Goal: Task Accomplishment & Management: Manage account settings

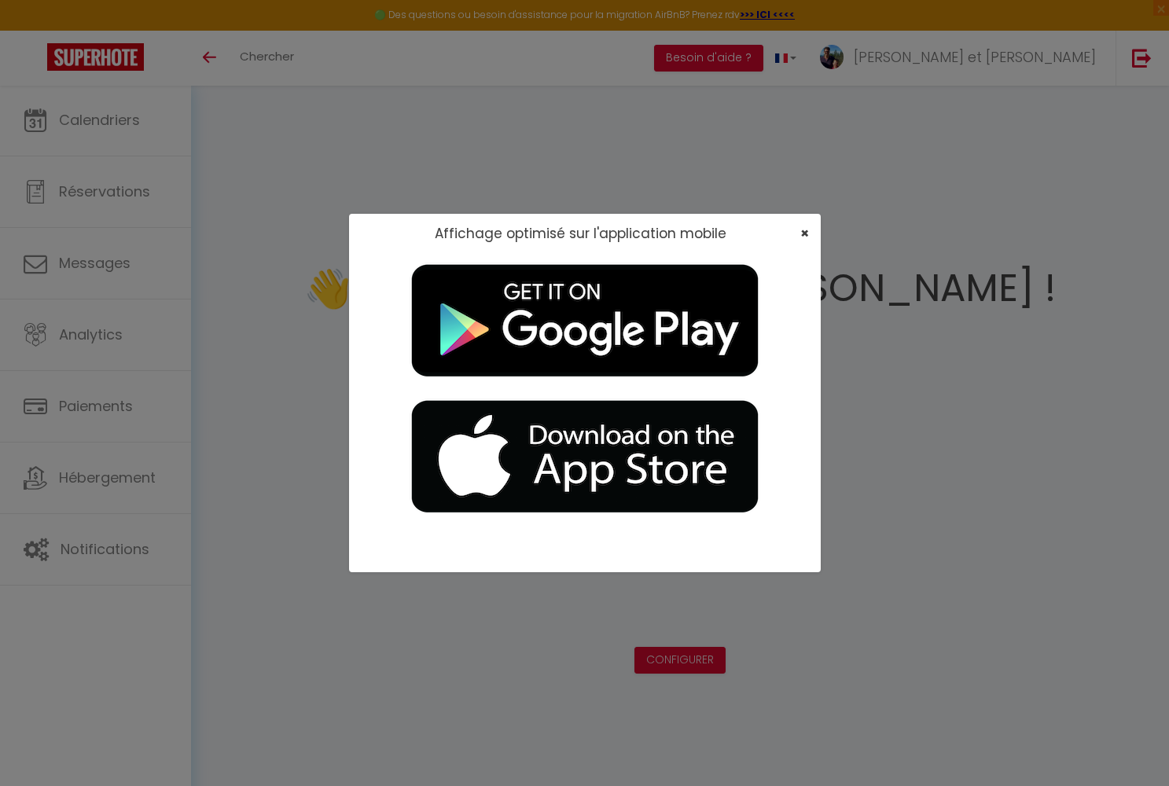
click at [610, 238] on span "×" at bounding box center [804, 233] width 9 height 20
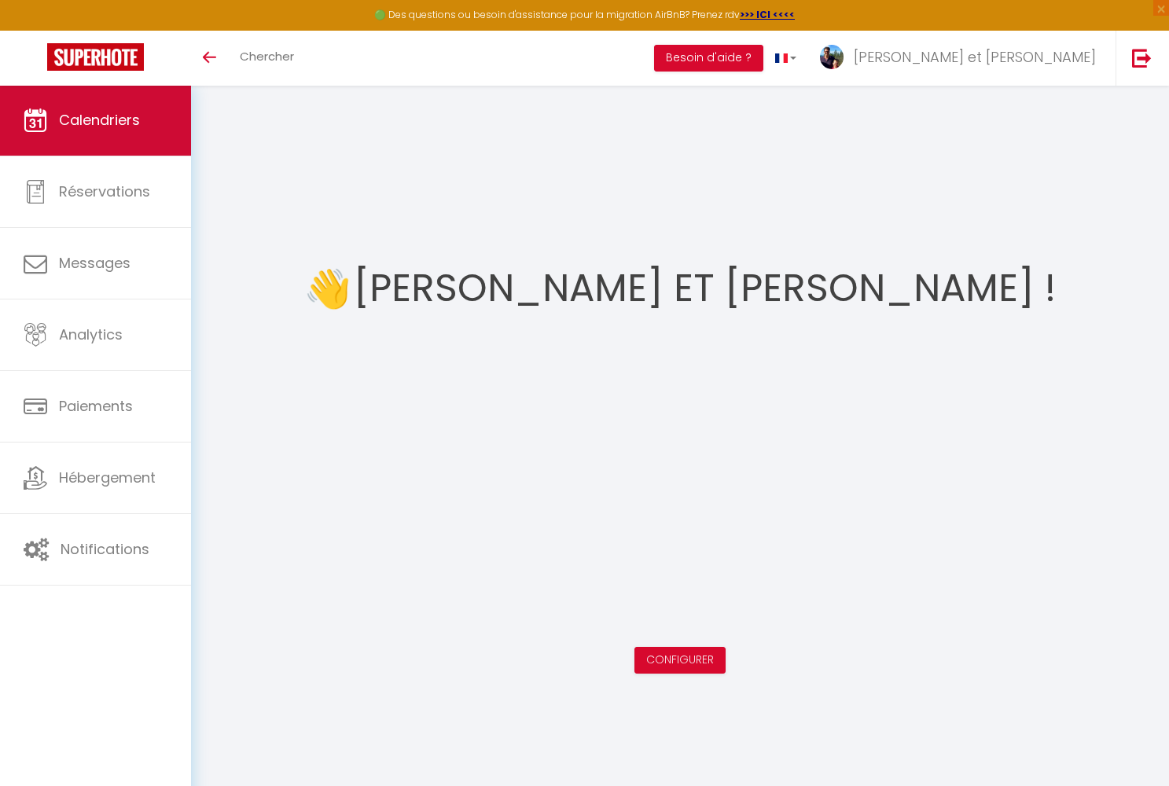
click at [123, 127] on span "Calendriers" at bounding box center [99, 120] width 81 height 20
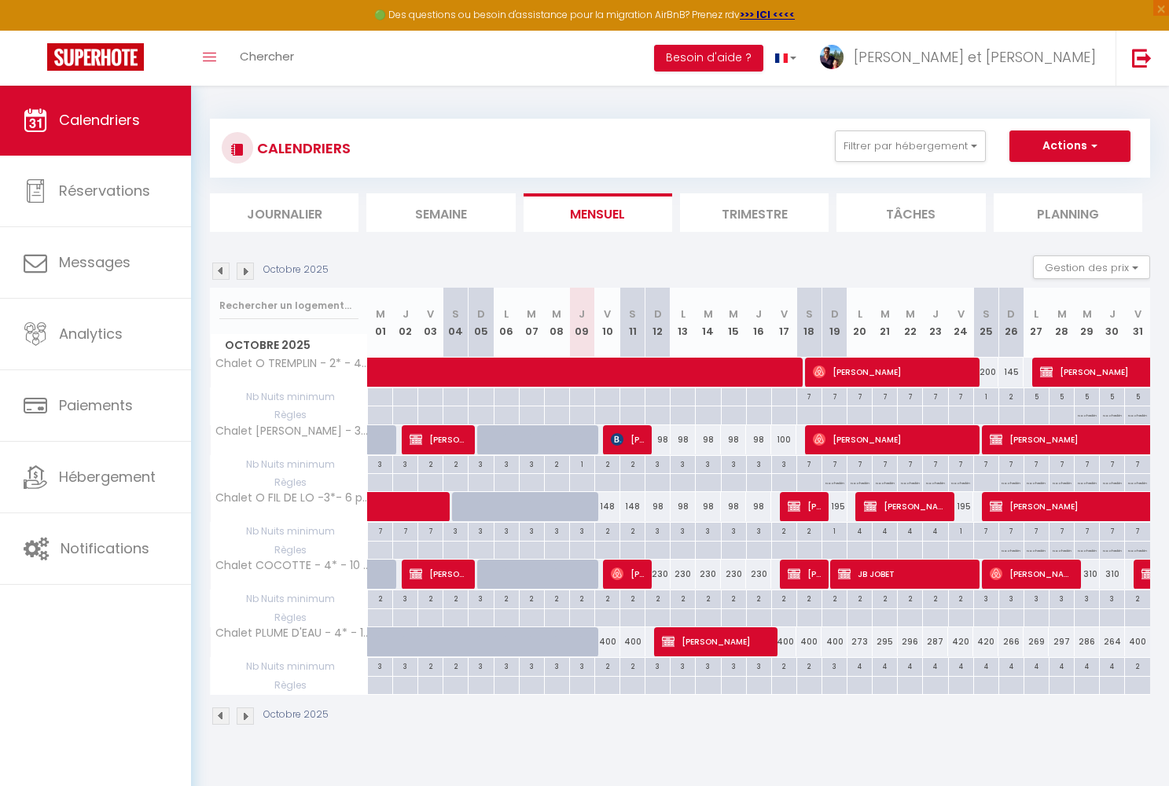
click at [248, 531] on img at bounding box center [245, 715] width 17 height 17
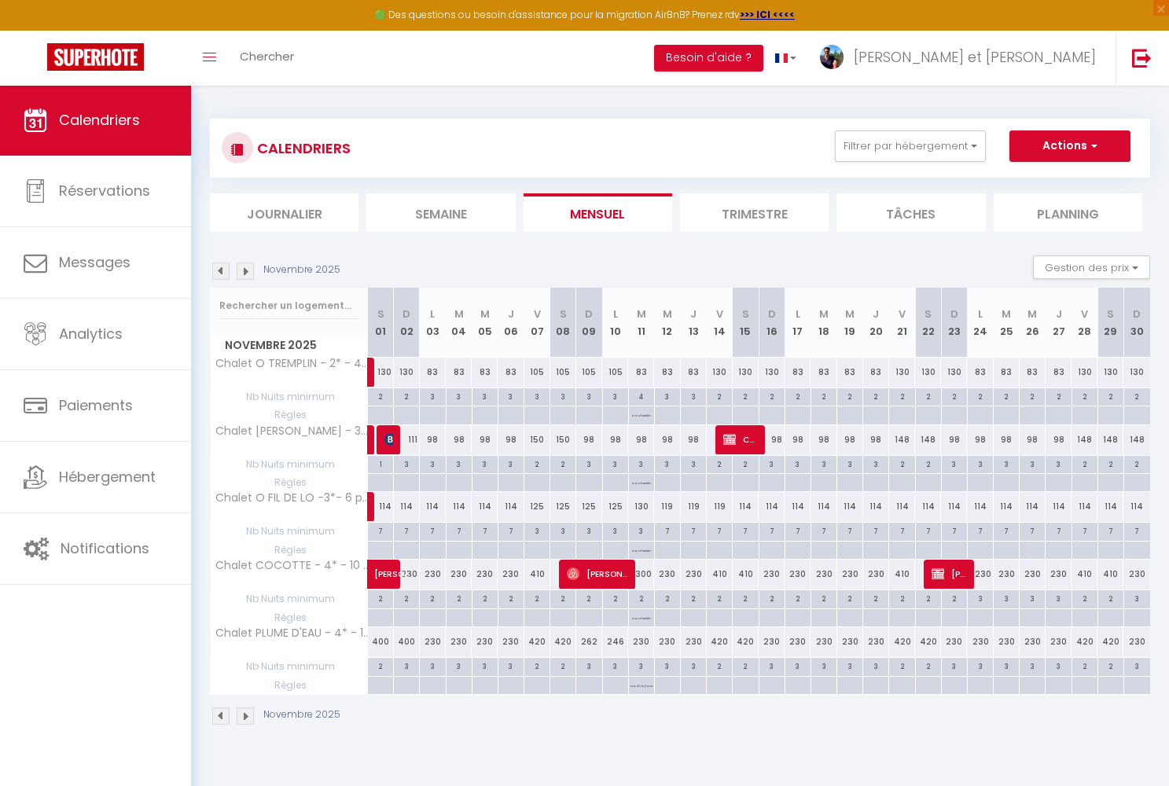
click at [248, 531] on img at bounding box center [245, 715] width 17 height 17
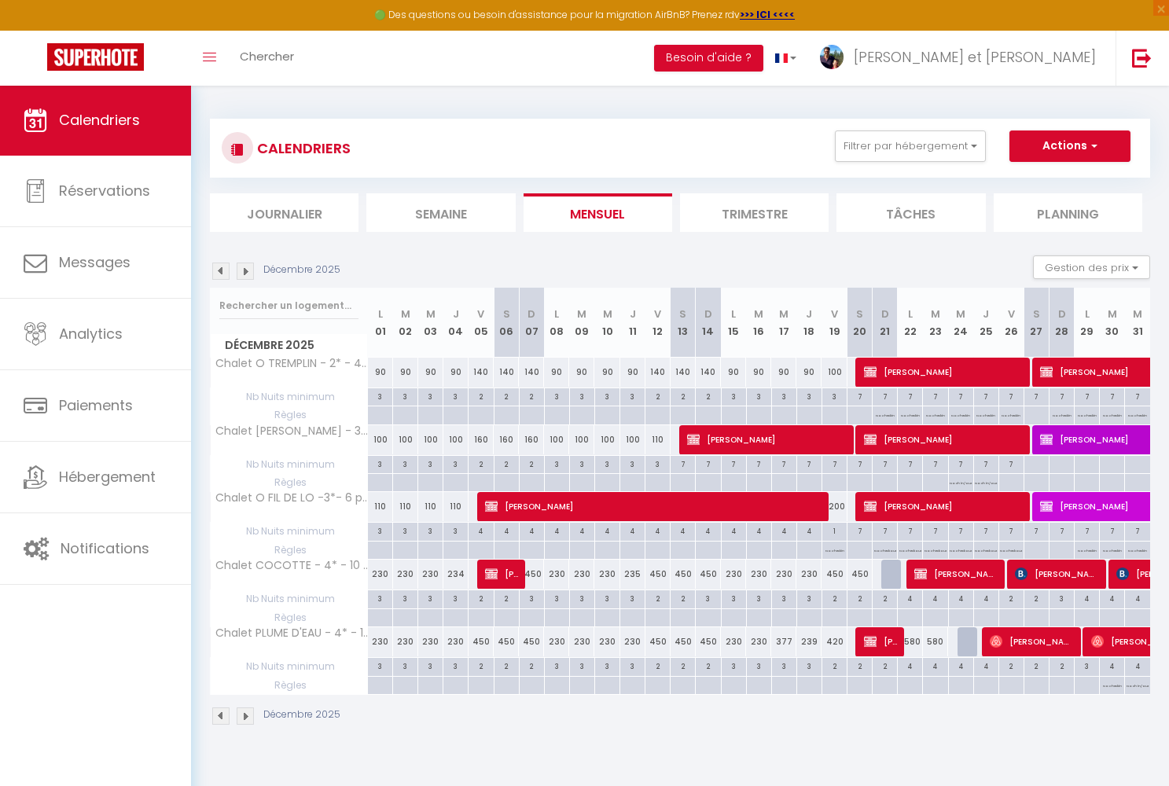
click at [248, 531] on img at bounding box center [245, 715] width 17 height 17
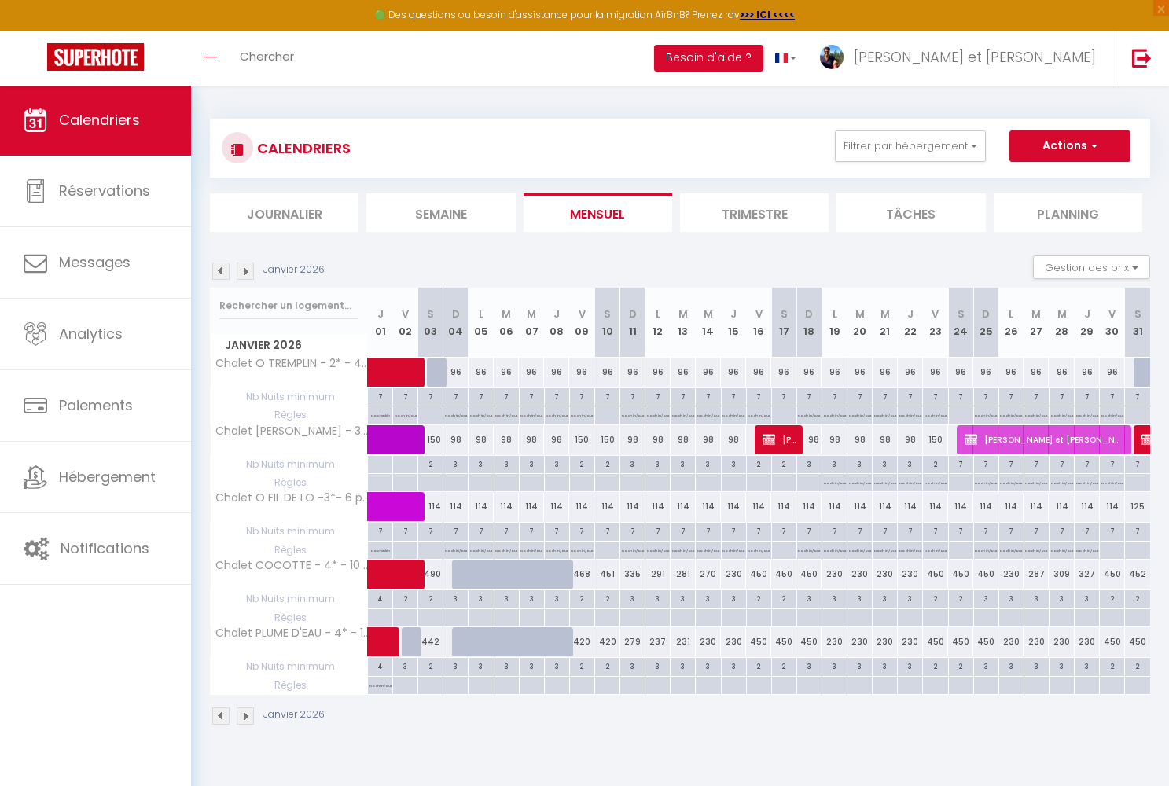
click at [224, 531] on img at bounding box center [220, 715] width 17 height 17
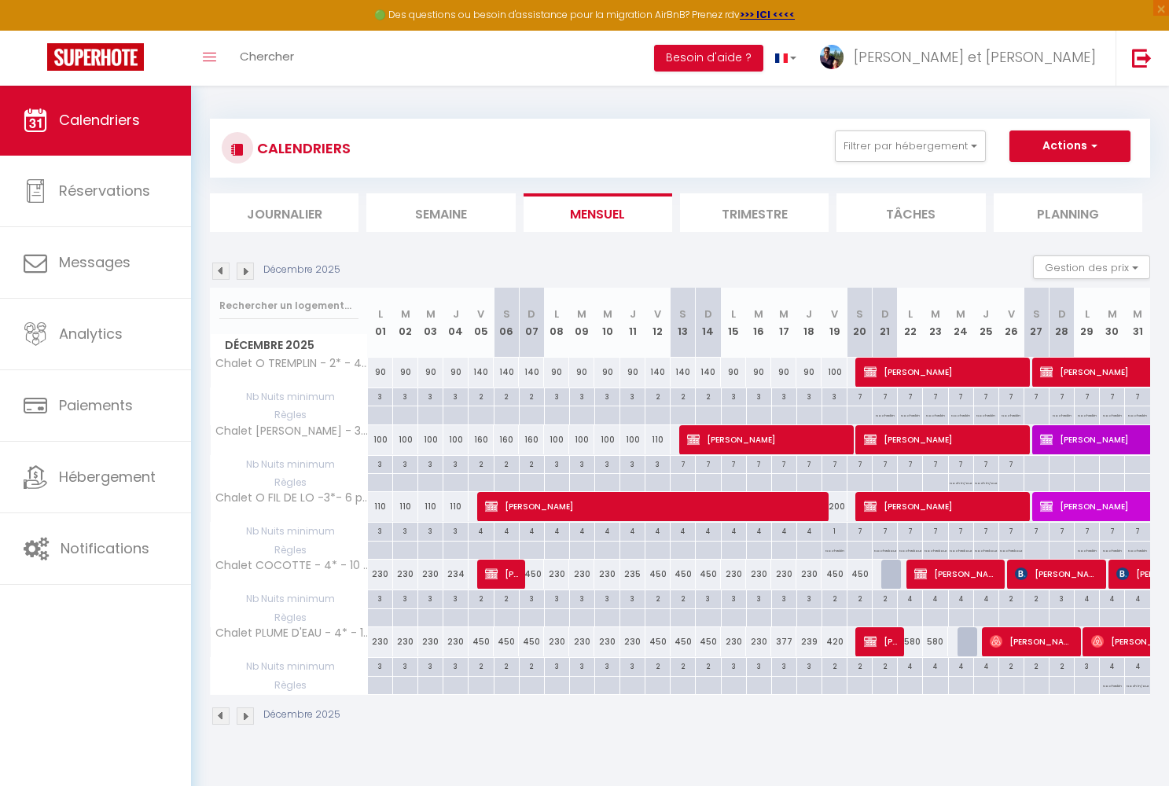
click at [244, 531] on img at bounding box center [245, 715] width 17 height 17
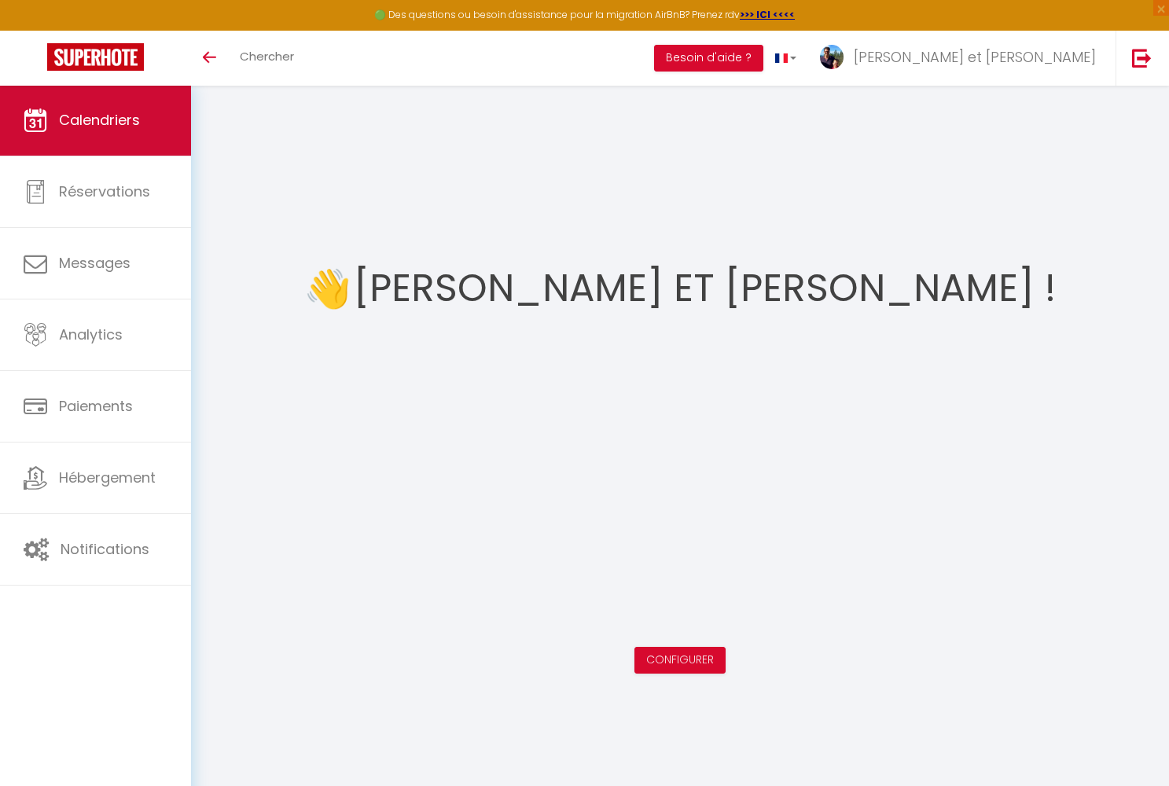
click at [142, 132] on link "Calendriers" at bounding box center [95, 120] width 191 height 71
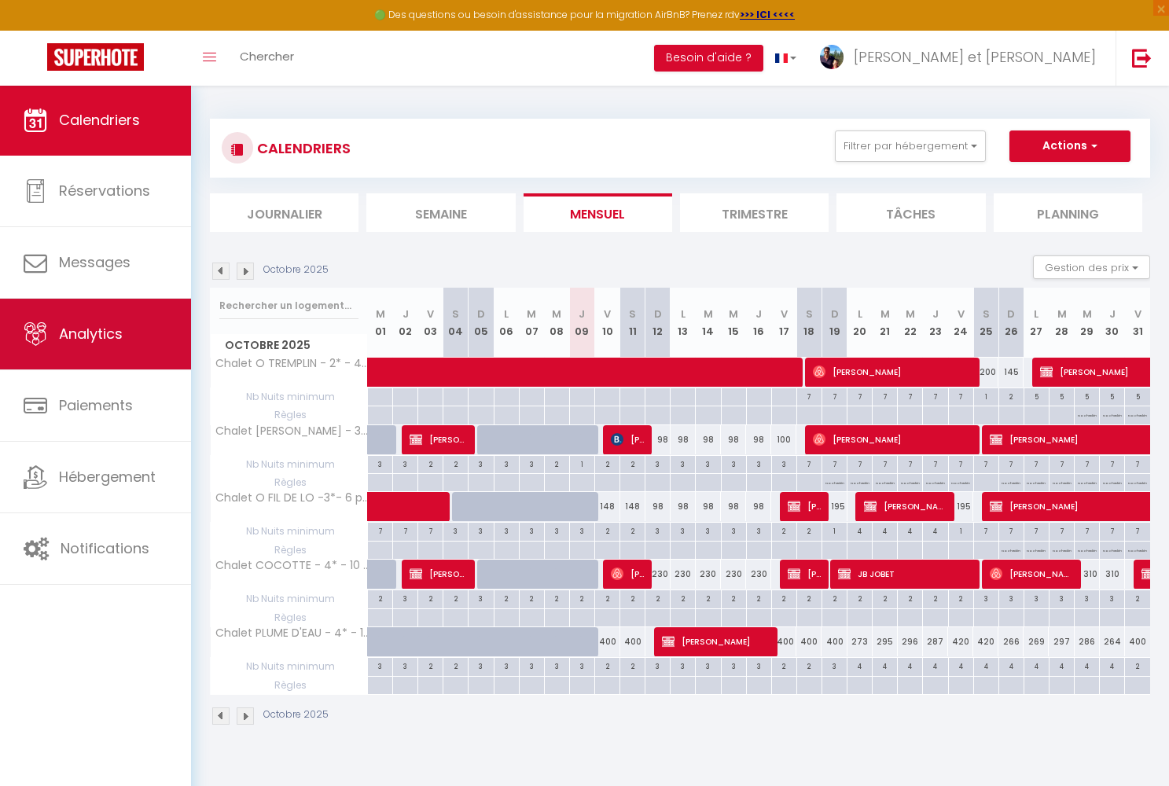
click at [120, 363] on link "Analytics" at bounding box center [95, 334] width 191 height 71
select select "2025"
select select "10"
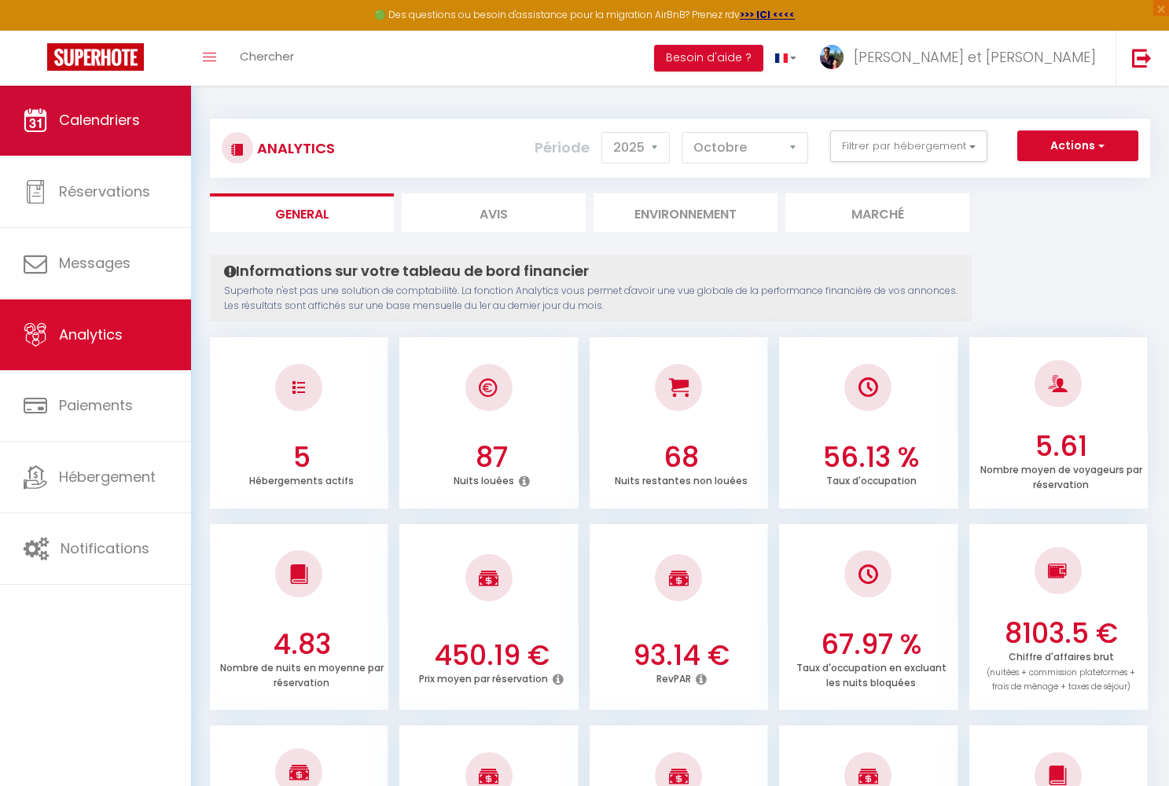
click at [108, 123] on span "Calendriers" at bounding box center [99, 120] width 81 height 20
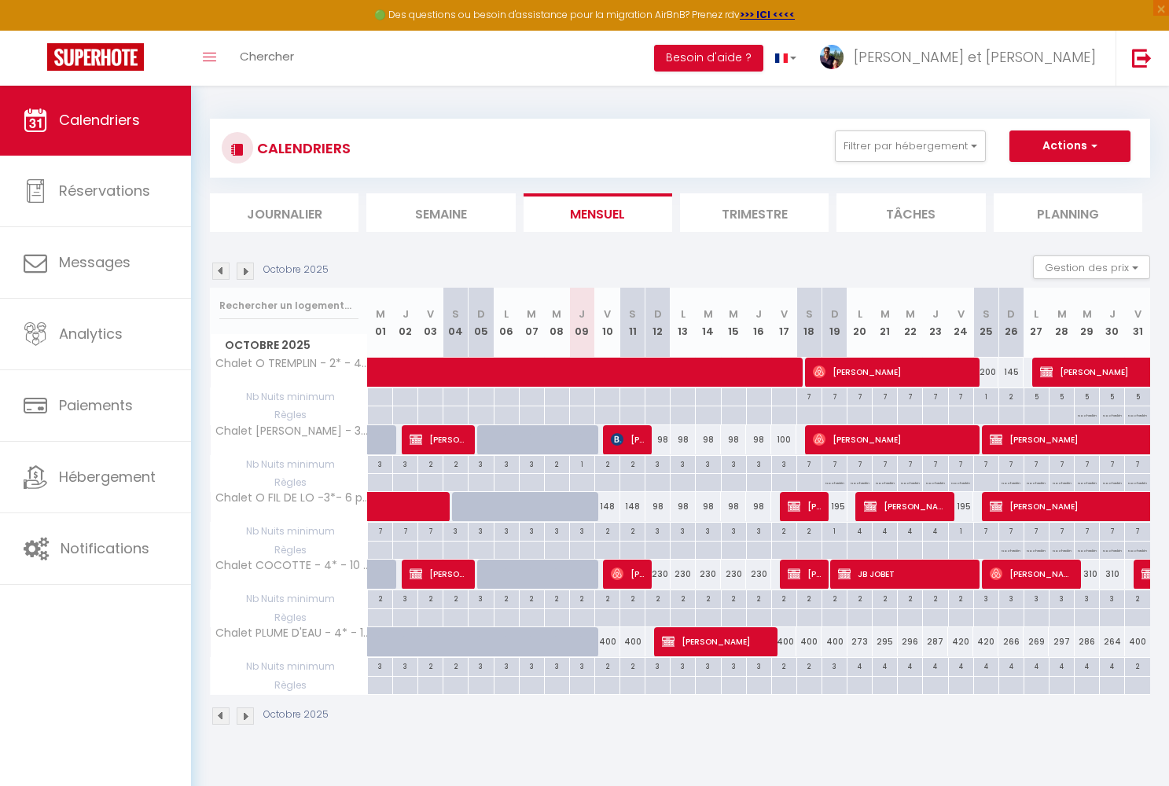
click at [432, 434] on span "Sven MICHELBERGER" at bounding box center [438, 439] width 59 height 30
select select "OK"
select select "0"
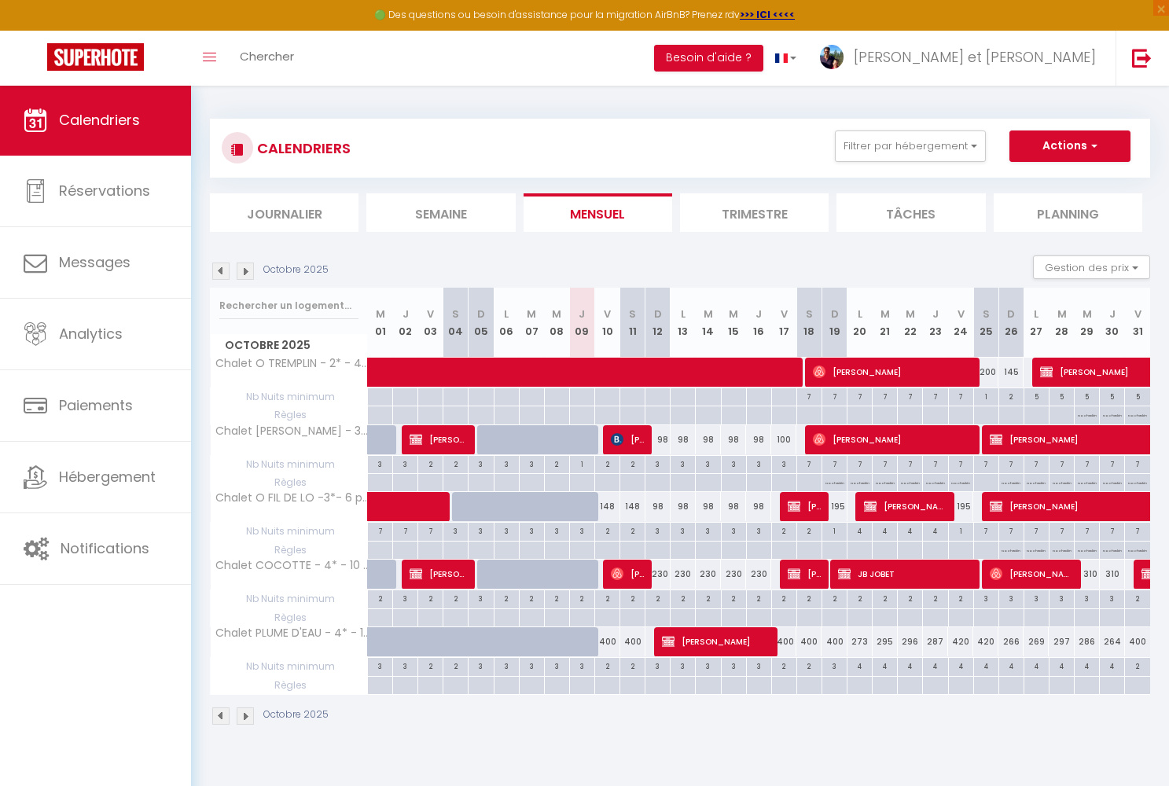
select select "1"
select select
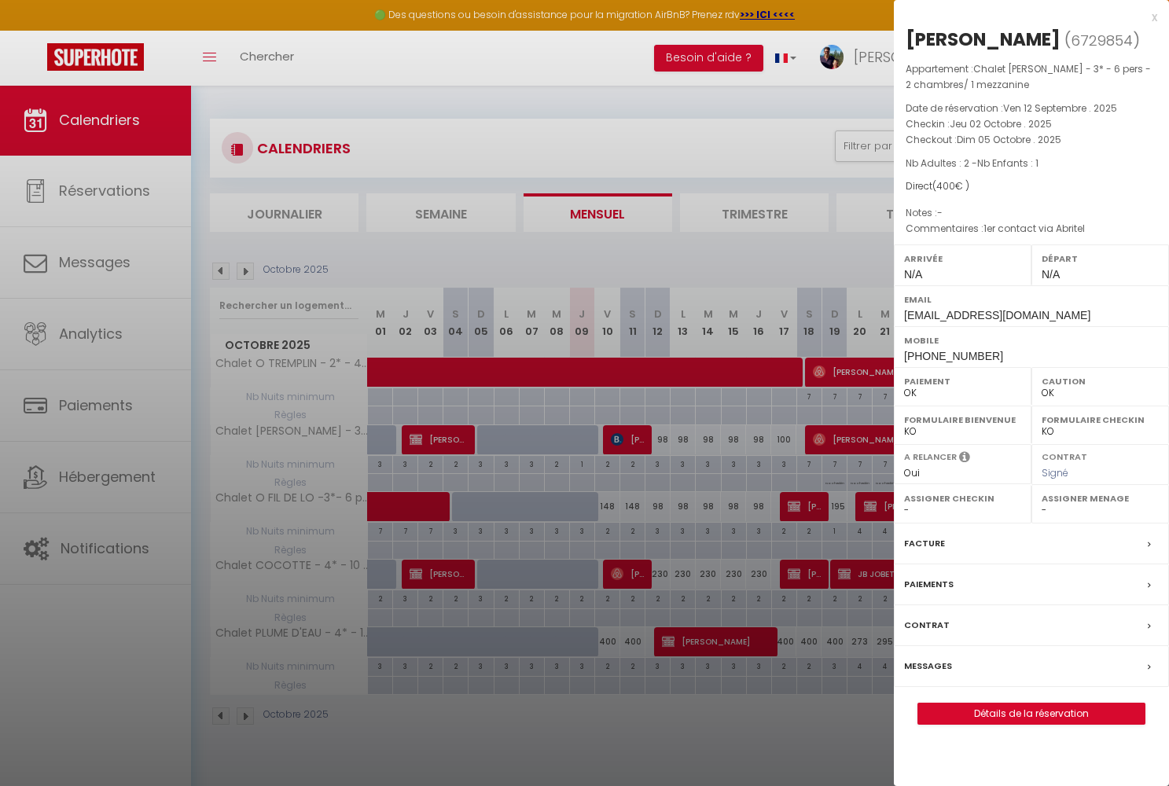
click at [1011, 724] on link "Détails de la réservation" at bounding box center [1031, 713] width 226 height 20
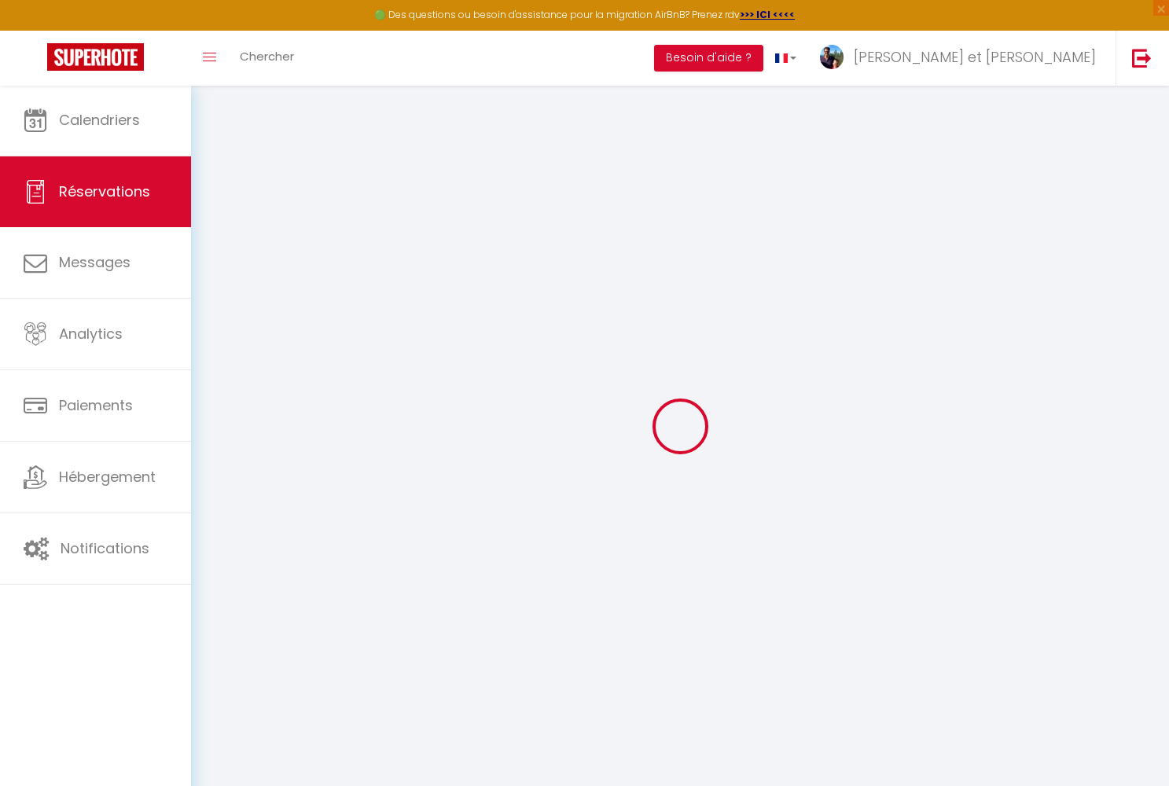
type input "Sven"
type input "MICHELBERGER"
type input "sven.michelberger@gmail.com"
type input "+491727505576"
type input "69120"
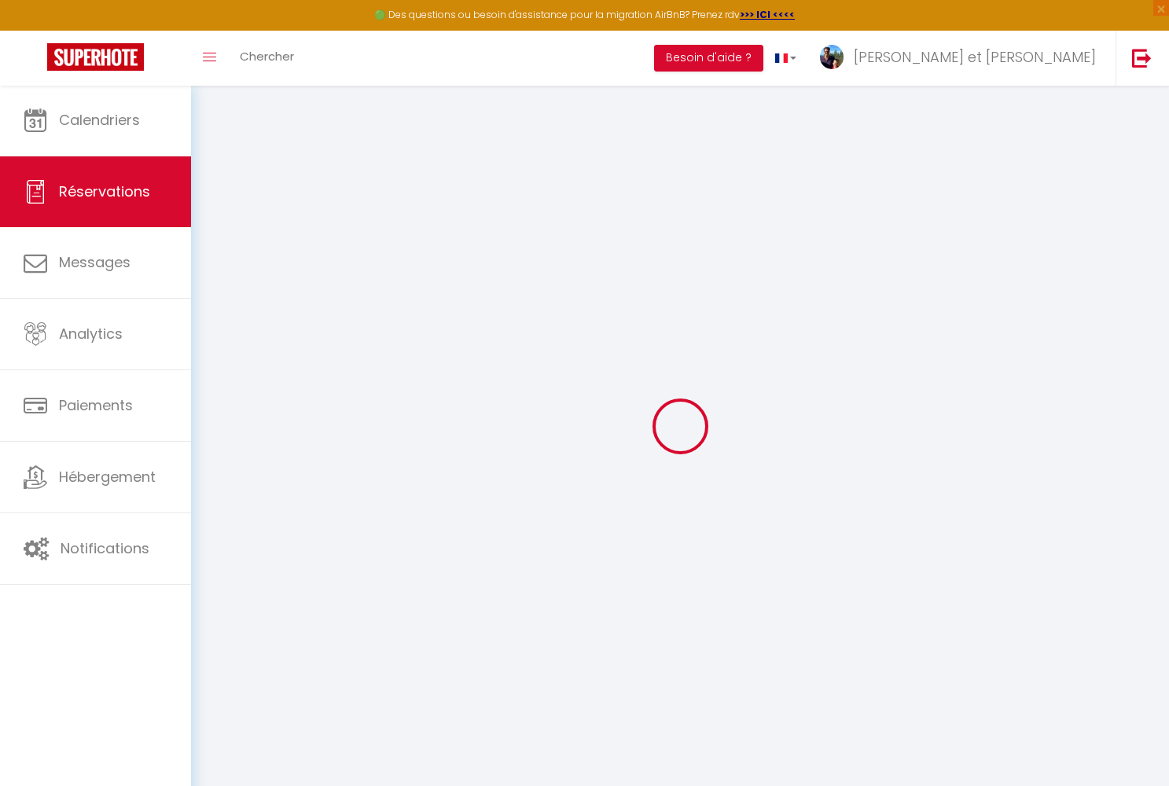
type input "Neuenheimer Feld 676D"
type input "HEIDELBERG"
select select "DE"
select select "38277"
select select "1"
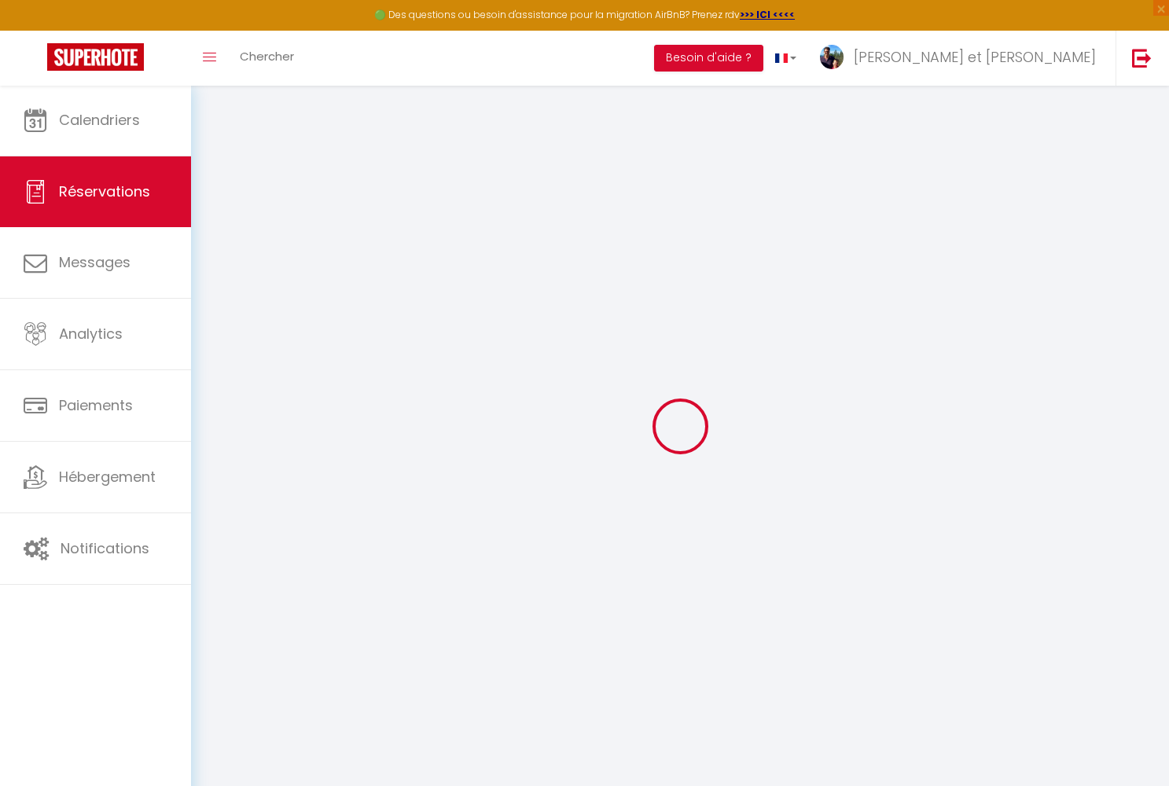
type input "Jeu 02 Octobre 2025"
select select
type input "Dim 05 Octobre 2025"
select select
type input "2"
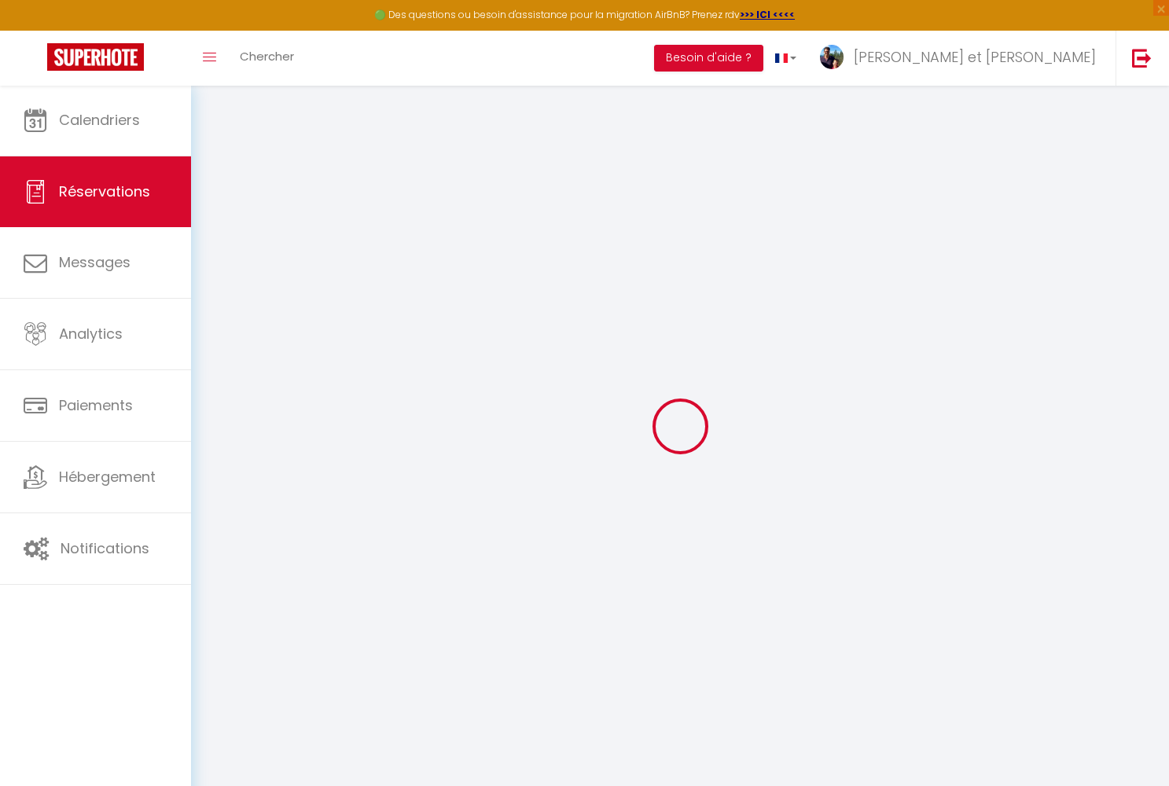
type input "1"
select select "12"
select select "15"
type input "400"
checkbox input "false"
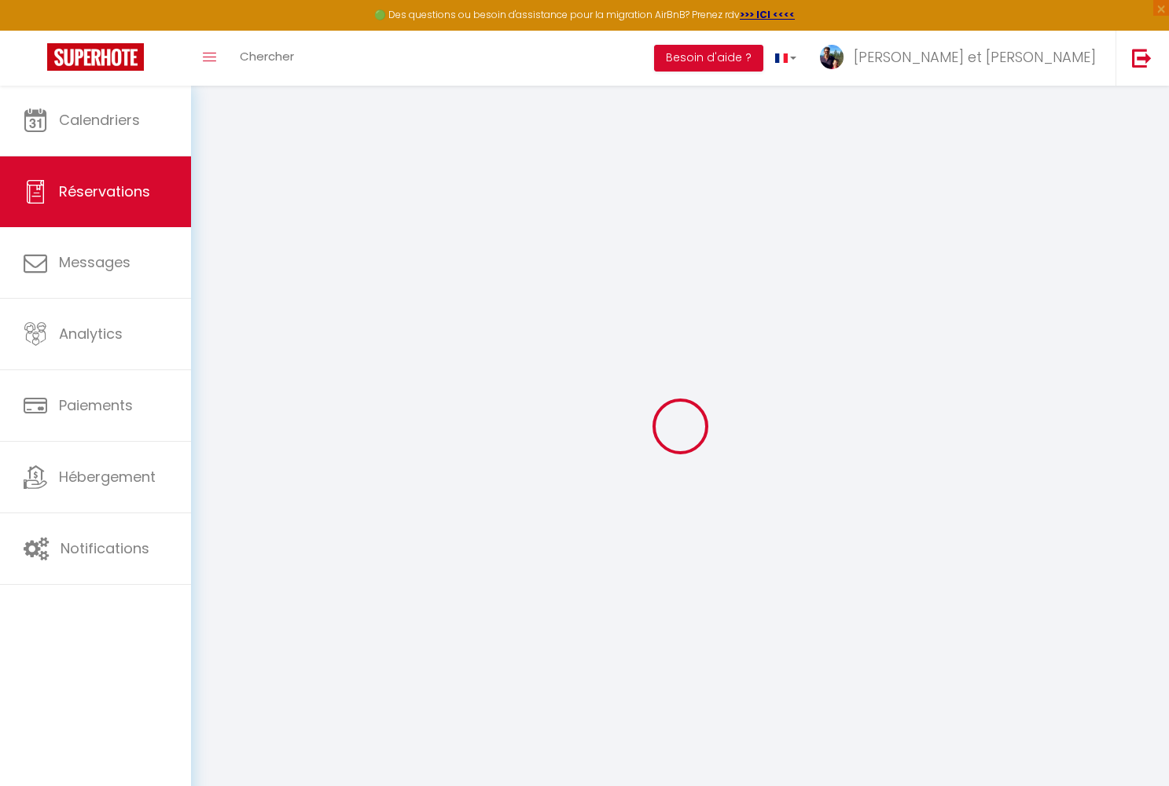
type input "0"
select select
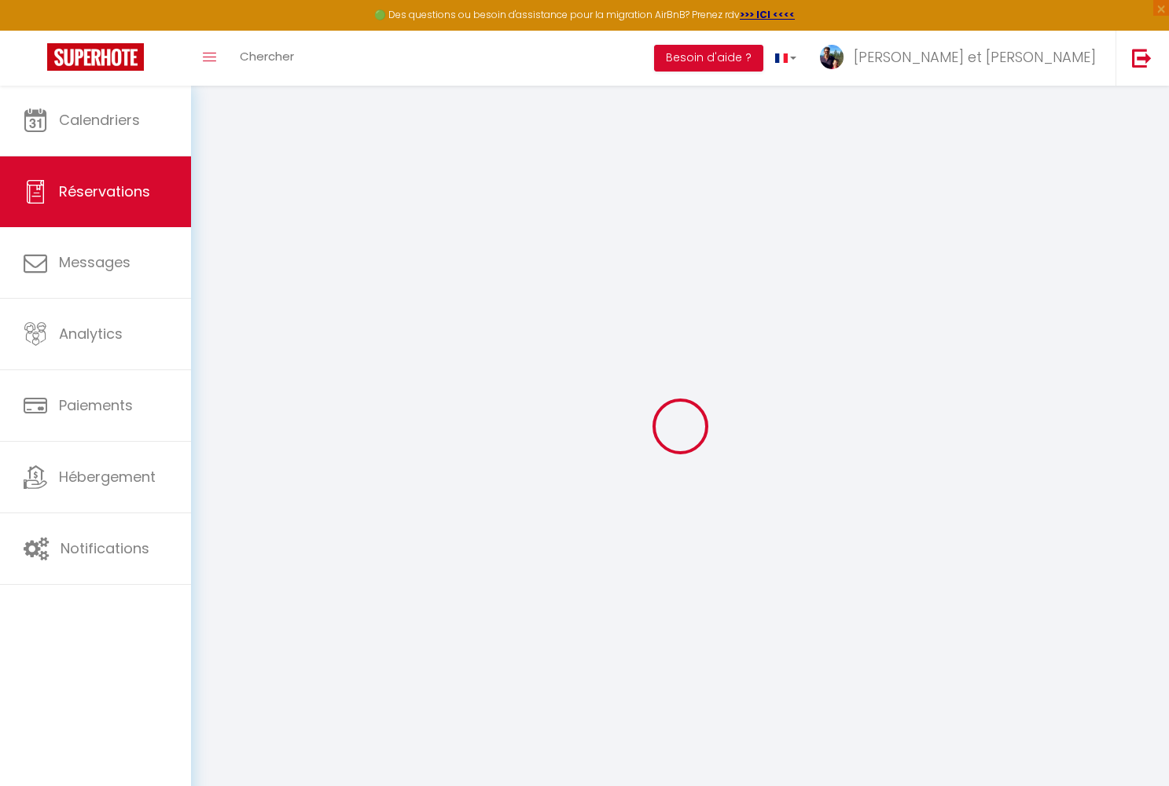
select select
checkbox input "false"
select select
checkbox input "false"
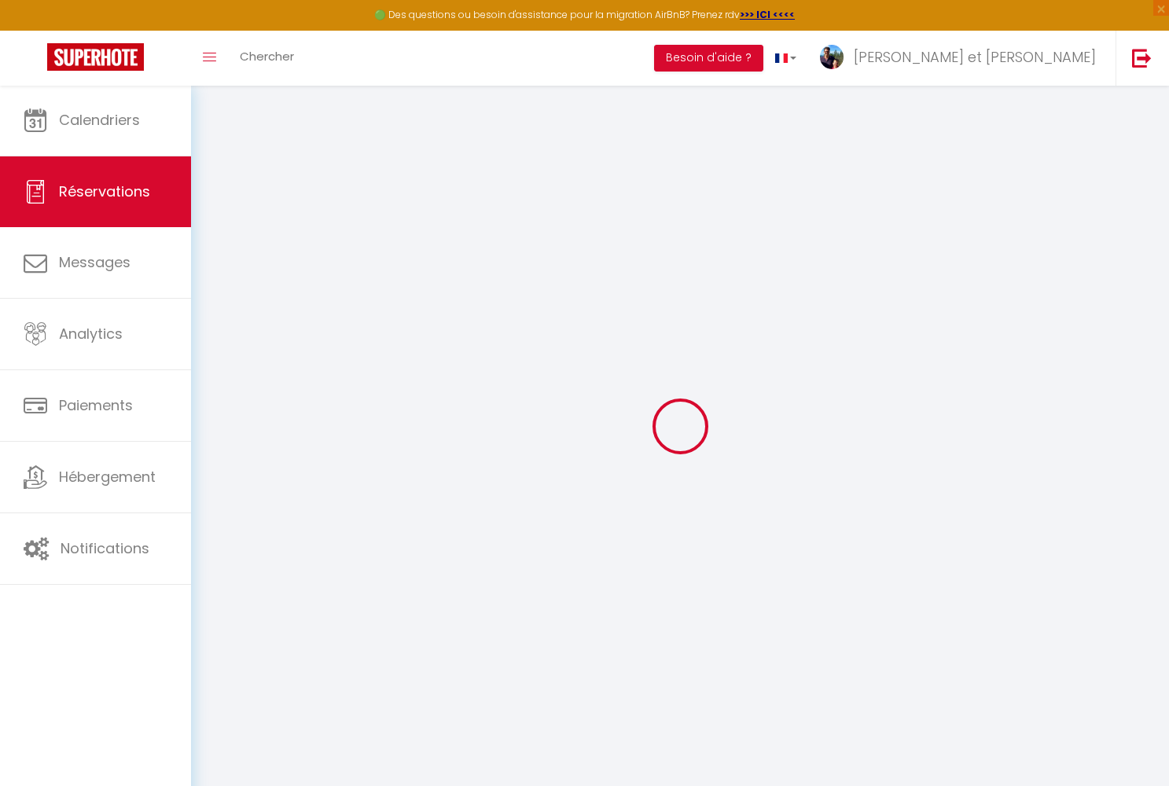
select select
checkbox input "false"
select select
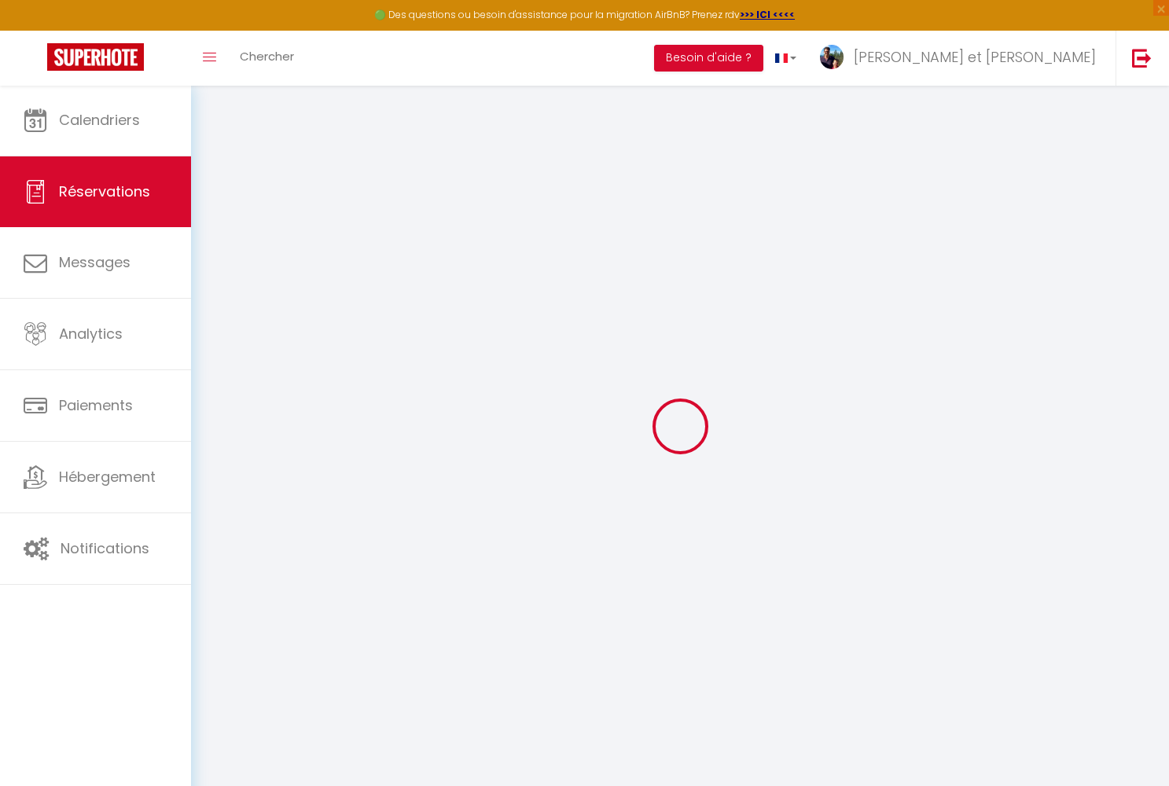
checkbox input "false"
type particuliers0 "1er contact via Abritel"
select select
checkbox input "false"
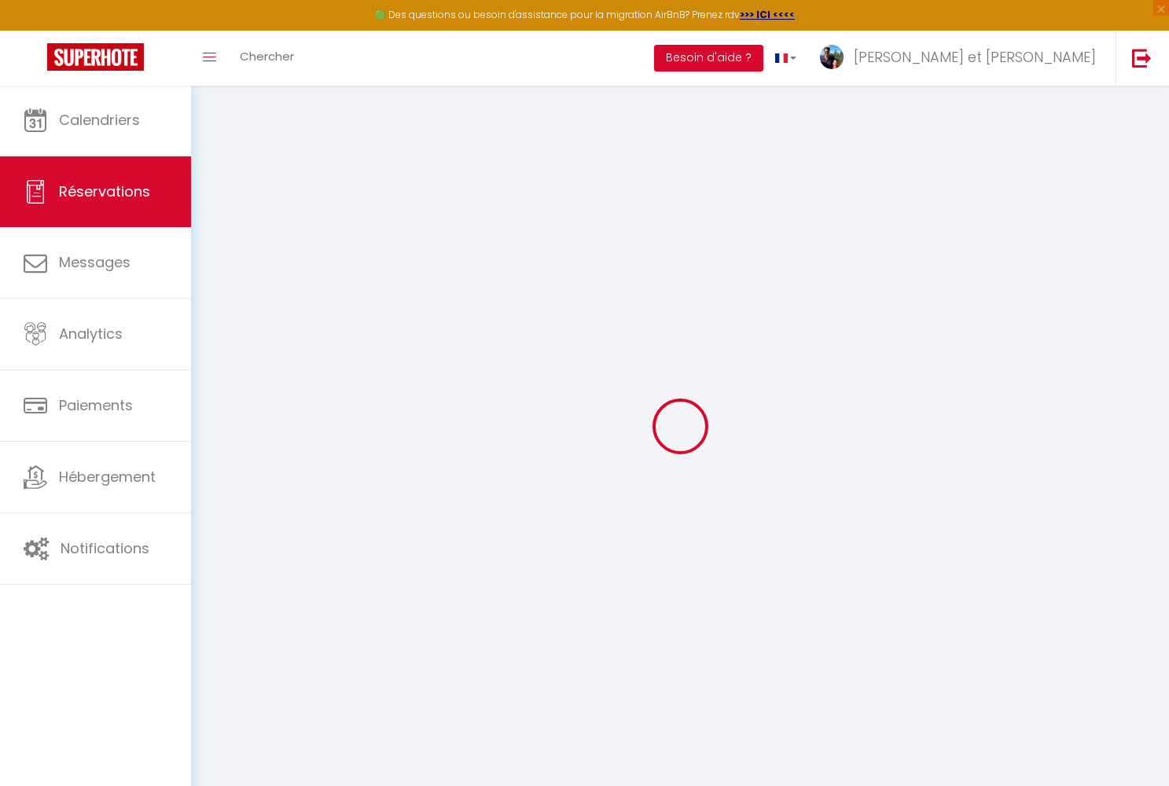
select select
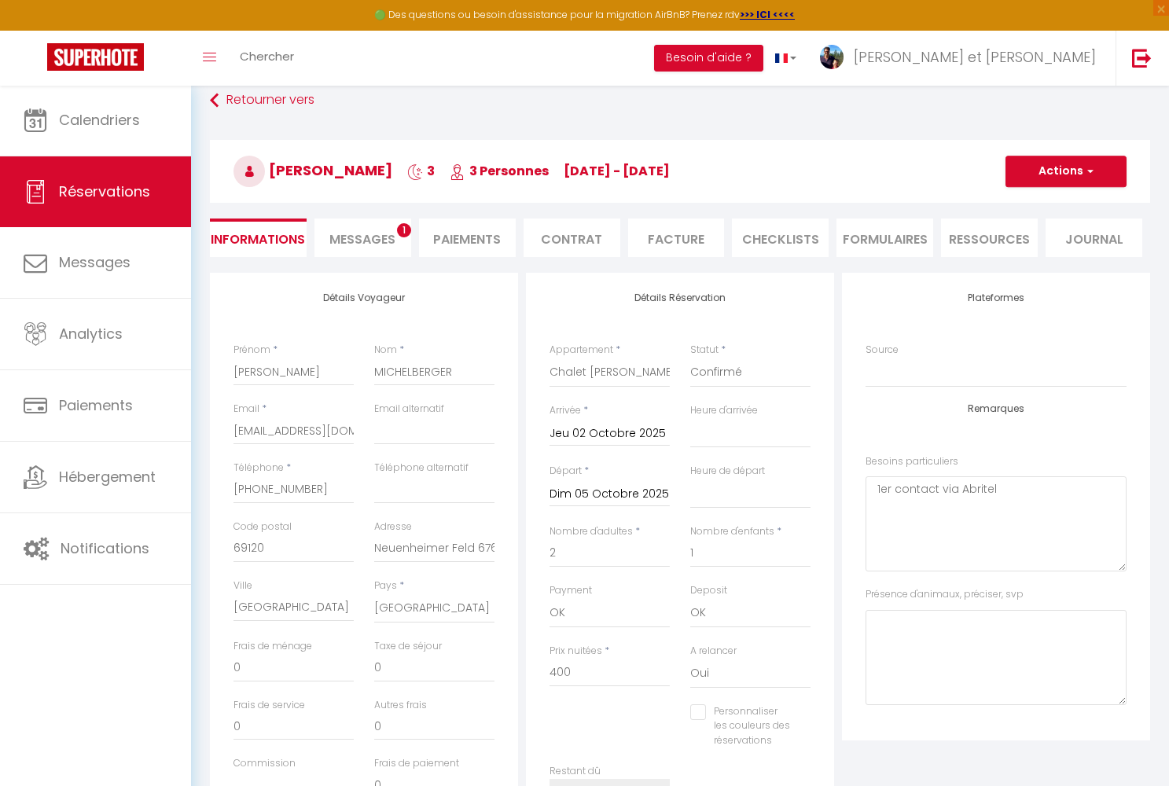
scroll to position [5, 0]
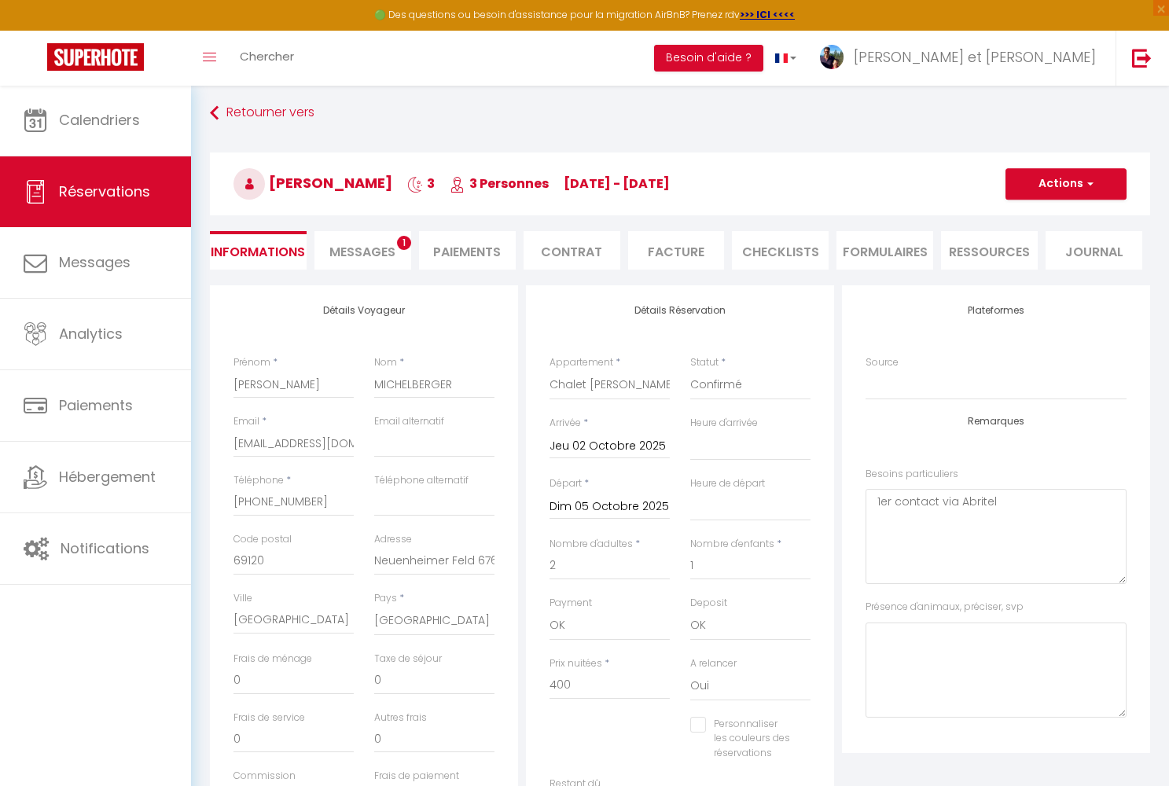
click at [381, 256] on span "Messages" at bounding box center [362, 252] width 66 height 18
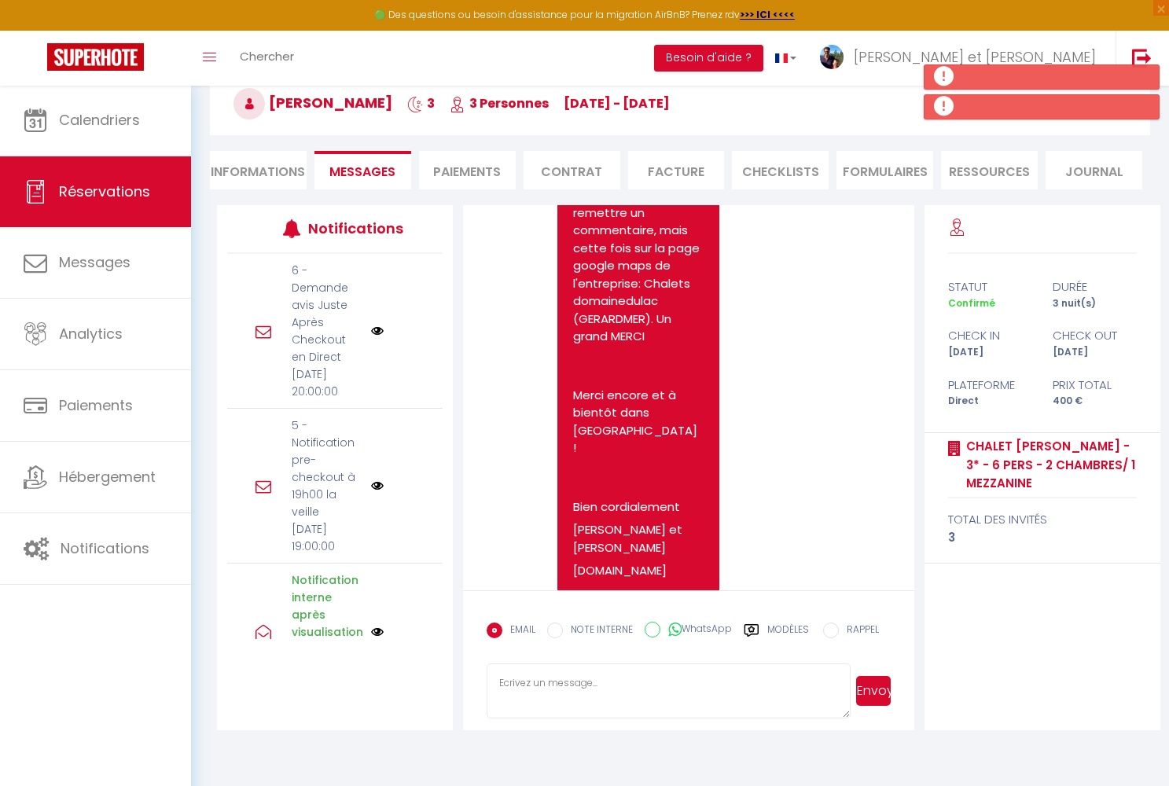
scroll to position [85, 0]
click at [652, 629] on input "WhatsApp" at bounding box center [652, 630] width 16 height 16
radio input "true"
radio input "false"
click at [545, 696] on textarea at bounding box center [668, 690] width 363 height 55
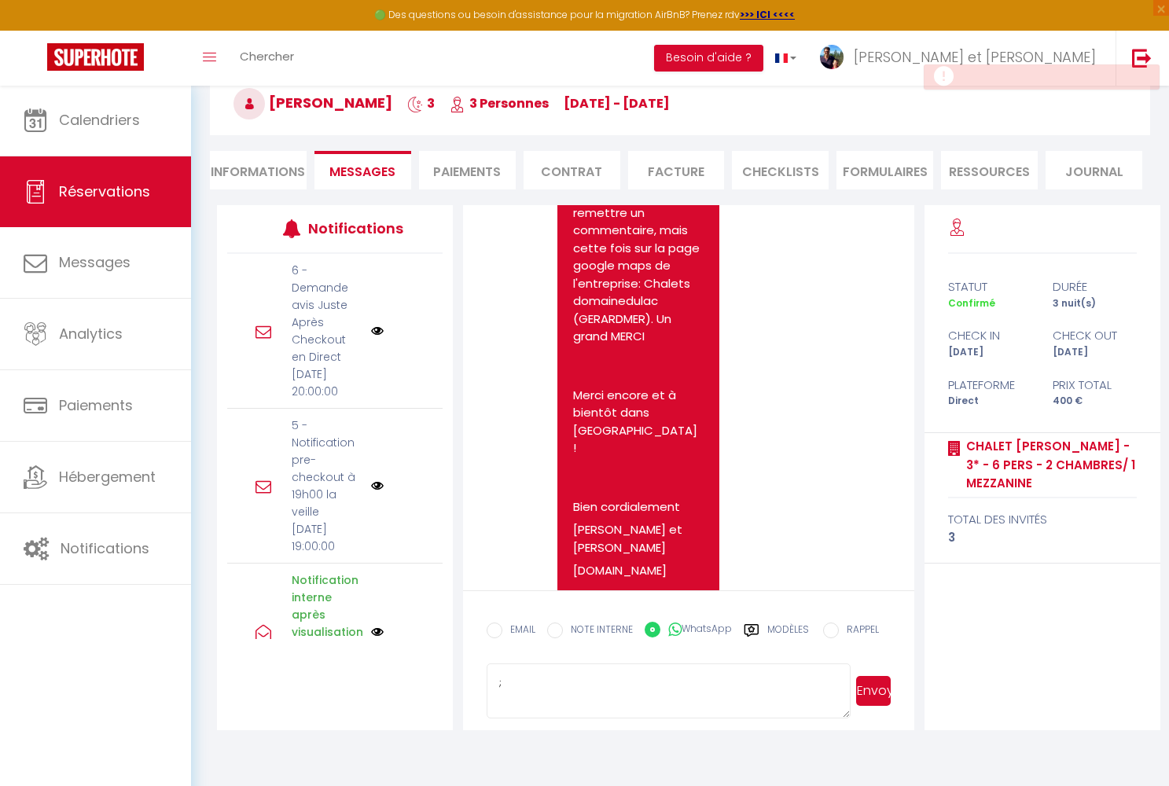
type textarea ";"
click at [876, 695] on button "Envoyer" at bounding box center [873, 691] width 35 height 30
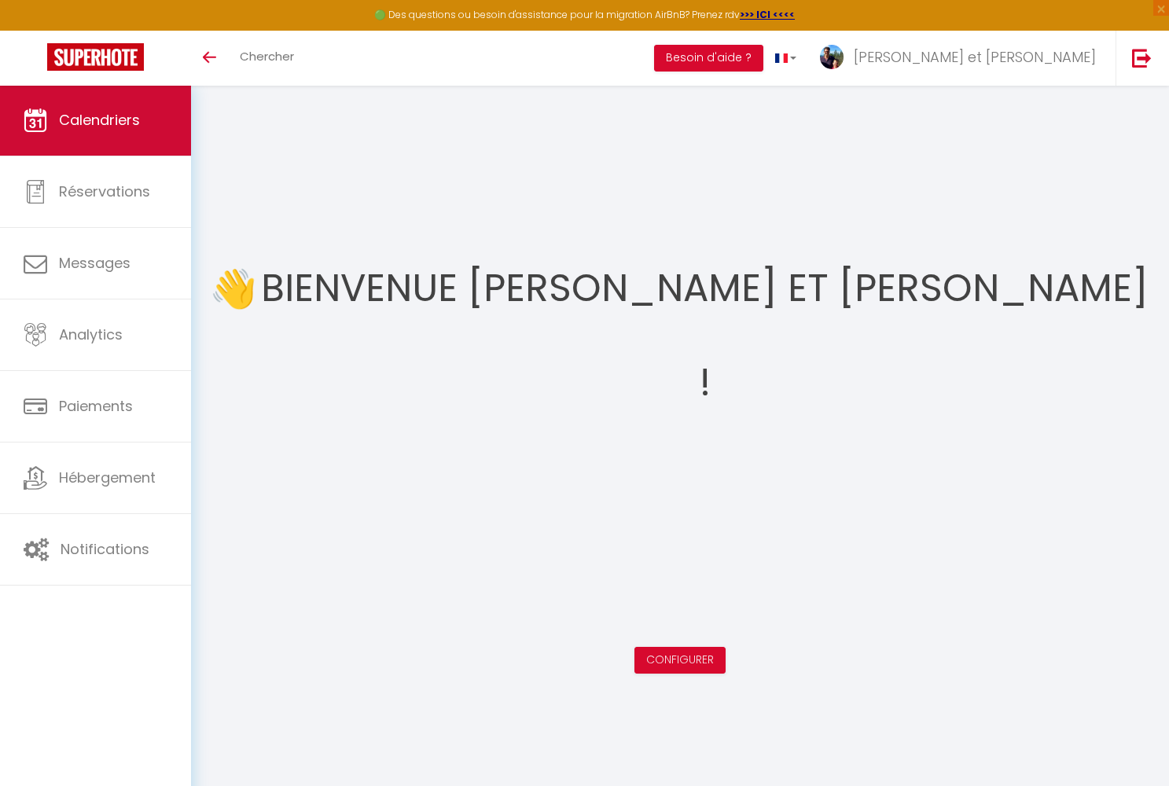
click at [144, 119] on link "Calendriers" at bounding box center [95, 120] width 191 height 71
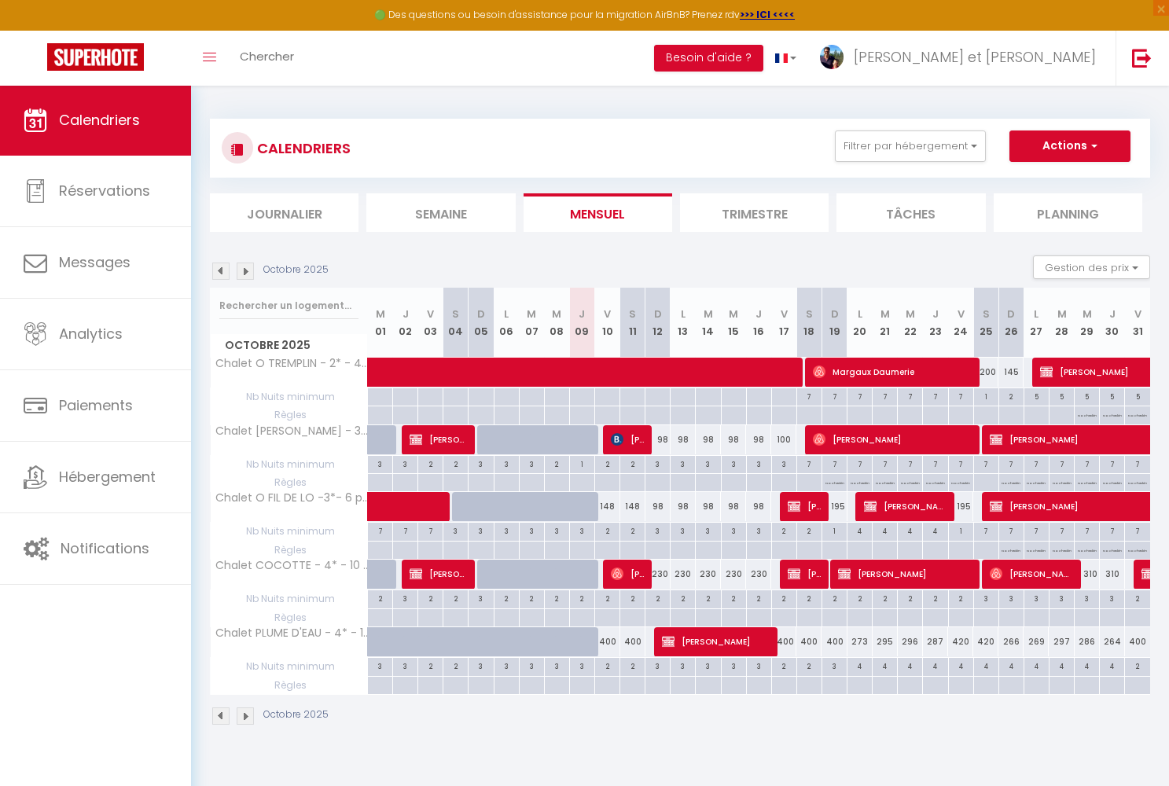
click at [812, 571] on span "Laetitia Bayer" at bounding box center [805, 574] width 34 height 30
select select "OK"
select select "KO"
select select "0"
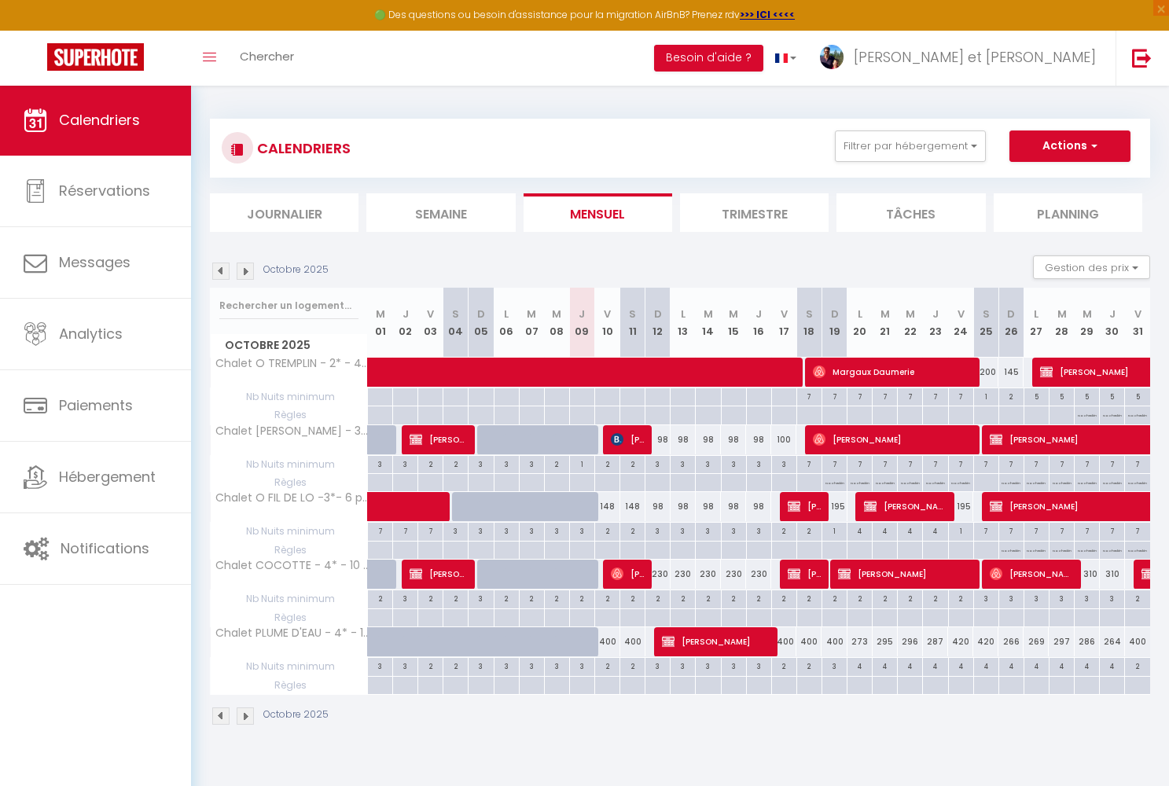
select select "1"
select select
select select "43470"
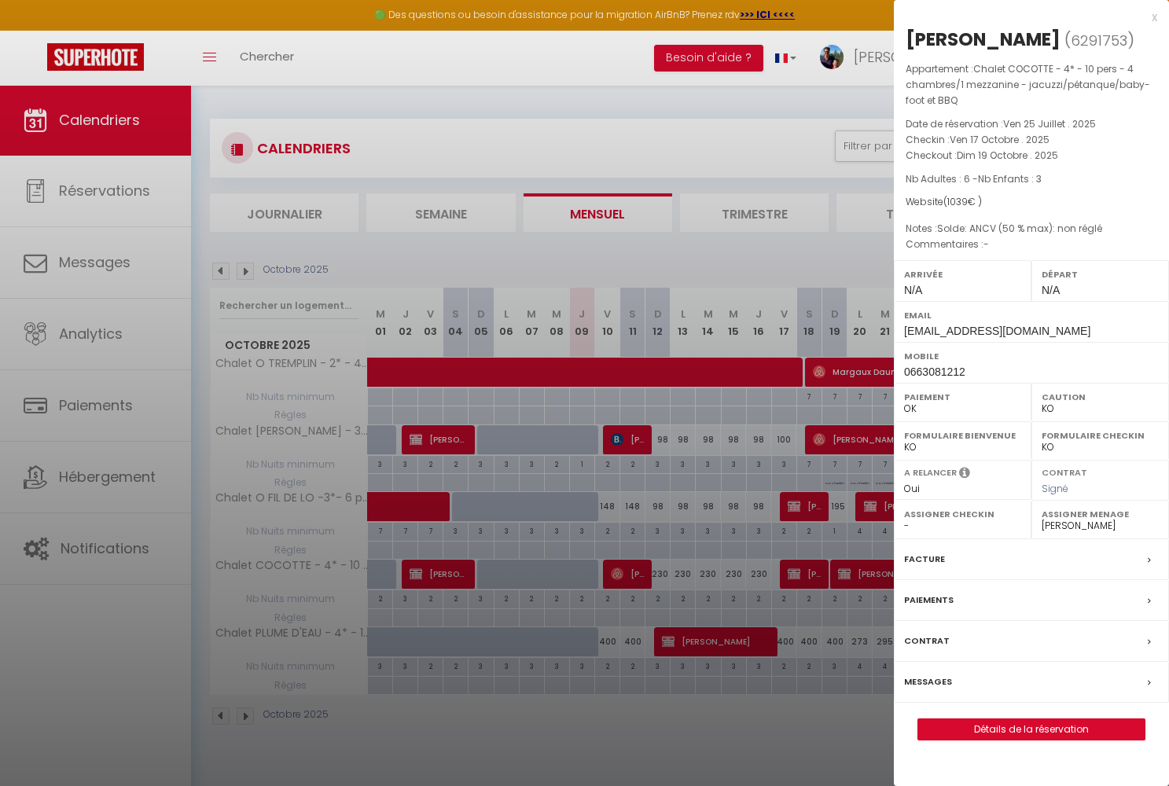
click at [1026, 725] on link "Détails de la réservation" at bounding box center [1031, 729] width 226 height 20
select select
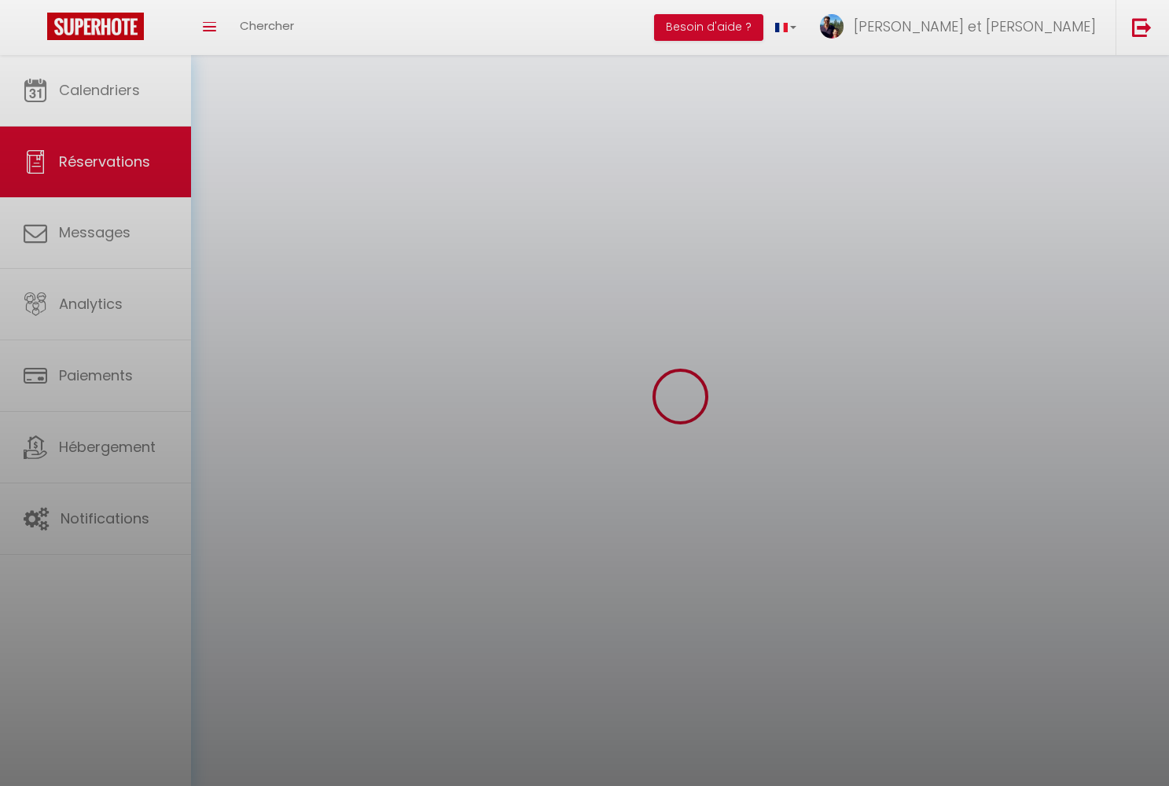
select select
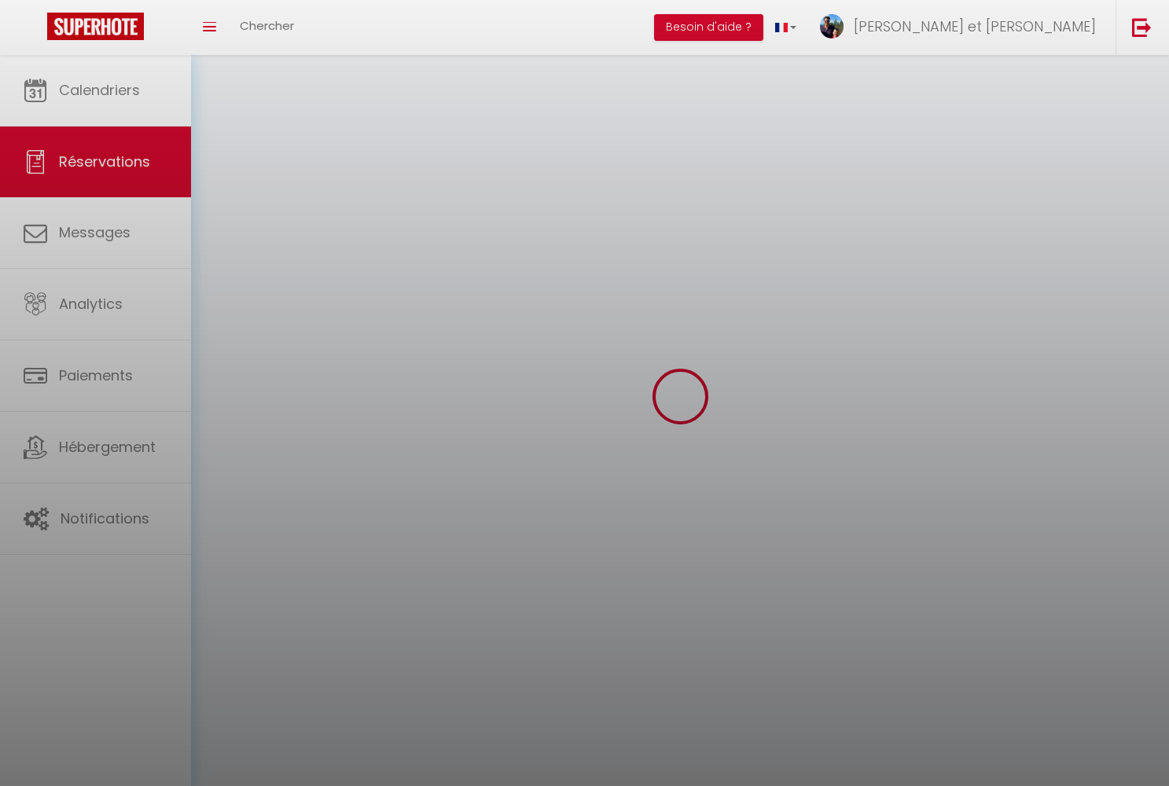
select select
checkbox input "false"
select select
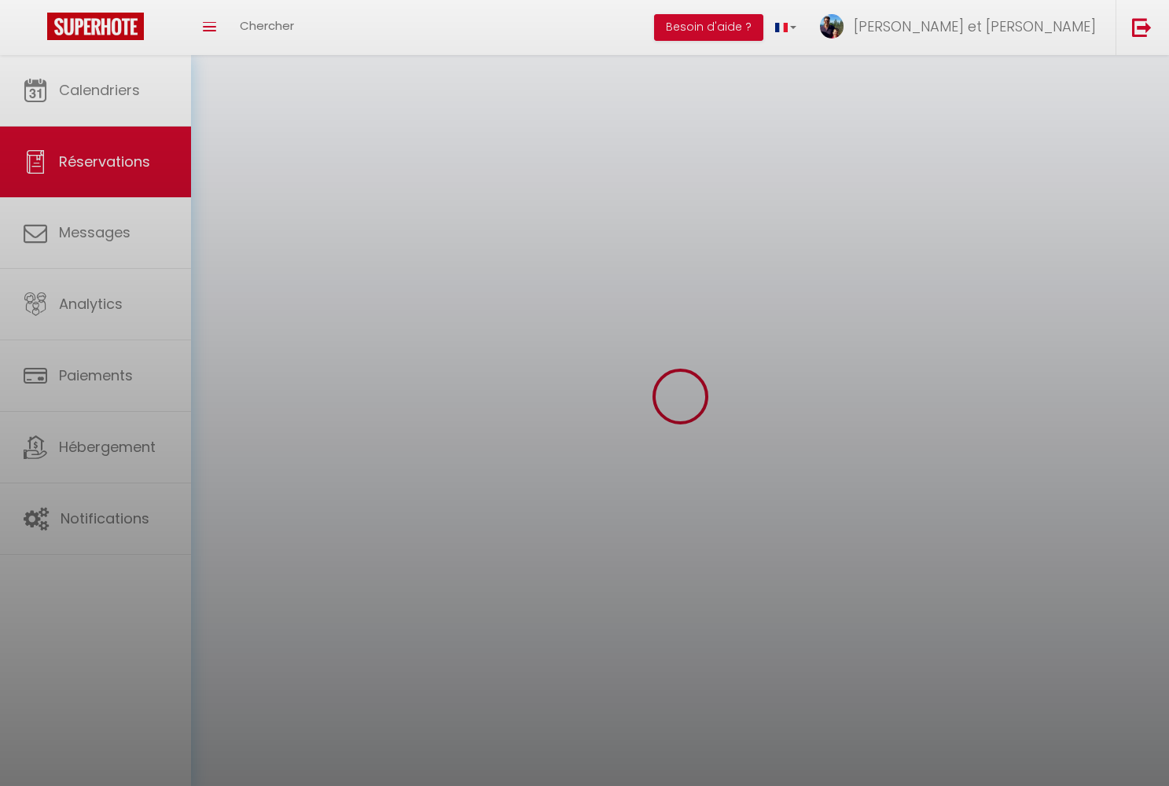
select select
checkbox input "false"
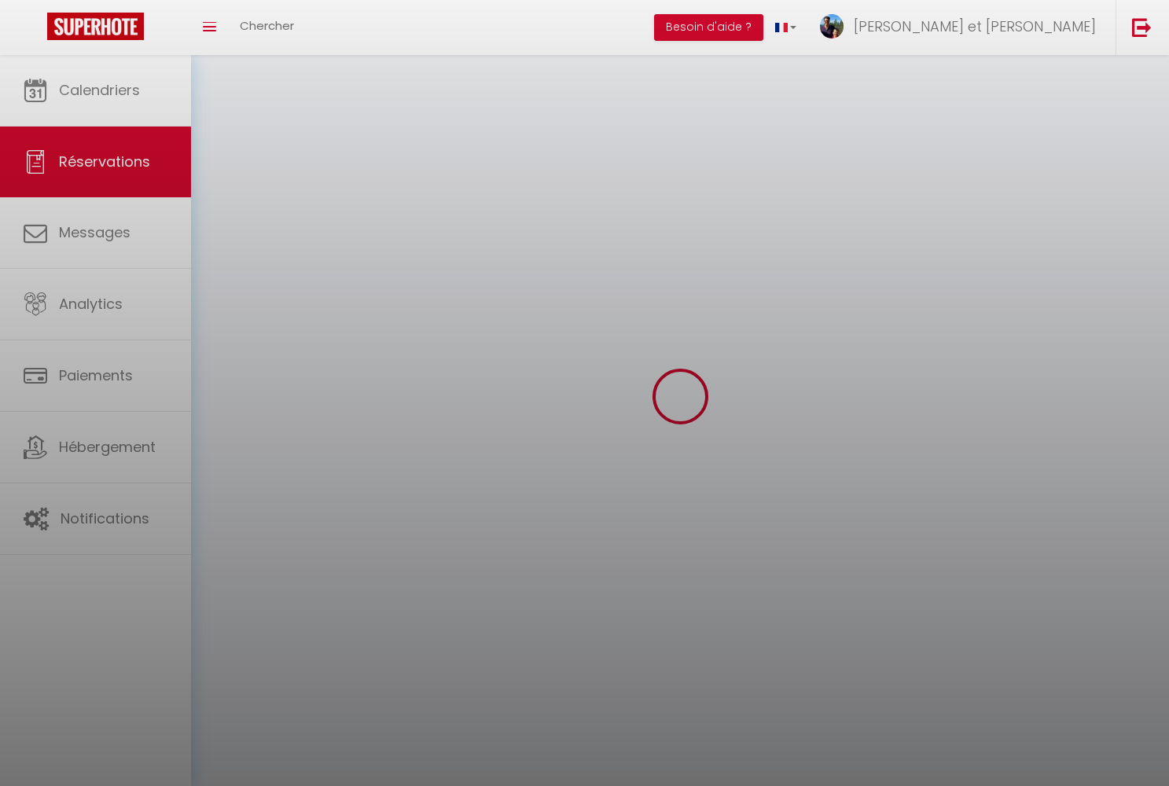
select select
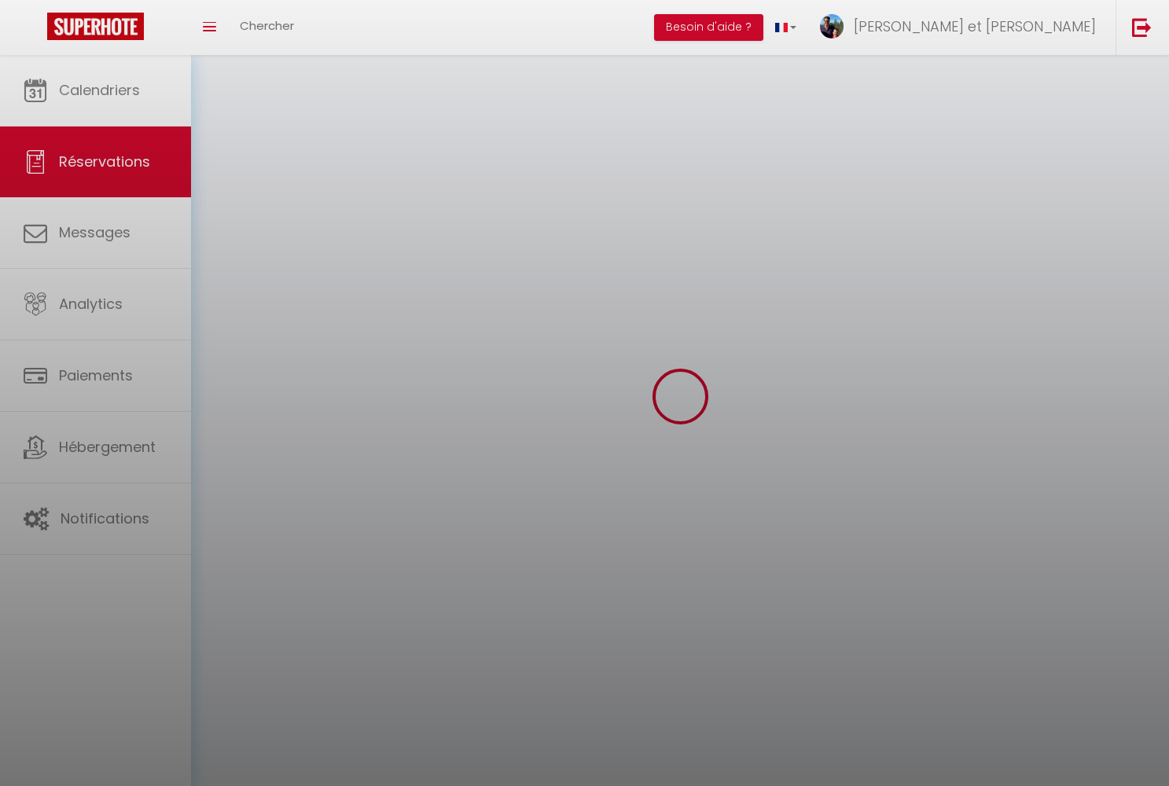
checkbox input "false"
select select
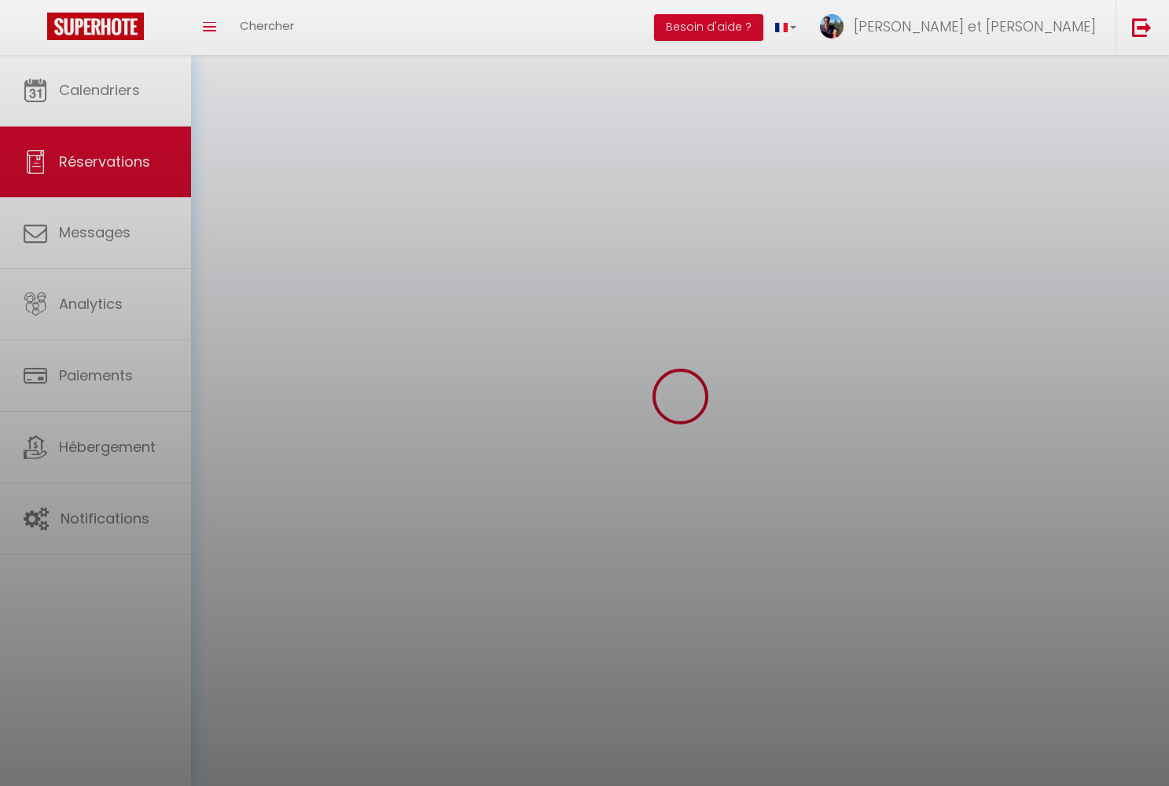
select select
checkbox input "false"
select select
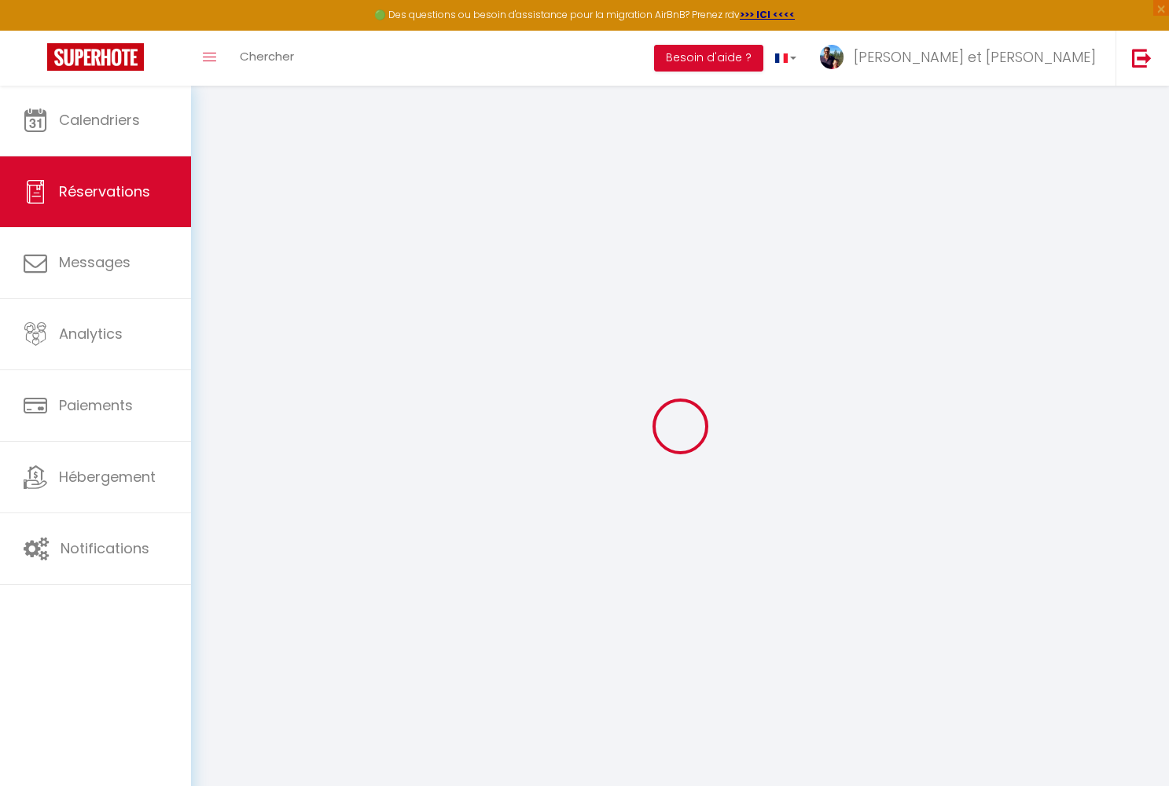
type input "Laetitia"
type input "Bayer"
type input "laeti67160@hotmail.fr"
type input "0663081212"
type input "67160"
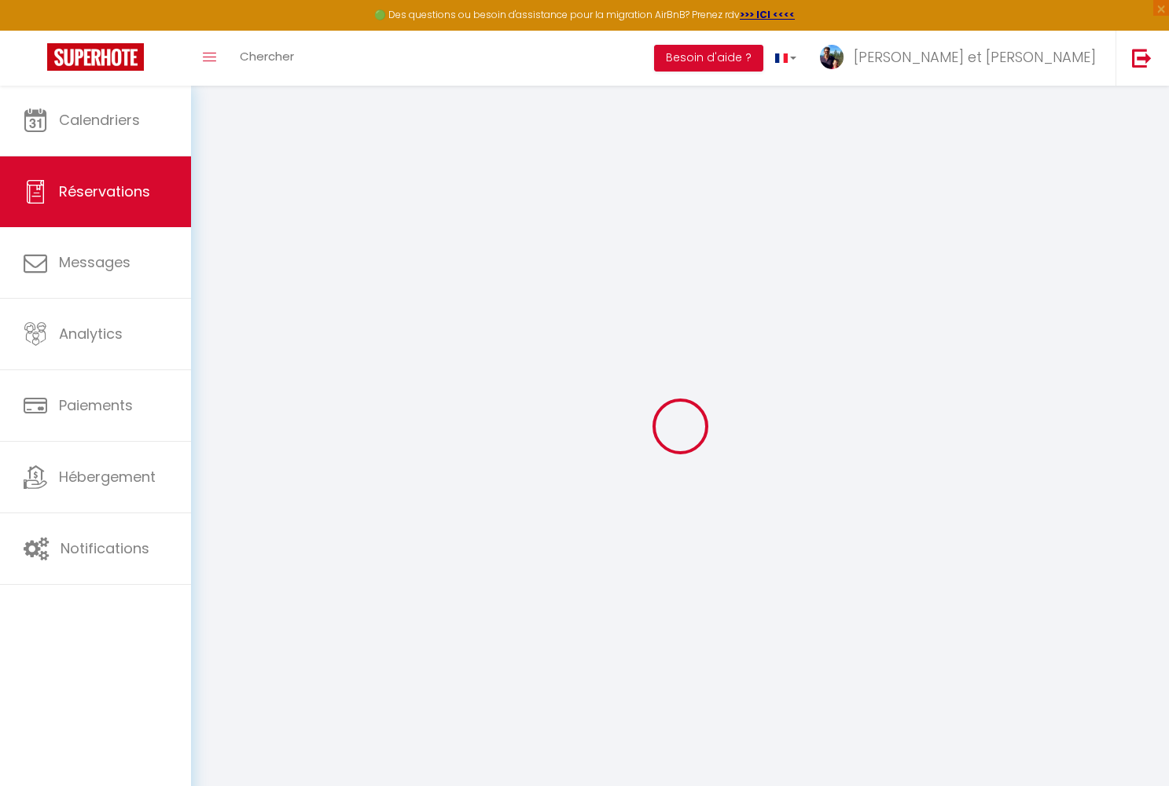
type input "8 rue de la hoss"
type input "oberhoffen-les-wissembourg"
select select "FR"
select select "38490"
select select "1"
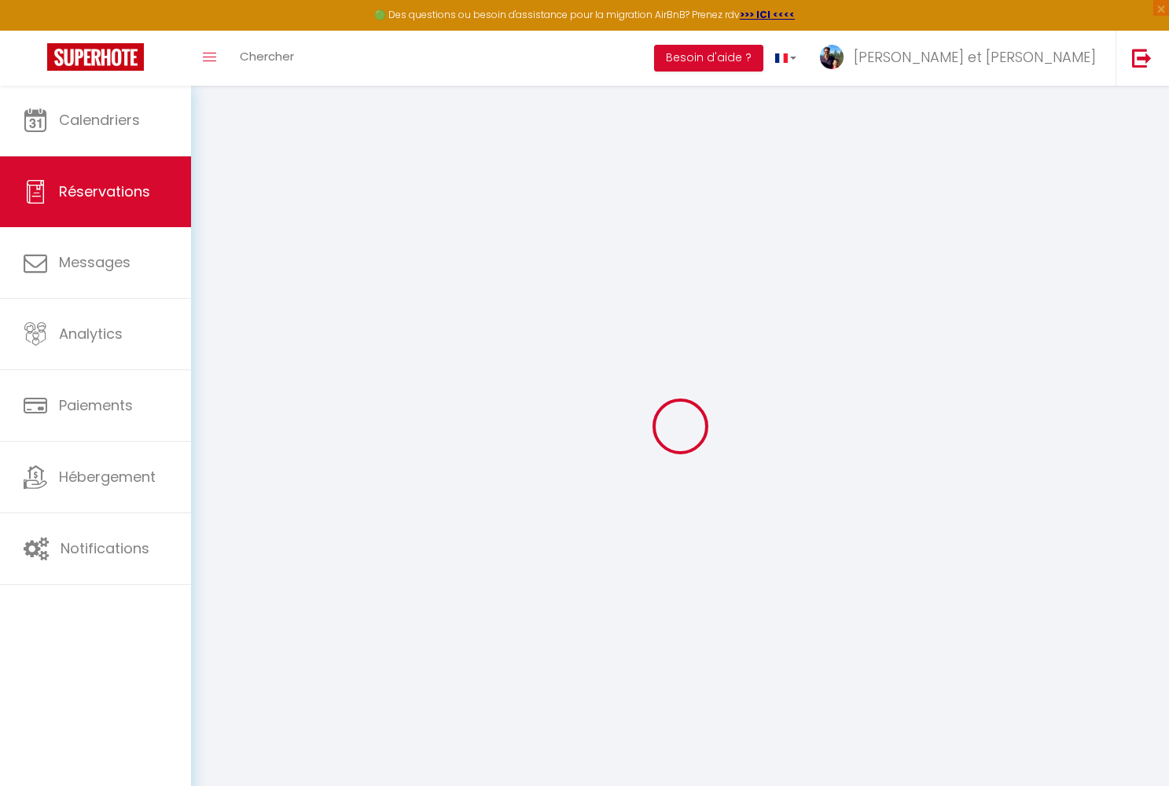
type input "Ven 17 Octobre 2025"
select select
type input "Dim 19 Octobre 2025"
select select
type input "6"
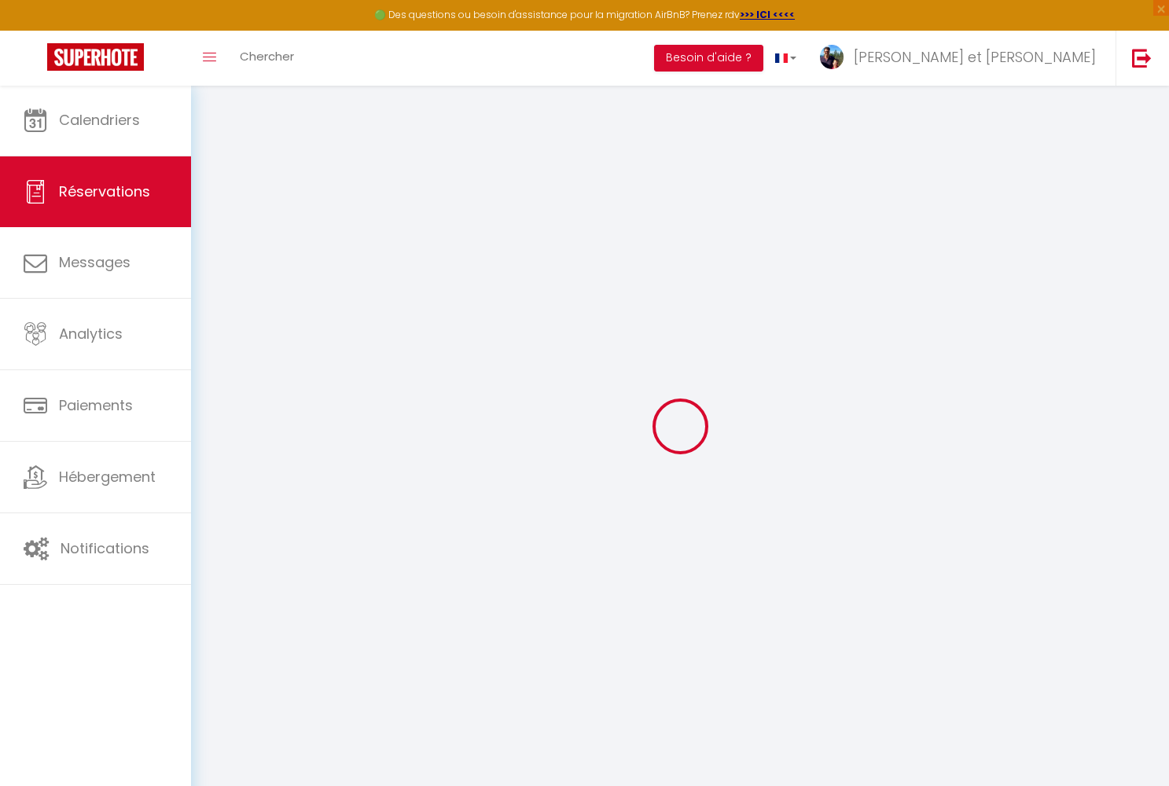
type input "3"
select select "12"
select select
type input "887.4"
checkbox input "false"
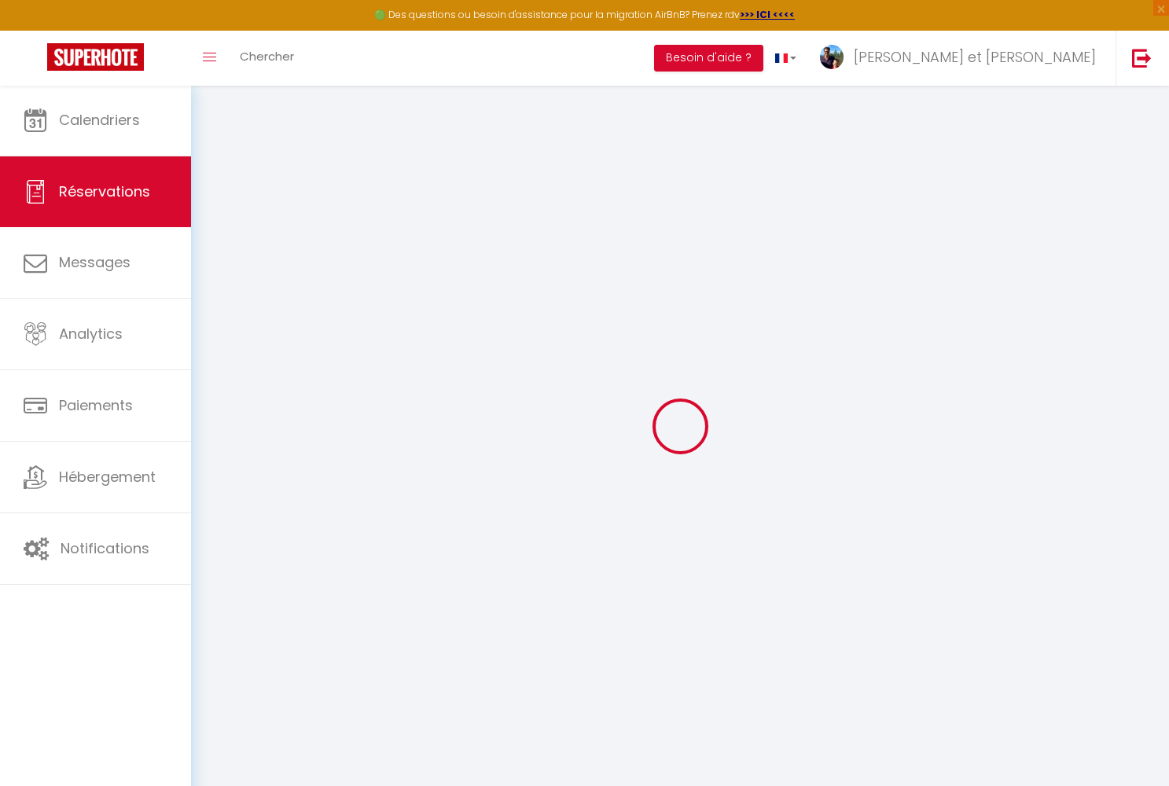
type input "727.3"
select select "69"
type input "0"
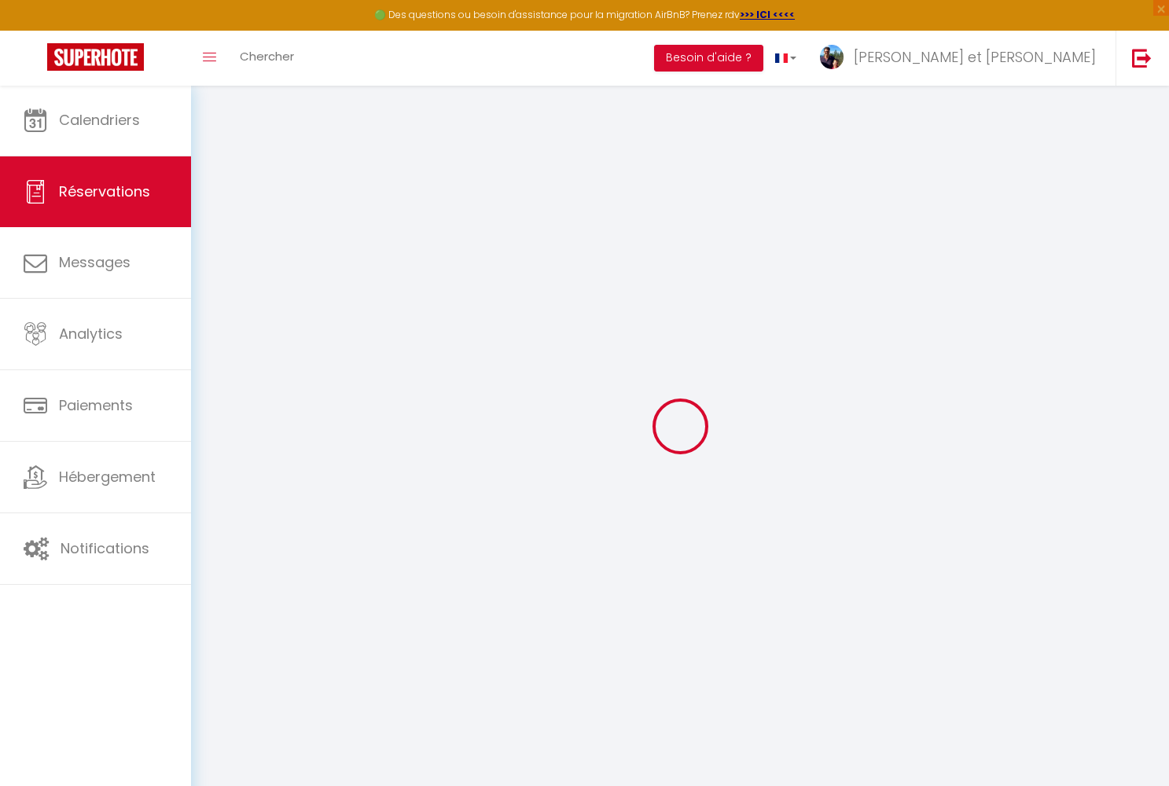
select select
select select "14"
checkbox input "false"
select select
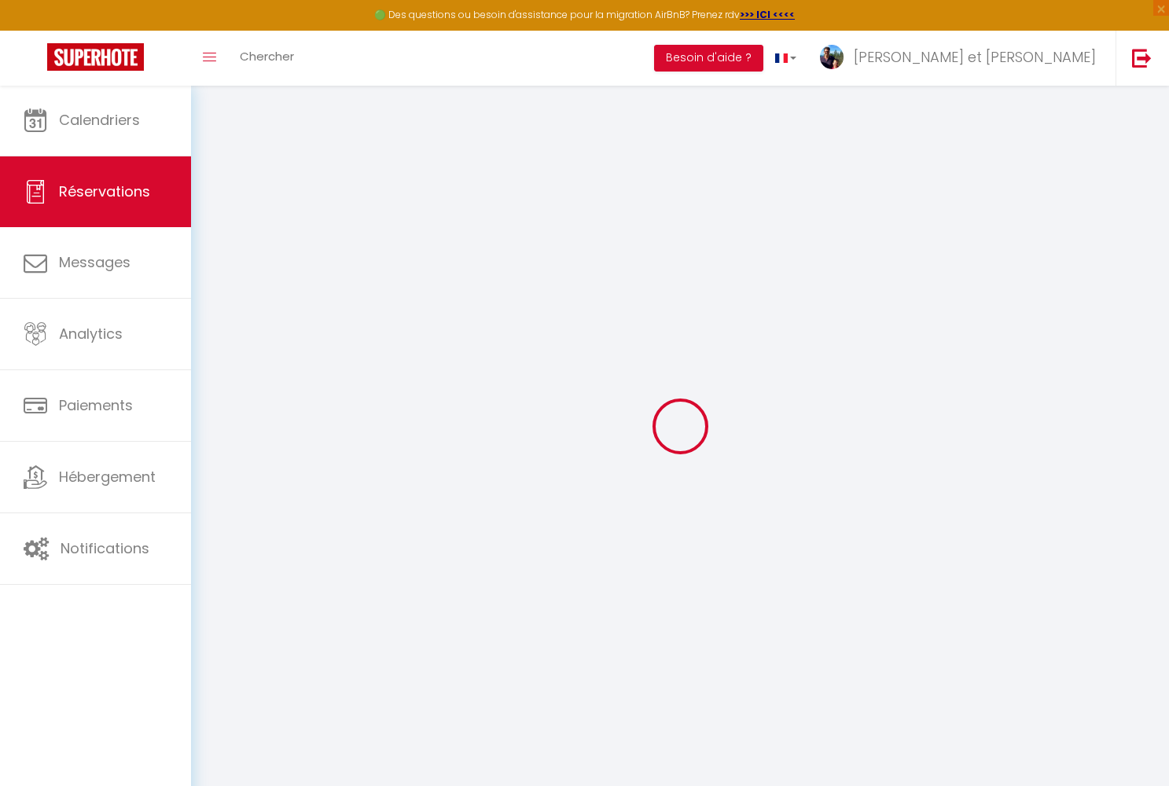
select select
checkbox input "false"
select select
checkbox input "false"
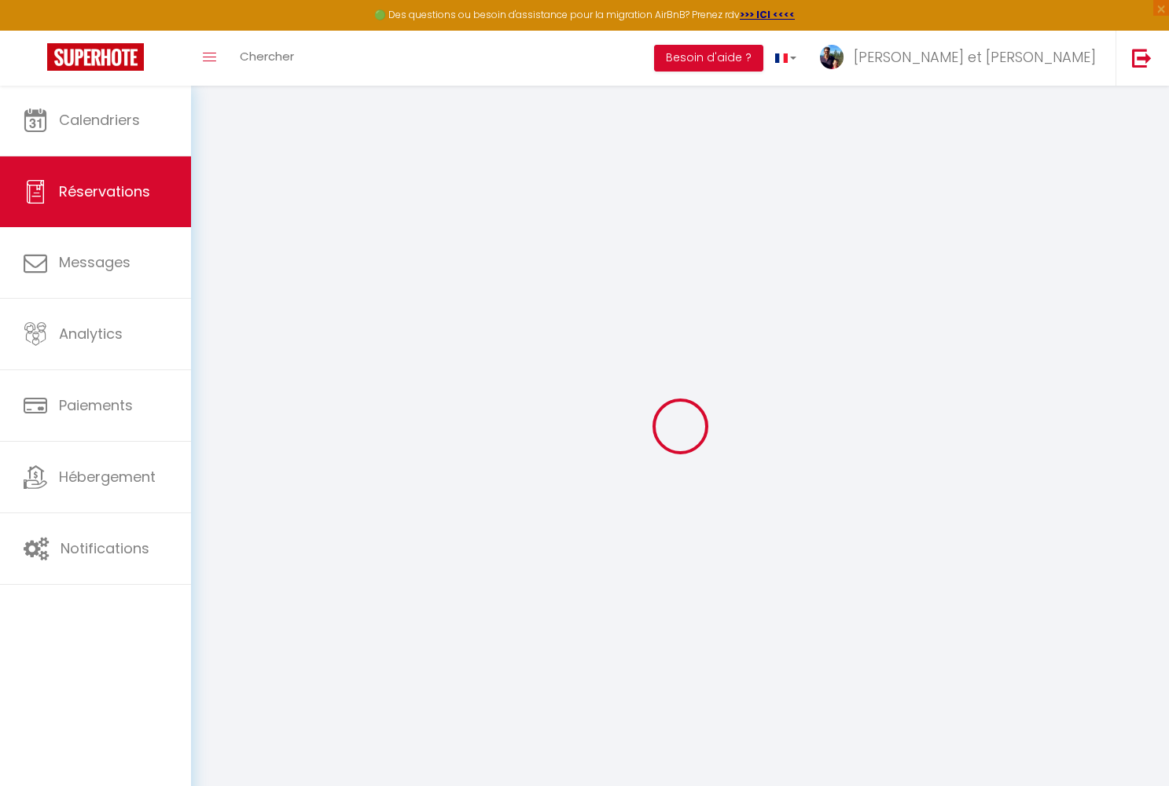
select select
checkbox input "false"
type svp0 "Solde: ANCV (50 % max): non réglé"
type input "130"
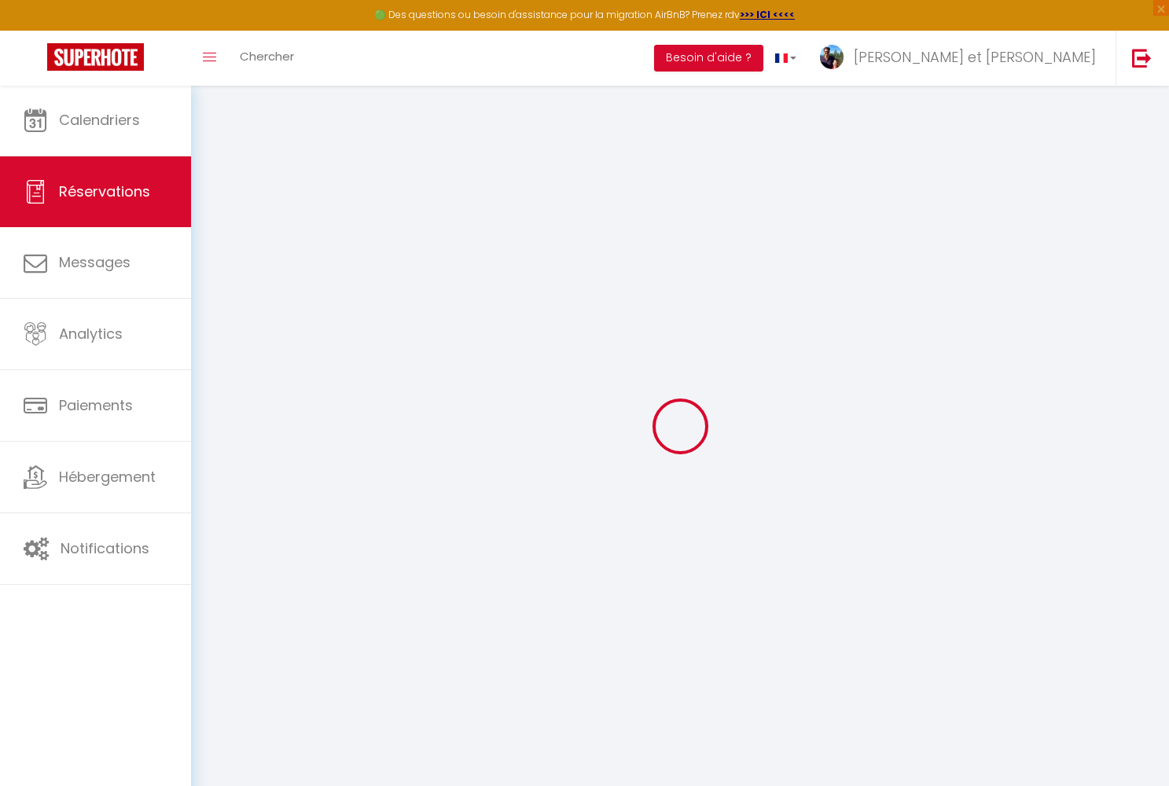
type input "21.6"
select select
checkbox input "false"
select select
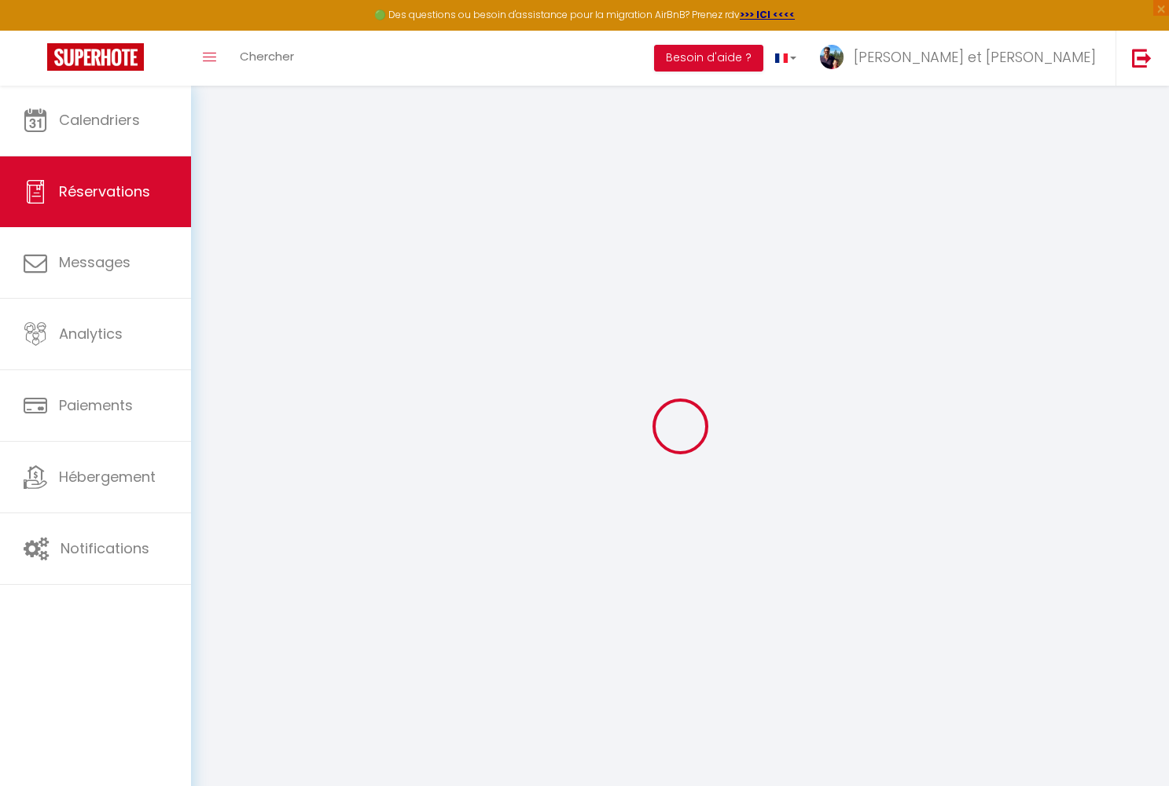
select select
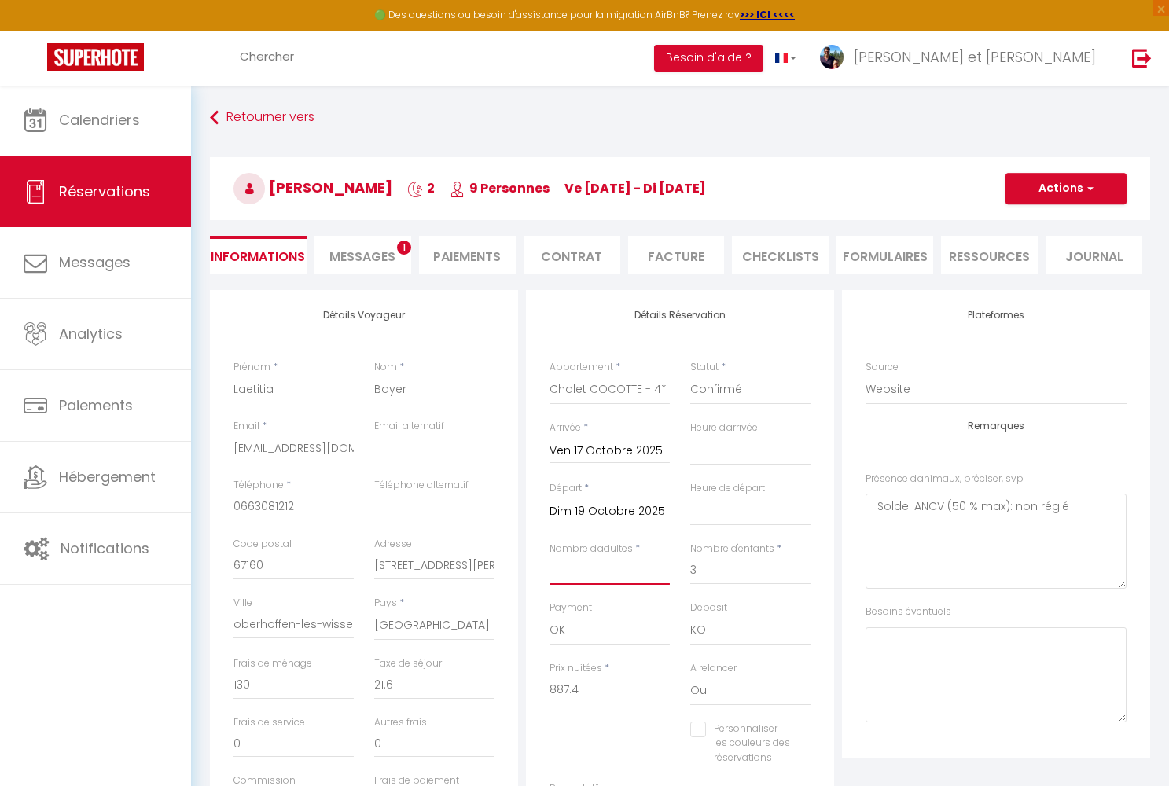
select select
type input "0"
checkbox input "false"
type input "8"
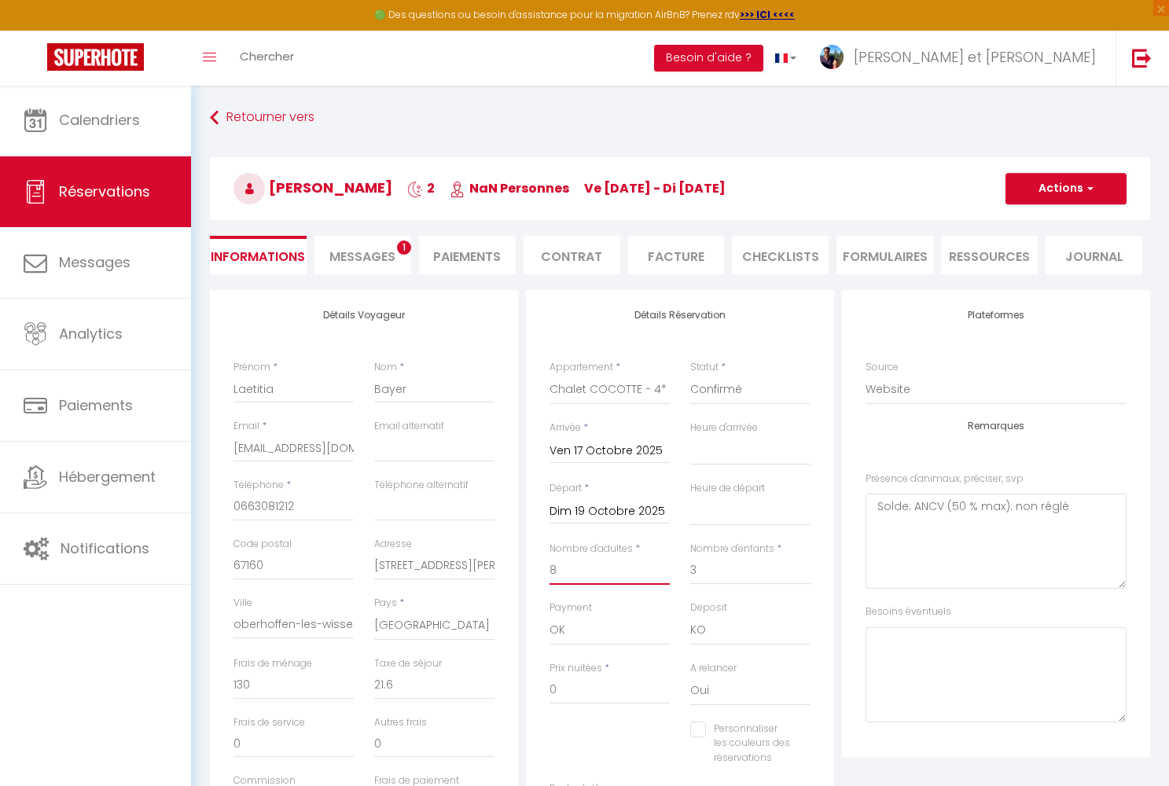
select select
checkbox input "false"
type input "0"
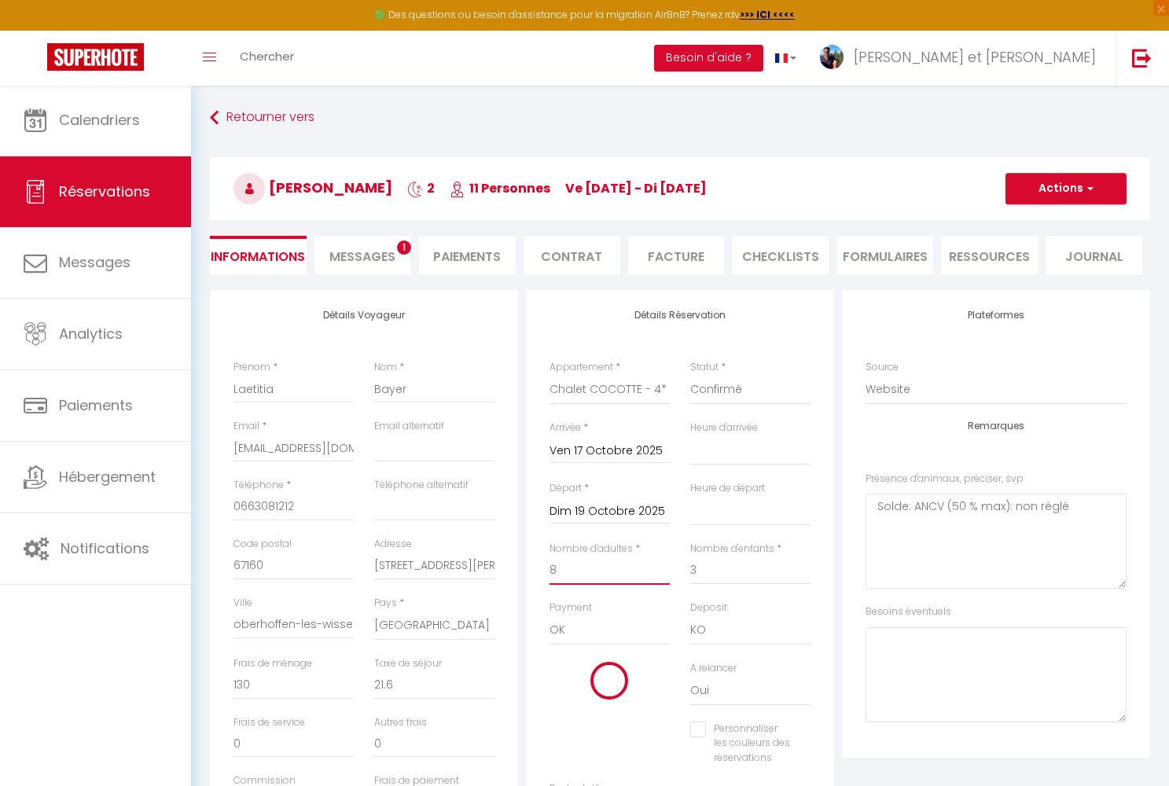
select select
checkbox input "false"
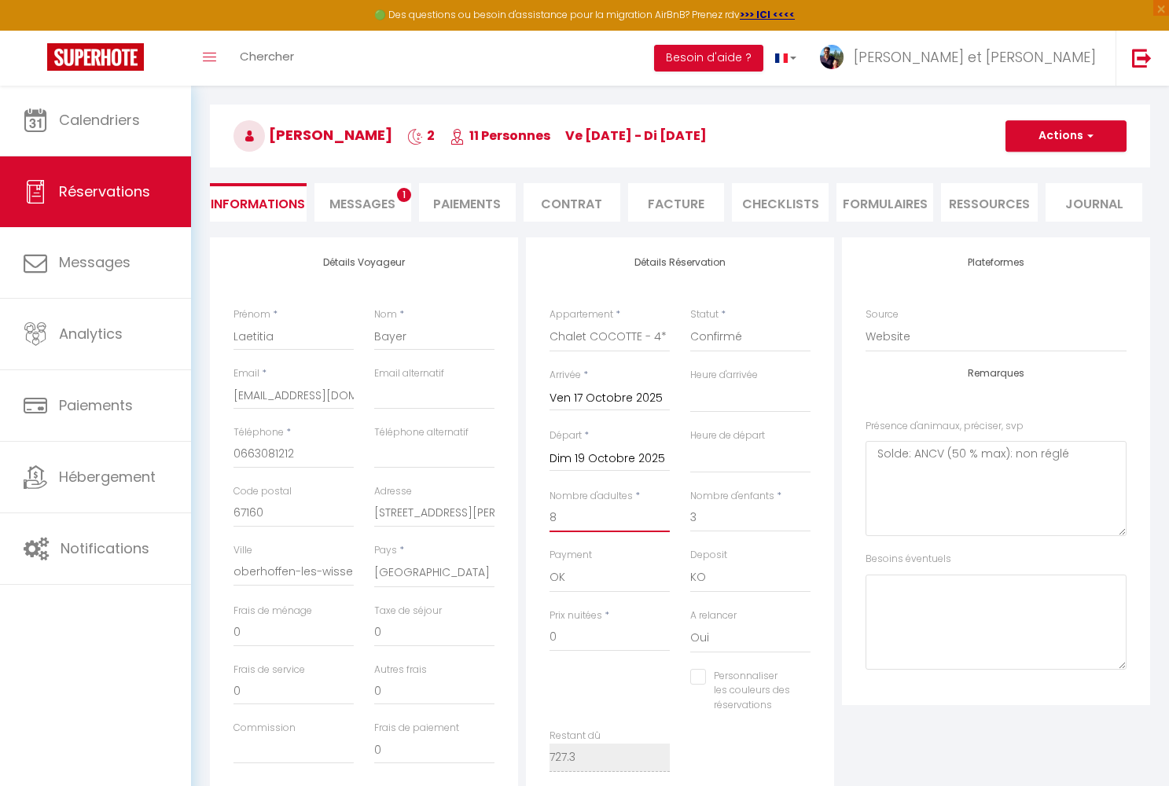
scroll to position [92, 0]
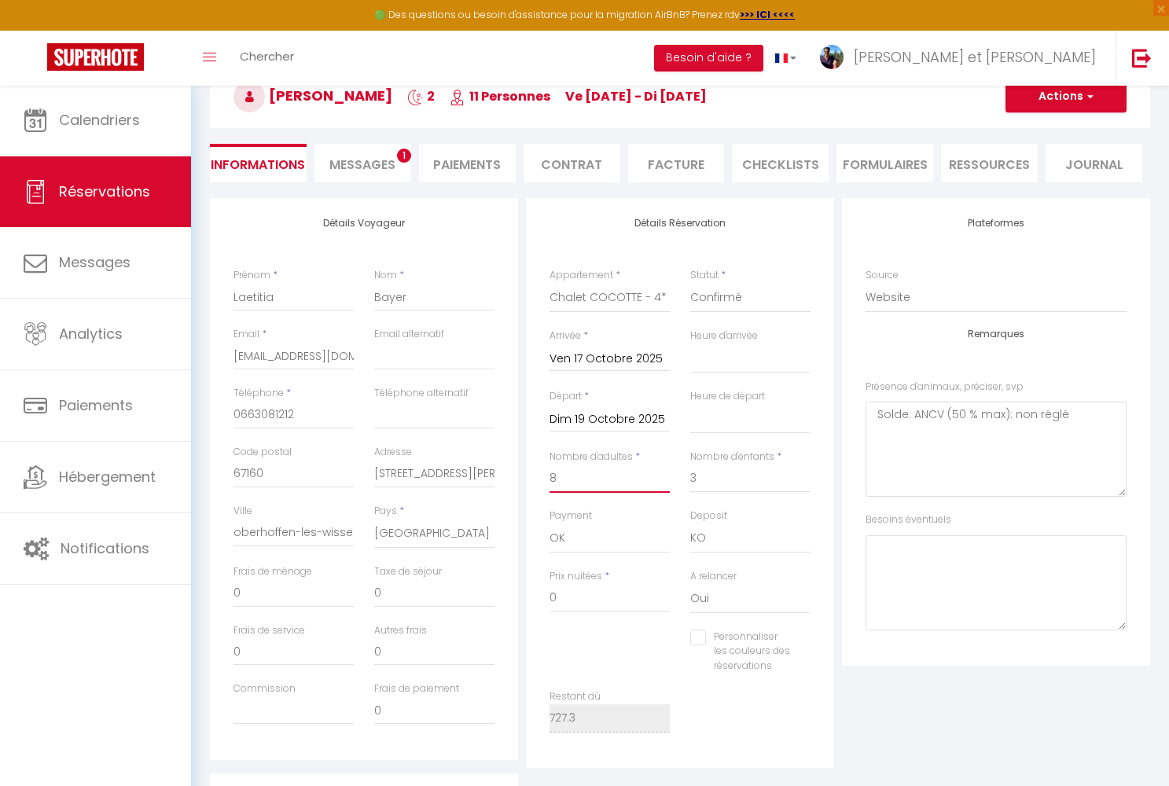
type input "8"
click at [562, 593] on input "0" at bounding box center [609, 598] width 120 height 28
select select
checkbox input "false"
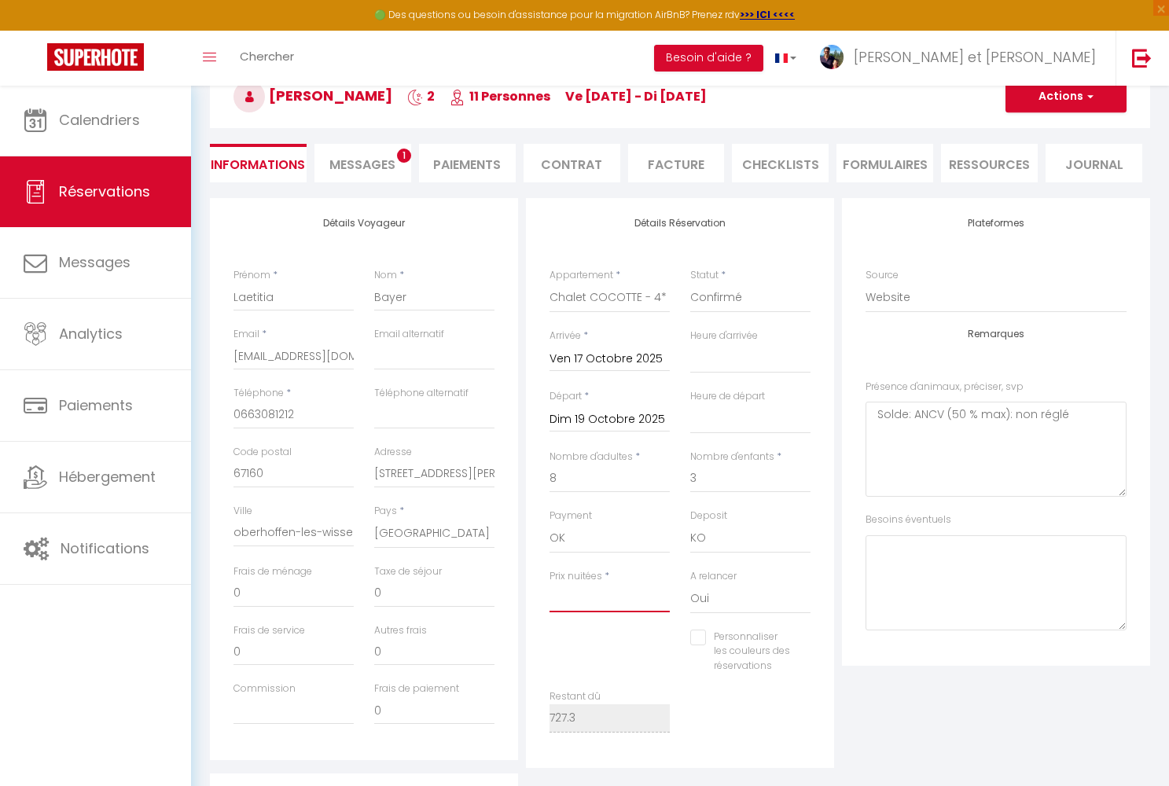
type input "9"
select select
checkbox input "false"
type input "96"
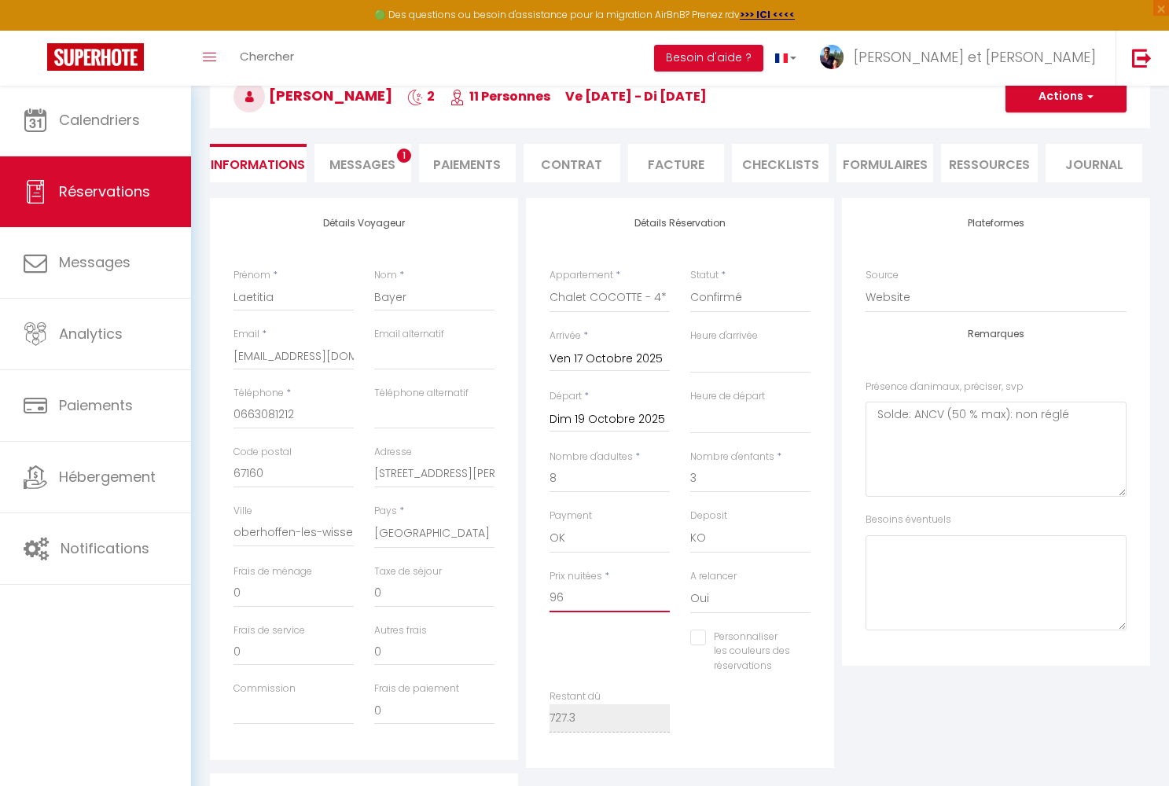
select select
checkbox input "false"
type input "967"
select select
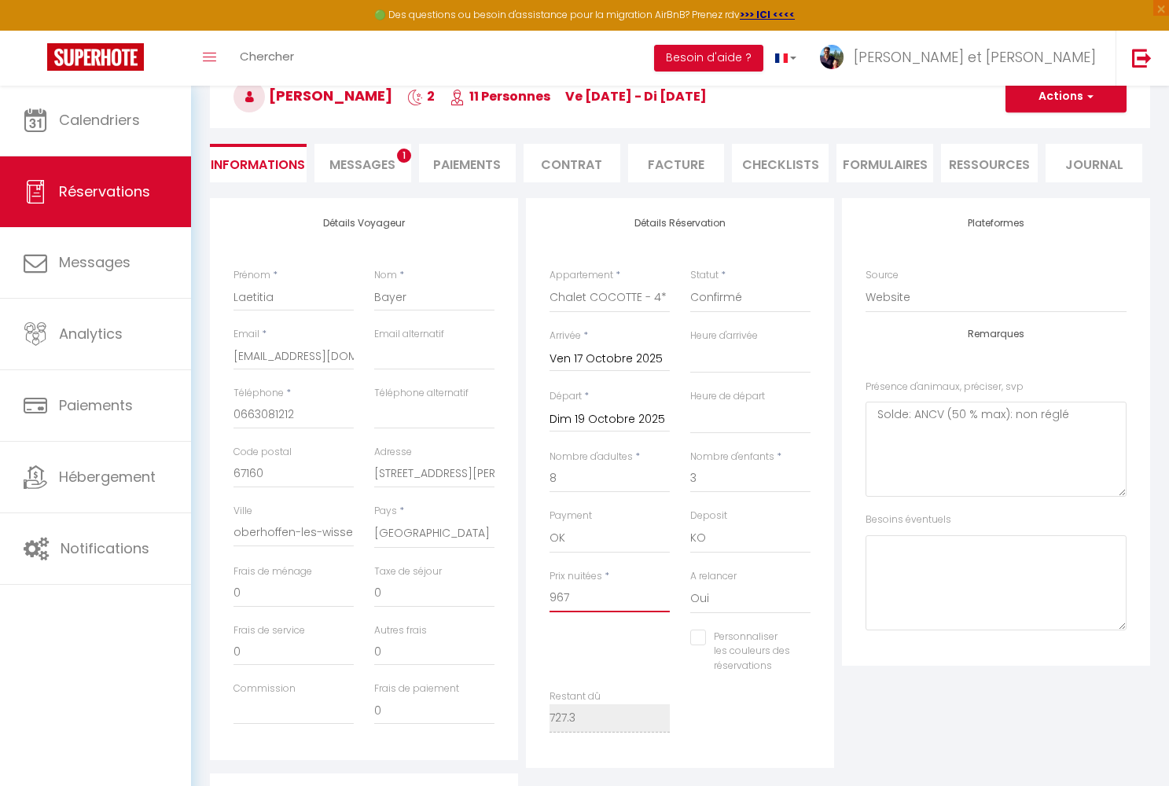
select select
checkbox input "false"
type input "967."
select select
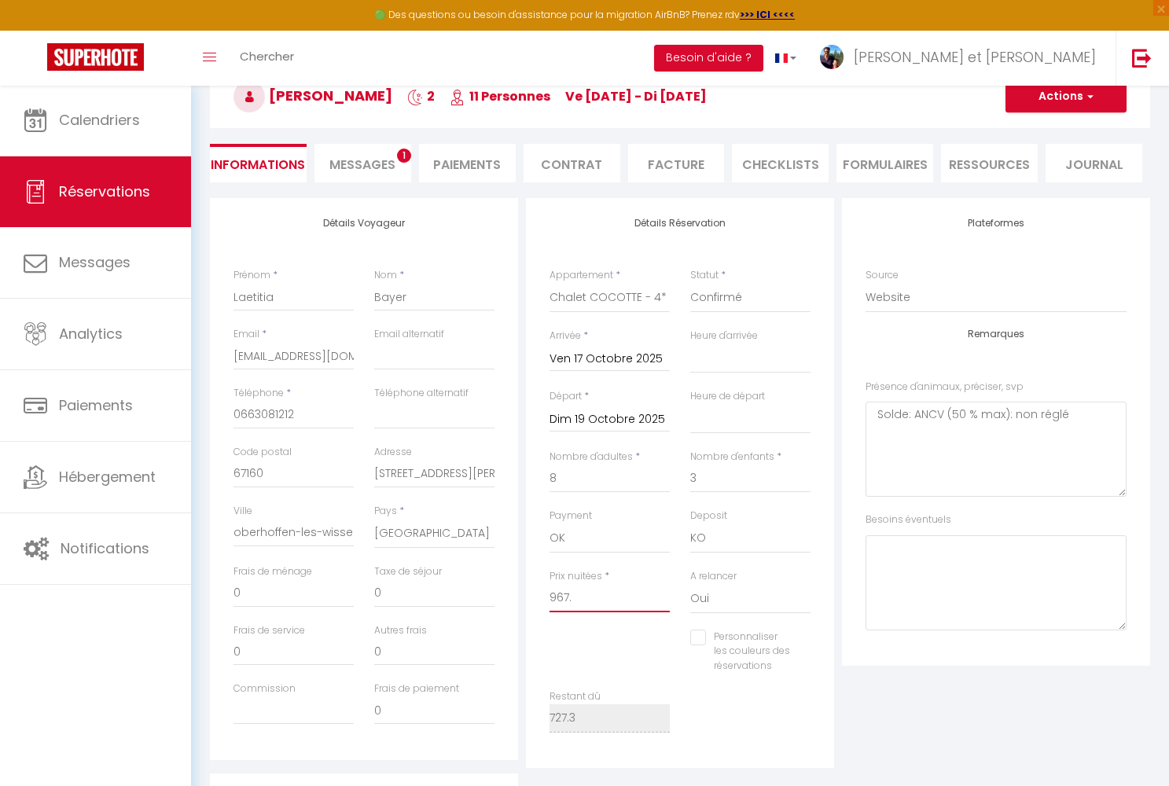
checkbox input "false"
type input "967.4"
select select
checkbox input "false"
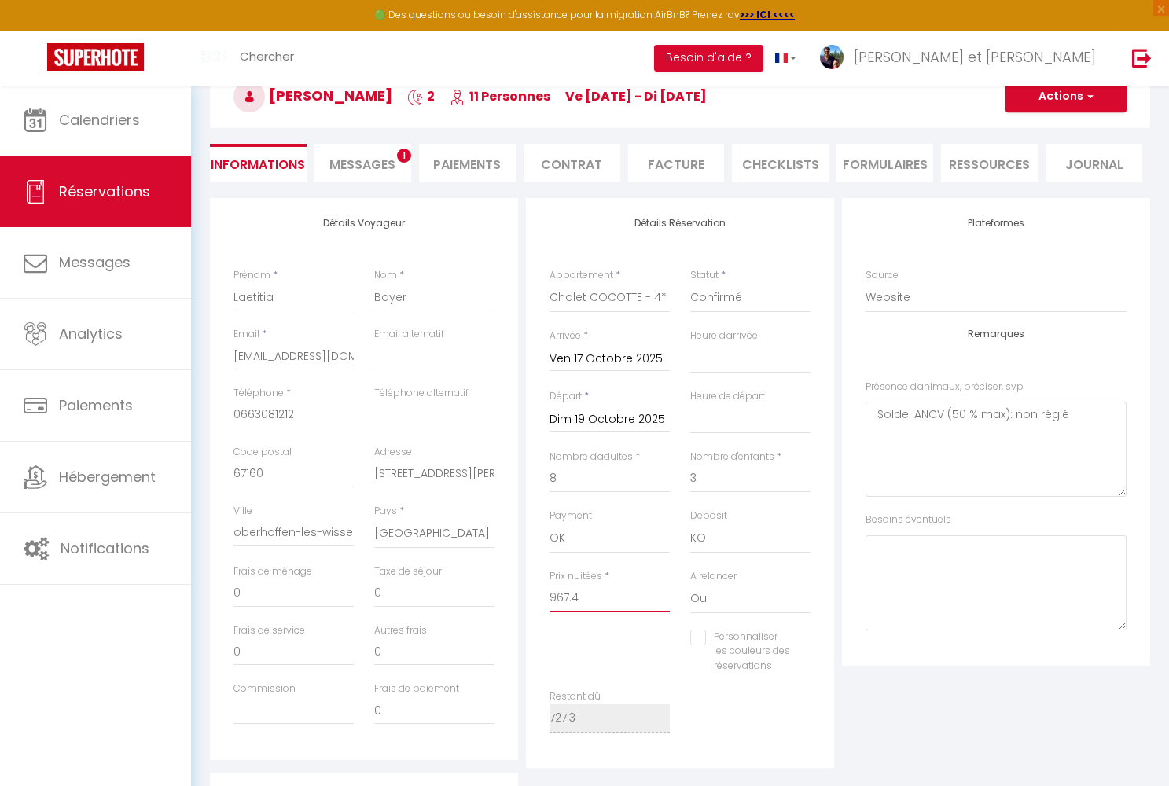
type input "967.4"
click at [255, 589] on input "0" at bounding box center [293, 593] width 120 height 28
type input "01"
select select
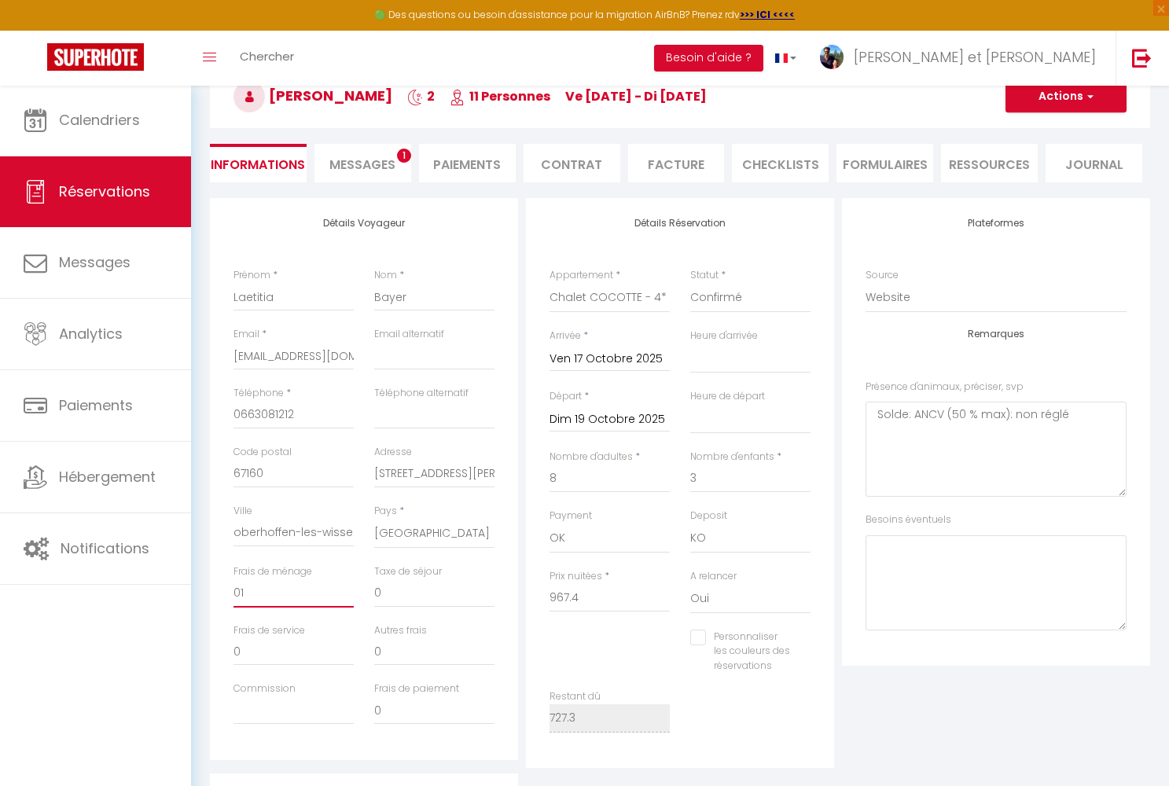
checkbox input "false"
type input "013"
select select
checkbox input "false"
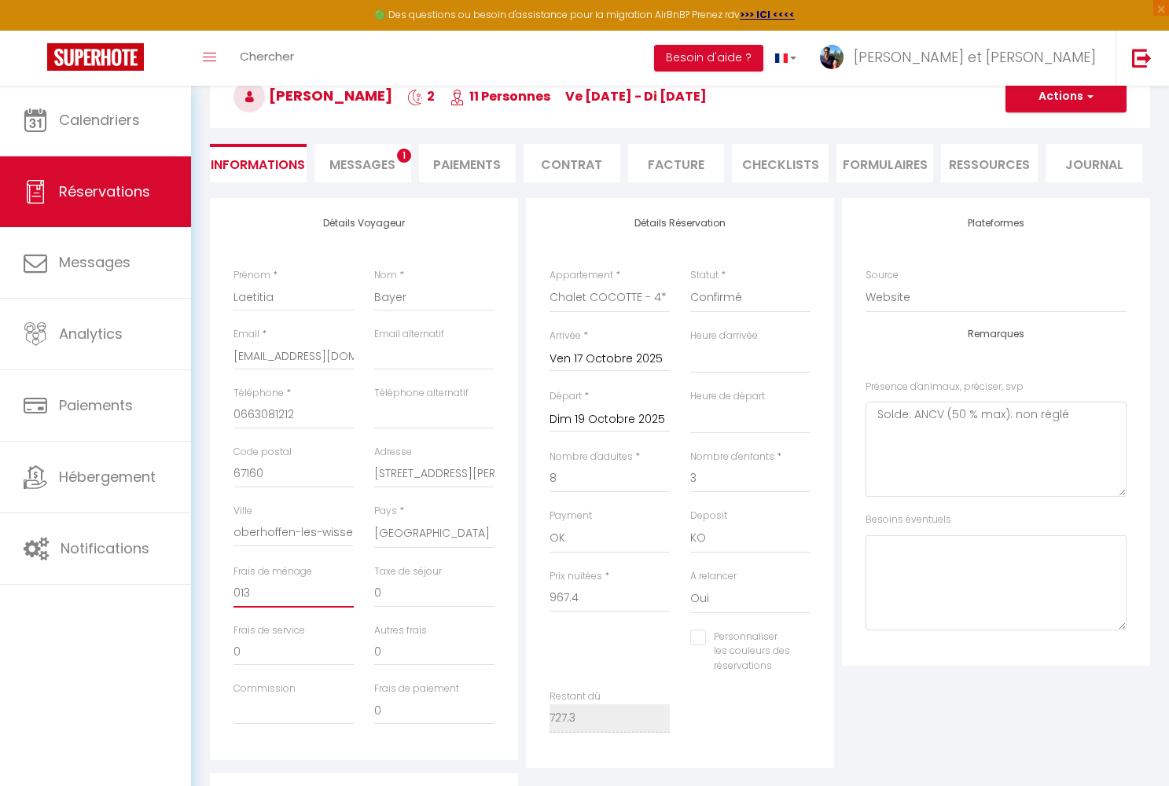
type input "0130"
select select
checkbox input "false"
click at [240, 590] on input "0130" at bounding box center [293, 593] width 120 height 28
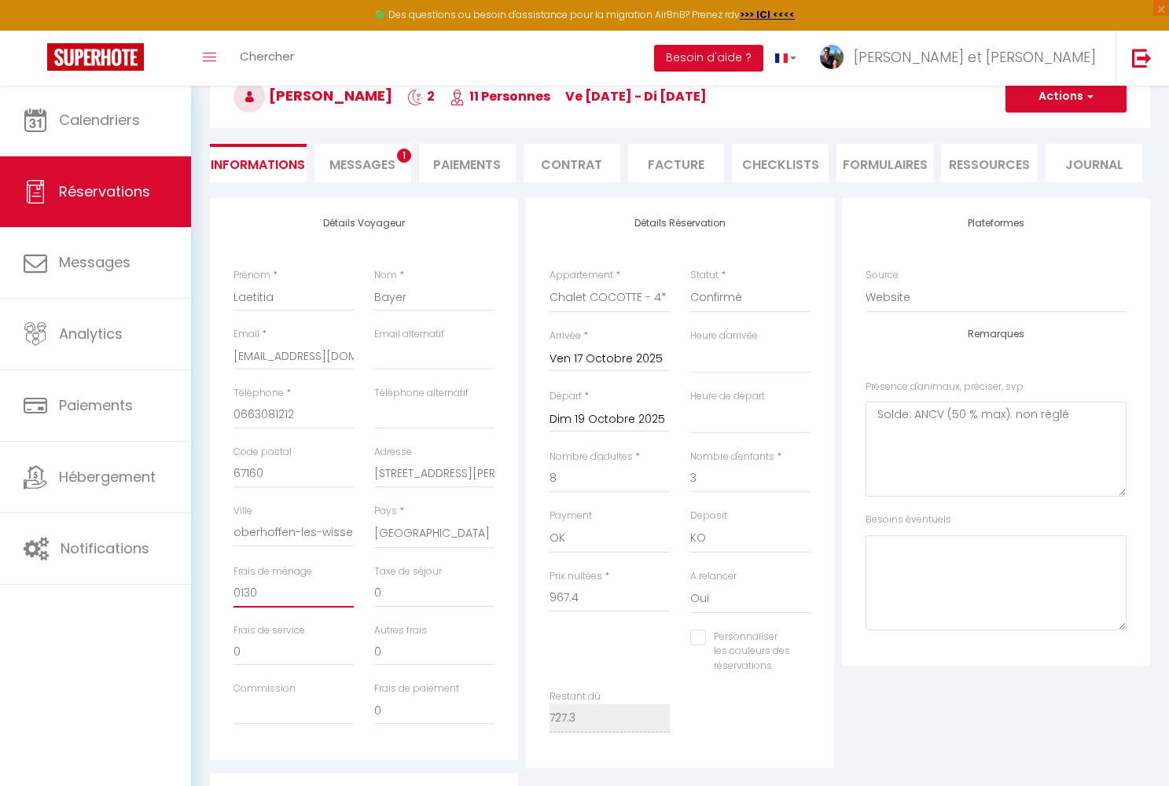
type input "130"
select select
checkbox input "false"
type input "130"
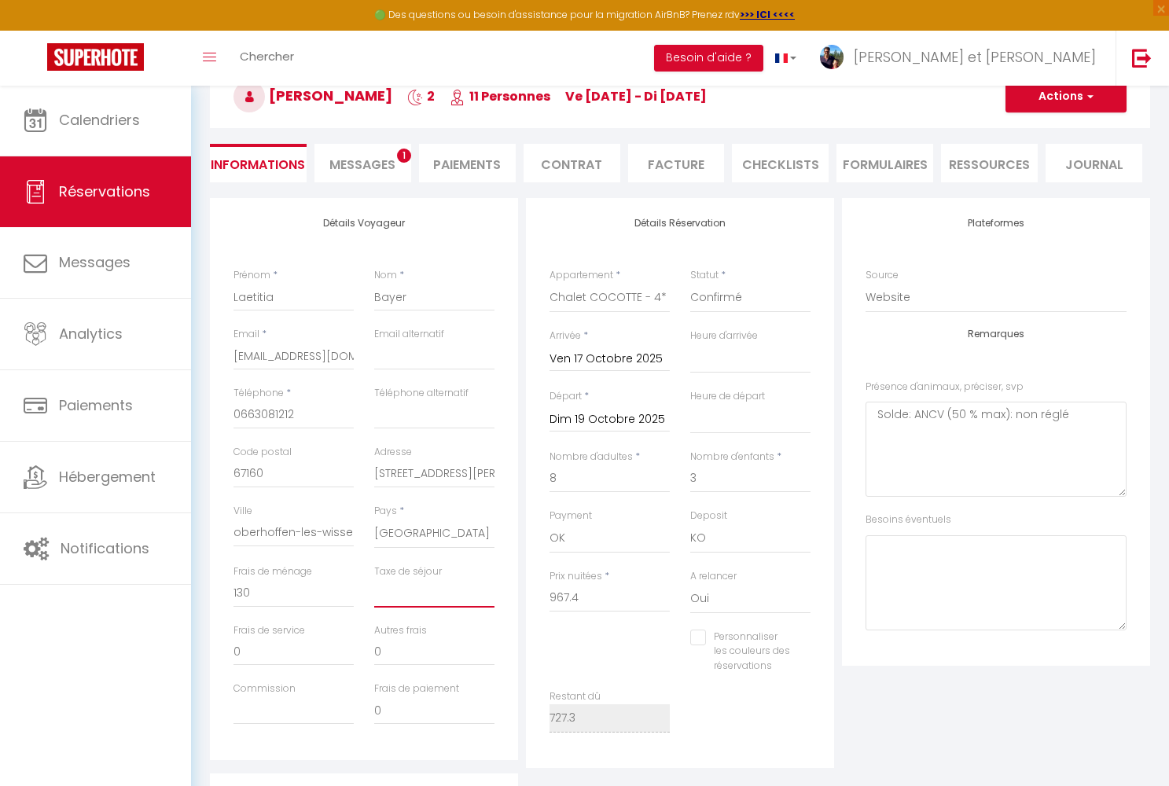
select select
checkbox input "false"
type input "2"
select select
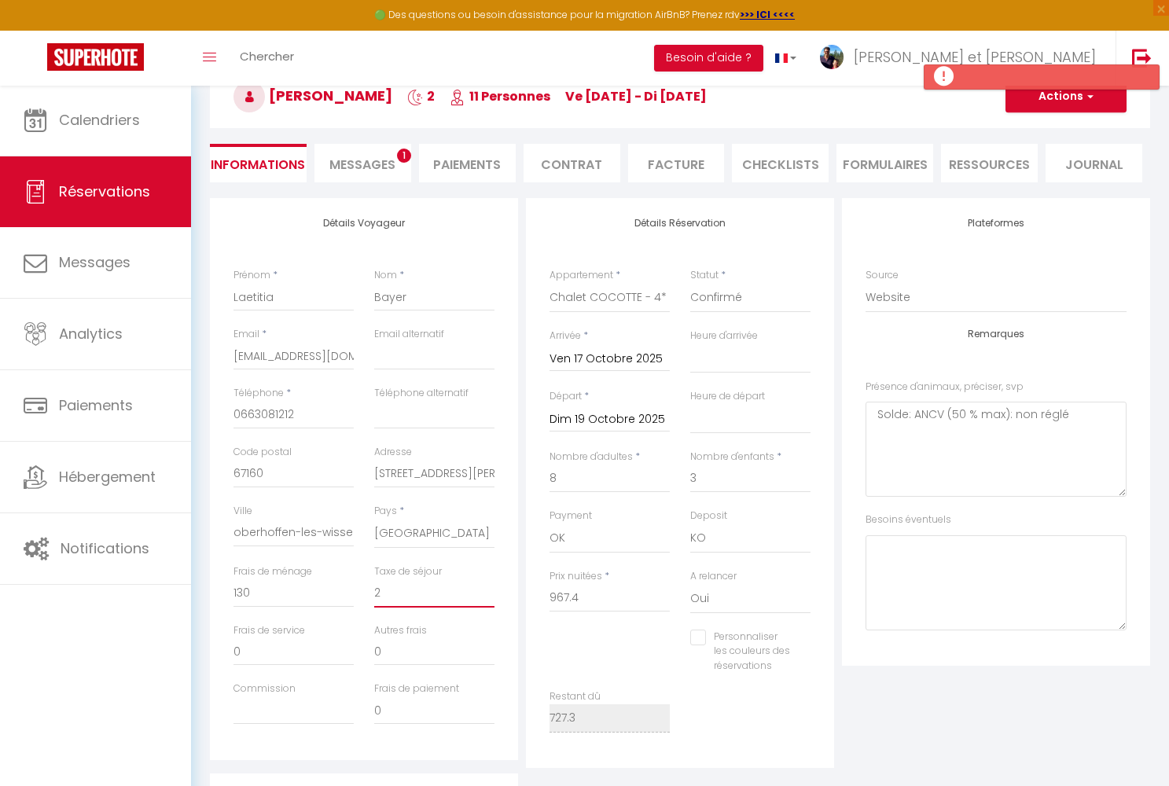
select select
checkbox input "false"
type input "28"
select select
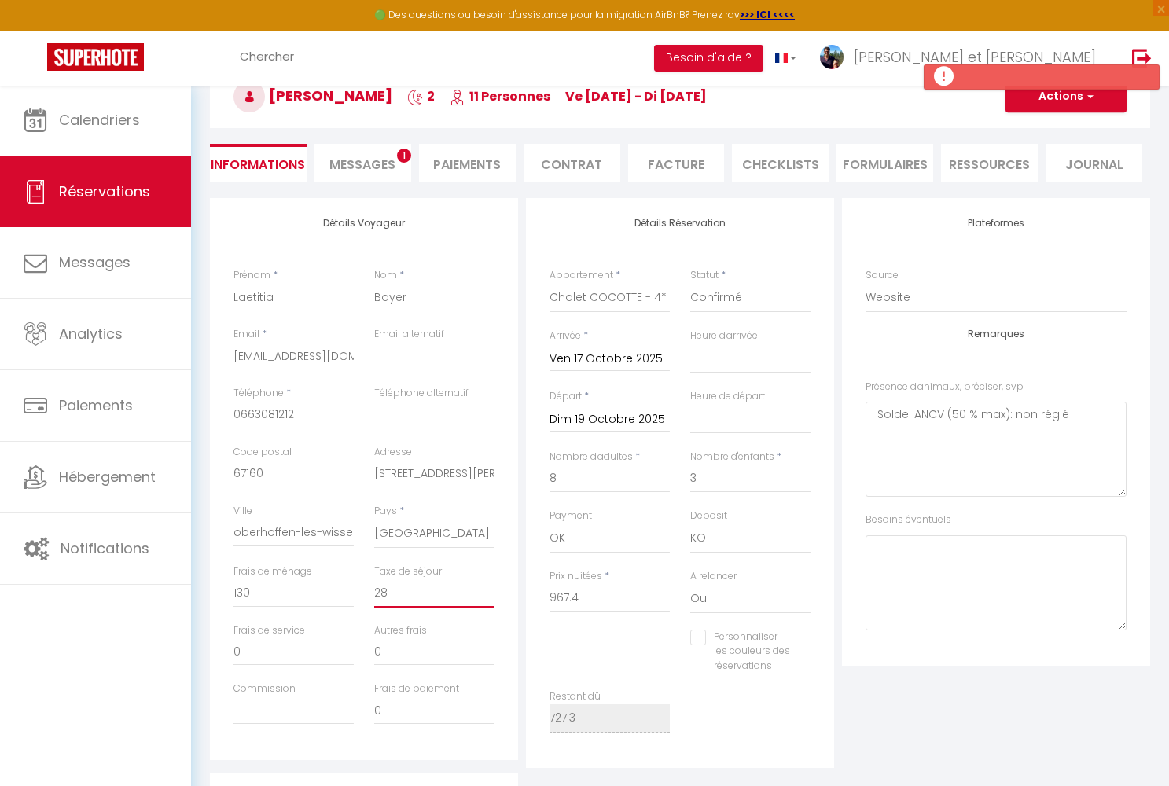
checkbox input "false"
type input "28."
select select
checkbox input "false"
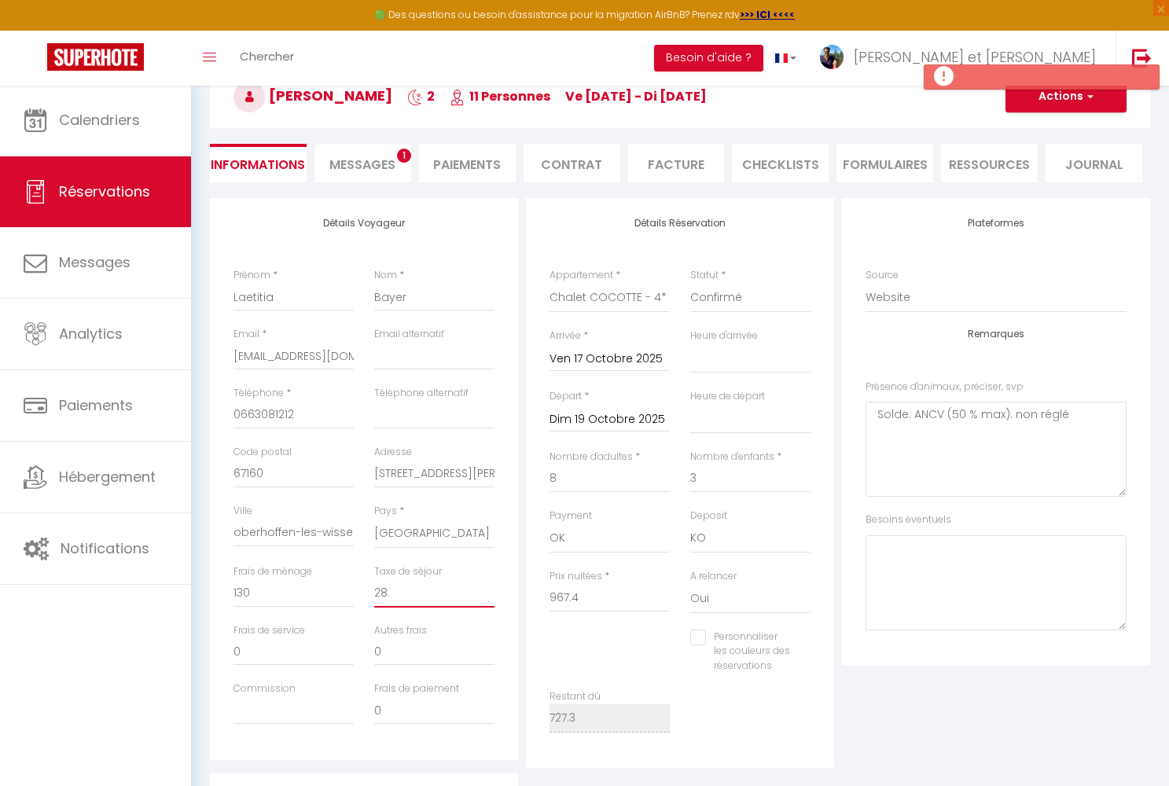
type input "28.8"
select select
checkbox input "false"
type input "28.8"
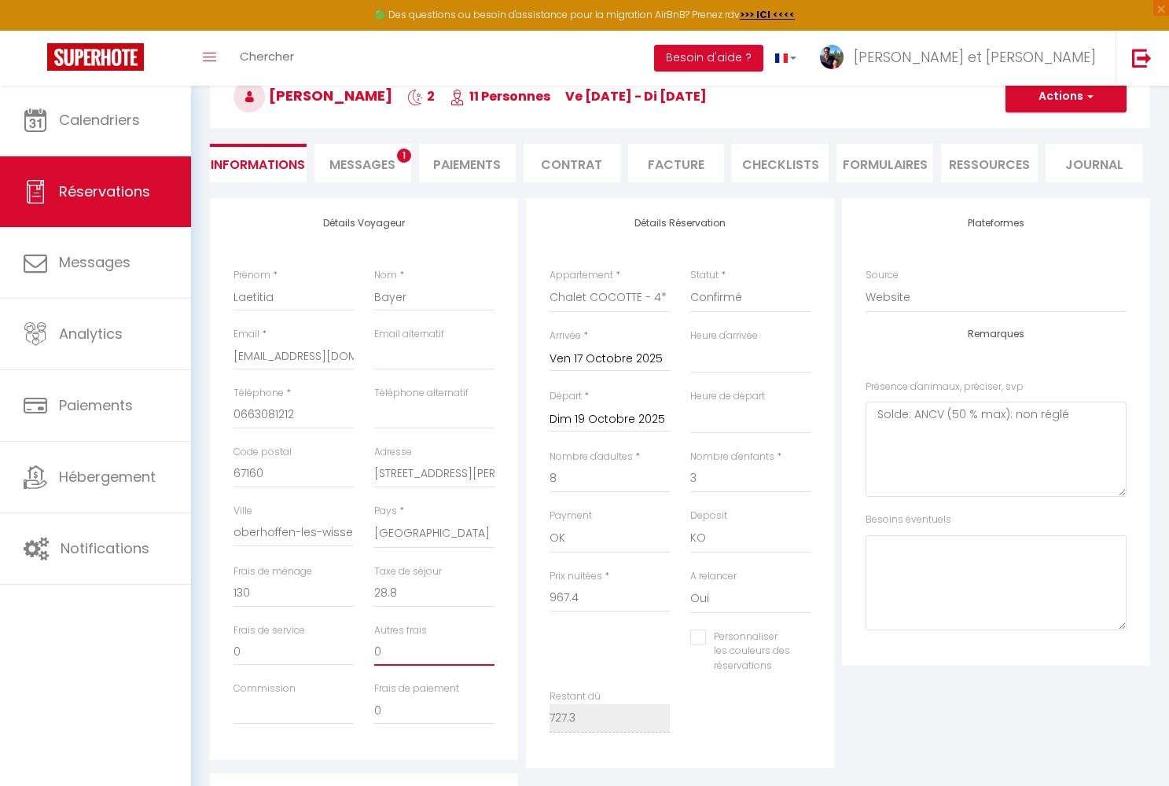
click at [409, 642] on input "0" at bounding box center [434, 651] width 120 height 28
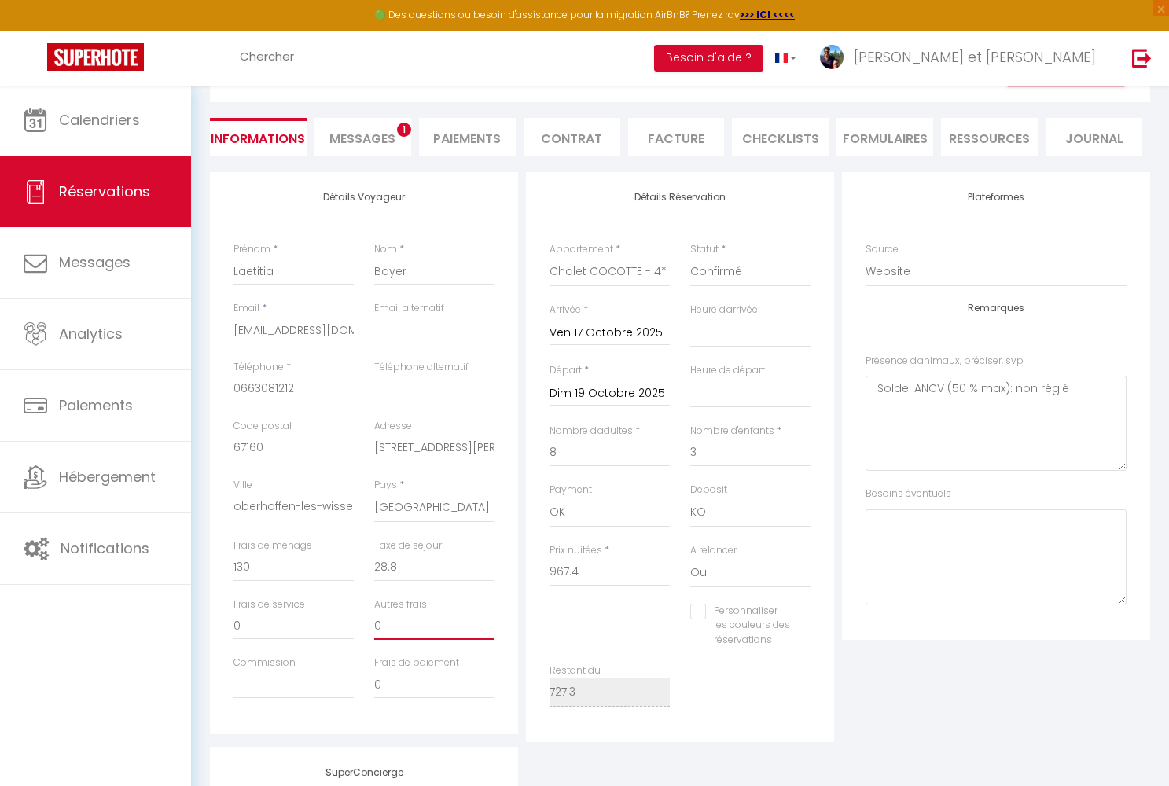
scroll to position [80, 0]
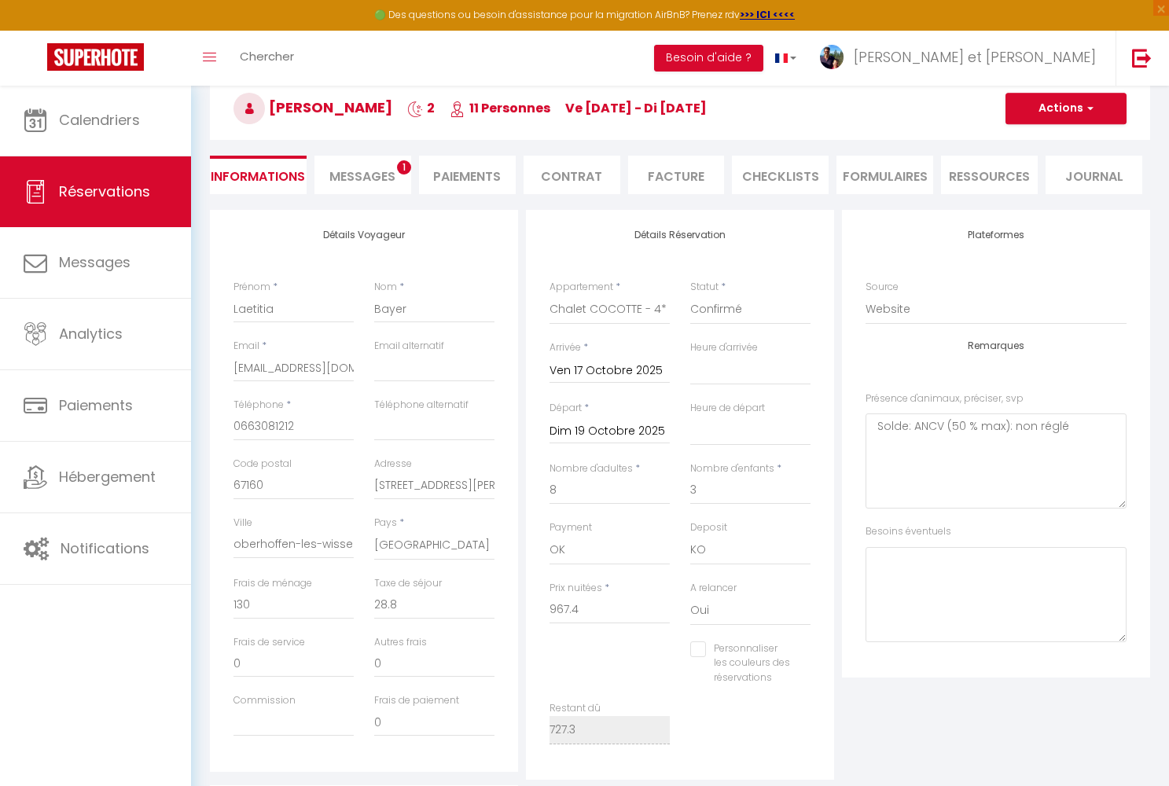
click at [1052, 112] on button "Actions" at bounding box center [1065, 108] width 121 height 31
click at [1030, 141] on link "Enregistrer" at bounding box center [1050, 143] width 124 height 20
select select
checkbox input "false"
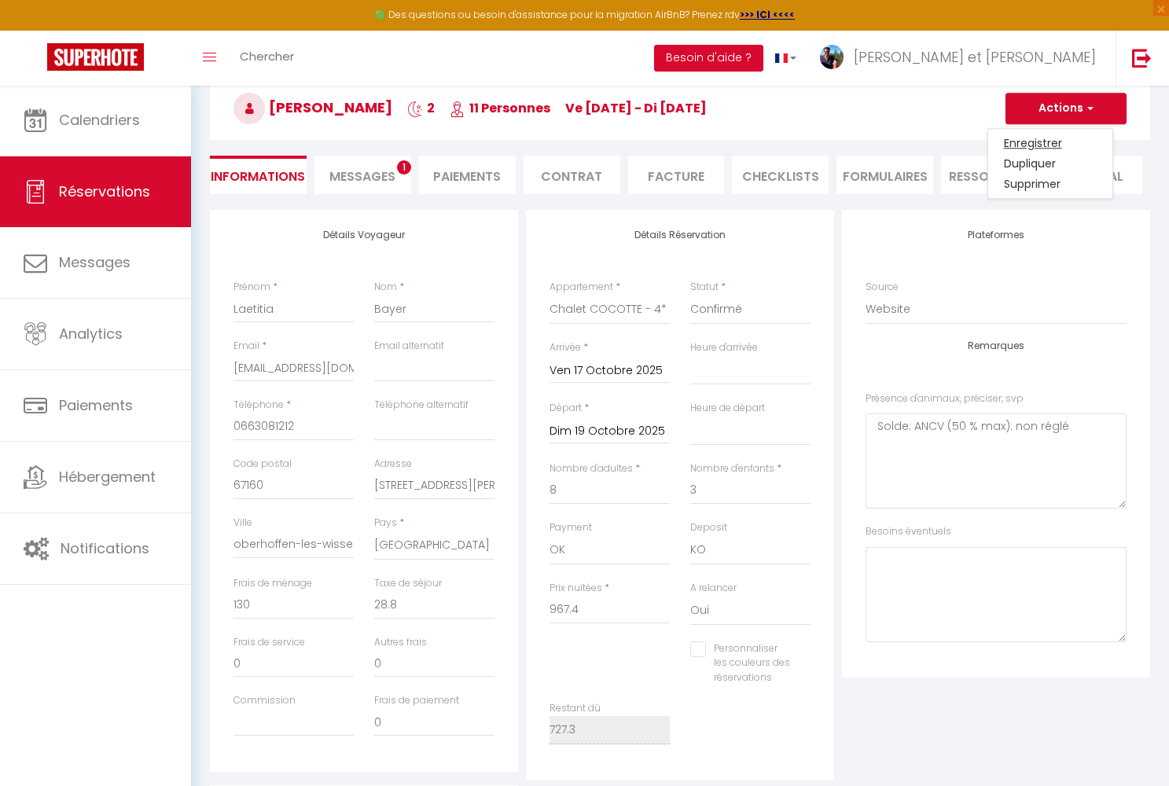
select select
checkbox input "false"
select select
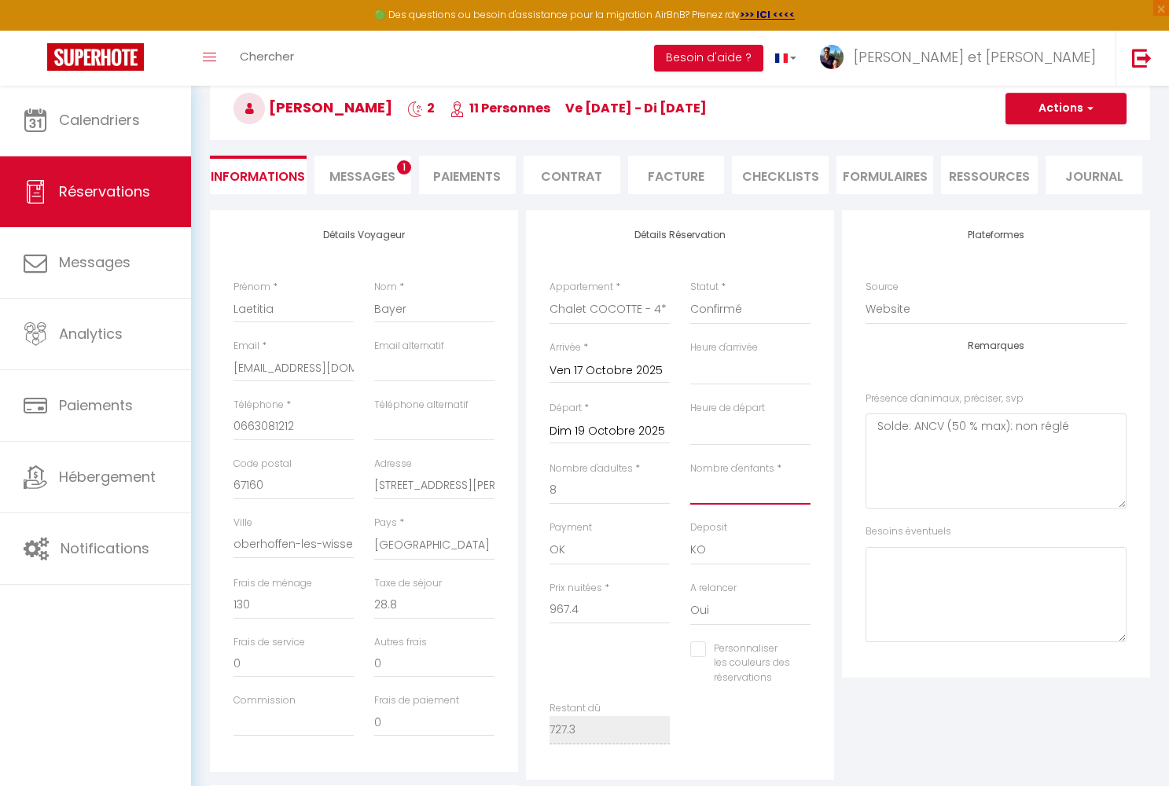
checkbox input "false"
type input "140"
select select
type input "840"
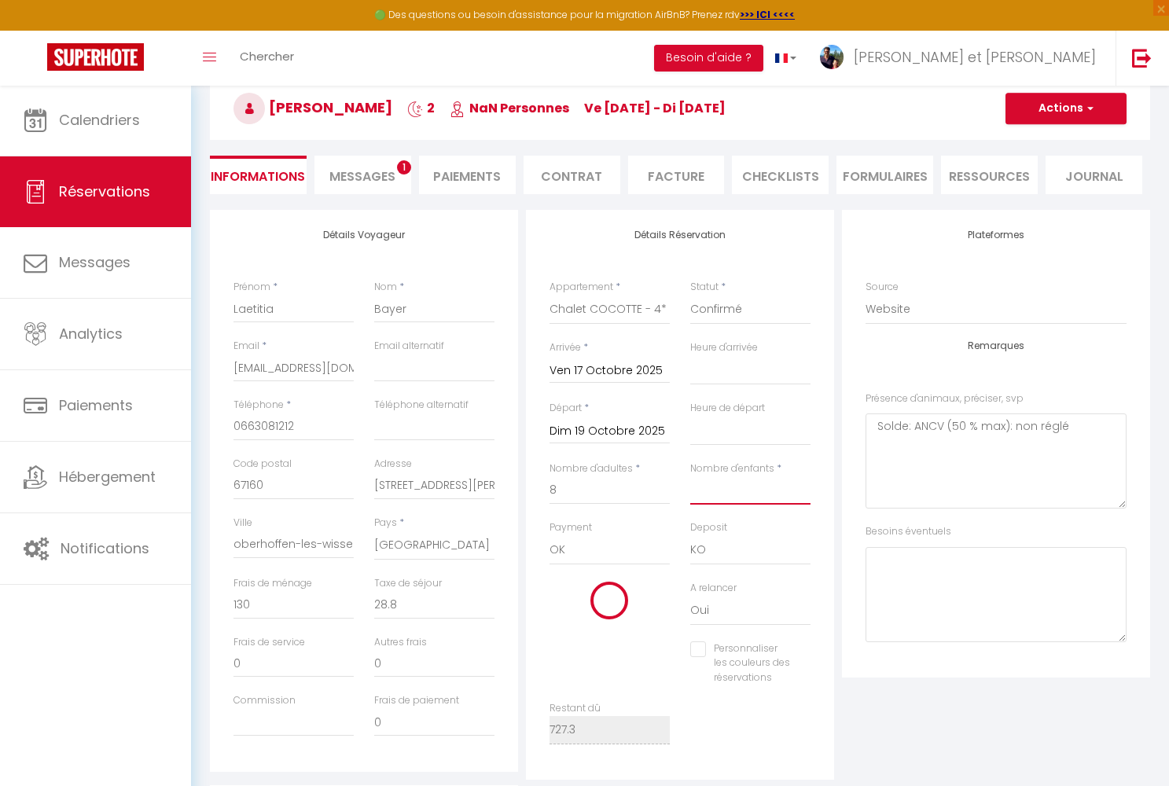
checkbox input "false"
type input "2"
select select
checkbox input "false"
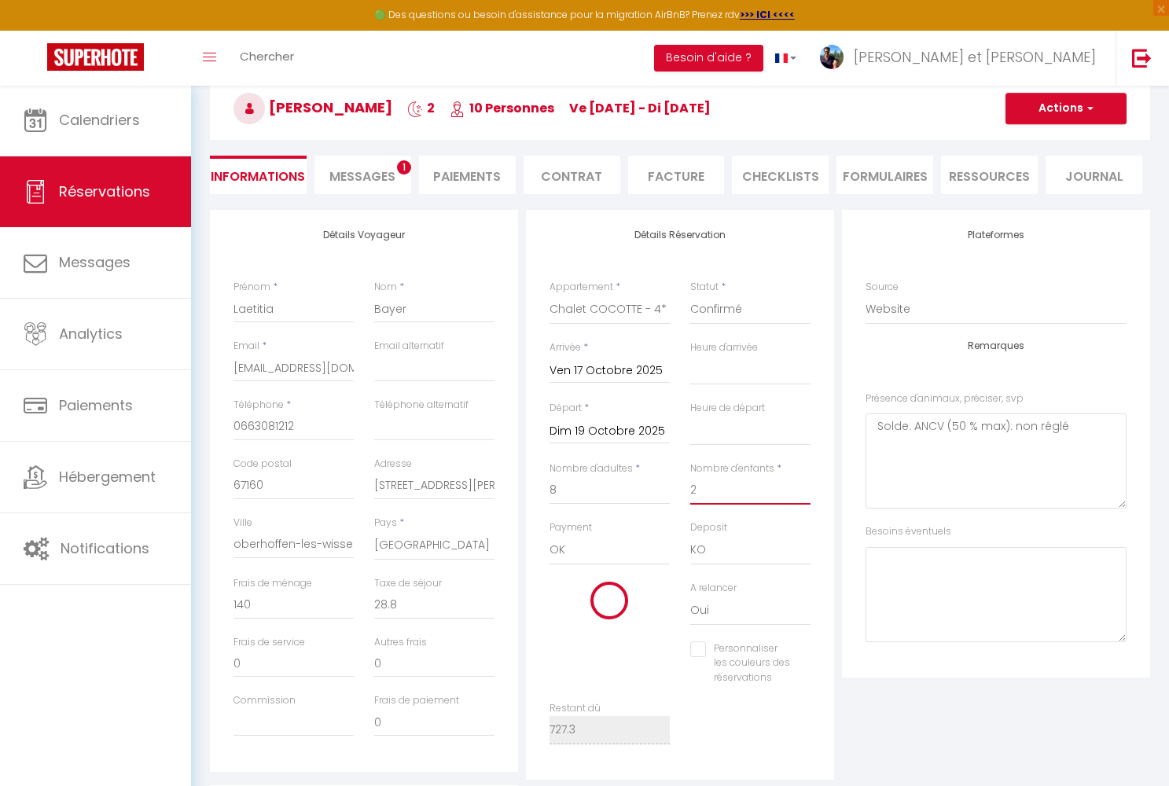
select select
type input "920"
checkbox input "false"
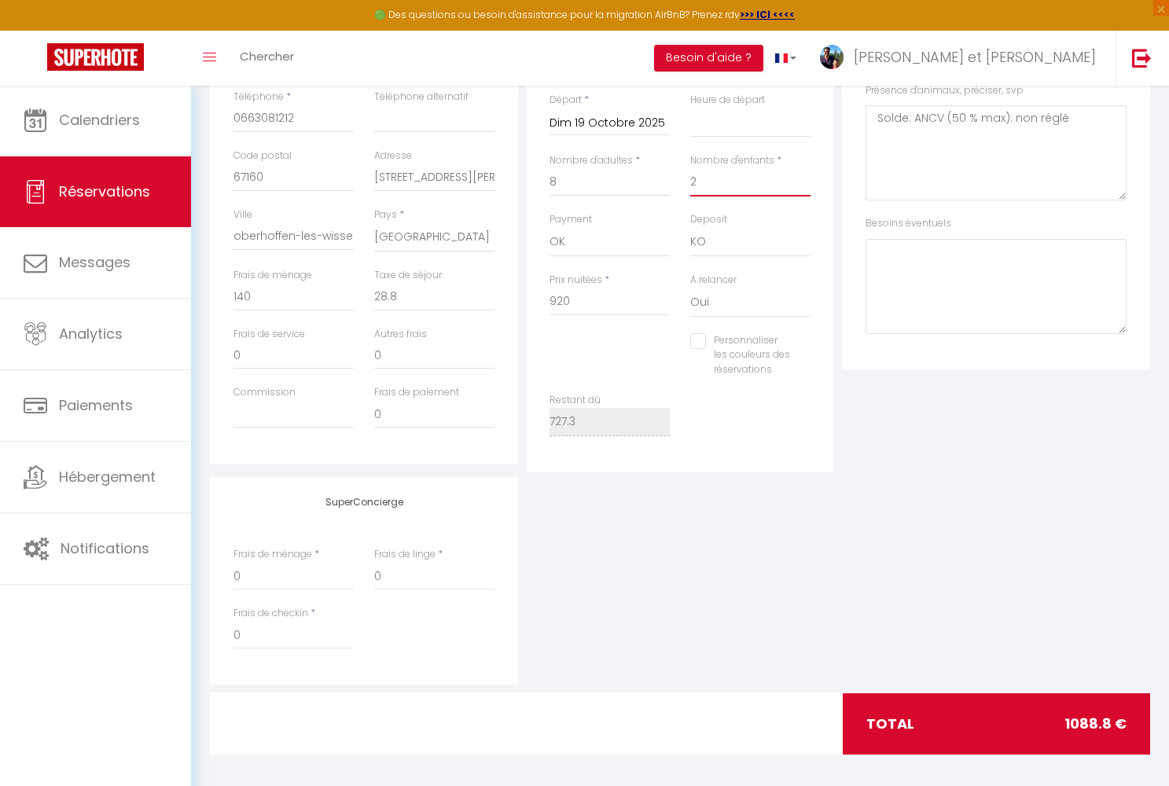
scroll to position [387, 0]
type input "2"
click at [586, 301] on input "920" at bounding box center [609, 302] width 120 height 28
type input "92"
select select
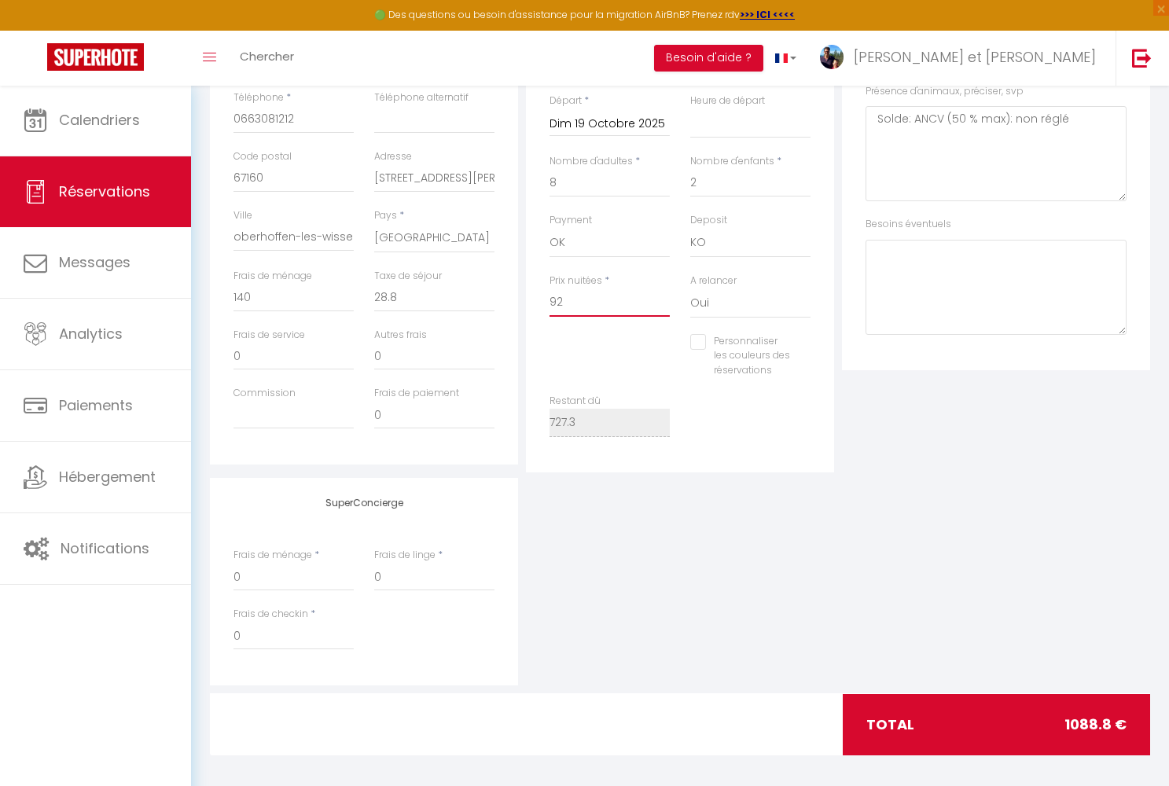
select select
checkbox input "false"
type input "9"
select select
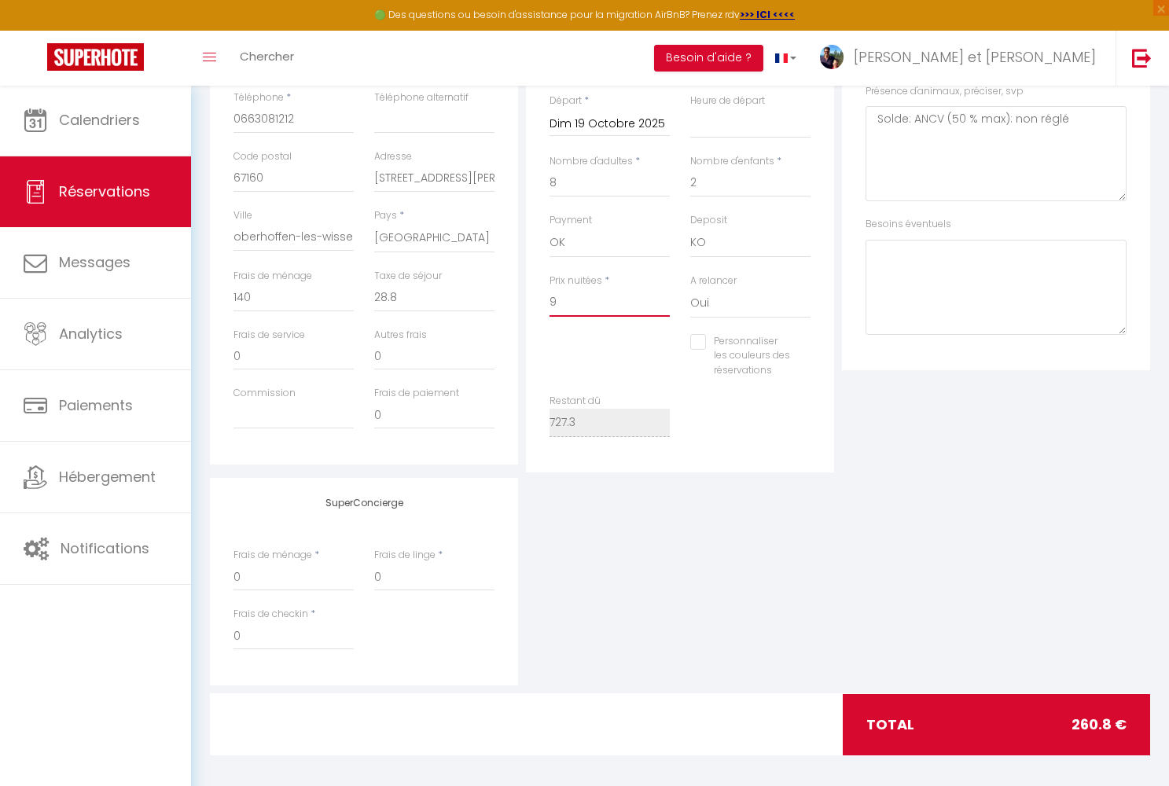
checkbox input "false"
type input "96"
select select
checkbox input "false"
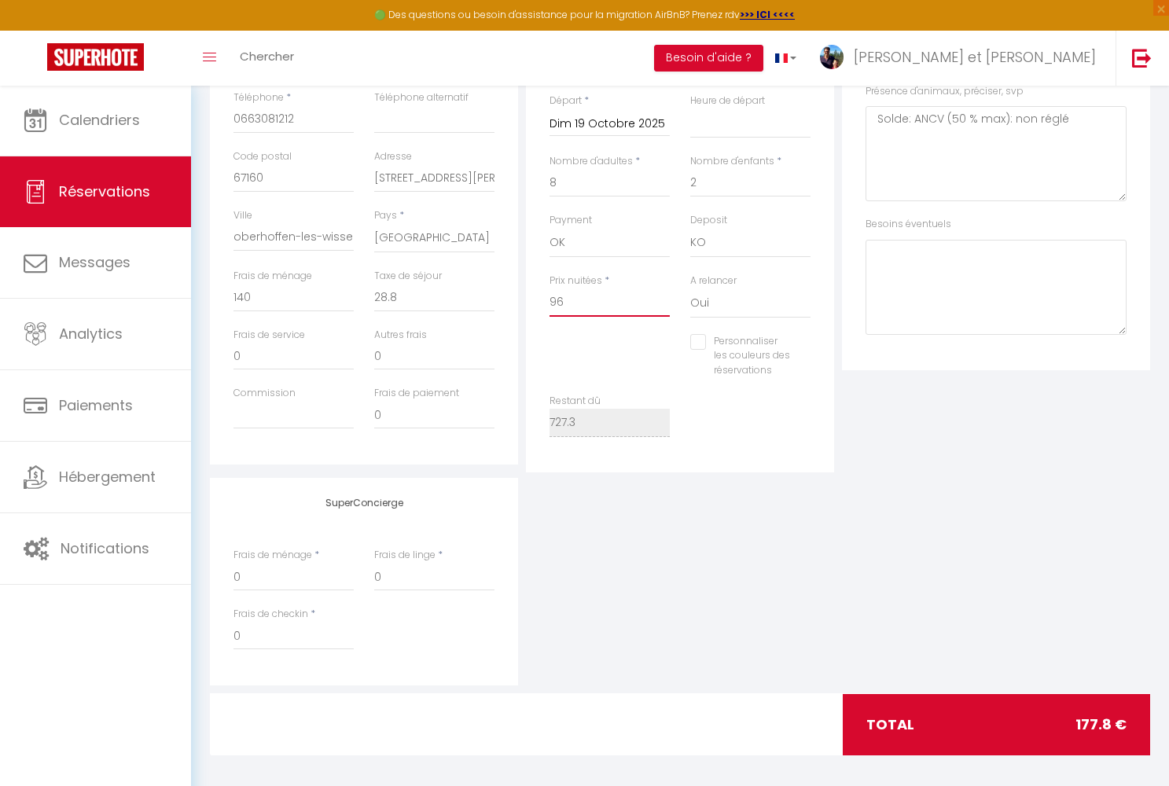
type input "967"
click at [495, 391] on div "Frais de paiement 0" at bounding box center [434, 415] width 141 height 59
click at [398, 292] on input "0" at bounding box center [434, 298] width 120 height 28
click at [245, 296] on input "0" at bounding box center [293, 298] width 120 height 28
click at [928, 281] on éventuels1 at bounding box center [995, 287] width 261 height 95
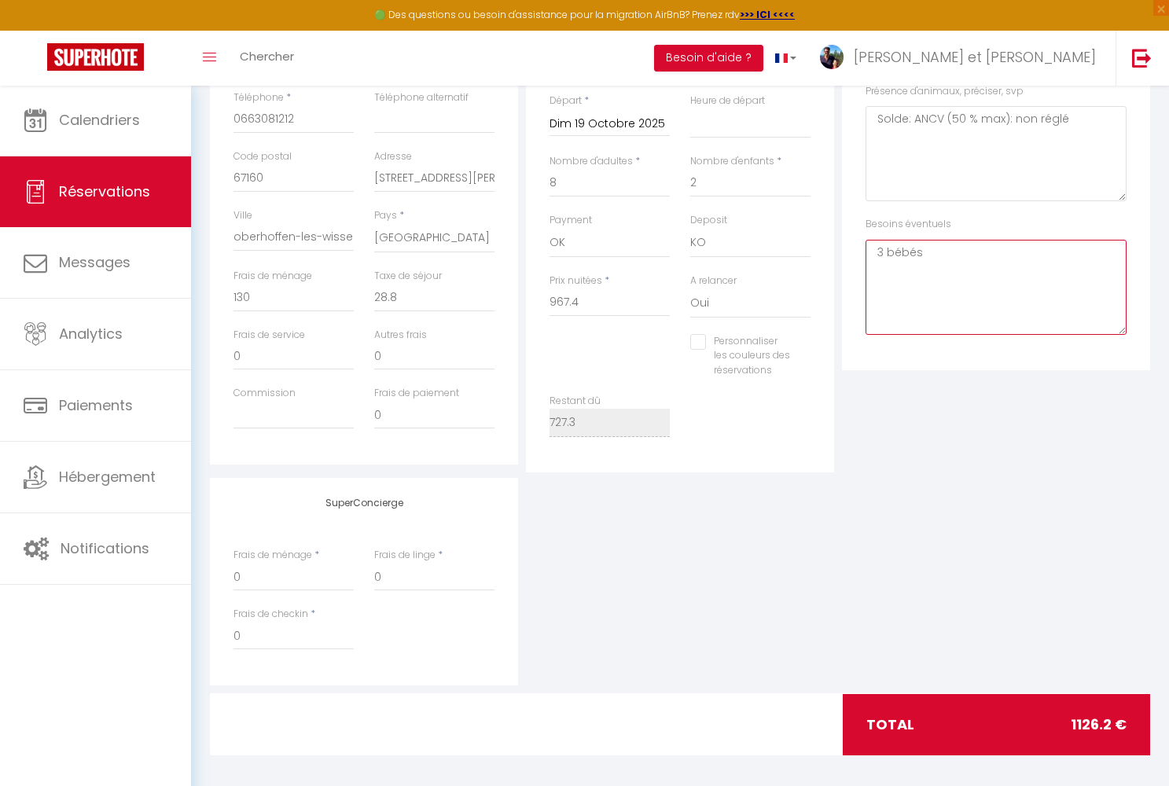
click at [873, 249] on éventuels1 "3 bébés" at bounding box center [995, 287] width 261 height 95
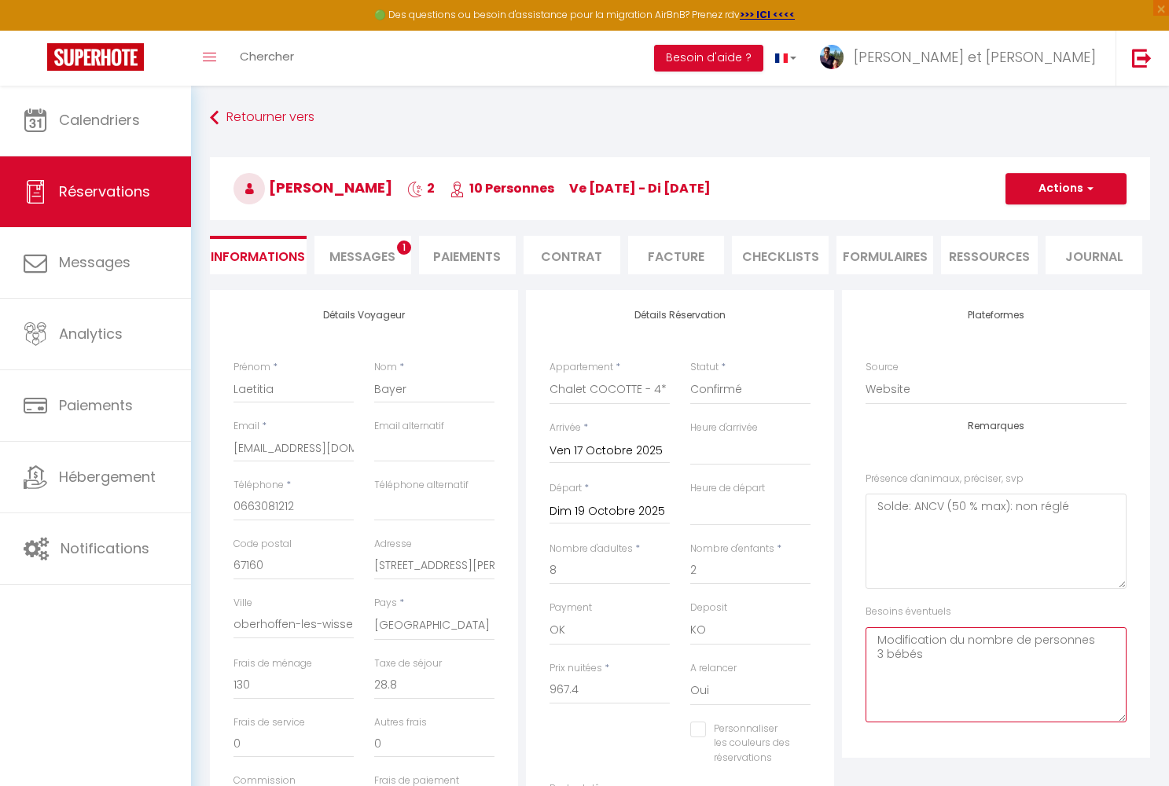
scroll to position [0, 0]
click at [1061, 193] on button "Actions" at bounding box center [1065, 188] width 121 height 31
click at [1045, 221] on link "Enregistrer" at bounding box center [1050, 223] width 124 height 20
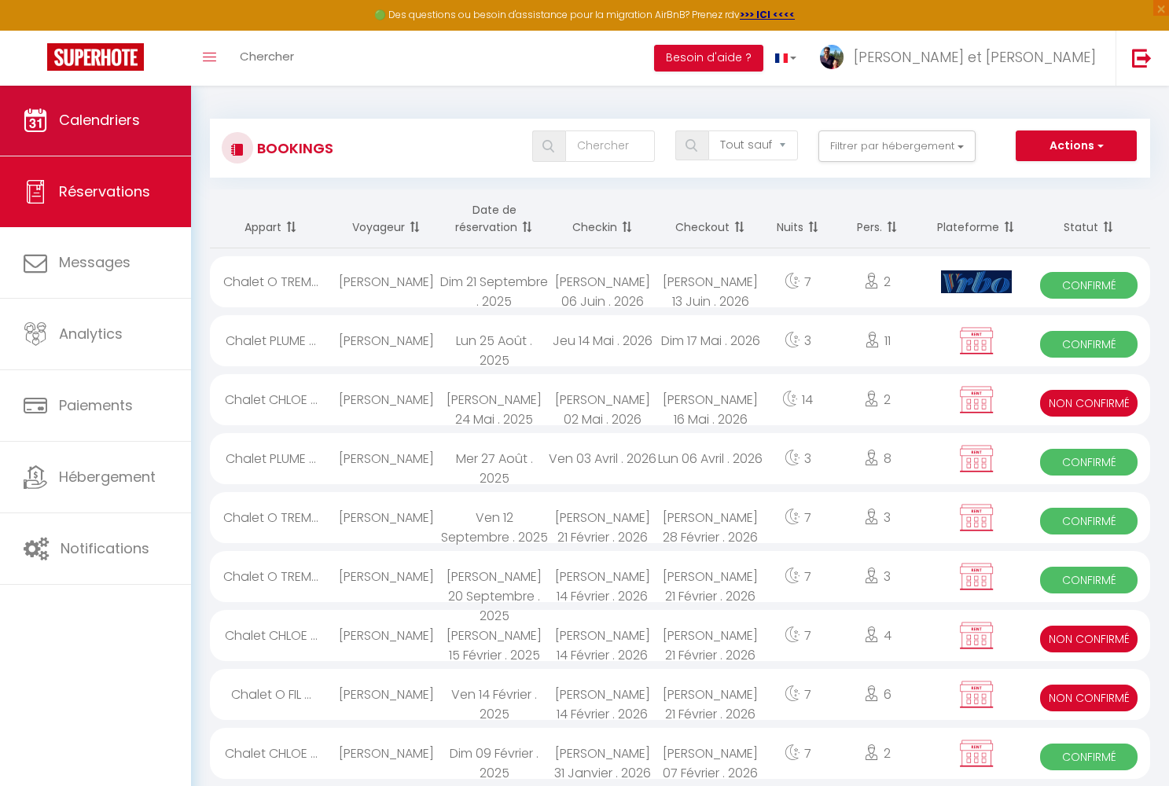
click at [133, 122] on span "Calendriers" at bounding box center [99, 120] width 81 height 20
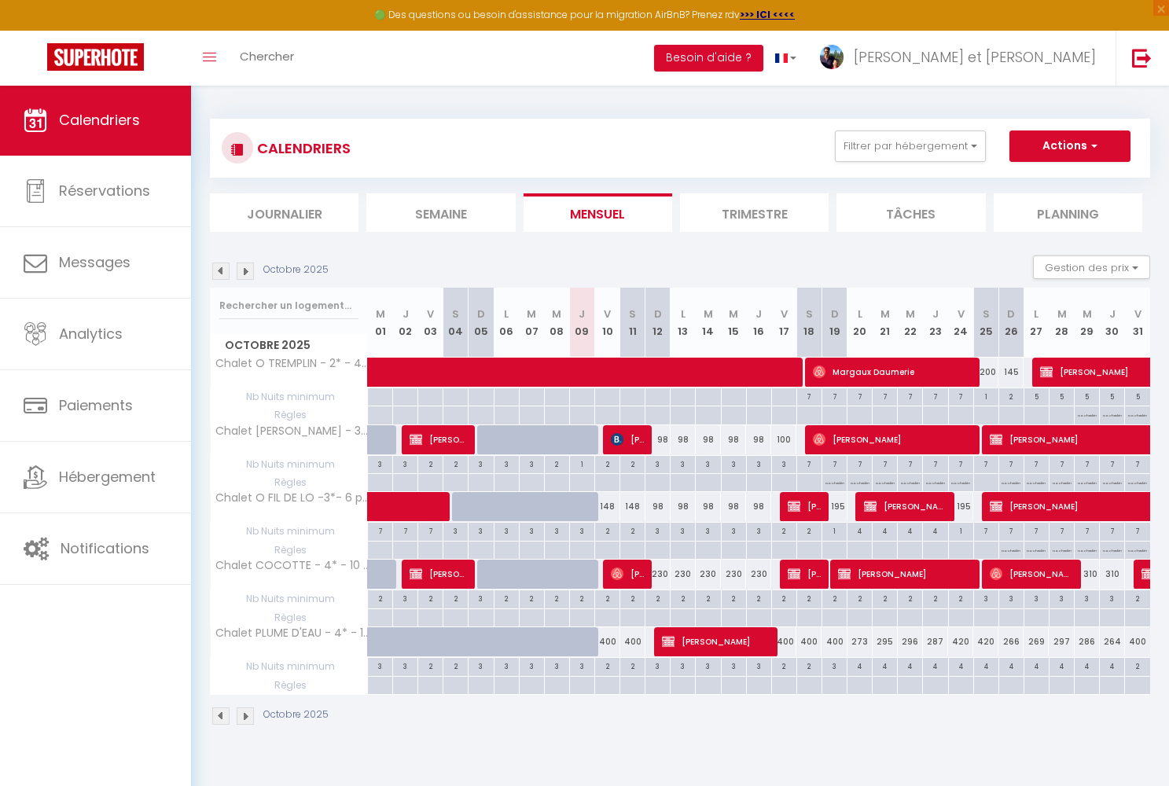
click at [806, 575] on span "[PERSON_NAME]" at bounding box center [805, 574] width 34 height 30
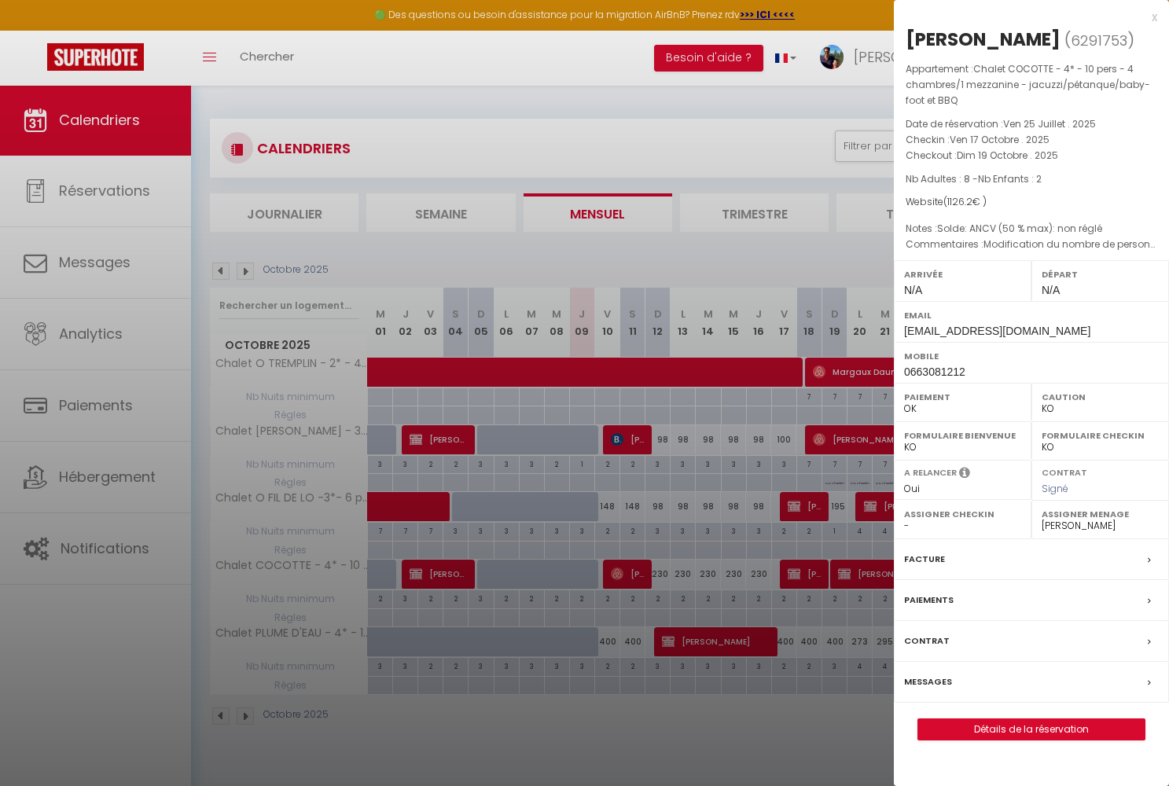
click at [965, 726] on link "Détails de la réservation" at bounding box center [1031, 729] width 226 height 20
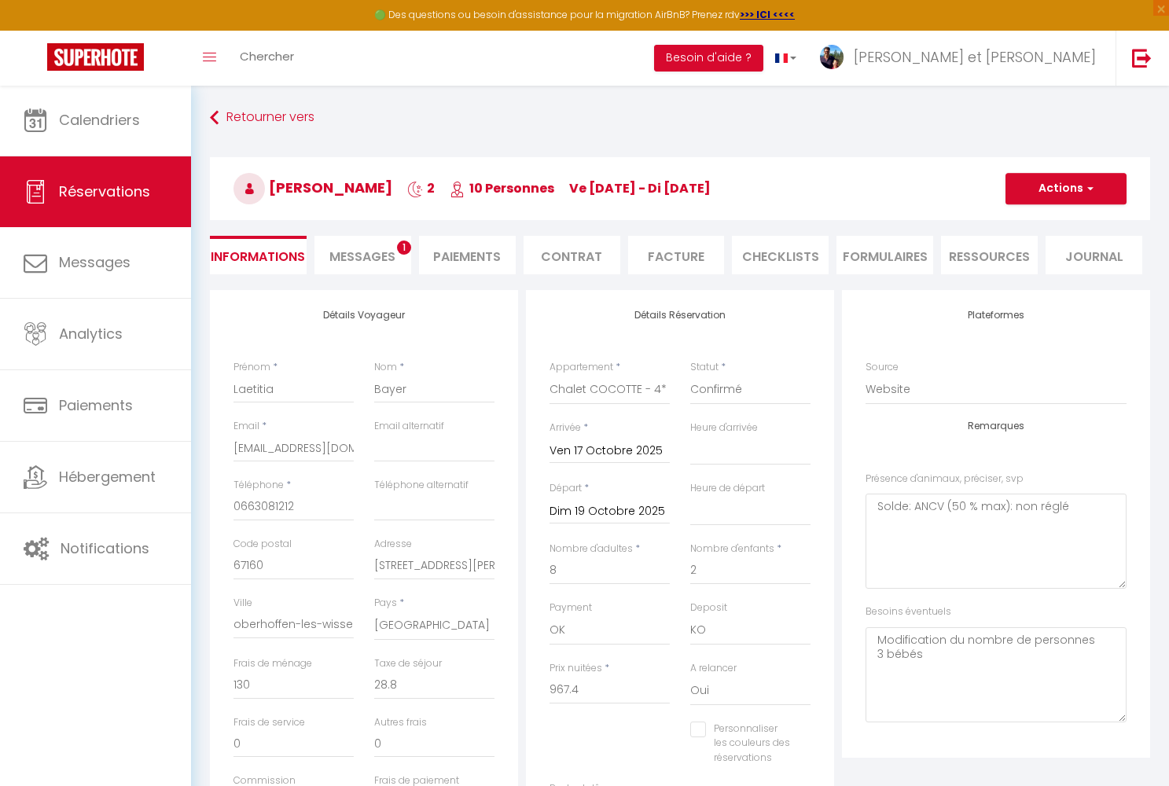
click at [381, 263] on span "Messages" at bounding box center [362, 257] width 66 height 18
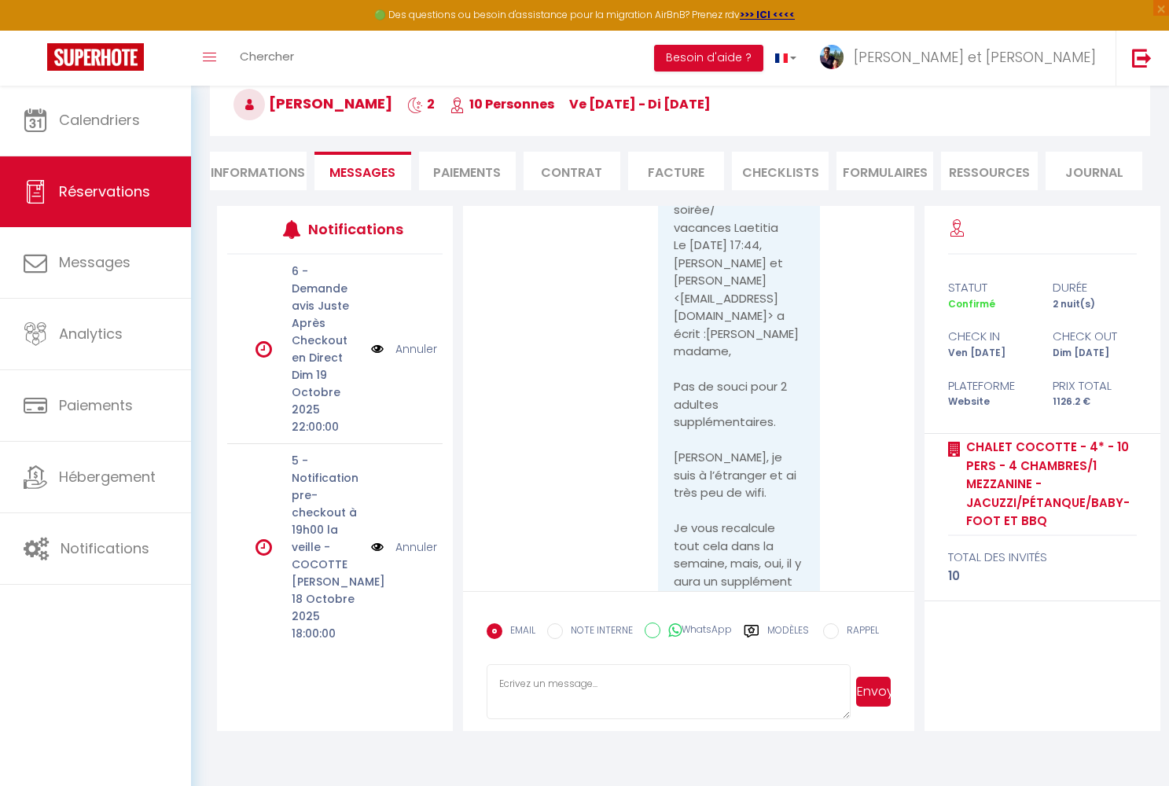
scroll to position [3421, 0]
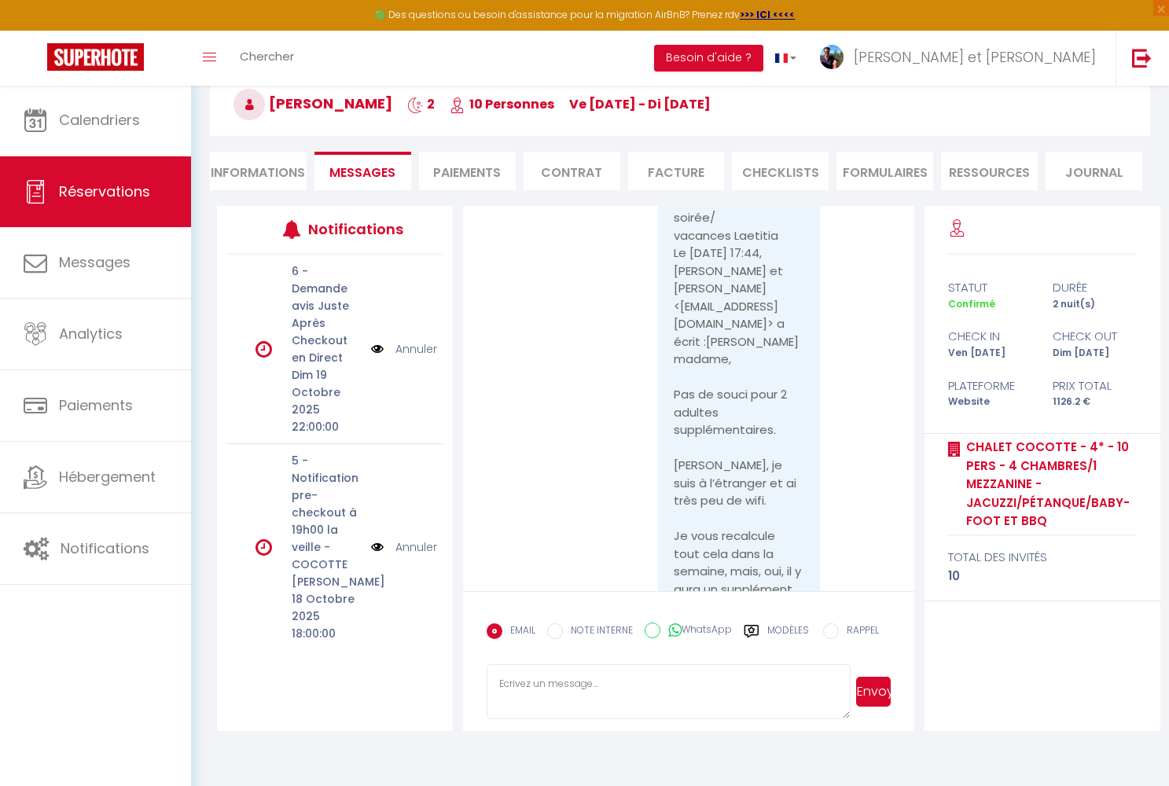
click at [274, 167] on li "Informations" at bounding box center [258, 171] width 97 height 39
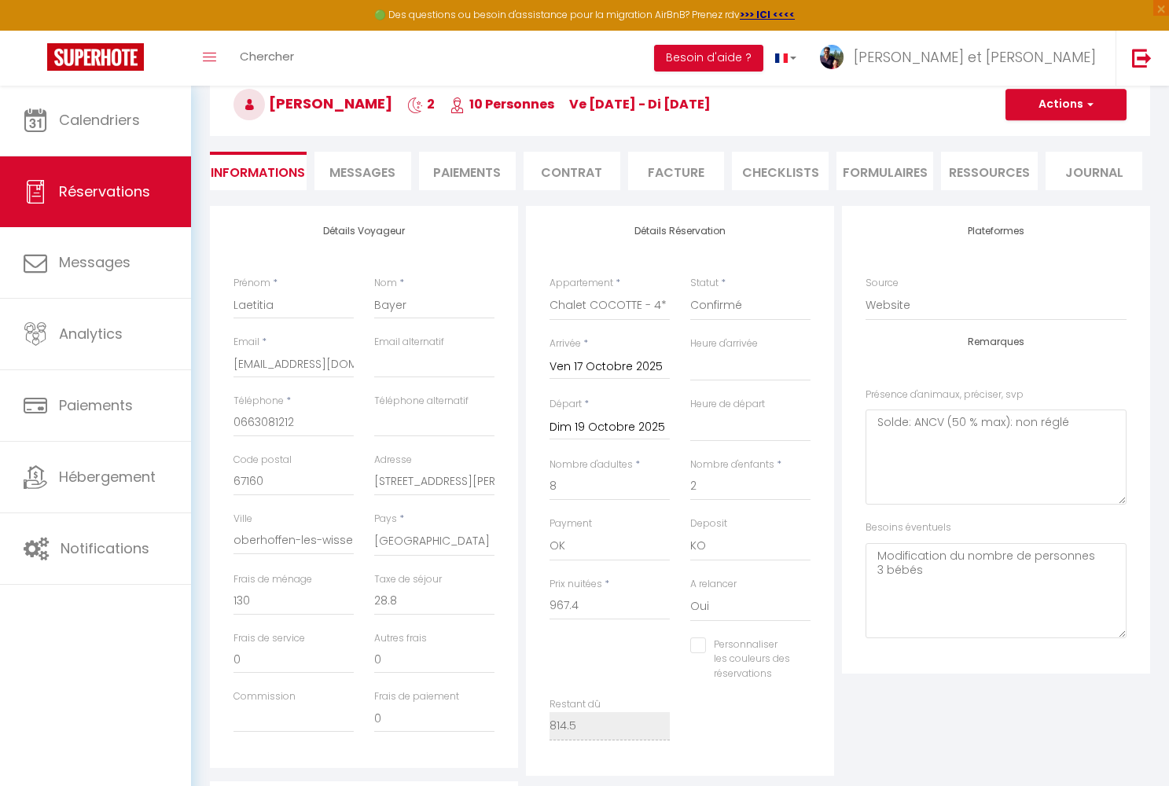
click at [579, 167] on li "Contrat" at bounding box center [571, 171] width 97 height 39
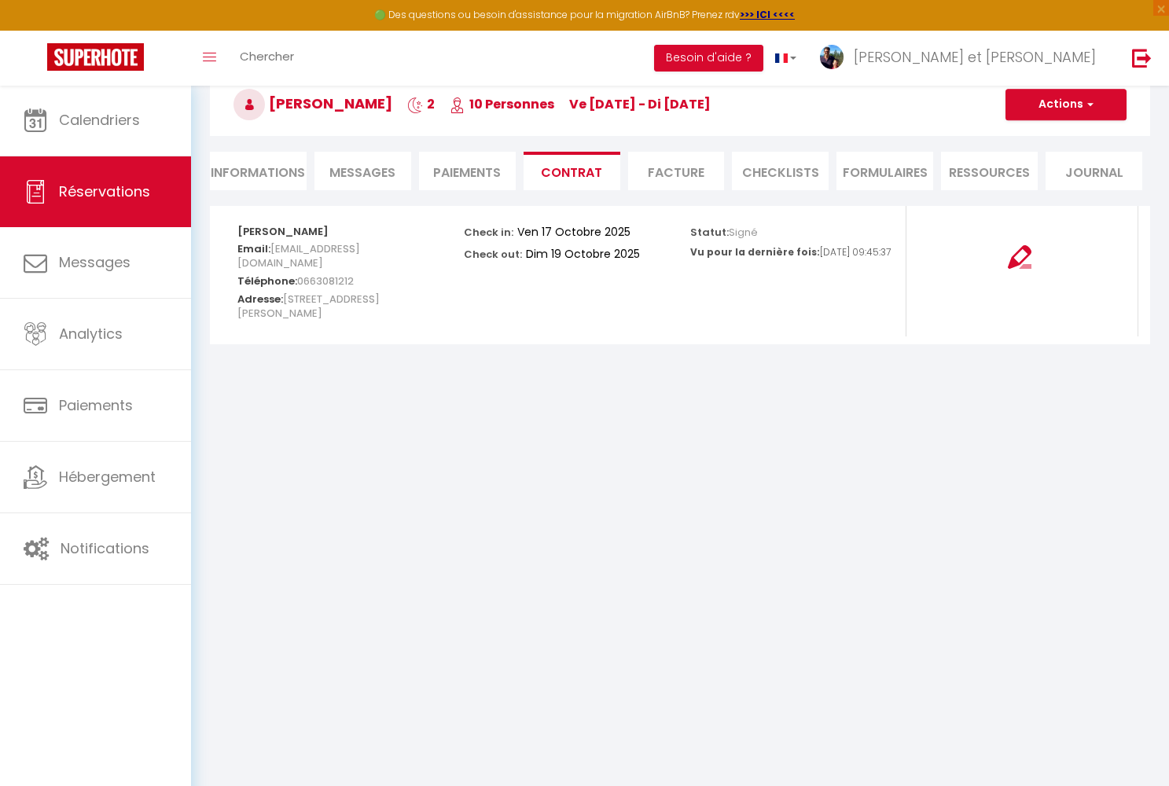
click at [1065, 105] on button "Actions" at bounding box center [1065, 104] width 121 height 31
click at [1042, 138] on link "Voir le contrat" at bounding box center [1054, 139] width 132 height 20
click at [579, 266] on div "Check in: Ven 17 Octobre 2025 Check out: Dim 19 Octobre 2025" at bounding box center [567, 243] width 206 height 75
click at [1021, 259] on img at bounding box center [1020, 257] width 24 height 24
click at [1074, 112] on button "Actions" at bounding box center [1065, 104] width 121 height 31
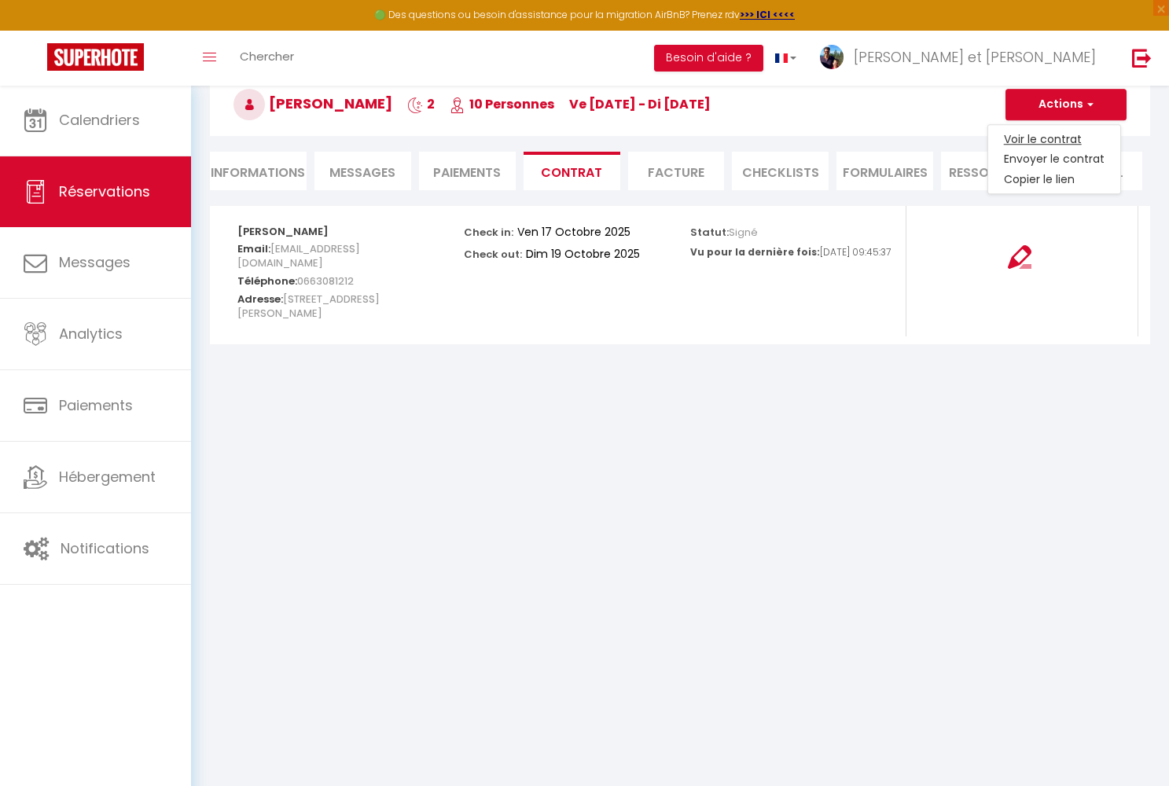
click at [1058, 140] on link "Voir le contrat" at bounding box center [1054, 139] width 132 height 20
click at [1070, 105] on button "Actions" at bounding box center [1065, 104] width 121 height 31
click at [1063, 161] on link "Envoyer le contrat" at bounding box center [1054, 159] width 132 height 20
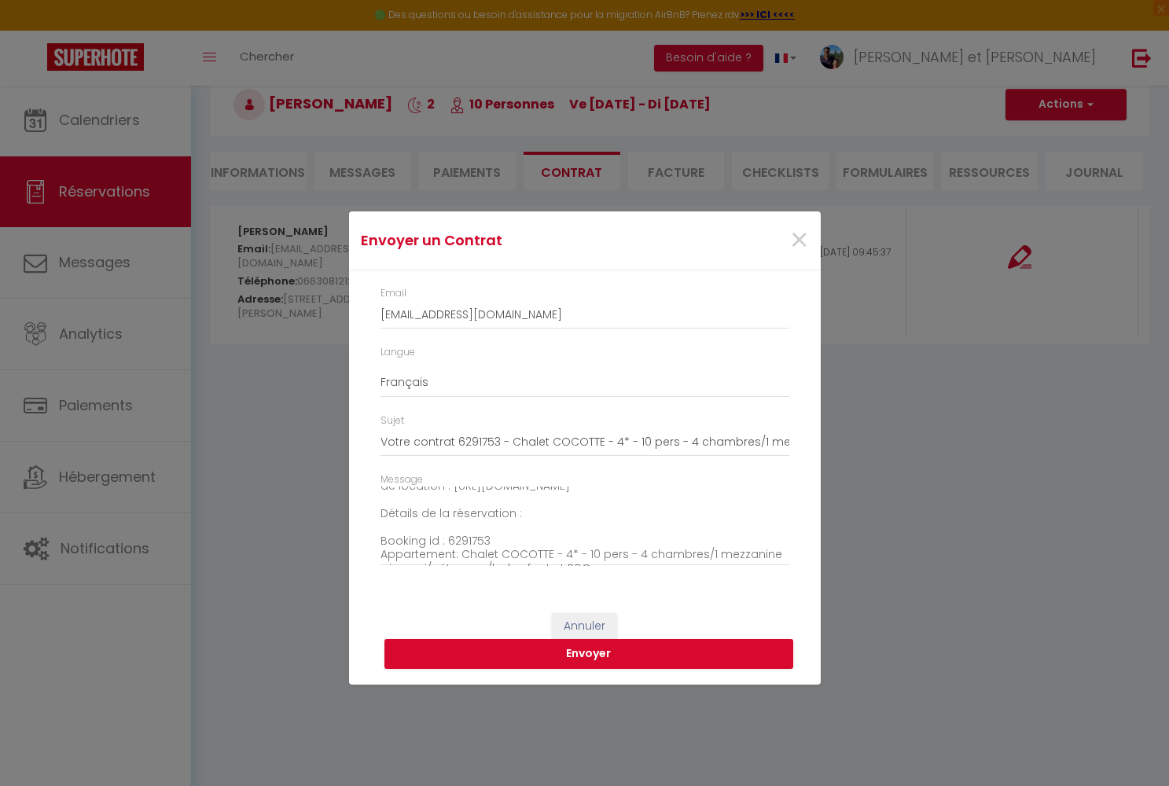
scroll to position [40, 0]
click at [642, 650] on button "Envoyer" at bounding box center [588, 654] width 409 height 30
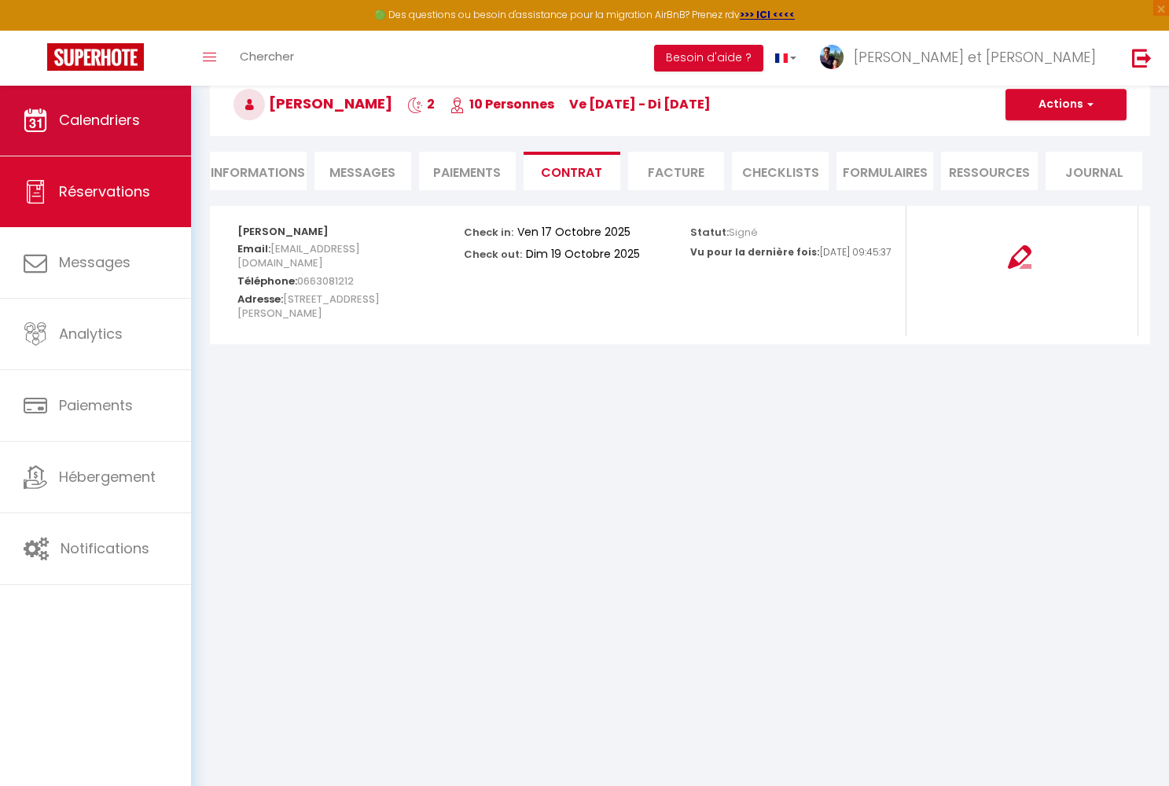
click at [64, 124] on span "Calendriers" at bounding box center [99, 120] width 81 height 20
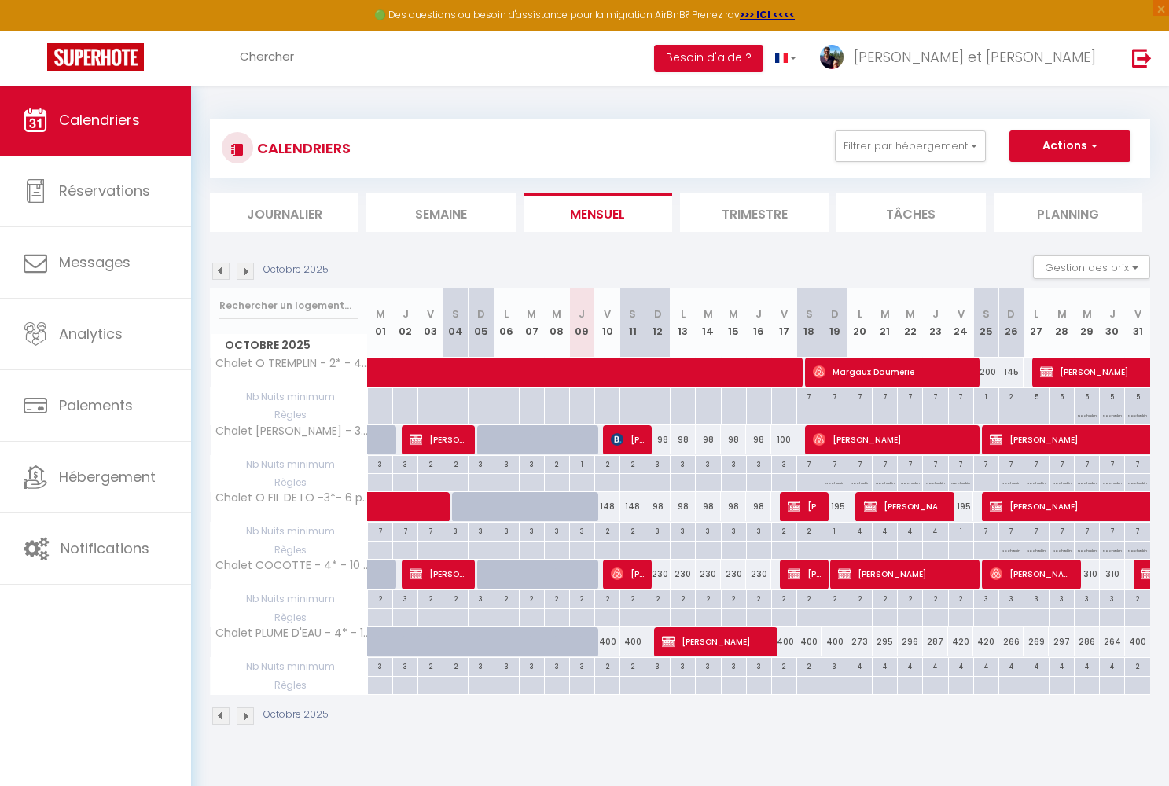
click at [637, 439] on span "[PERSON_NAME]" at bounding box center [628, 439] width 34 height 30
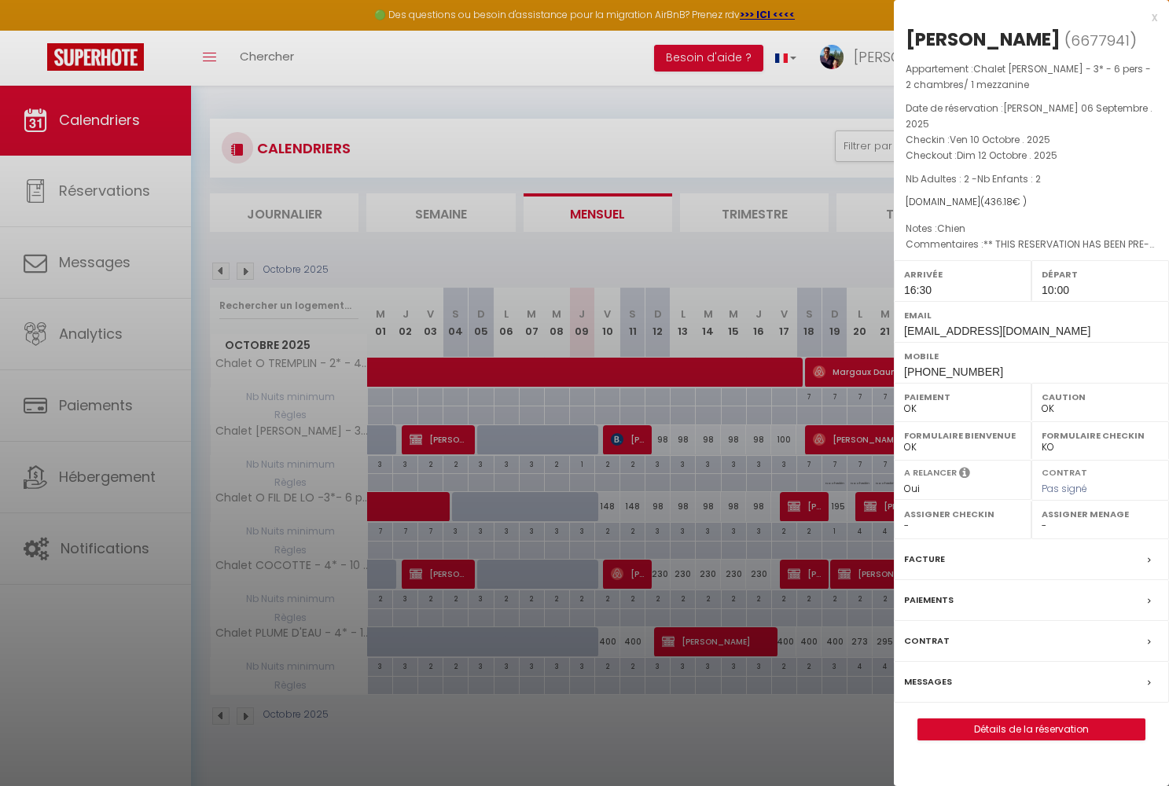
click at [1019, 719] on link "Détails de la réservation" at bounding box center [1031, 729] width 226 height 20
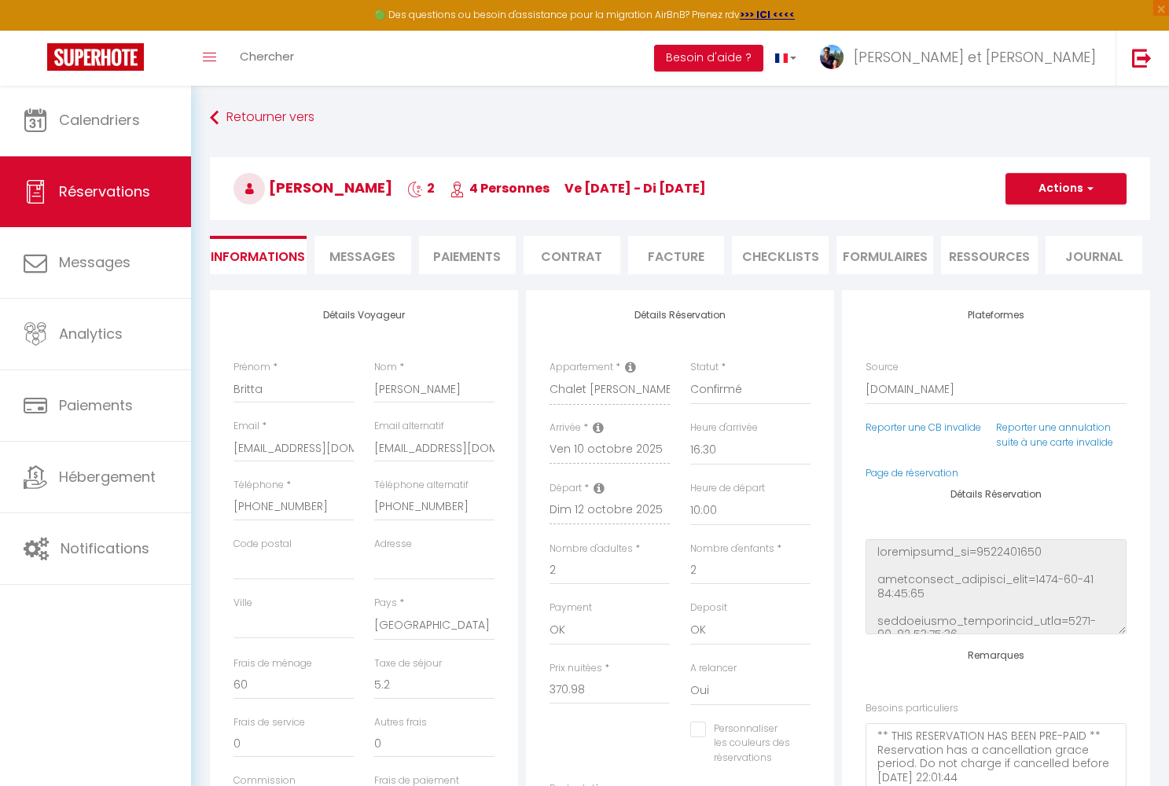
click at [383, 259] on span "Messages" at bounding box center [362, 257] width 66 height 18
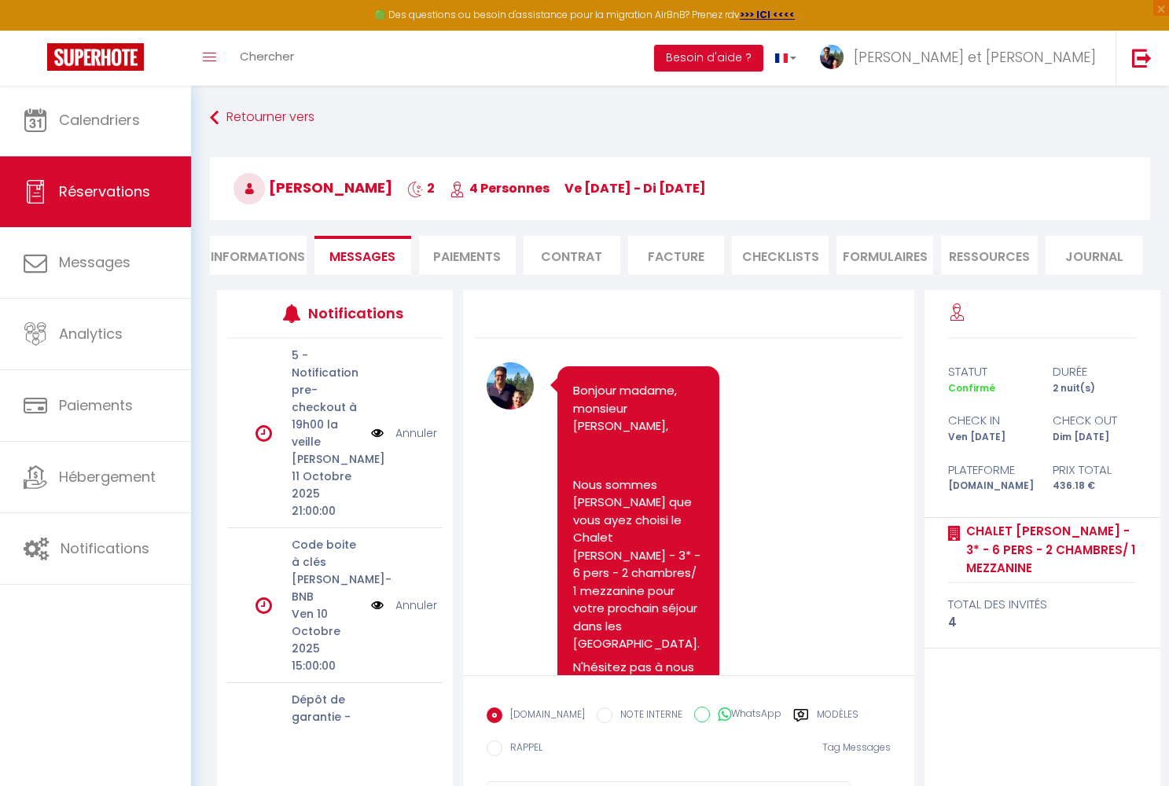
click at [694, 711] on input "WhatsApp" at bounding box center [702, 715] width 16 height 16
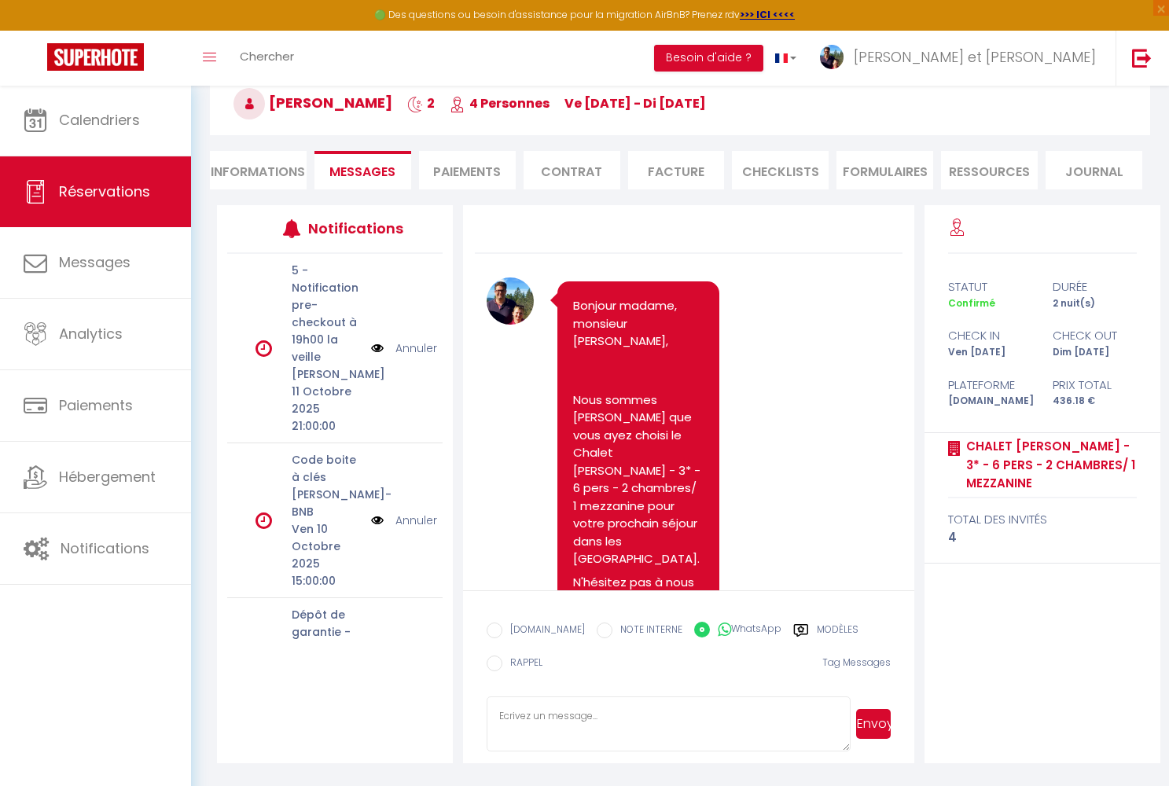
scroll to position [85, 0]
click at [601, 727] on textarea at bounding box center [668, 723] width 363 height 55
click at [878, 716] on button "Envoyer" at bounding box center [873, 724] width 35 height 30
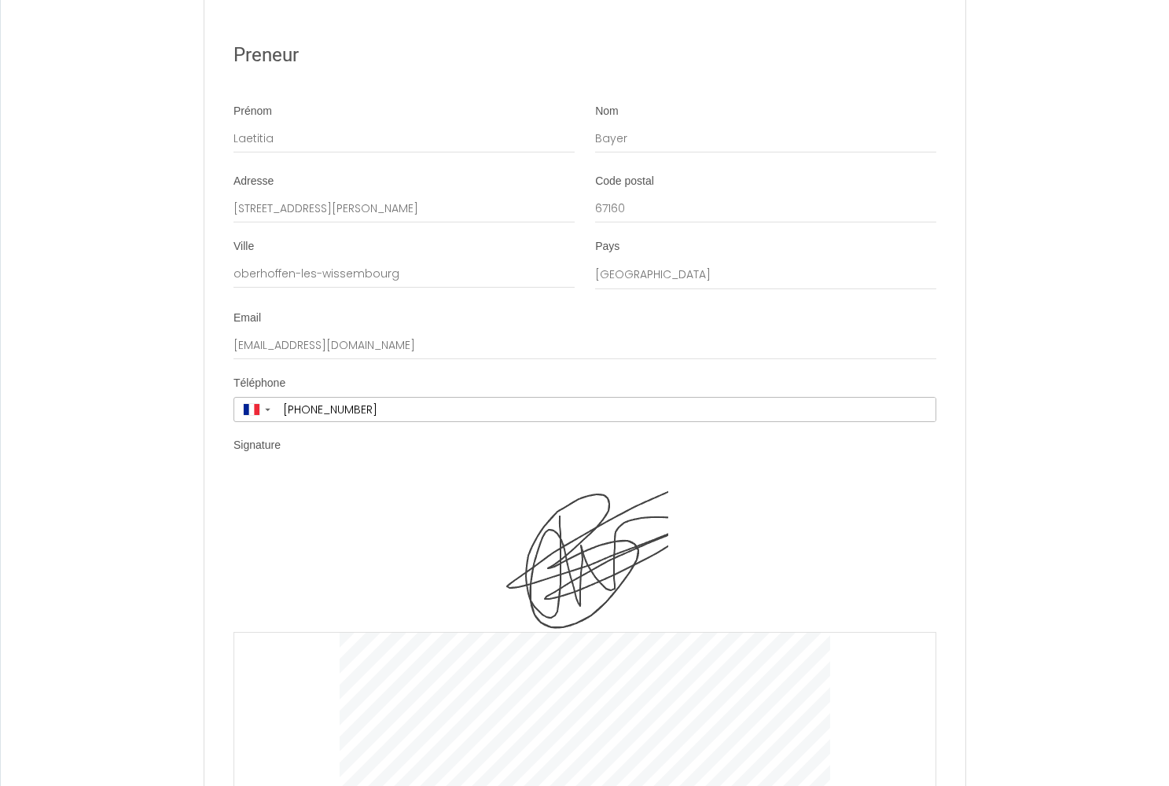
scroll to position [5048, 0]
click at [582, 476] on img at bounding box center [584, 554] width 167 height 157
click at [589, 476] on img at bounding box center [584, 554] width 167 height 157
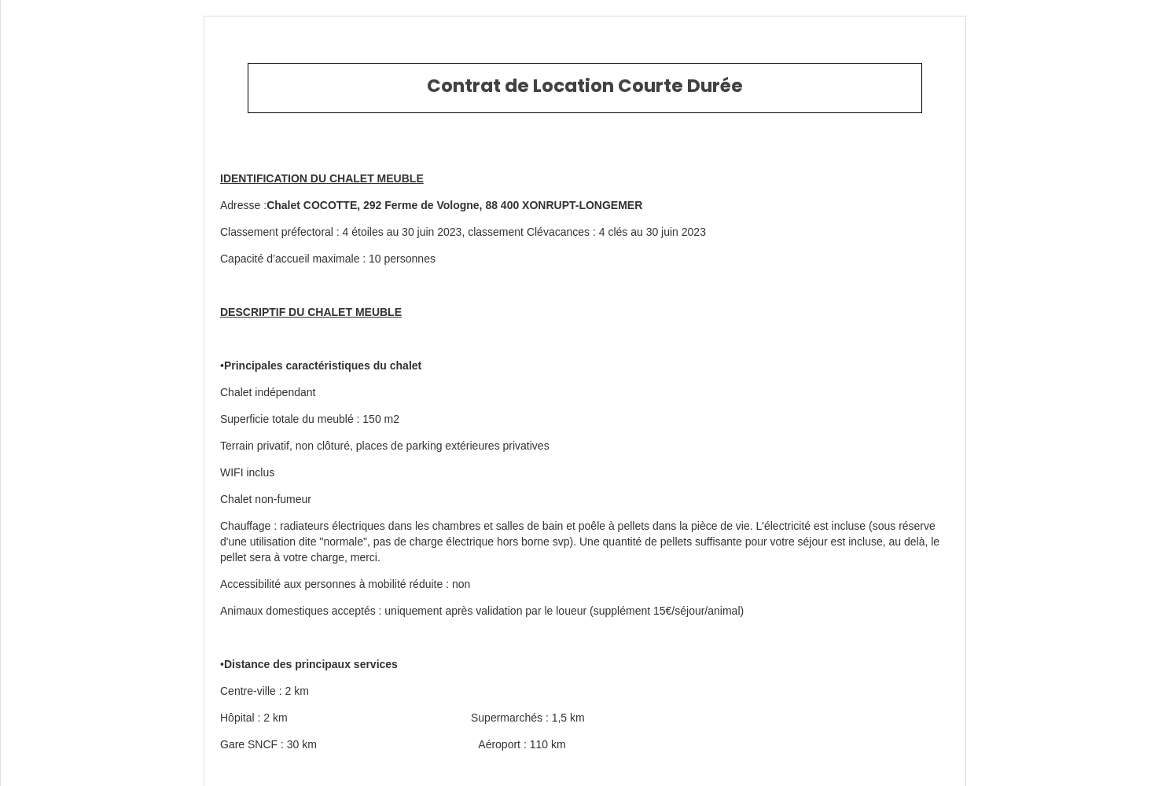
scroll to position [0, 0]
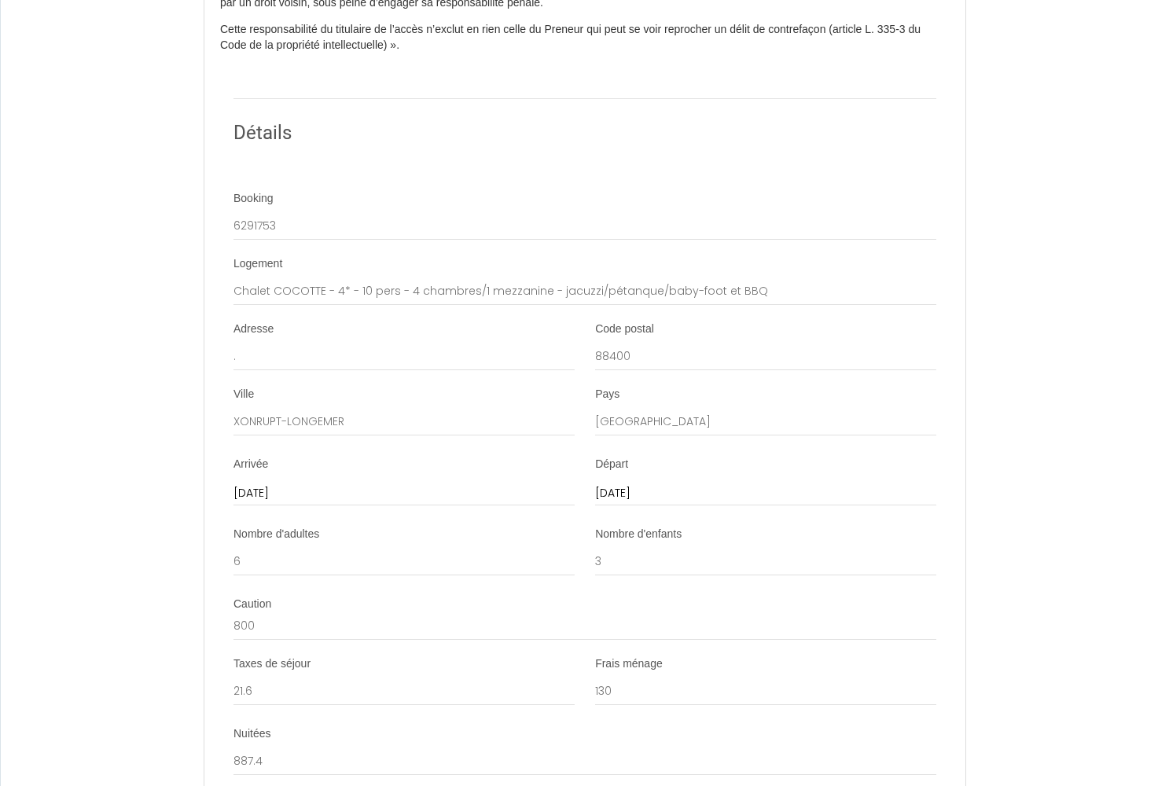
scroll to position [3883, 0]
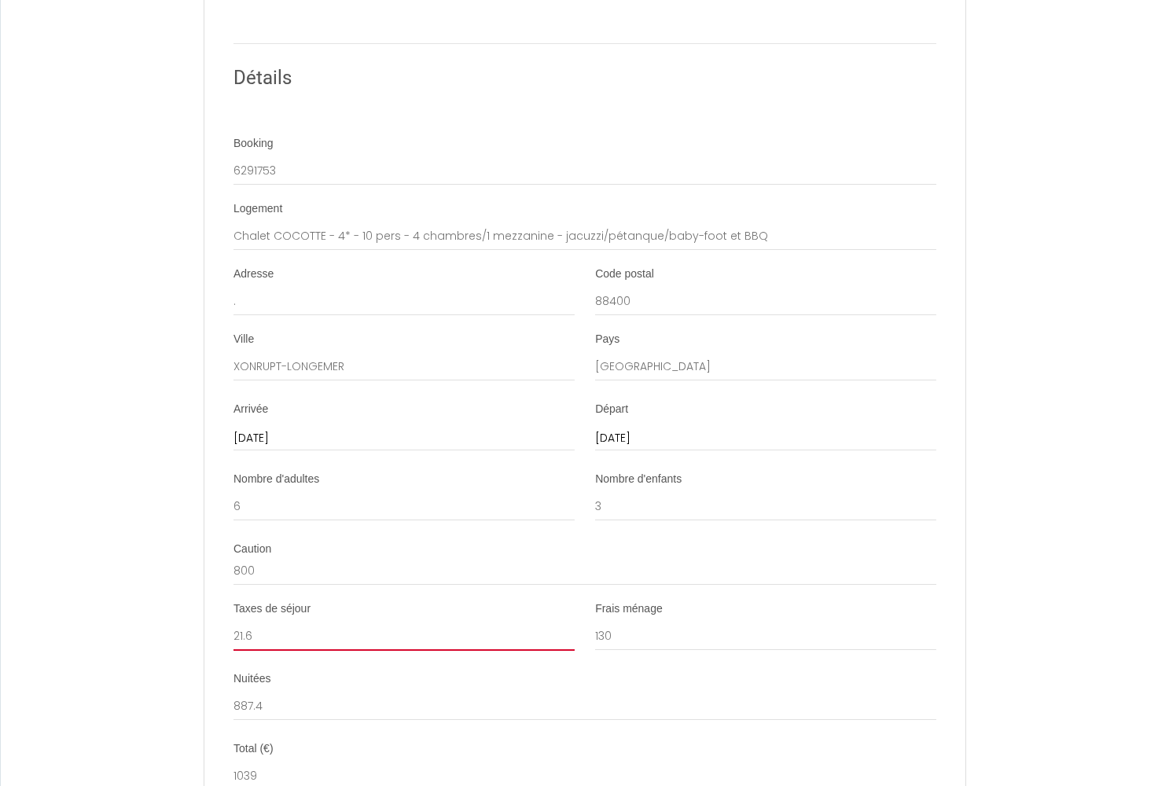
click at [282, 622] on input "21.6" at bounding box center [403, 636] width 341 height 28
type input "28.8"
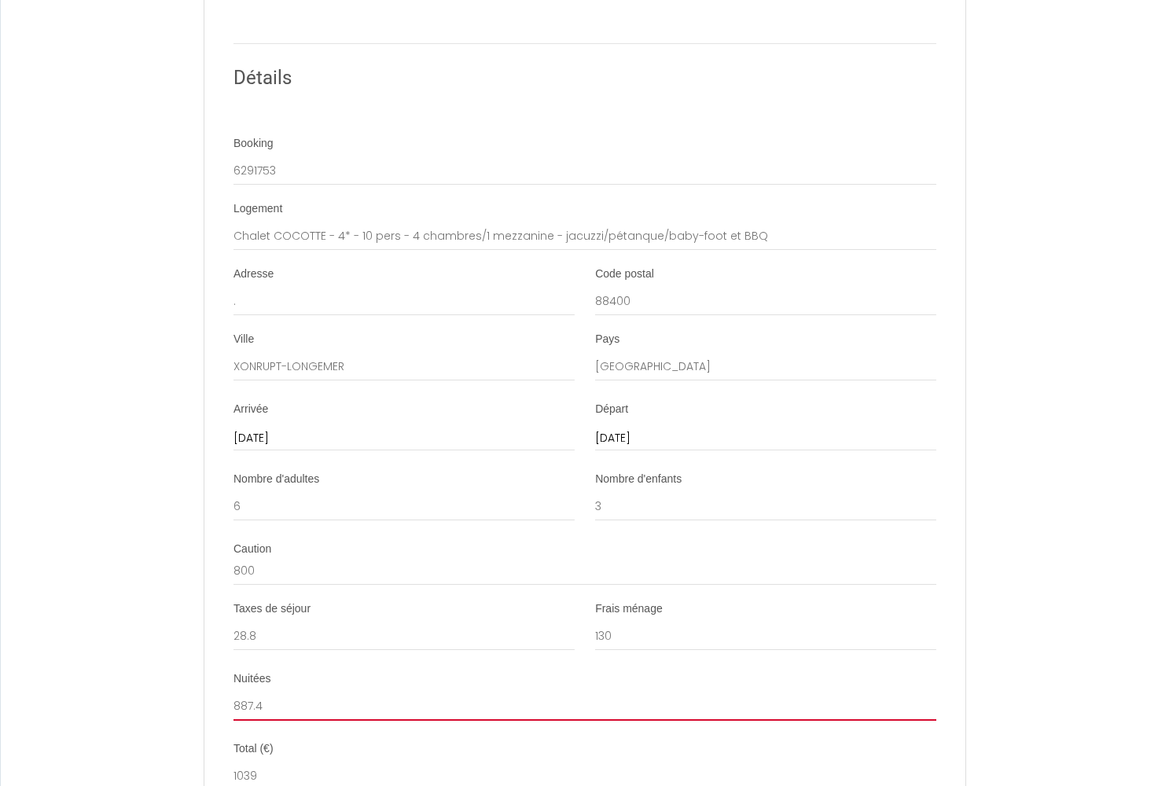
click at [271, 692] on input "887.4" at bounding box center [584, 706] width 703 height 28
click at [248, 692] on input "887.4" at bounding box center [584, 706] width 703 height 28
type input "967.4"
type input "1126.2"
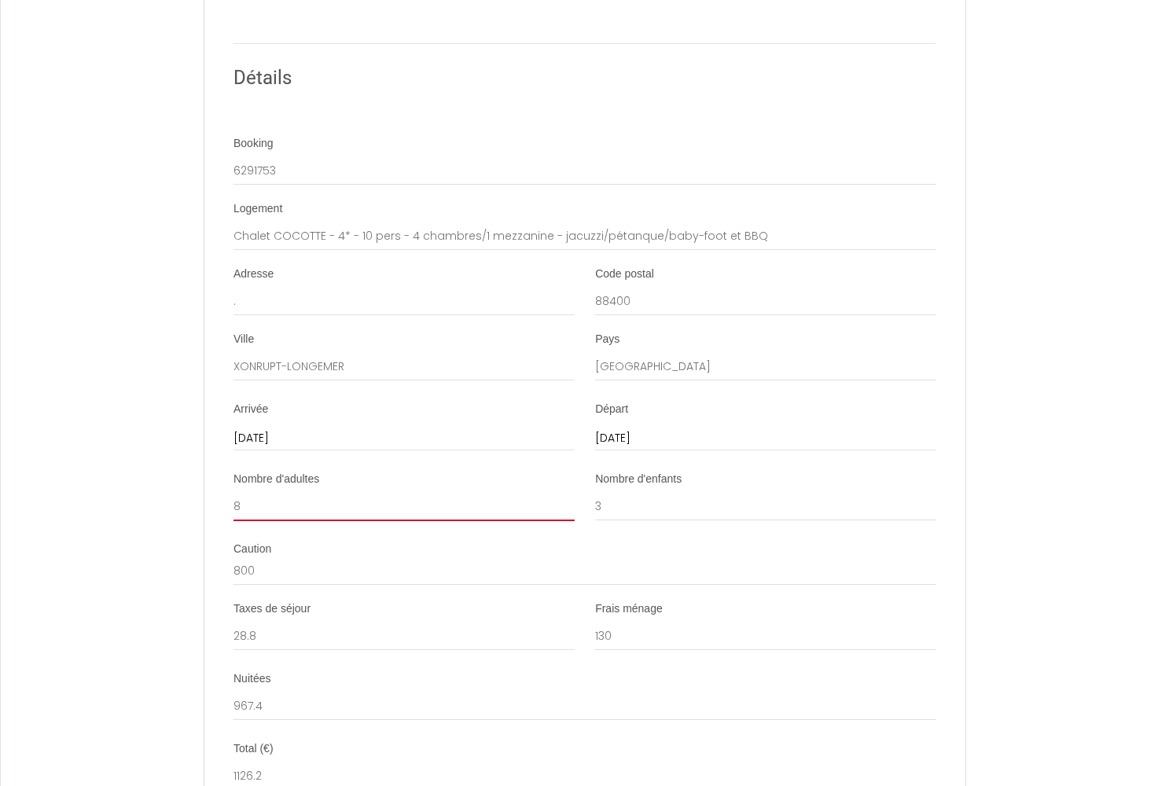
type input "8"
click at [340, 601] on div "Taxes de séjour 28.8" at bounding box center [403, 626] width 341 height 50
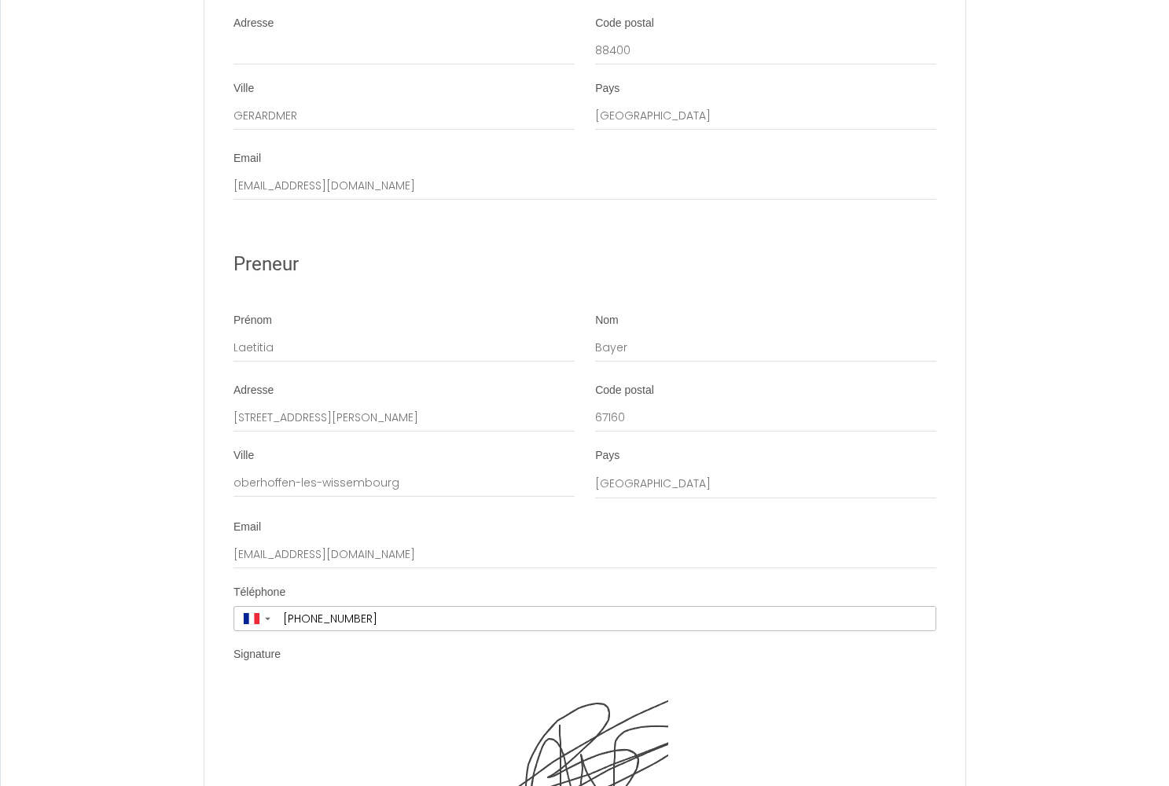
scroll to position [4879, 0]
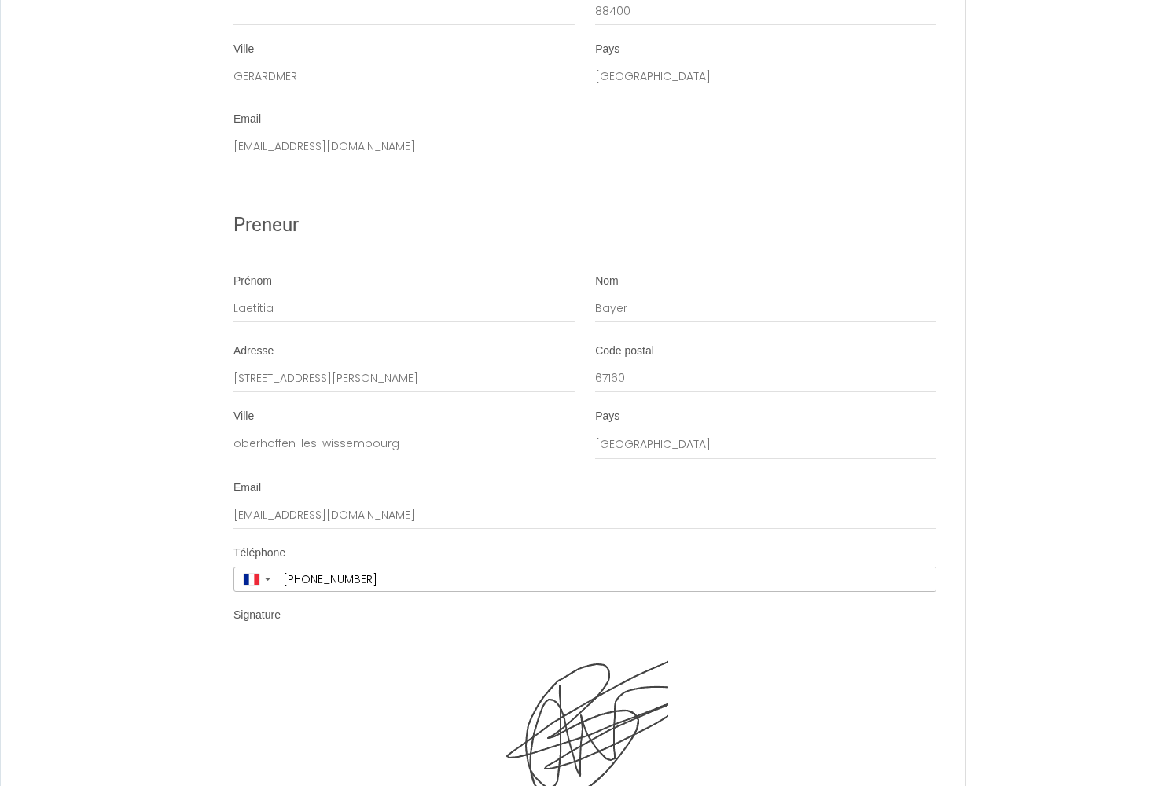
click at [600, 644] on img at bounding box center [584, 722] width 167 height 157
drag, startPoint x: 675, startPoint y: 624, endPoint x: 564, endPoint y: 591, distance: 115.6
click at [612, 644] on img at bounding box center [584, 722] width 167 height 157
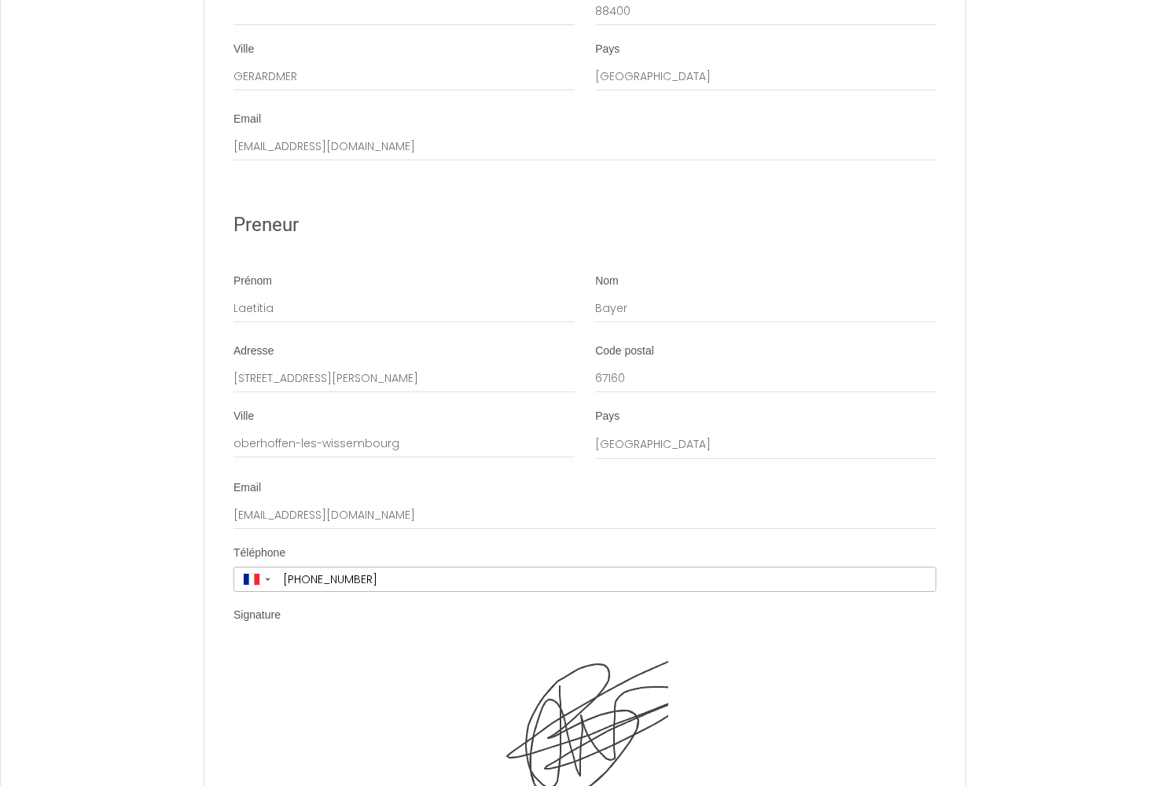
click at [538, 644] on img at bounding box center [584, 722] width 167 height 157
click at [593, 644] on img at bounding box center [584, 722] width 167 height 157
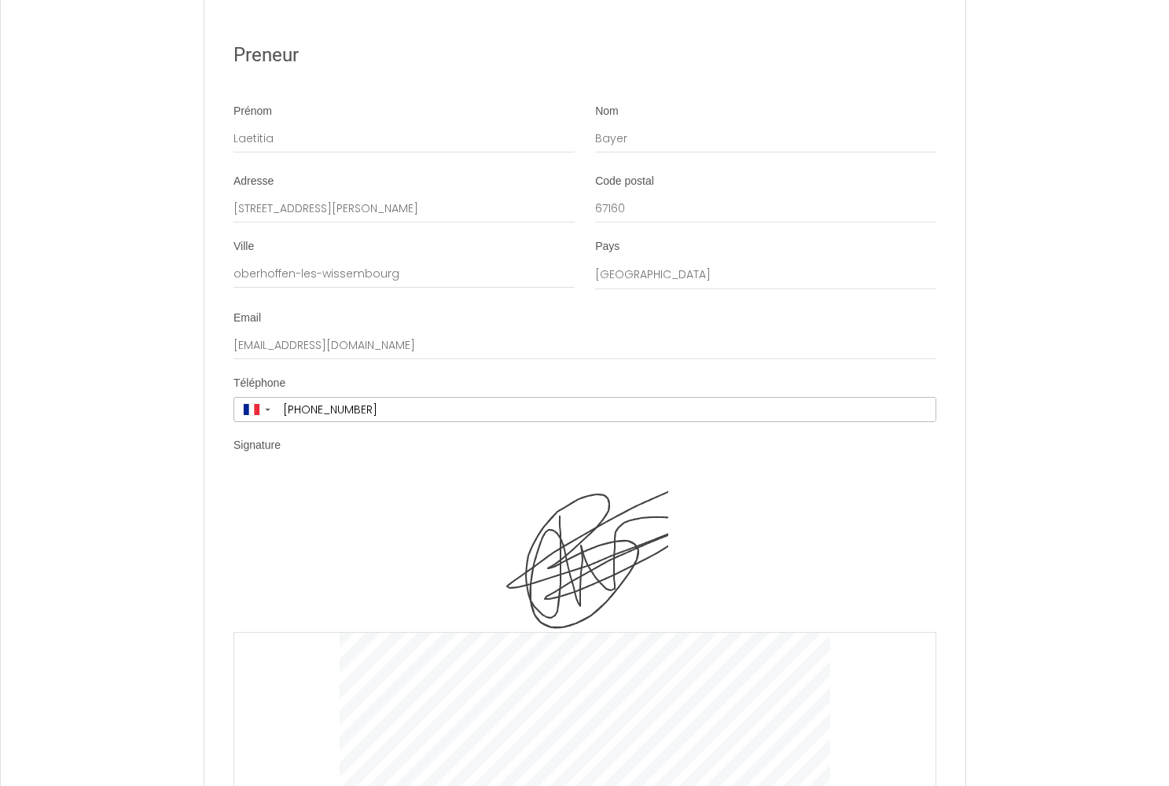
scroll to position [5048, 0]
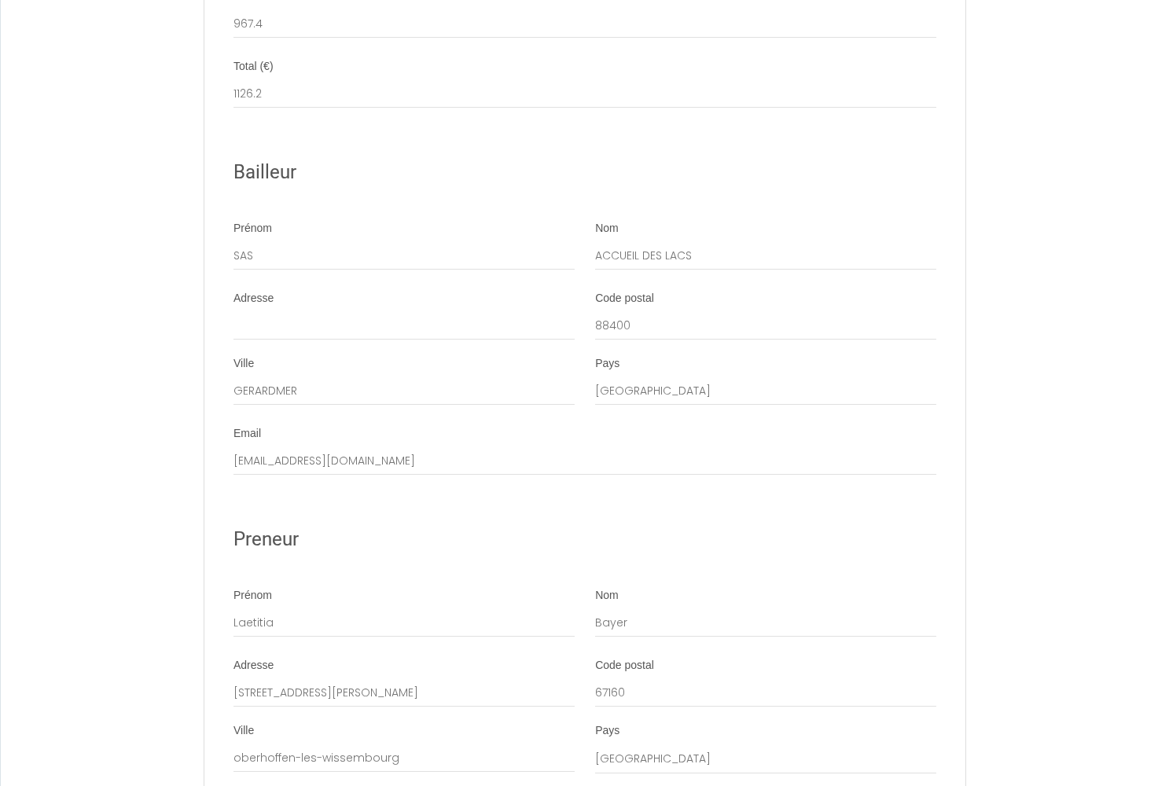
scroll to position [4559, 0]
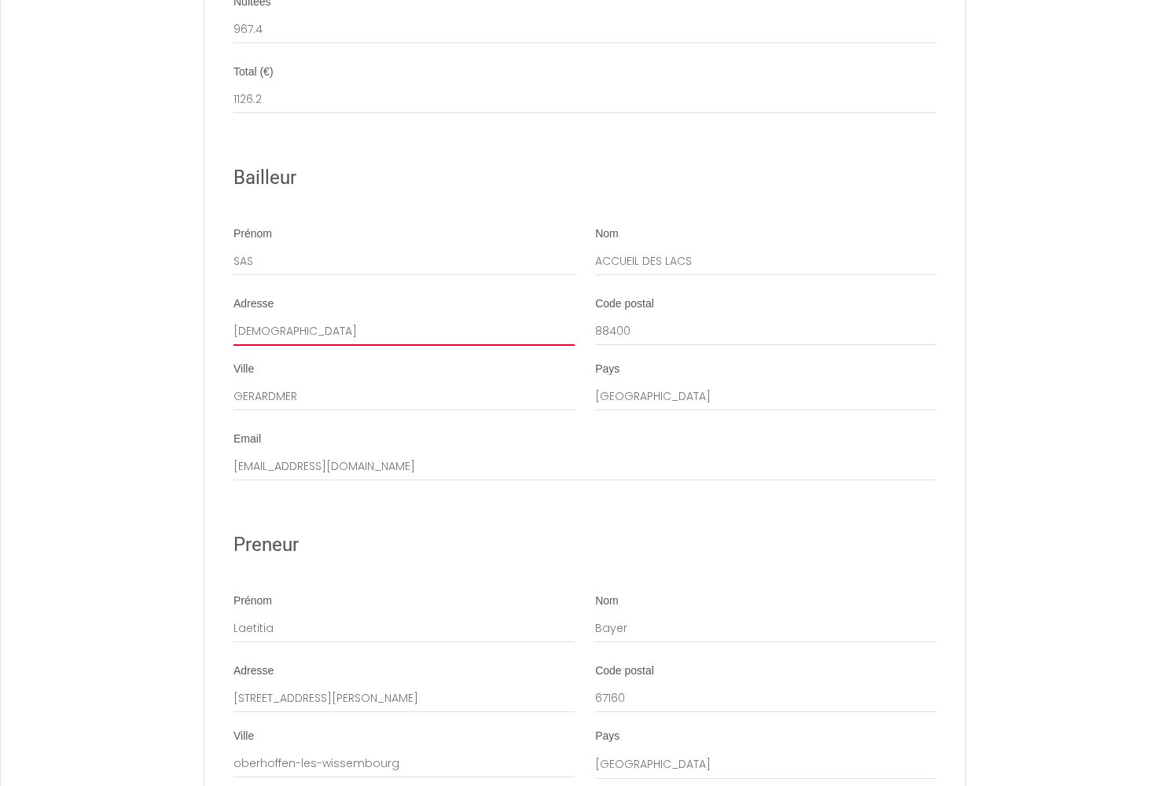
type input "[DEMOGRAPHIC_DATA]"
click at [364, 431] on div "Email domainedulac88@gmail.com" at bounding box center [584, 456] width 703 height 50
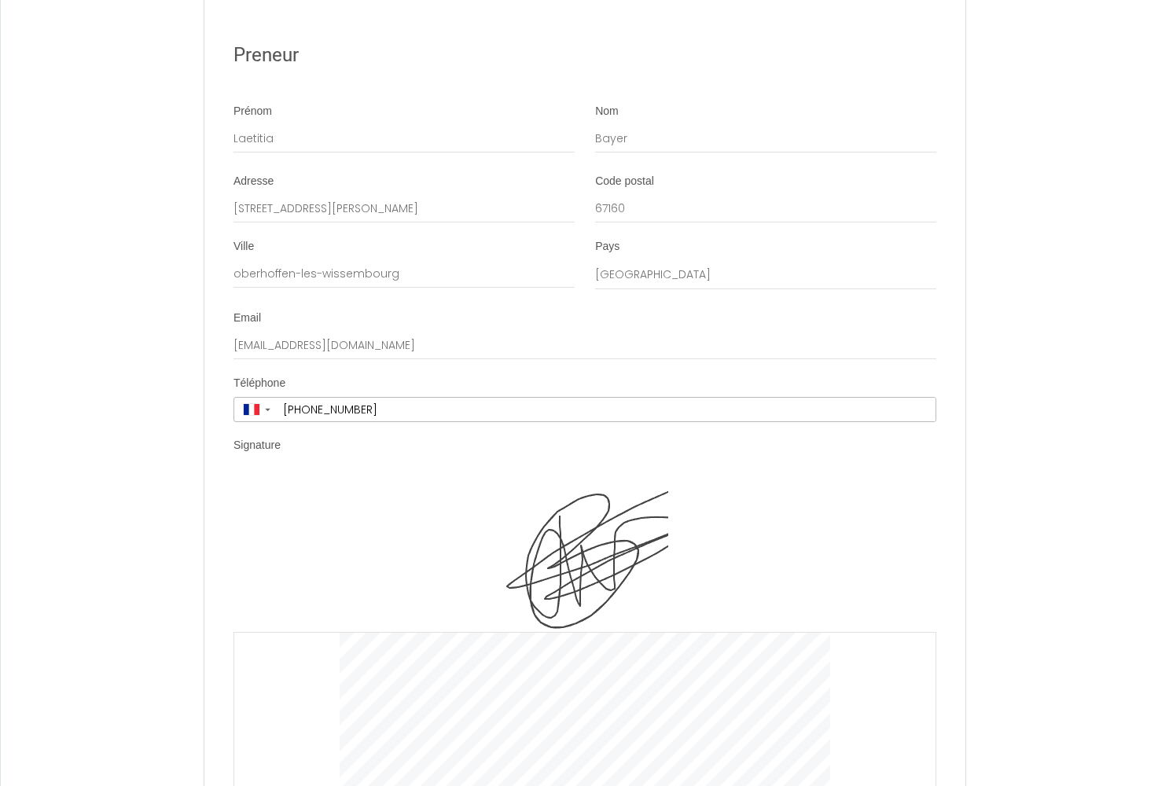
scroll to position [5048, 0]
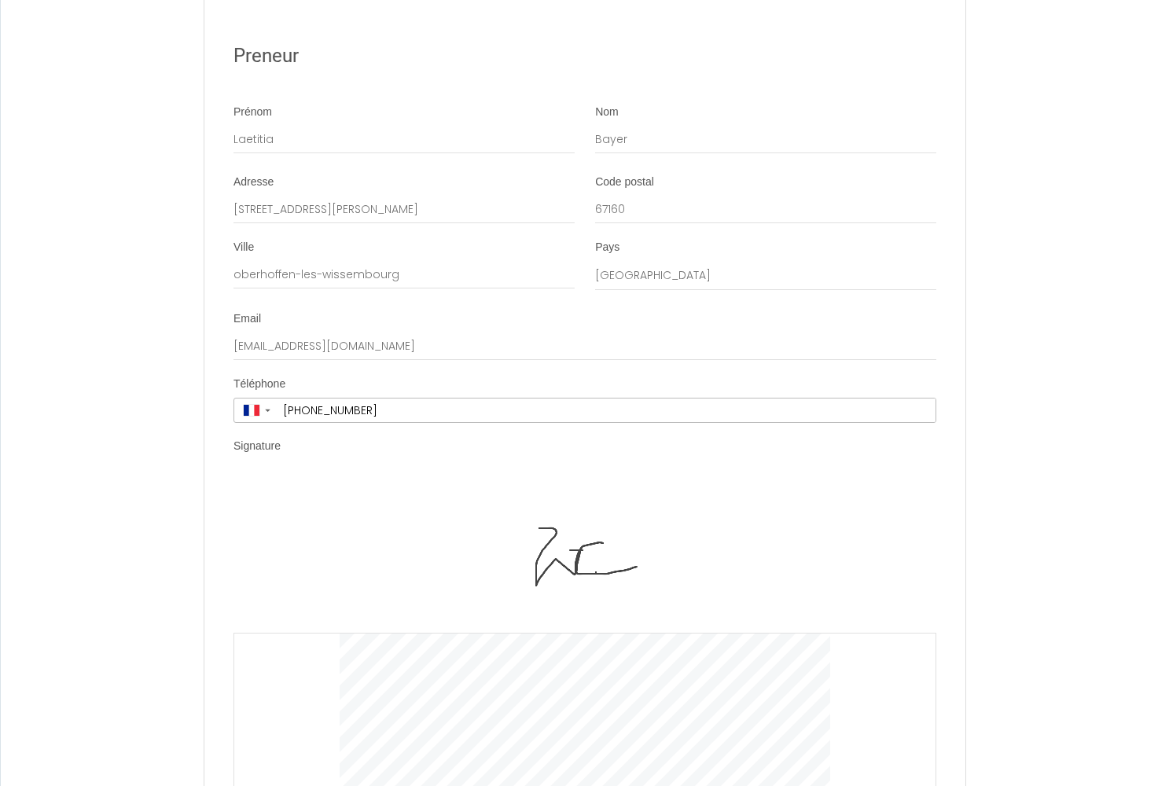
drag, startPoint x: 281, startPoint y: 539, endPoint x: 291, endPoint y: 527, distance: 15.1
click at [291, 633] on div at bounding box center [584, 712] width 703 height 159
drag, startPoint x: 285, startPoint y: 555, endPoint x: 308, endPoint y: 553, distance: 23.6
click at [308, 633] on div at bounding box center [584, 712] width 703 height 159
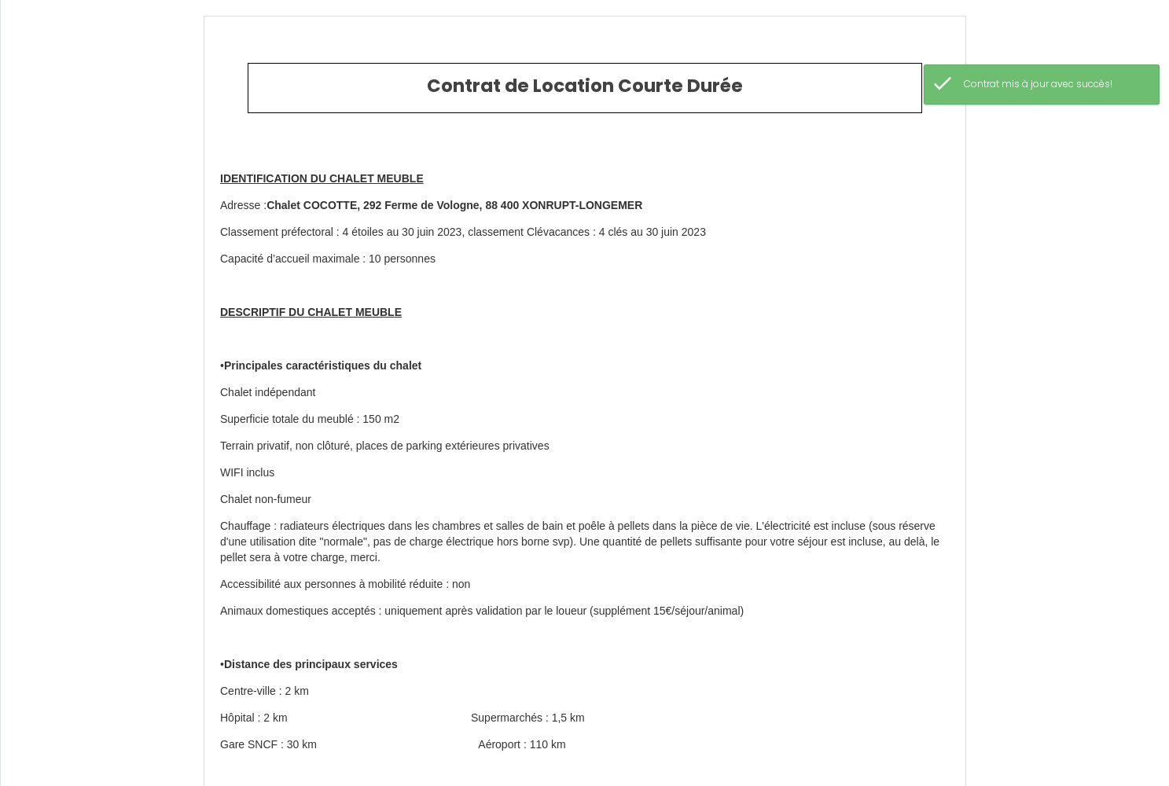
scroll to position [0, 0]
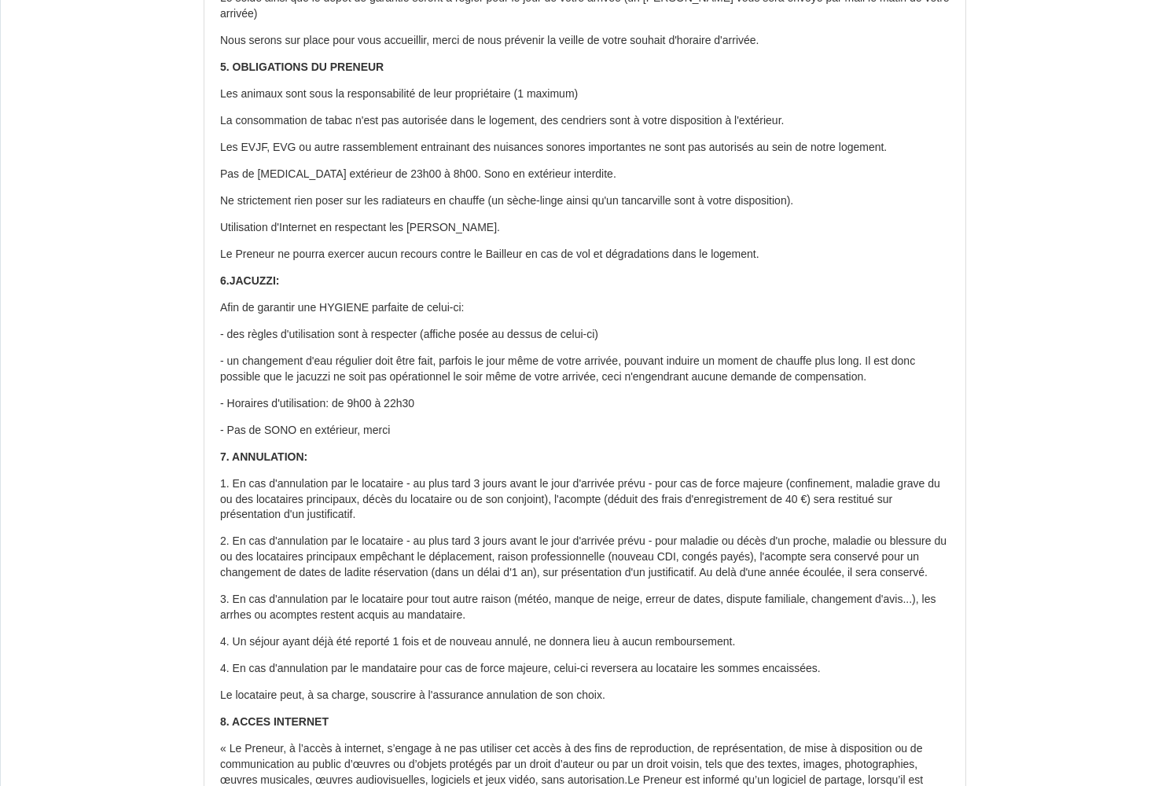
scroll to position [2568, 0]
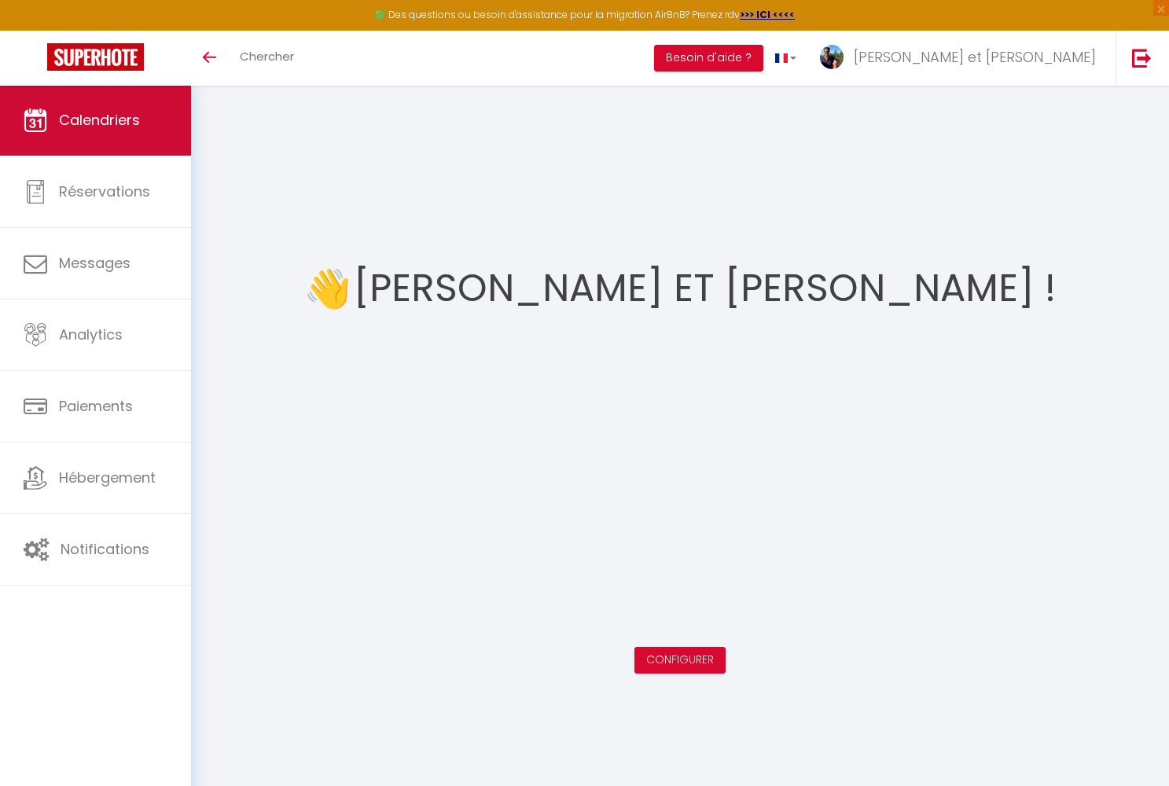
click at [73, 116] on span "Calendriers" at bounding box center [99, 120] width 81 height 20
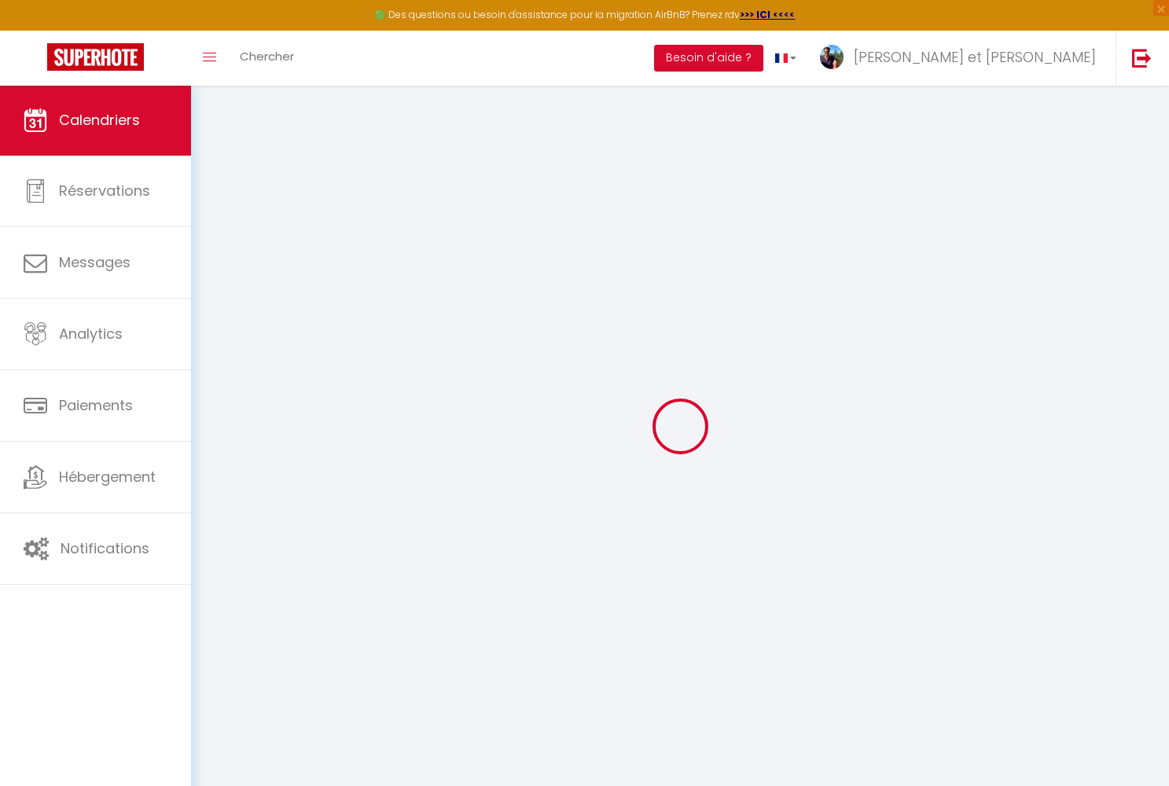
select select
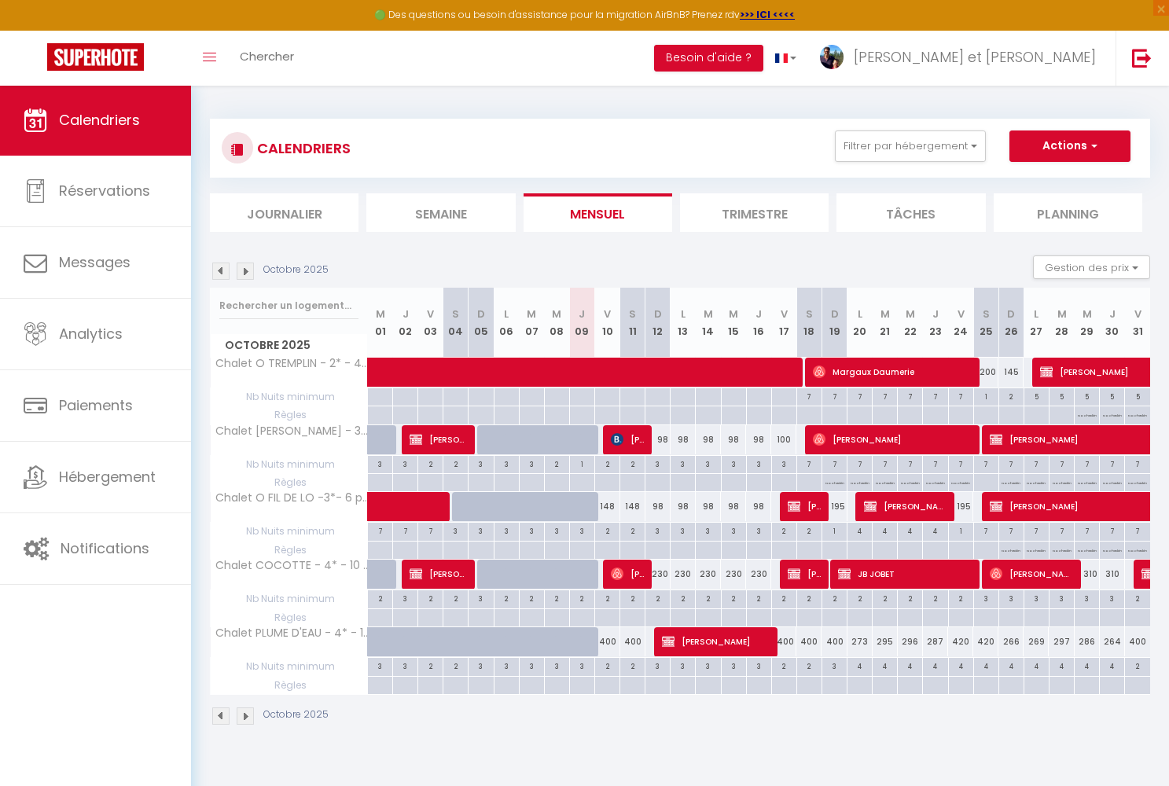
click at [634, 578] on span "[PERSON_NAME]" at bounding box center [628, 574] width 34 height 30
select select "OK"
select select "0"
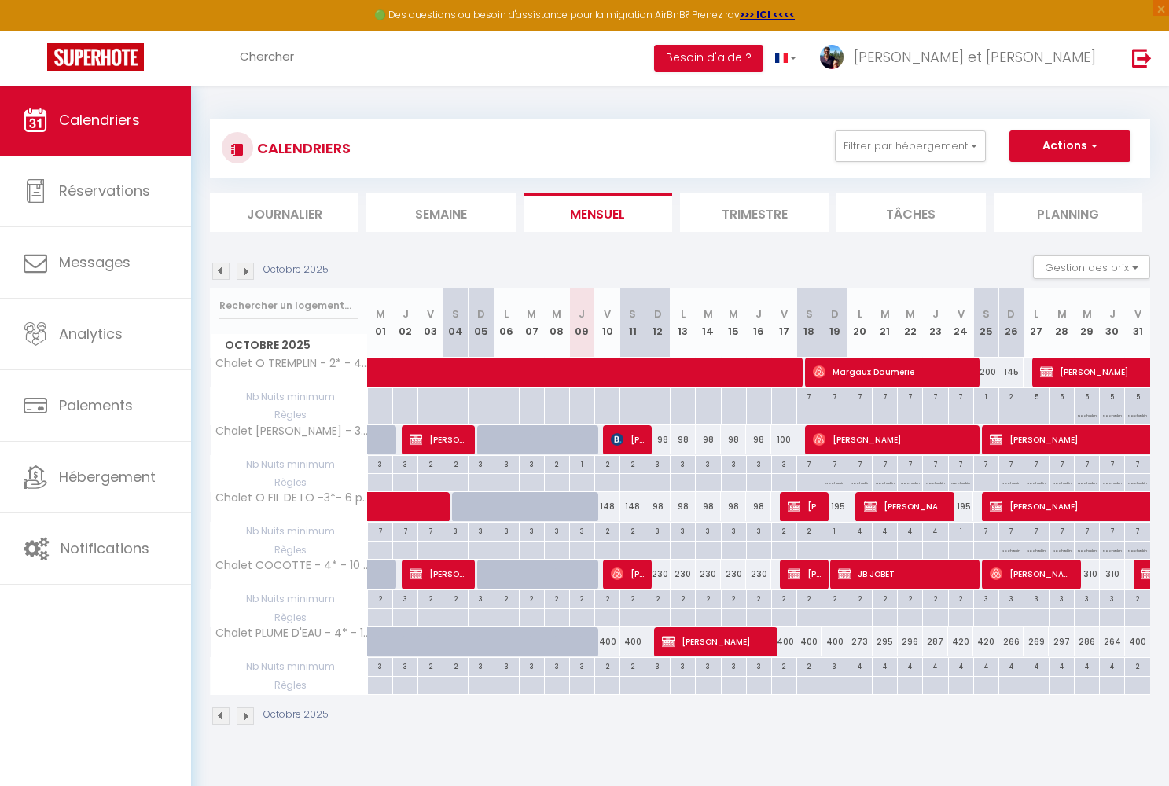
select select "1"
select select
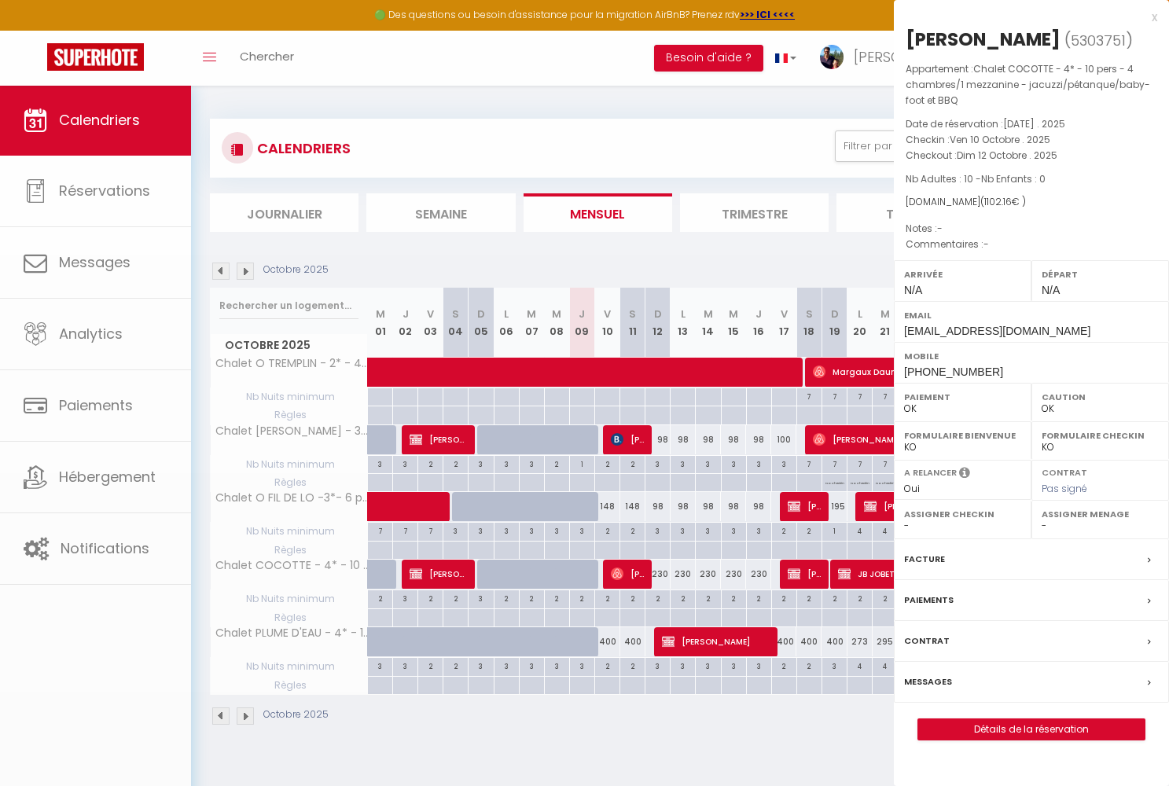
select select "37157"
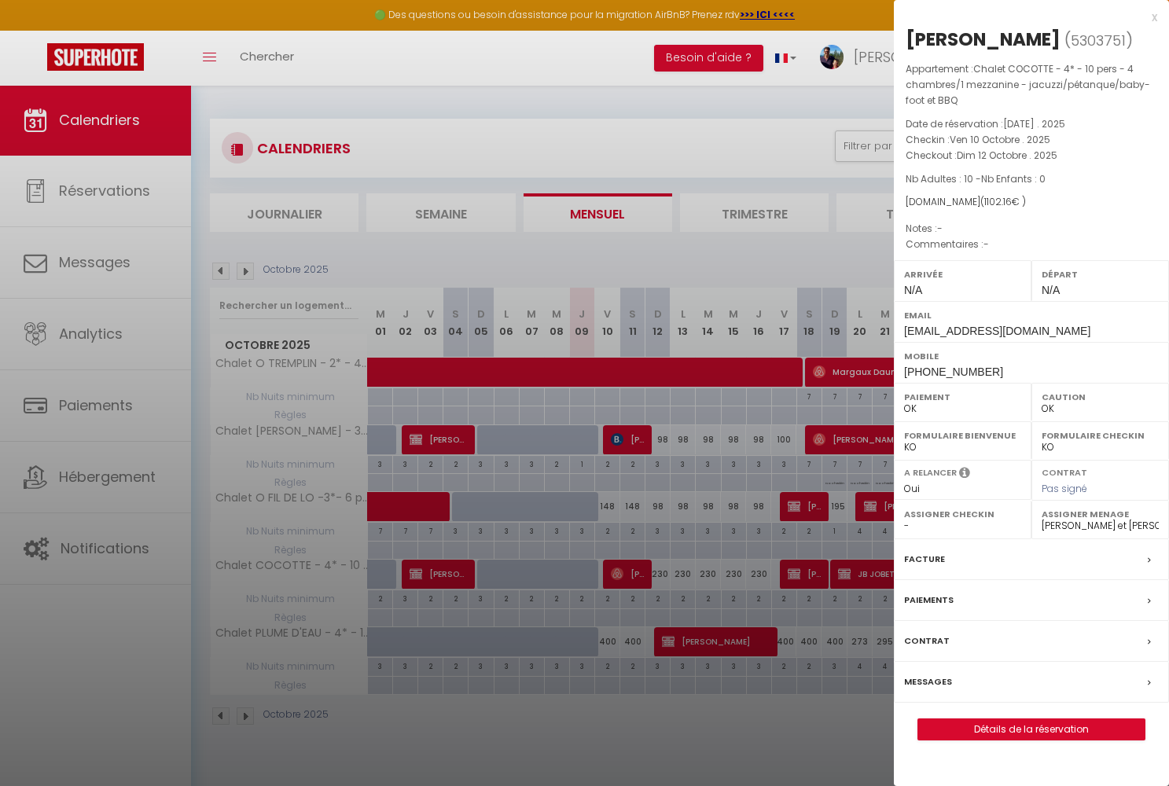
click at [1048, 719] on link "Détails de la réservation" at bounding box center [1031, 729] width 226 height 20
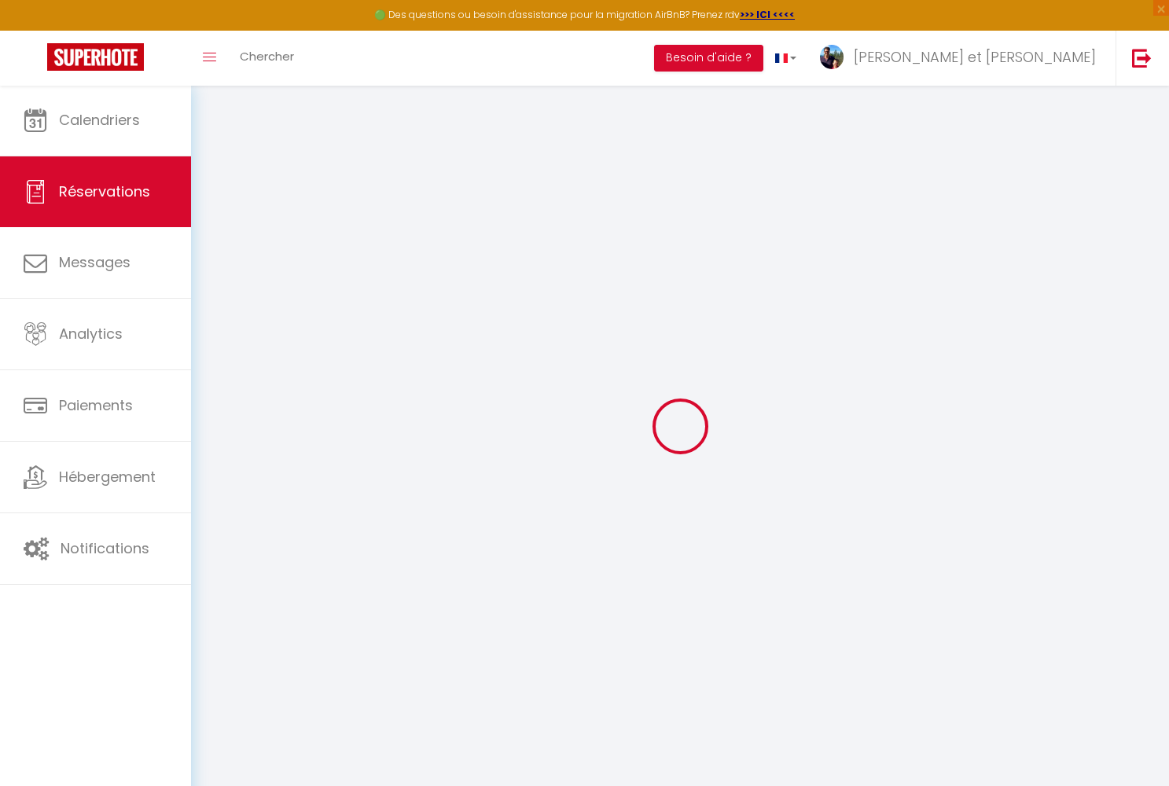
select select
checkbox input "false"
select select
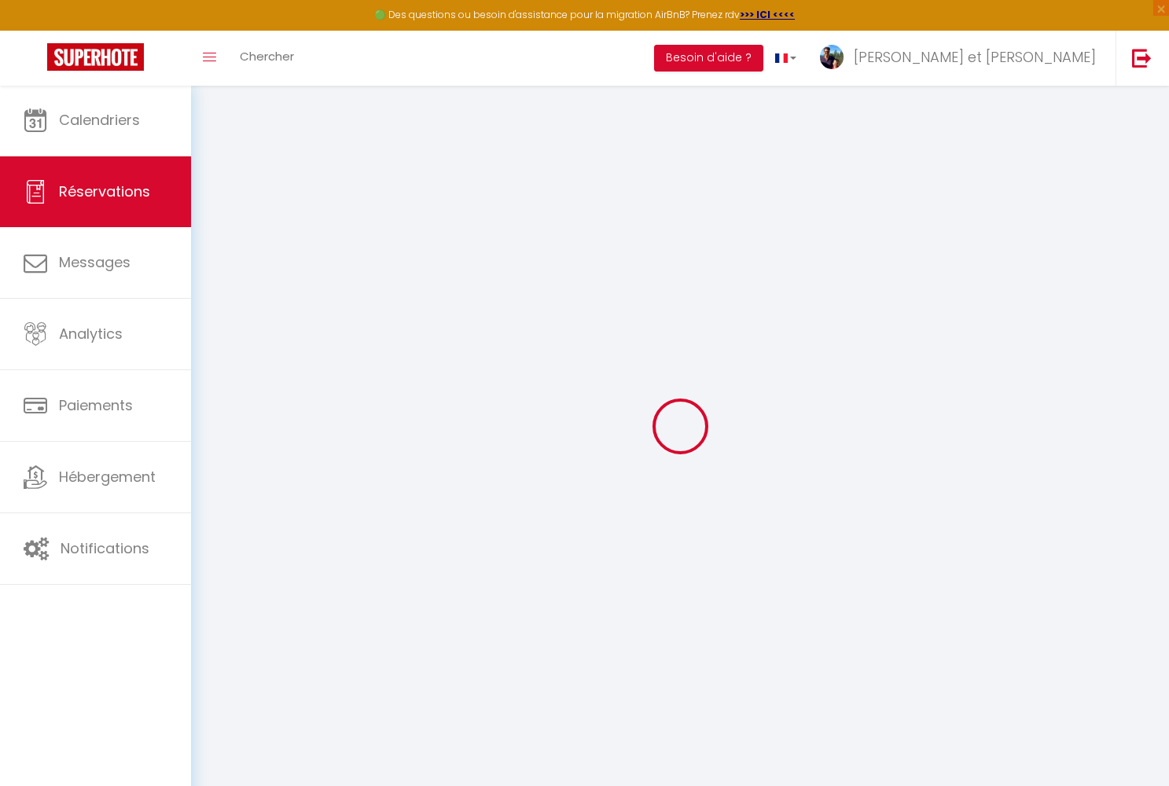
select select
checkbox input "false"
select select
type input "140"
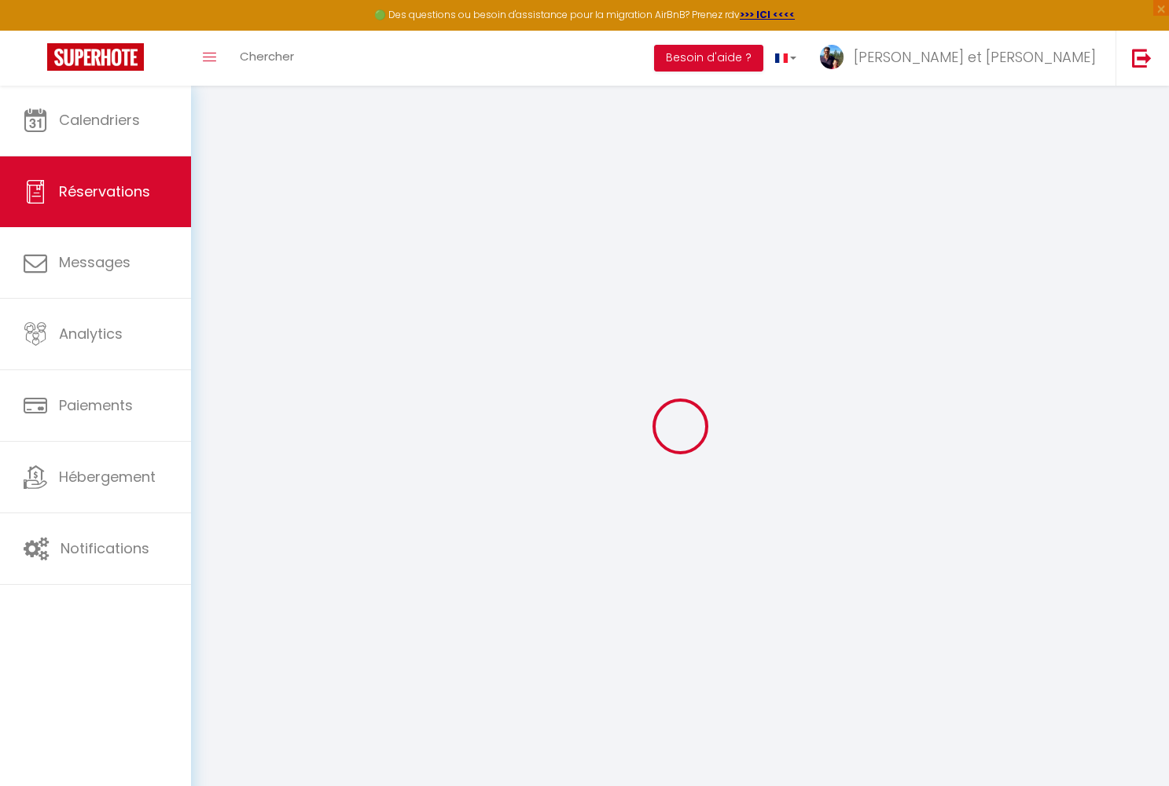
type input "50.16"
select select
checkbox input "false"
select select
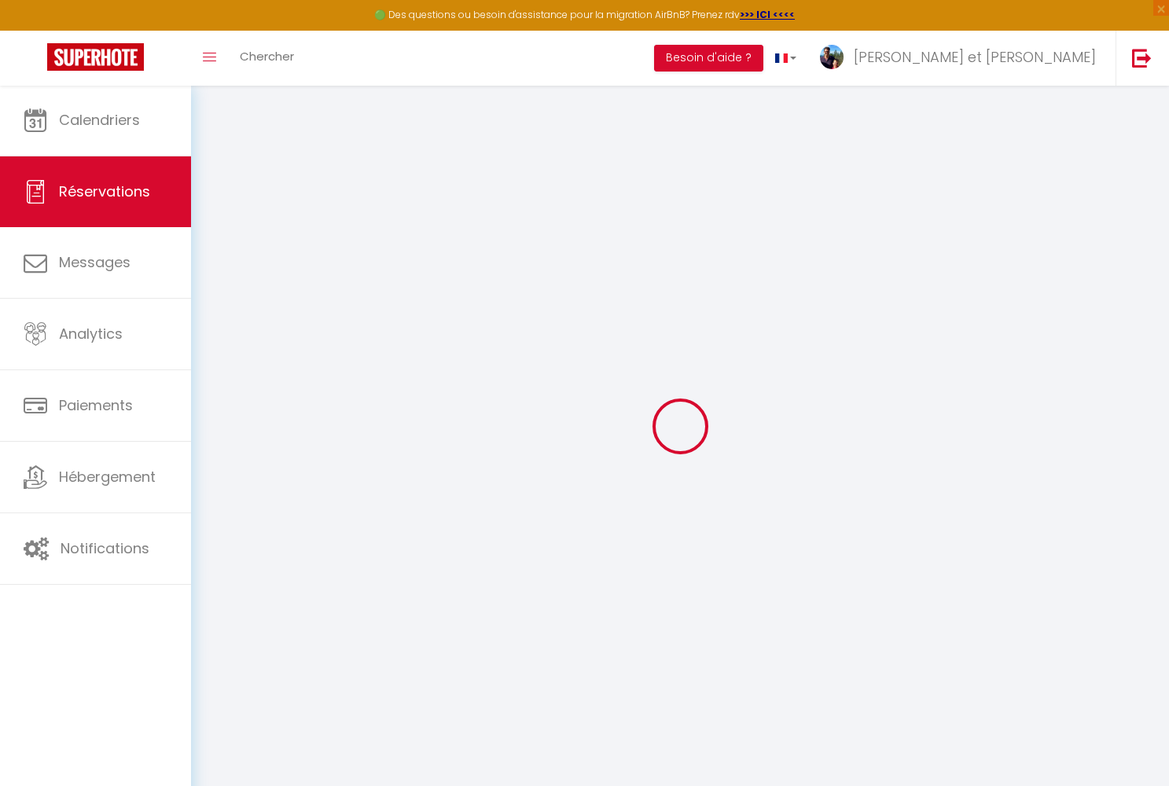
checkbox input "false"
select select
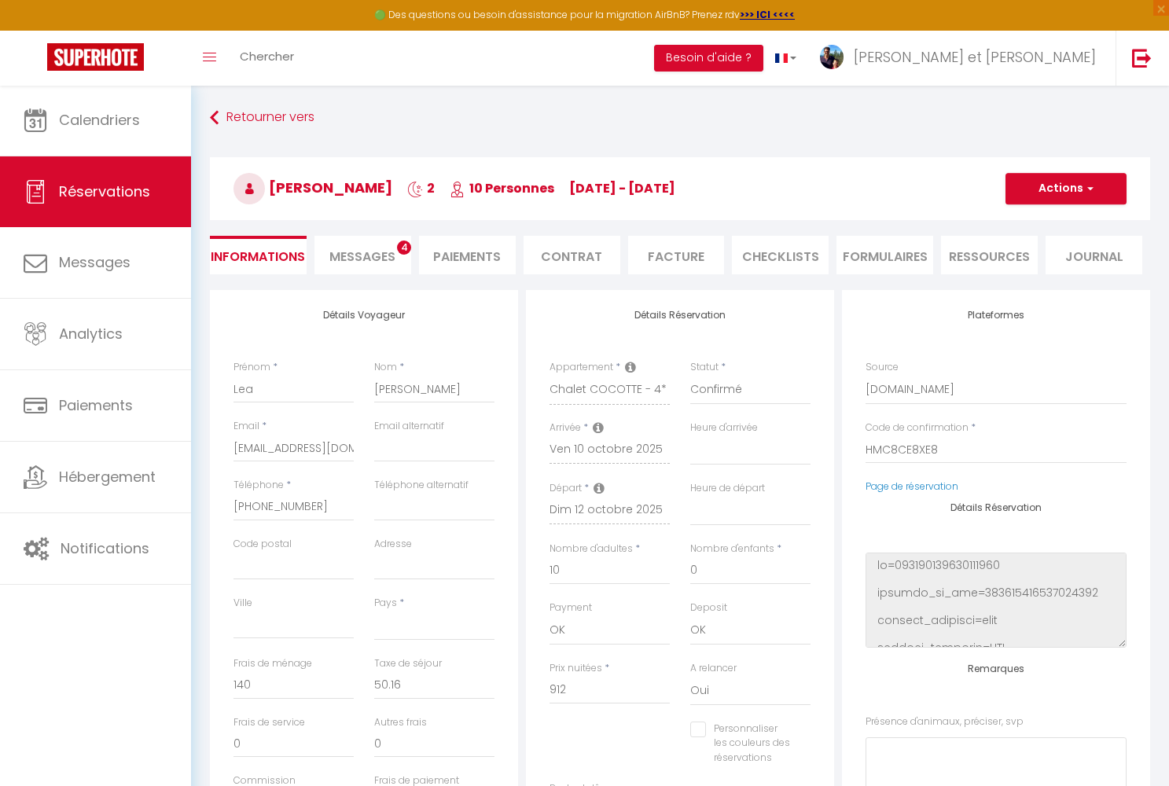
click at [389, 259] on span "Messages" at bounding box center [362, 257] width 66 height 18
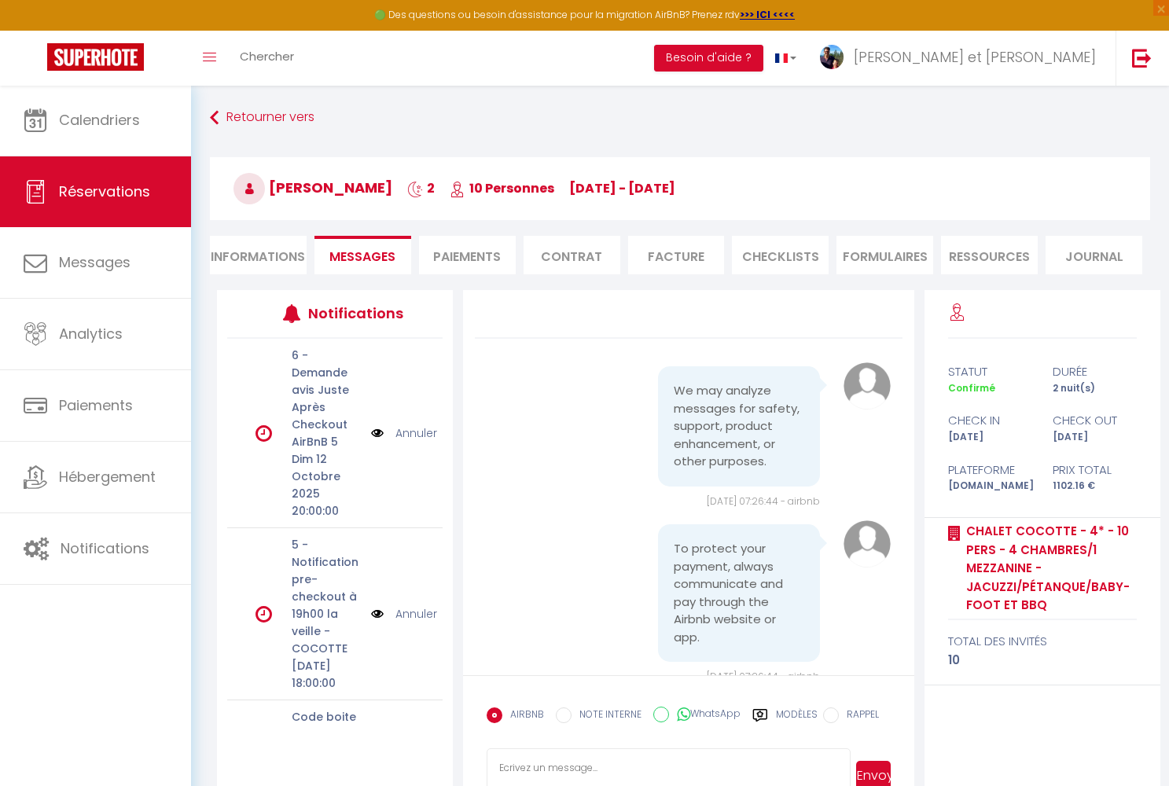
click at [659, 711] on input "WhatsApp" at bounding box center [661, 715] width 16 height 16
radio input "true"
radio input "false"
click at [610, 759] on textarea at bounding box center [668, 775] width 363 height 55
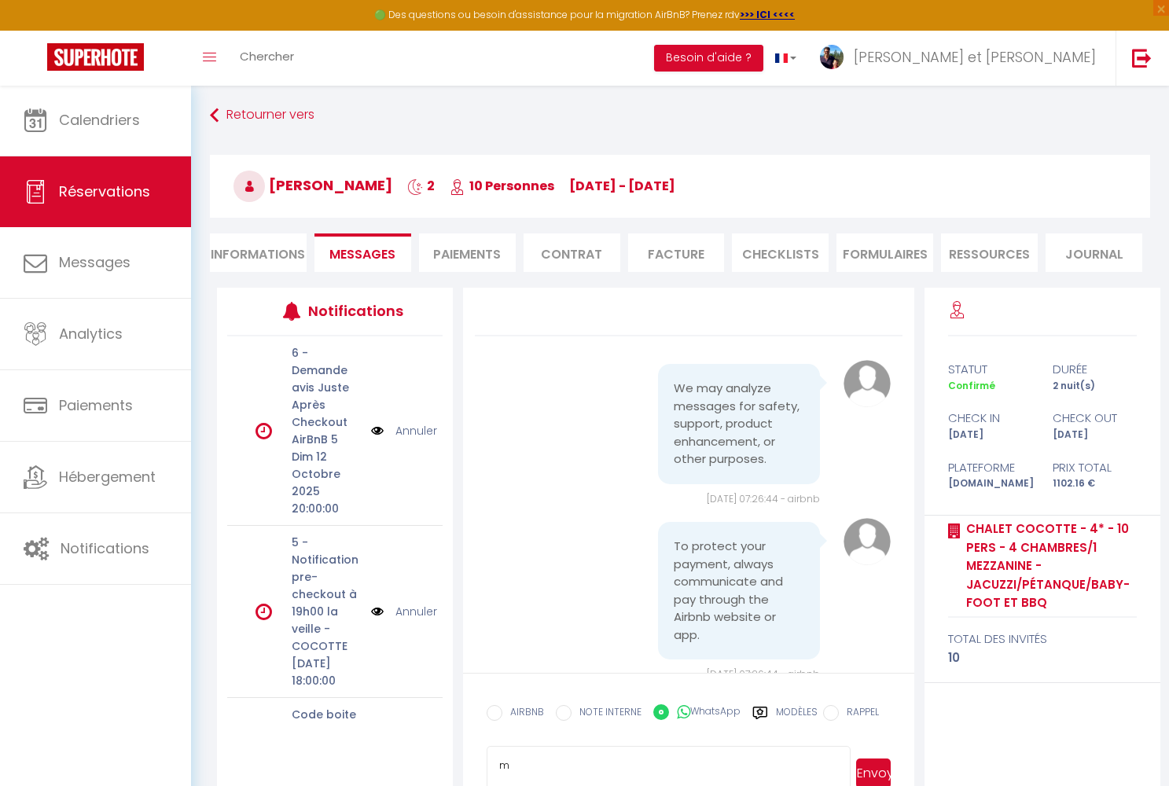
type textarea "m"
click at [872, 766] on button "Envoyer" at bounding box center [873, 773] width 35 height 30
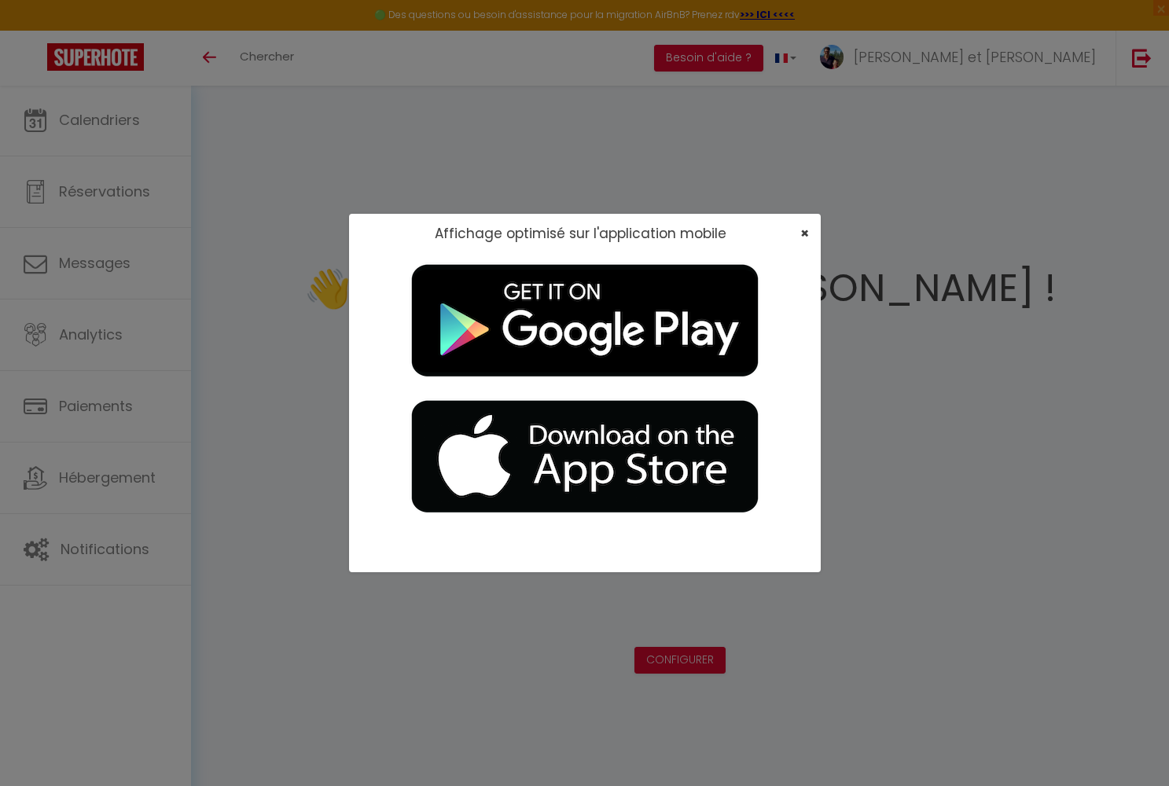
click at [610, 227] on span "×" at bounding box center [804, 233] width 9 height 20
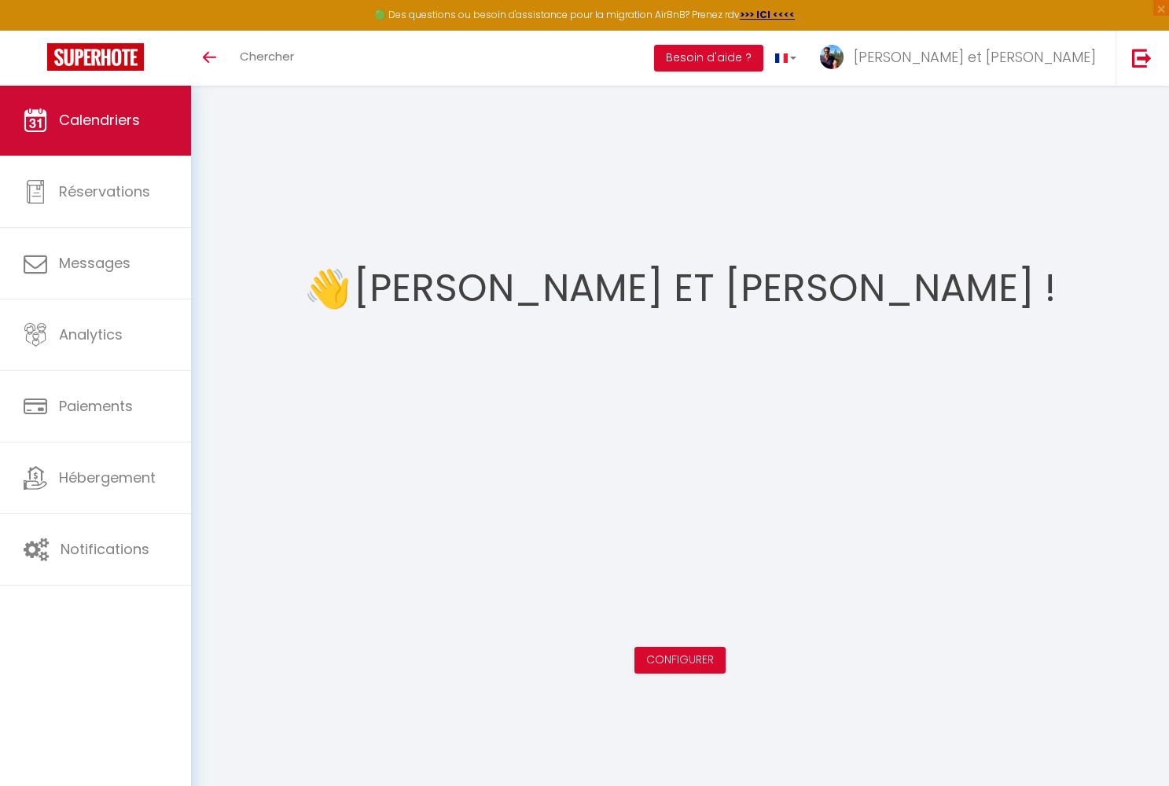
click at [127, 126] on span "Calendriers" at bounding box center [99, 120] width 81 height 20
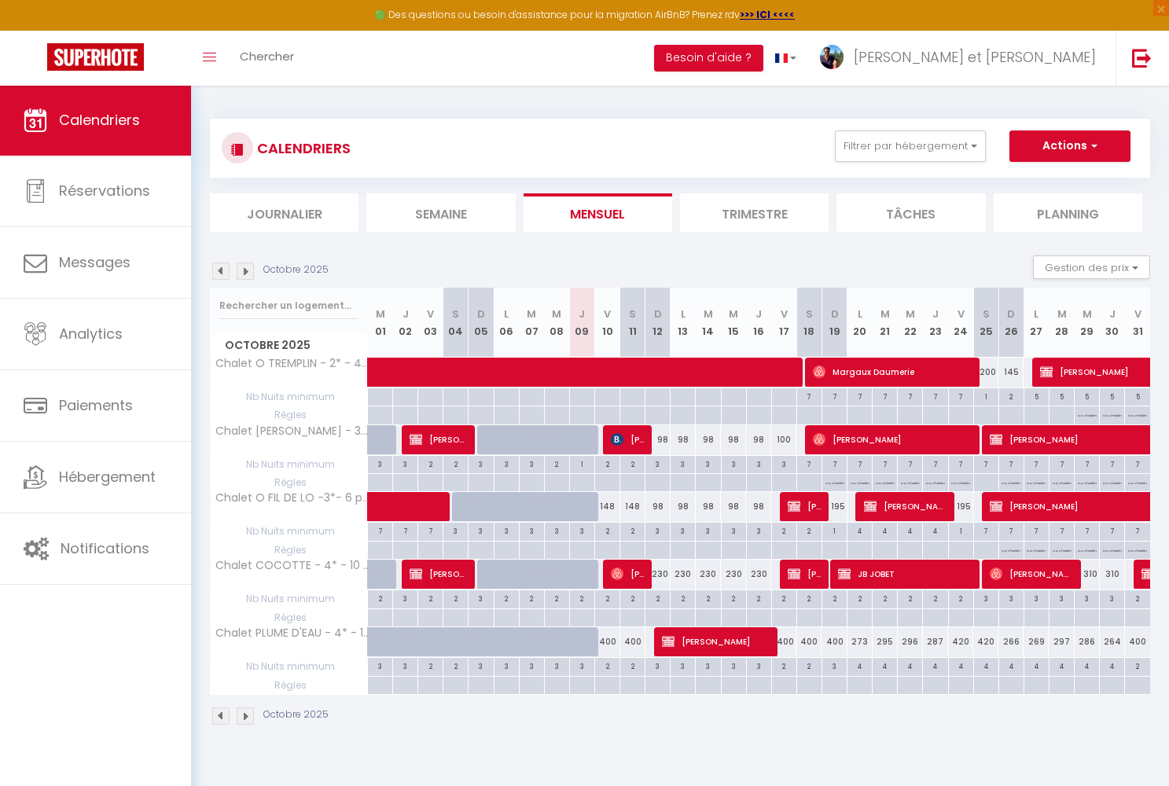
click at [610, 531] on span "[PERSON_NAME]" at bounding box center [716, 641] width 109 height 30
select select "OK"
select select "KO"
select select "0"
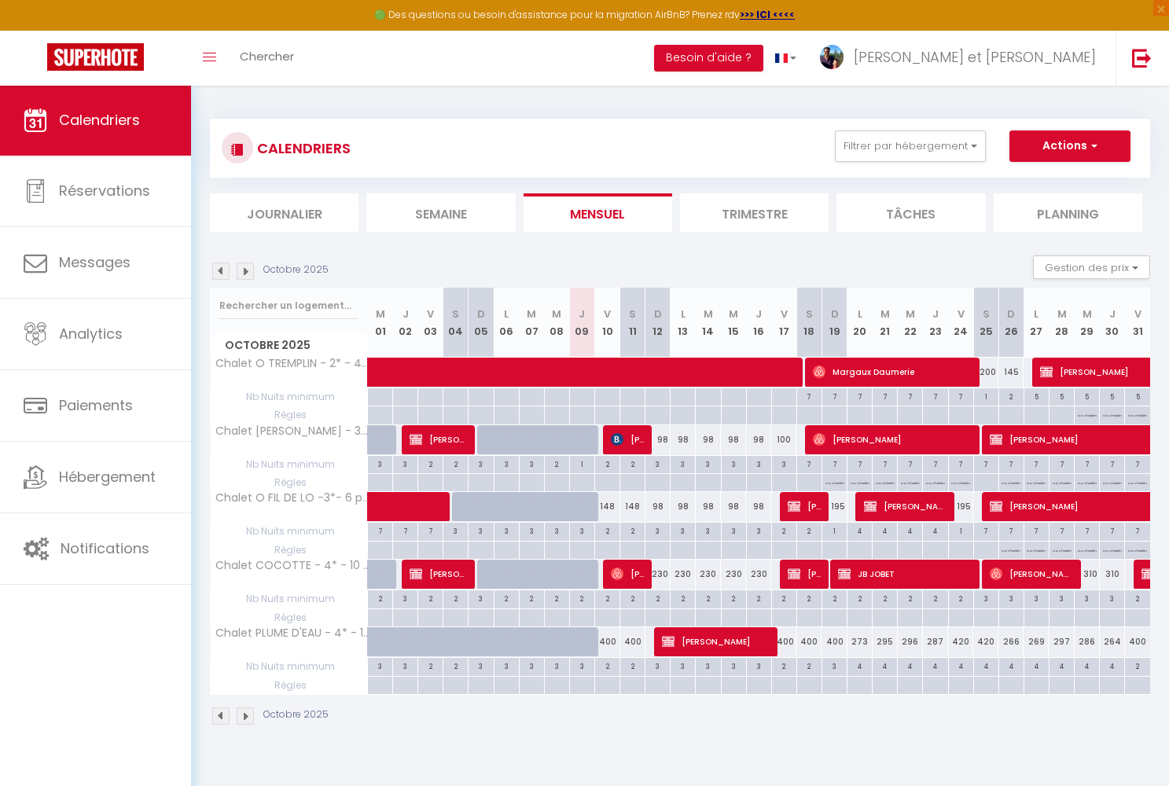
select select "1"
select select
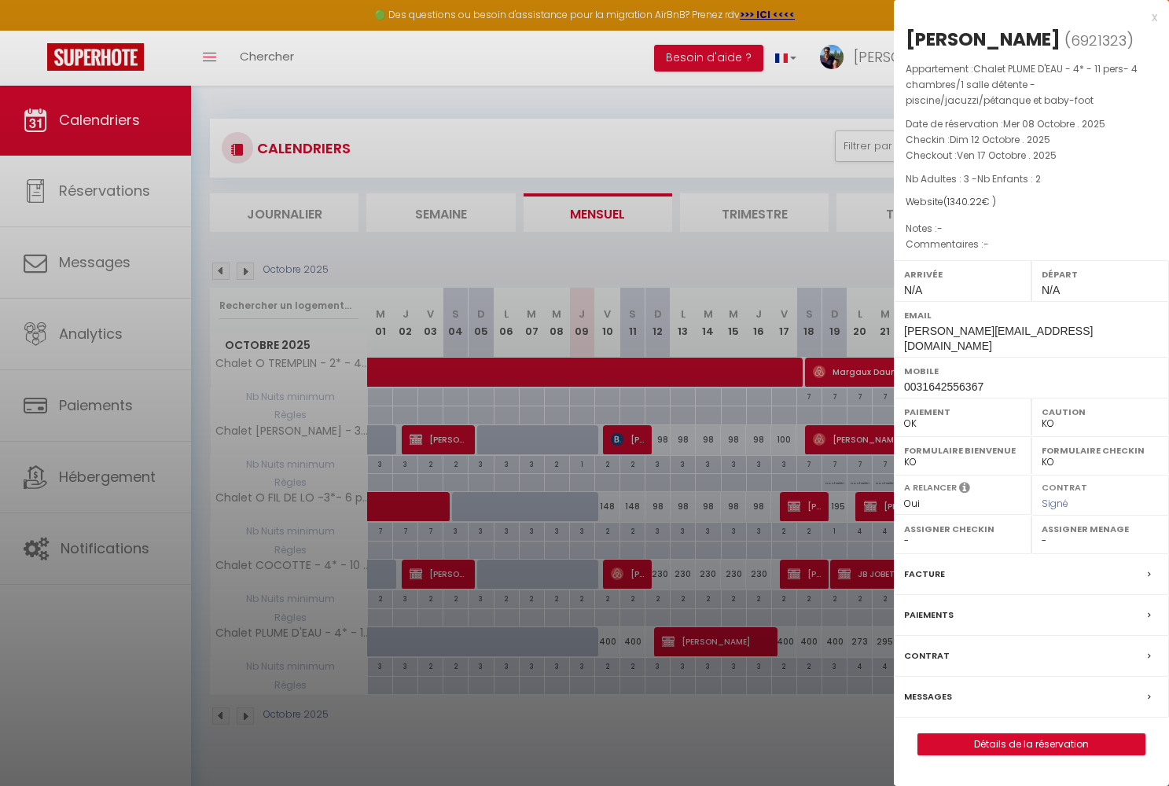
click at [610, 531] on link "Détails de la réservation" at bounding box center [1031, 744] width 226 height 20
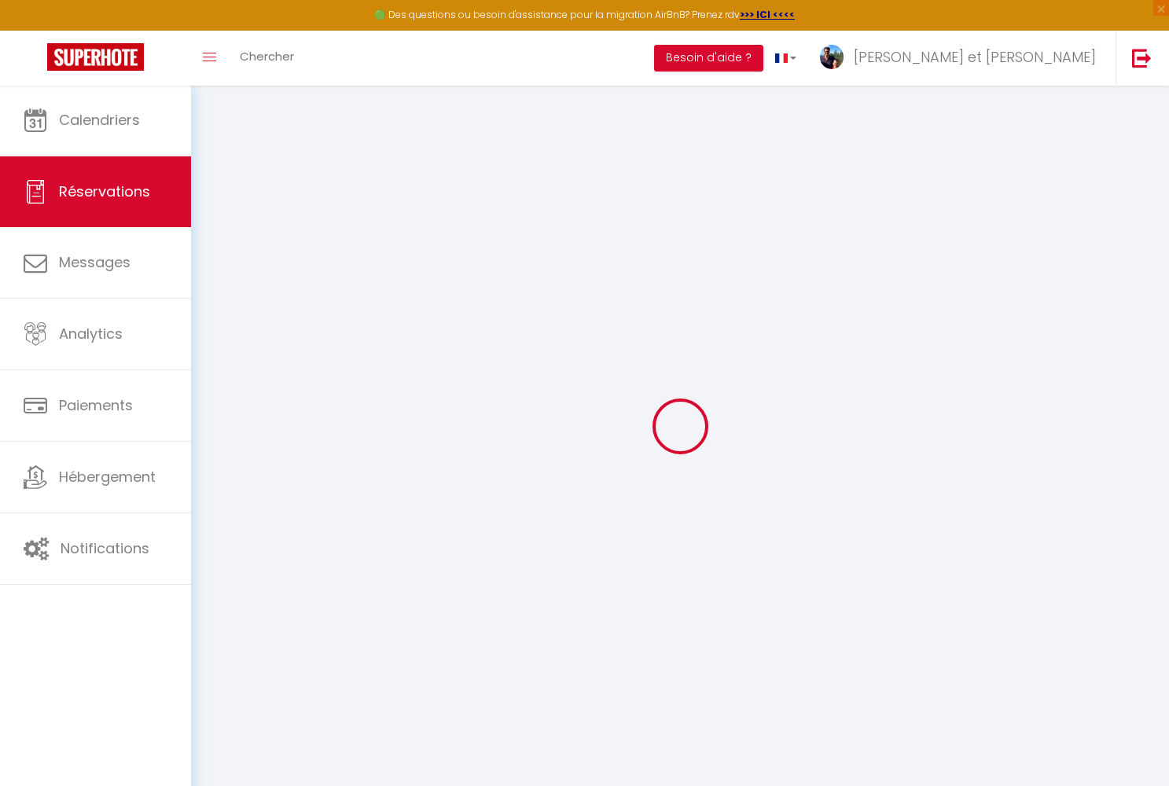
select select
checkbox input "false"
select select
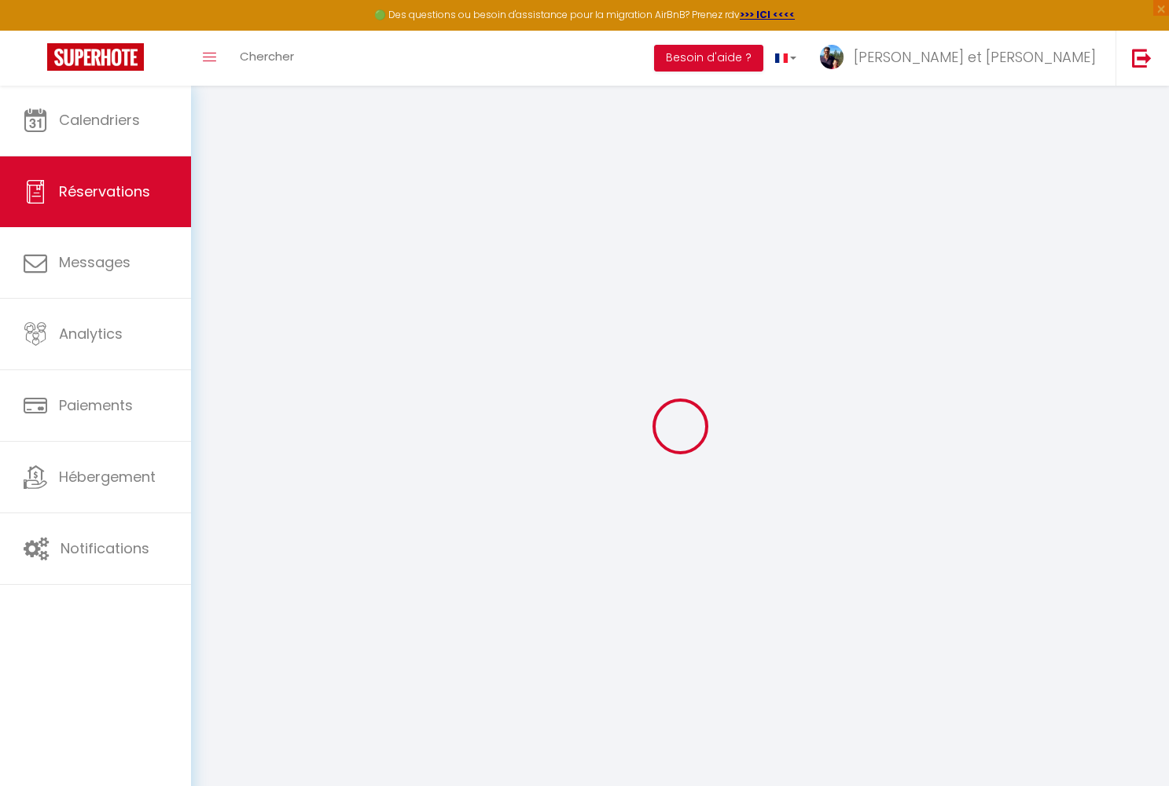
checkbox input "false"
select select
checkbox input "false"
type input "180"
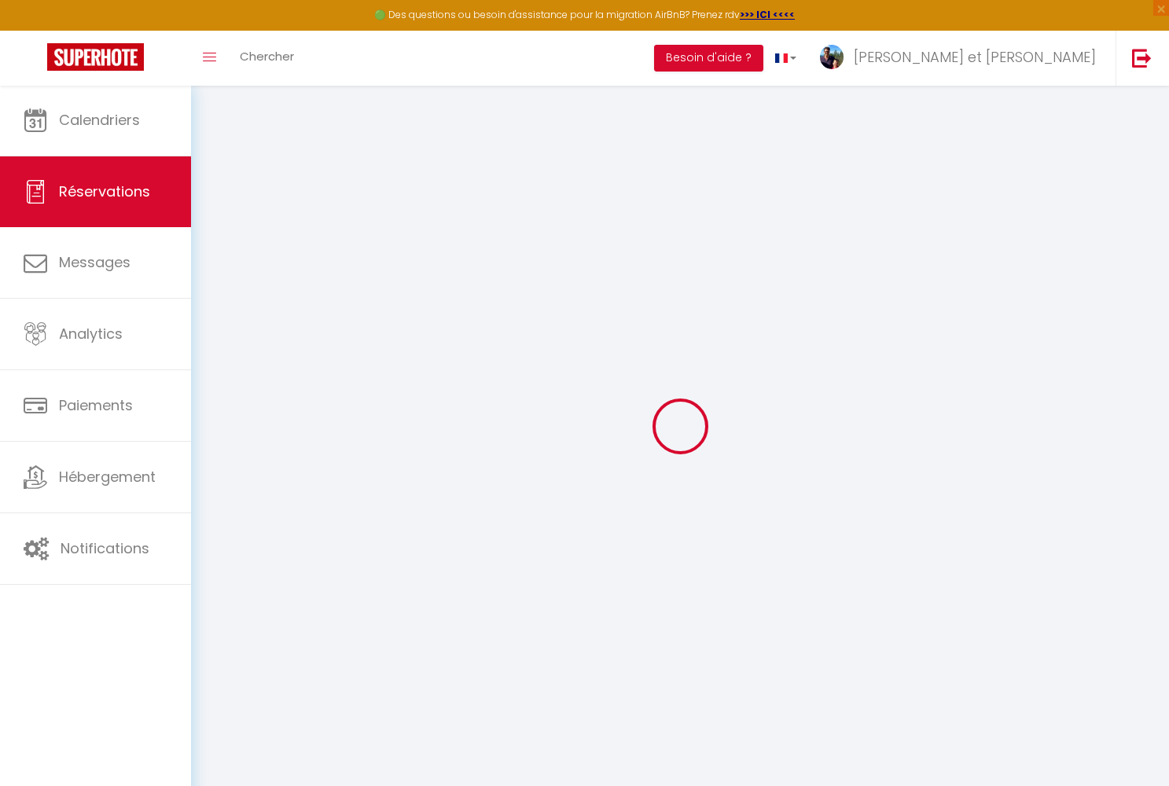
type input "27"
select select
checkbox input "false"
select select
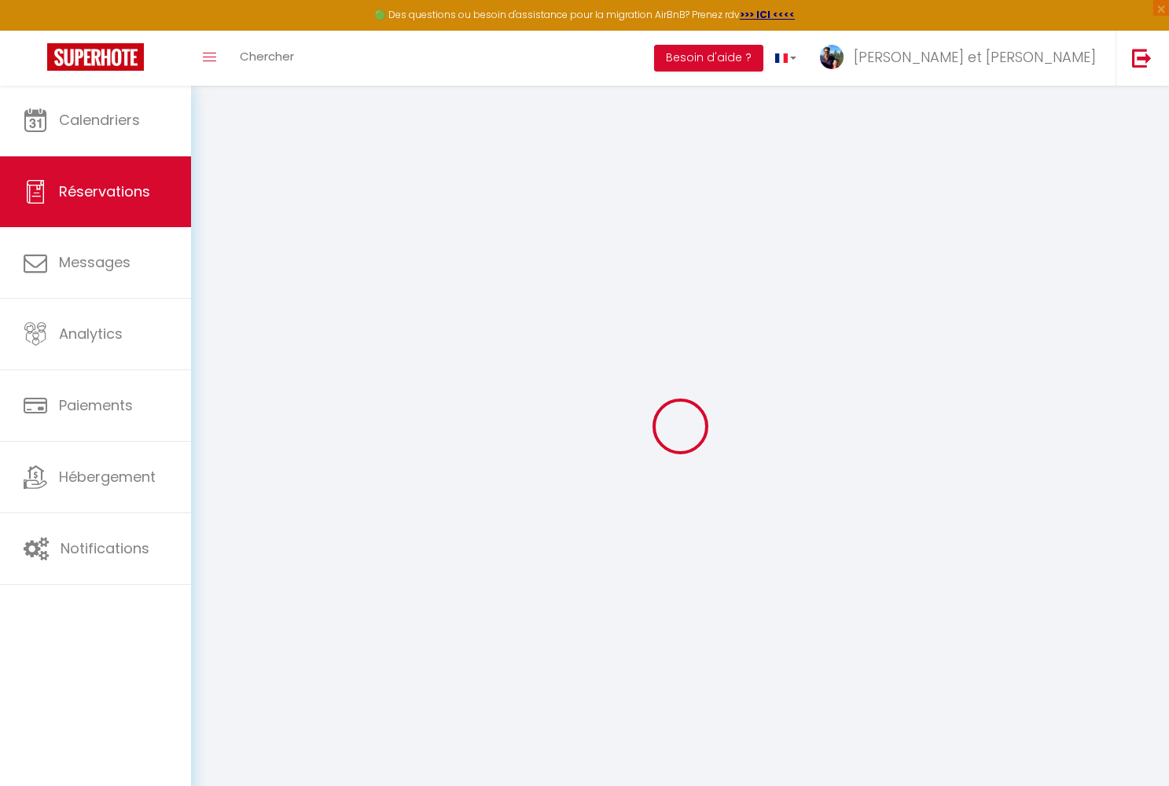
select select
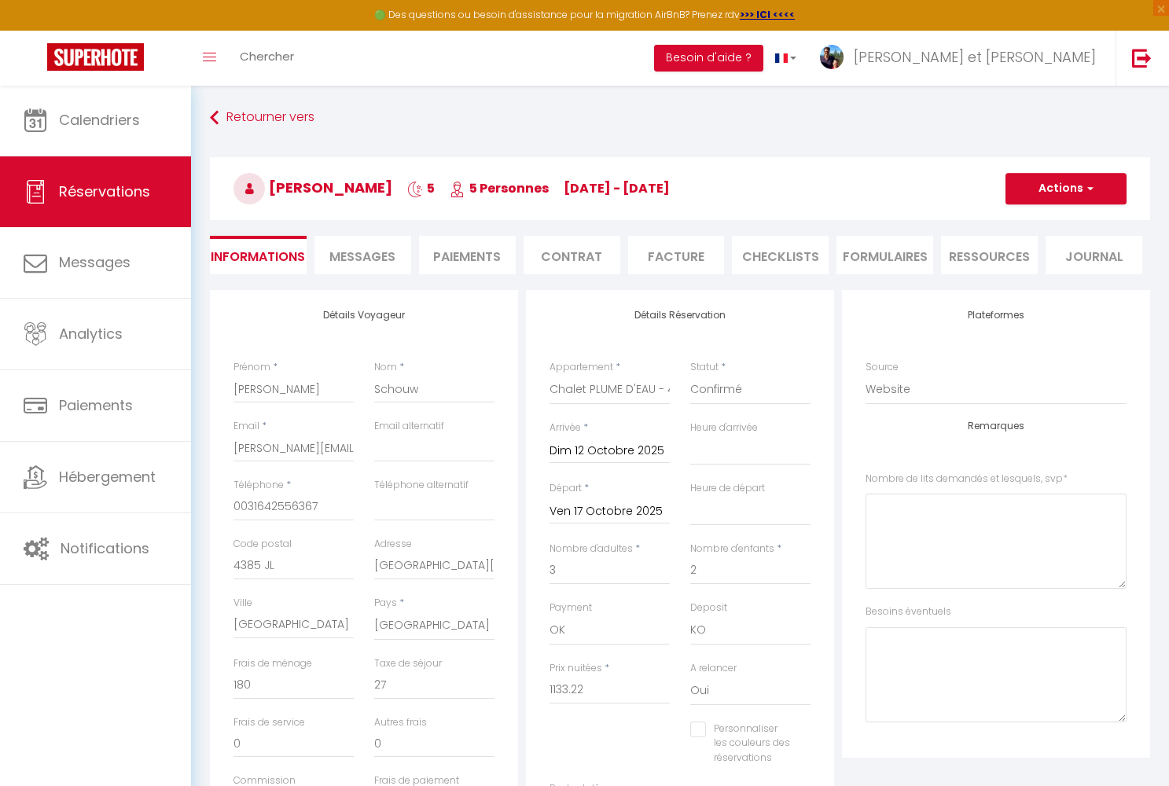
click at [380, 258] on span "Messages" at bounding box center [362, 257] width 66 height 18
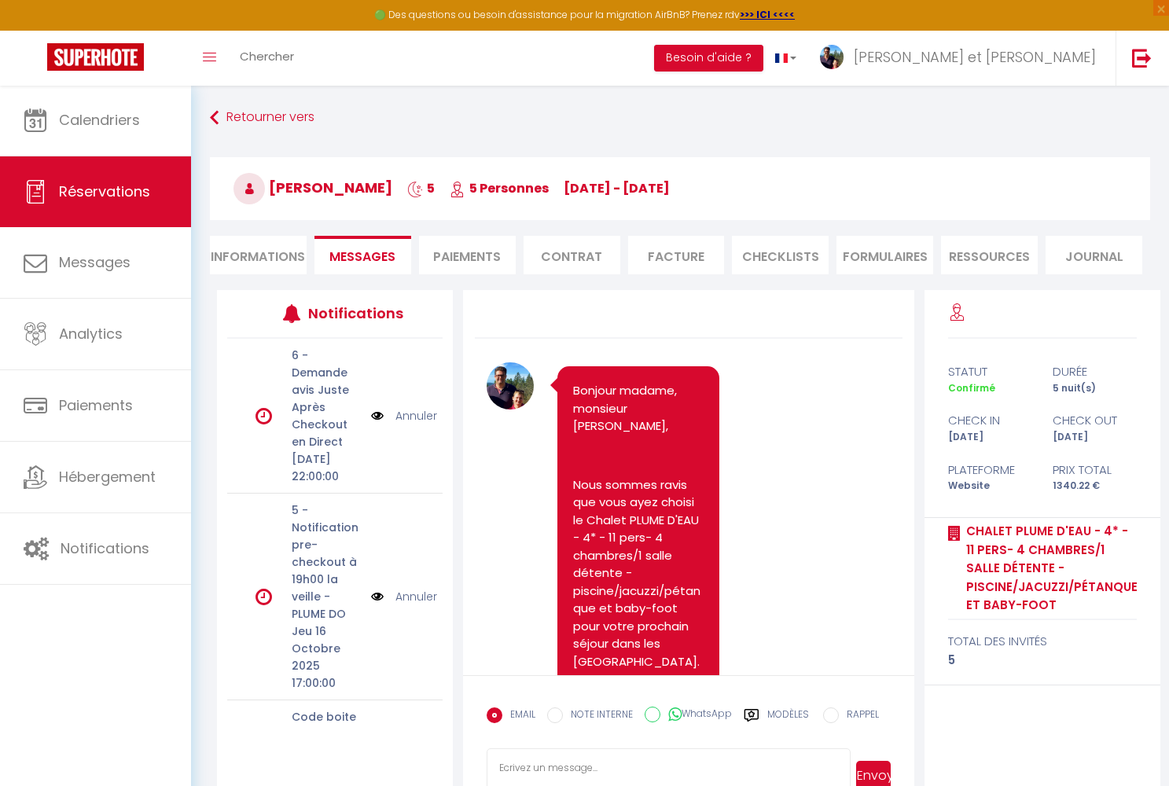
click at [610, 531] on input "WhatsApp" at bounding box center [652, 715] width 16 height 16
radio input "true"
radio input "false"
click at [610, 531] on label "Modèles" at bounding box center [788, 721] width 42 height 28
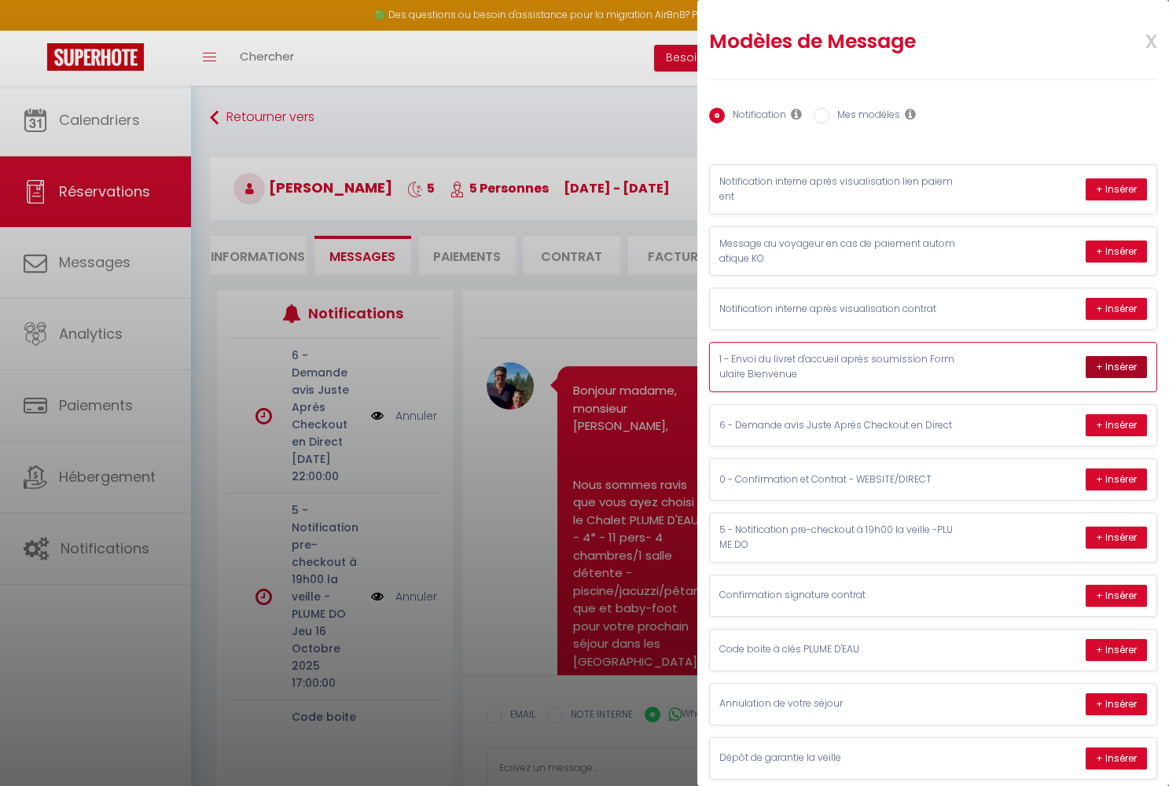
click at [610, 362] on button "+ Insérer" at bounding box center [1115, 367] width 61 height 22
type textarea "Bonjour madame, monsieur Brigitte Schouw Nous nous réjouissons à l’idée de vous…"
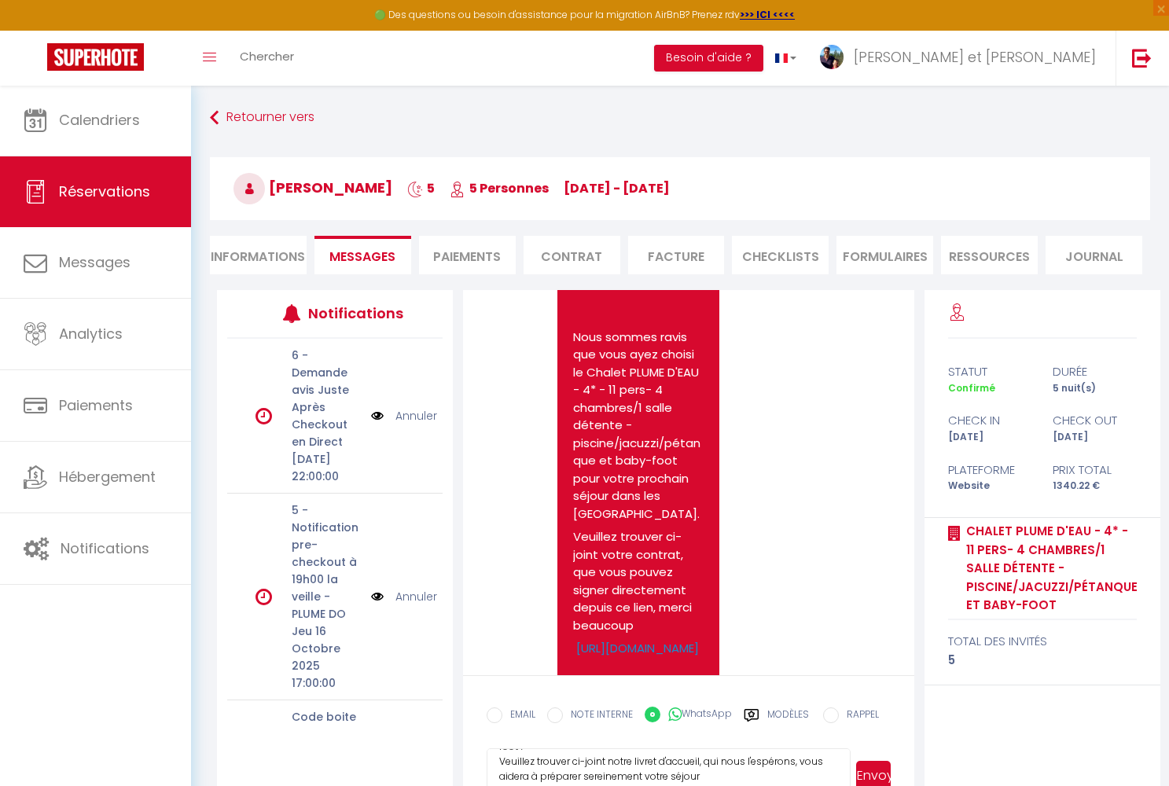
scroll to position [100, 0]
click at [610, 531] on button "Envoyer" at bounding box center [873, 776] width 35 height 30
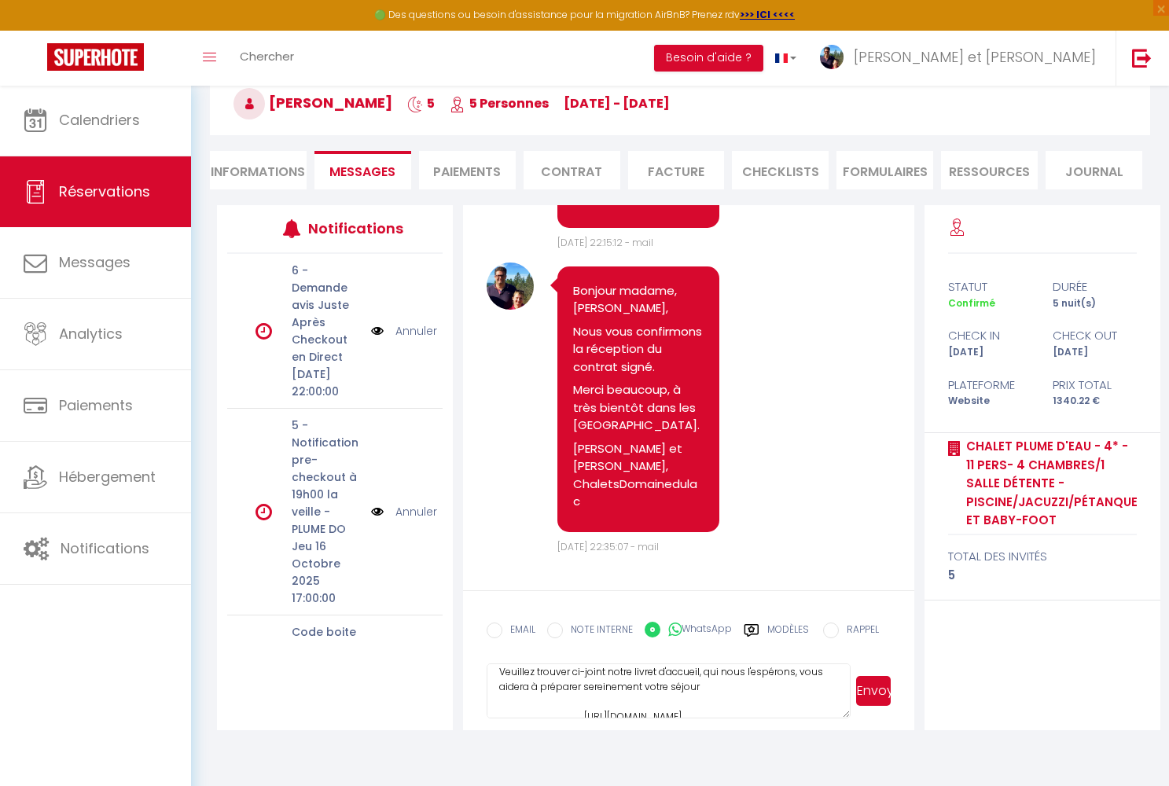
scroll to position [900, 0]
click at [497, 531] on input "EMAIL" at bounding box center [495, 630] width 16 height 16
radio input "true"
radio input "false"
click at [610, 531] on button "Envoyer" at bounding box center [873, 691] width 35 height 30
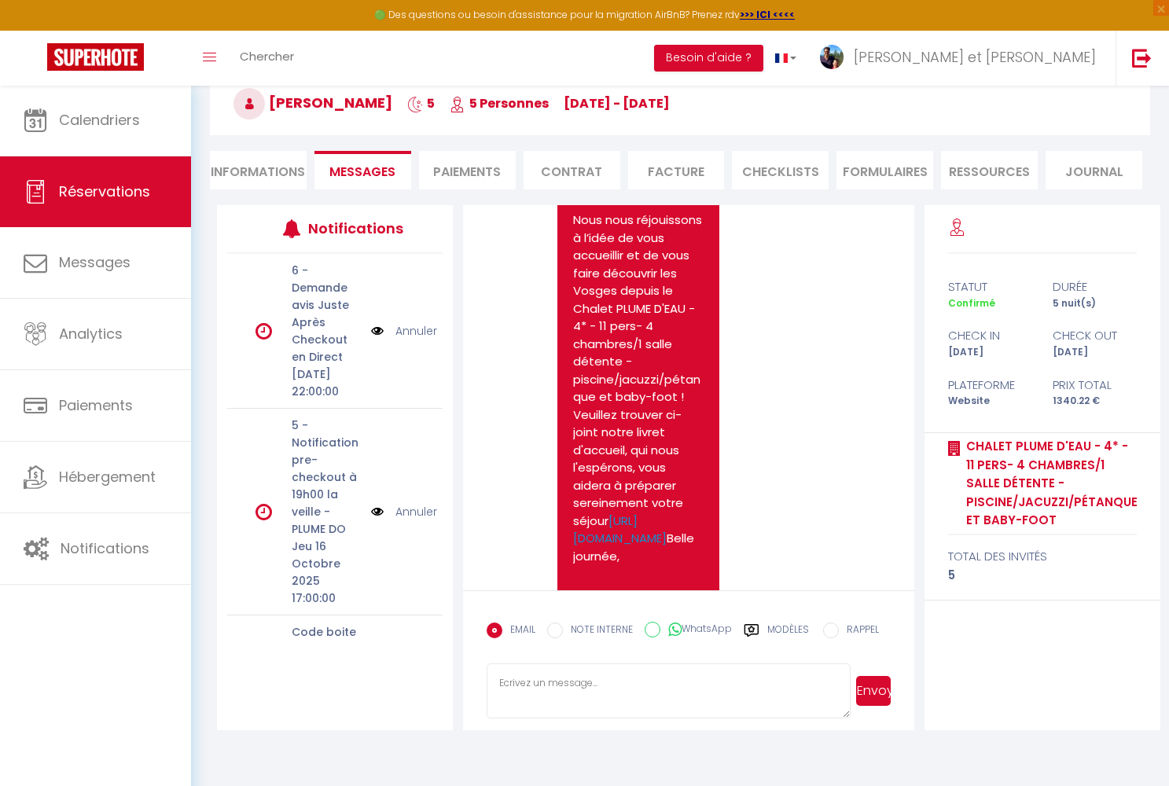
scroll to position [1360, 0]
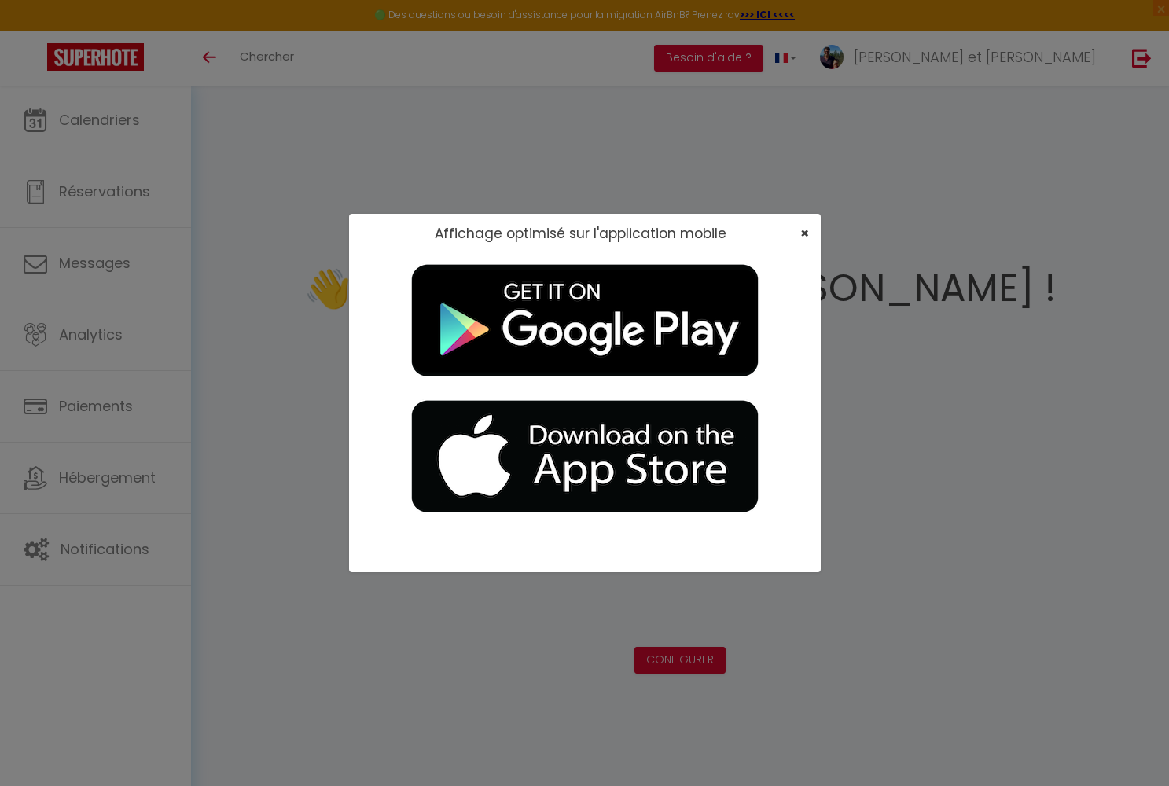
click at [610, 236] on span "×" at bounding box center [804, 233] width 9 height 20
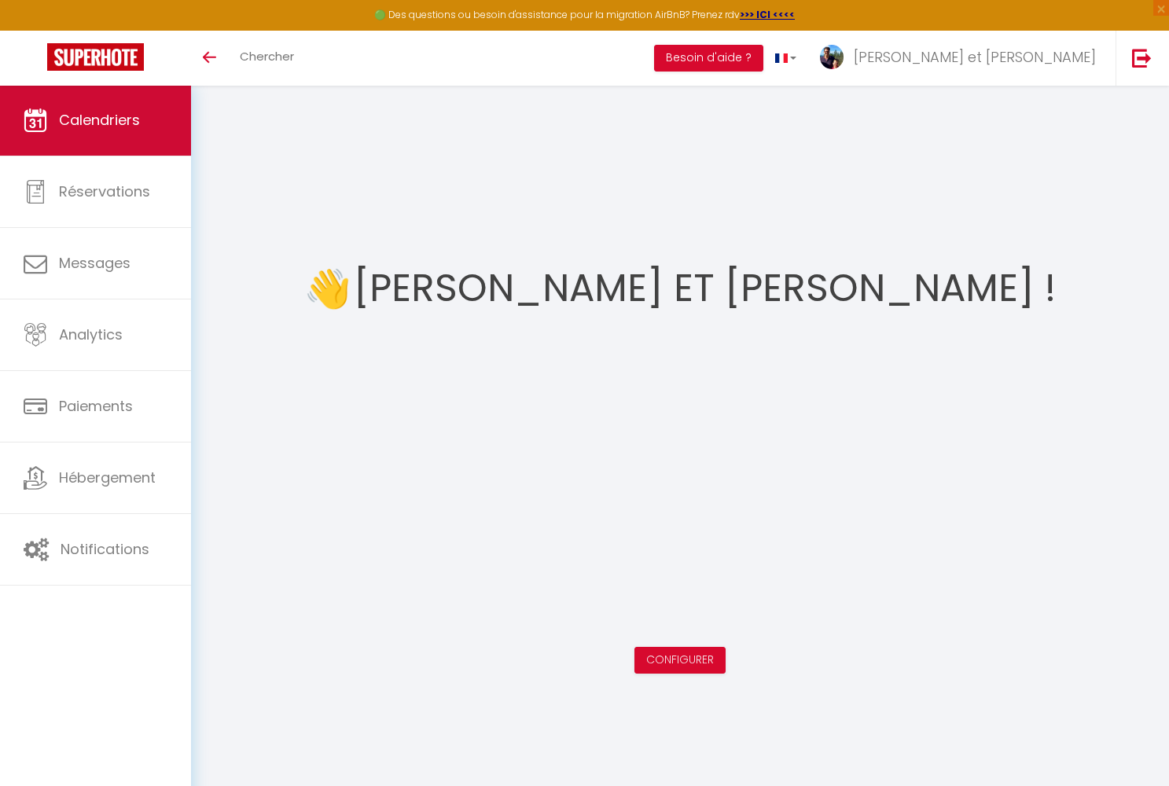
click at [116, 123] on span "Calendriers" at bounding box center [99, 120] width 81 height 20
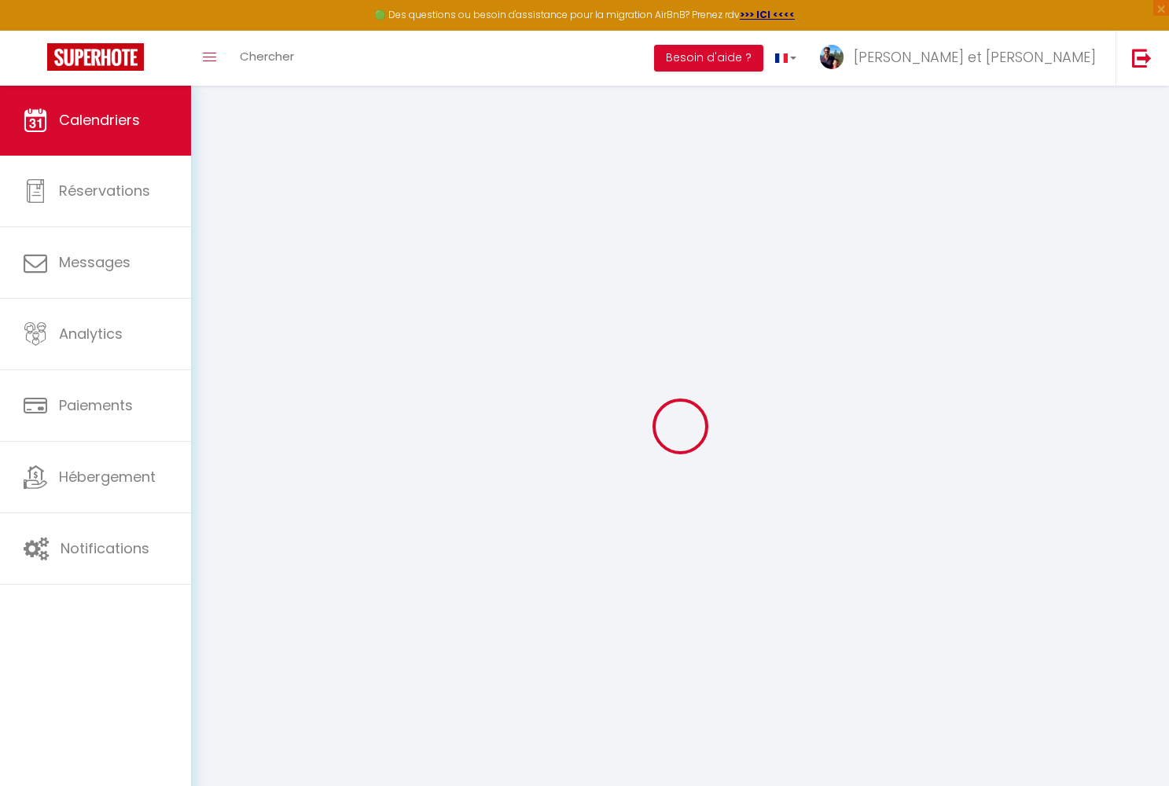
select select
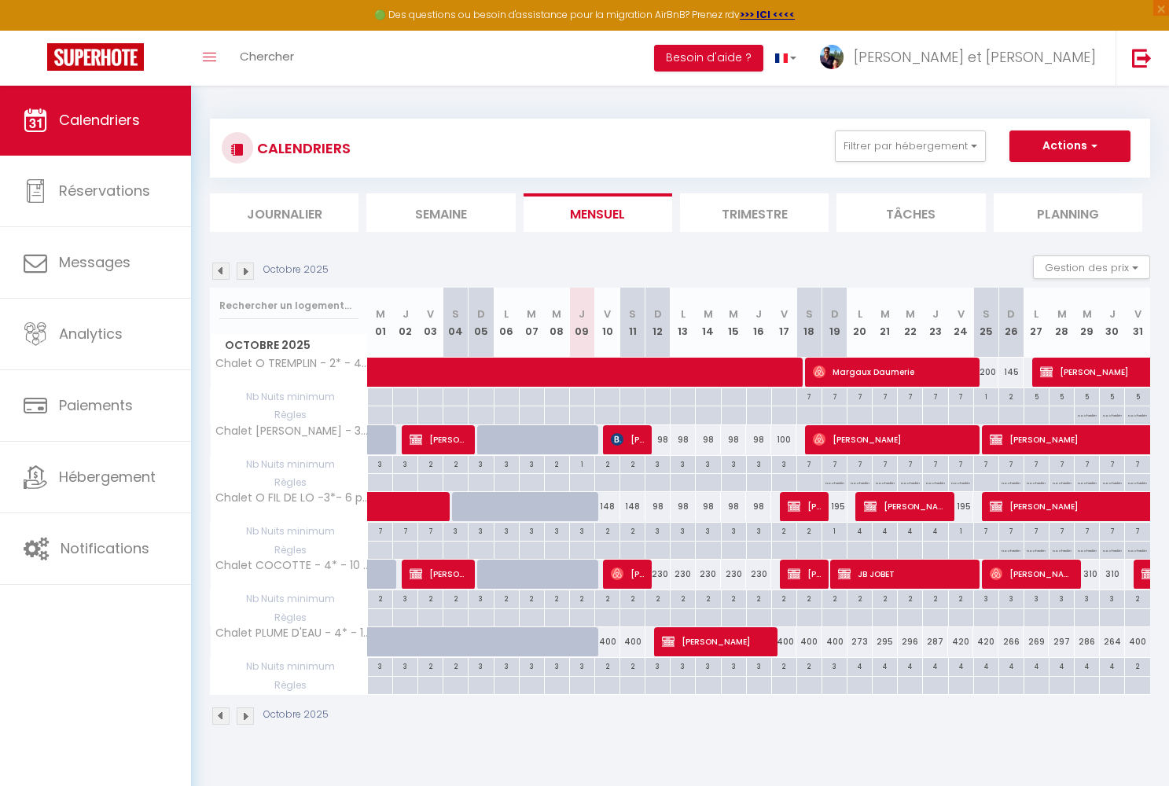
click at [610, 509] on span "[PERSON_NAME]" at bounding box center [805, 506] width 34 height 30
select select "OK"
select select "KO"
select select "0"
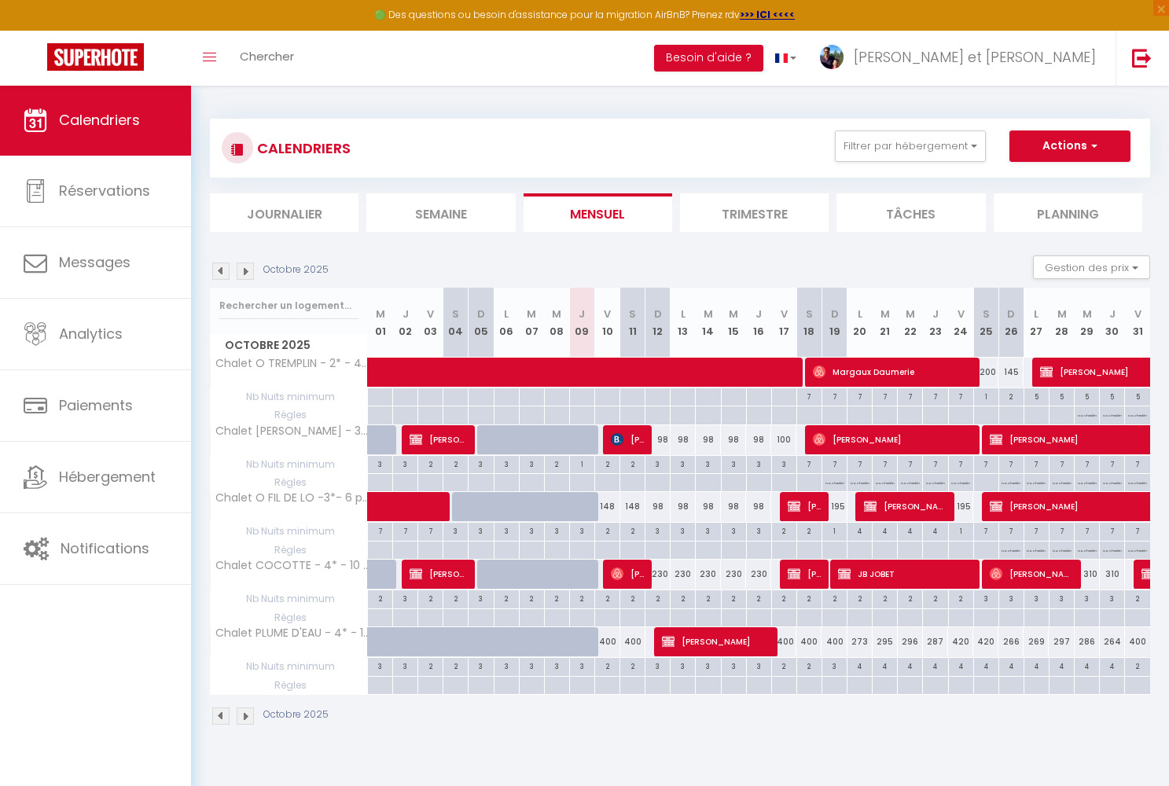
select select "1"
select select
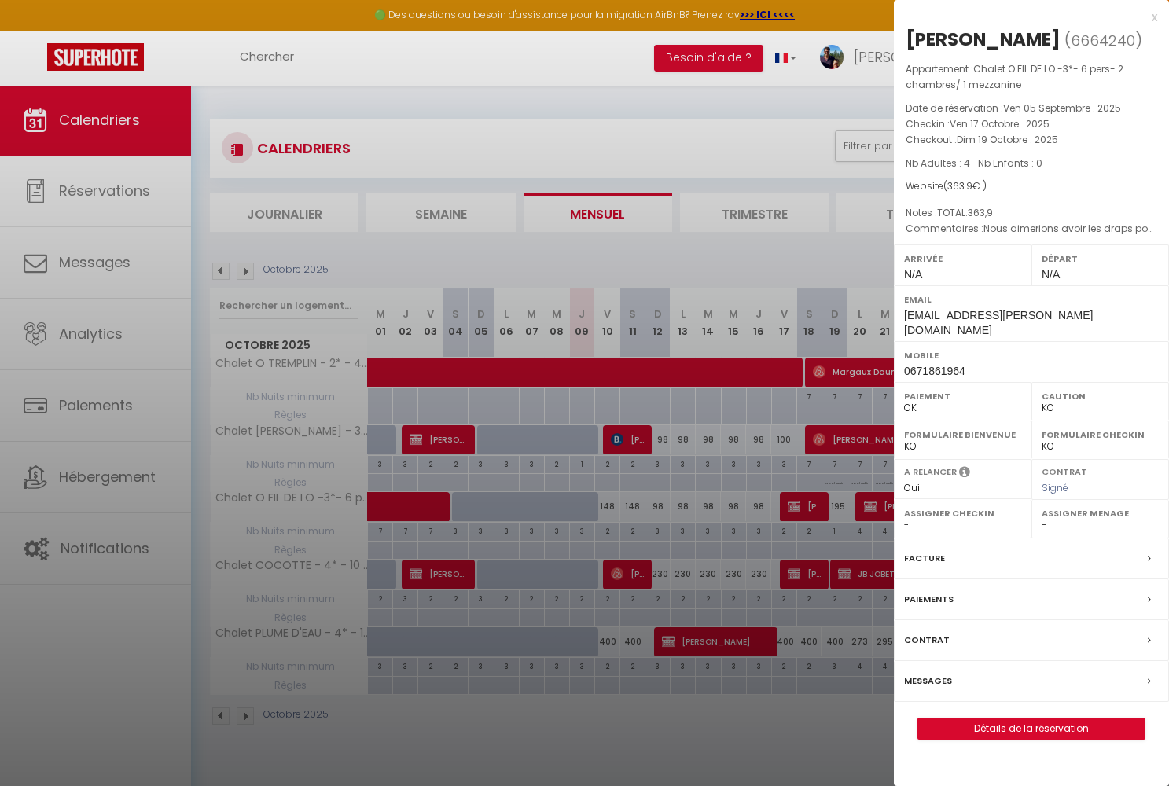
click at [610, 531] on link "Détails de la réservation" at bounding box center [1031, 728] width 226 height 20
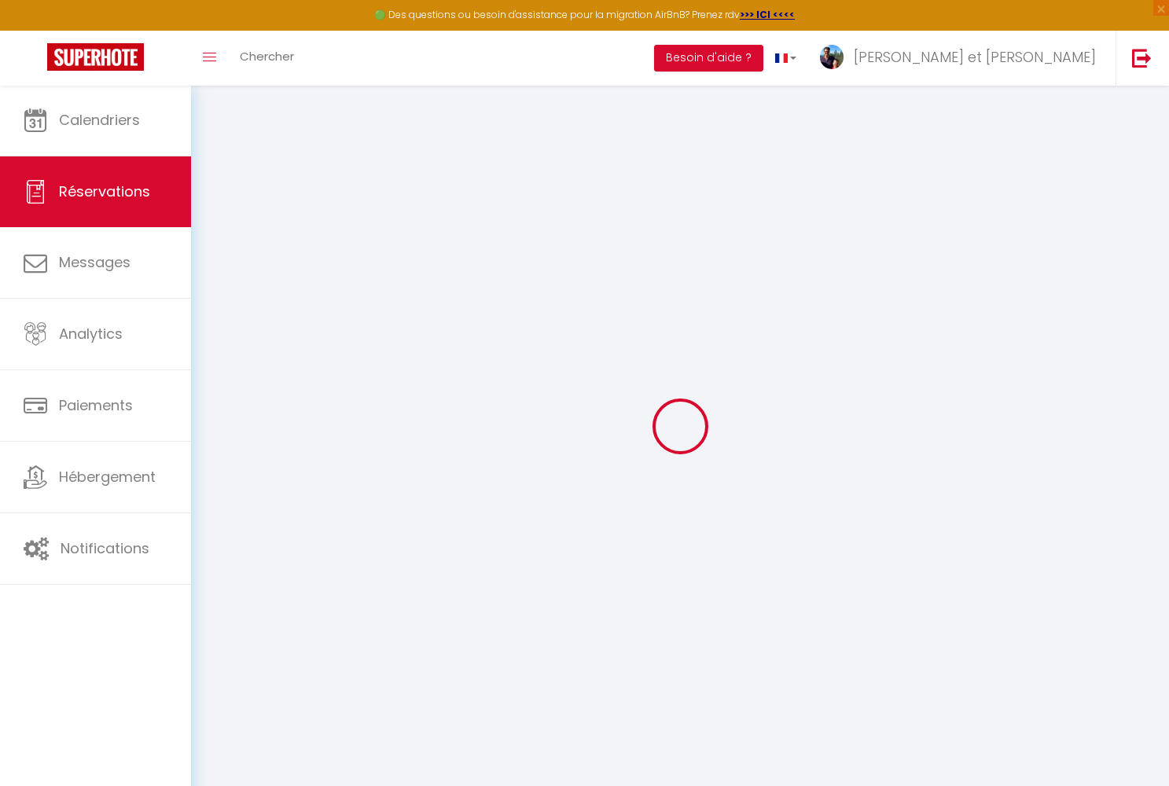
select select
checkbox input "false"
select select
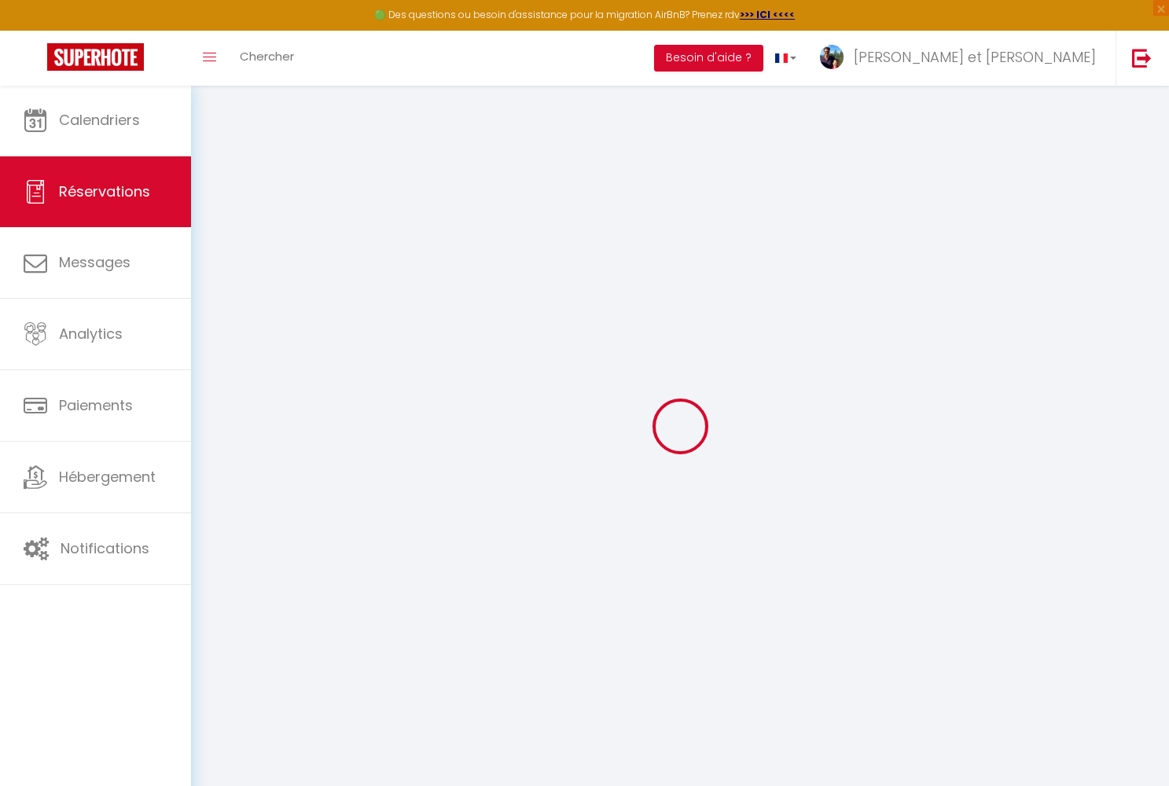
checkbox input "false"
type éventuels0 "Nous aimerions avoir les draps pour les 2 lits une personne et pour les 2 lits …"
type svp1 "TOTAL:363,9"
type input "10.4"
select select
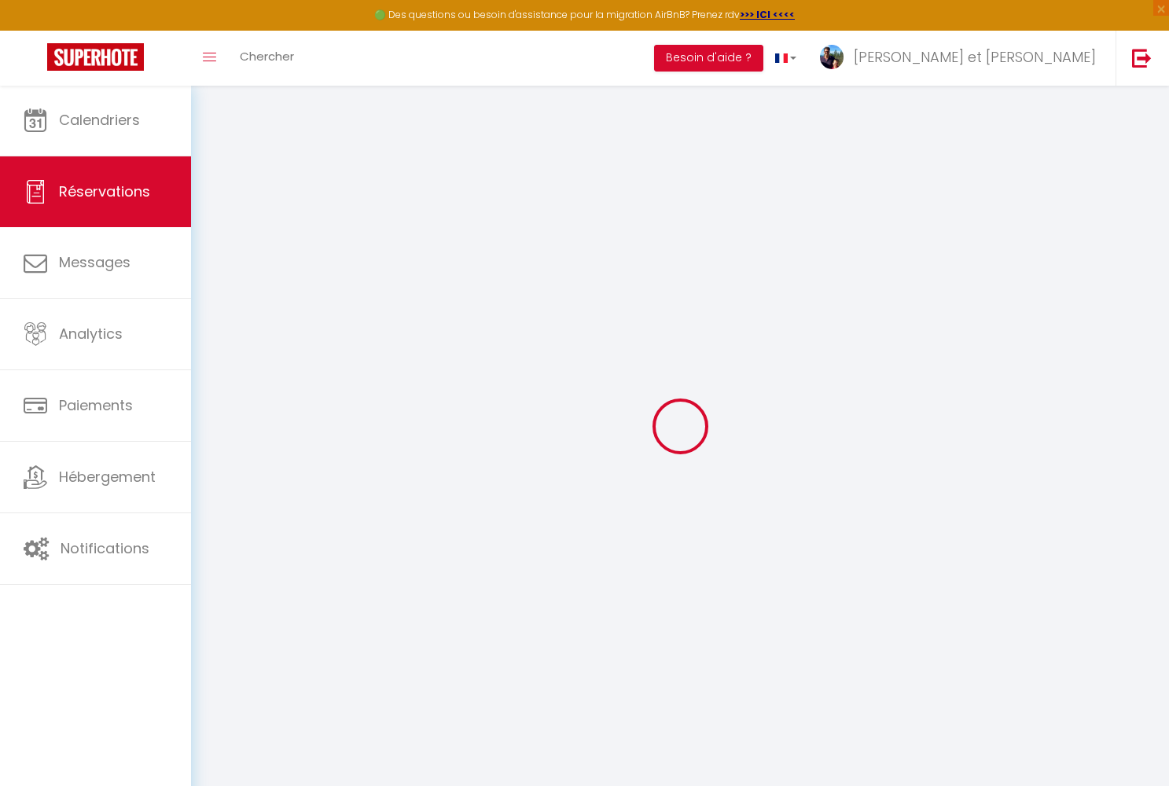
select select
checkbox input "false"
select select
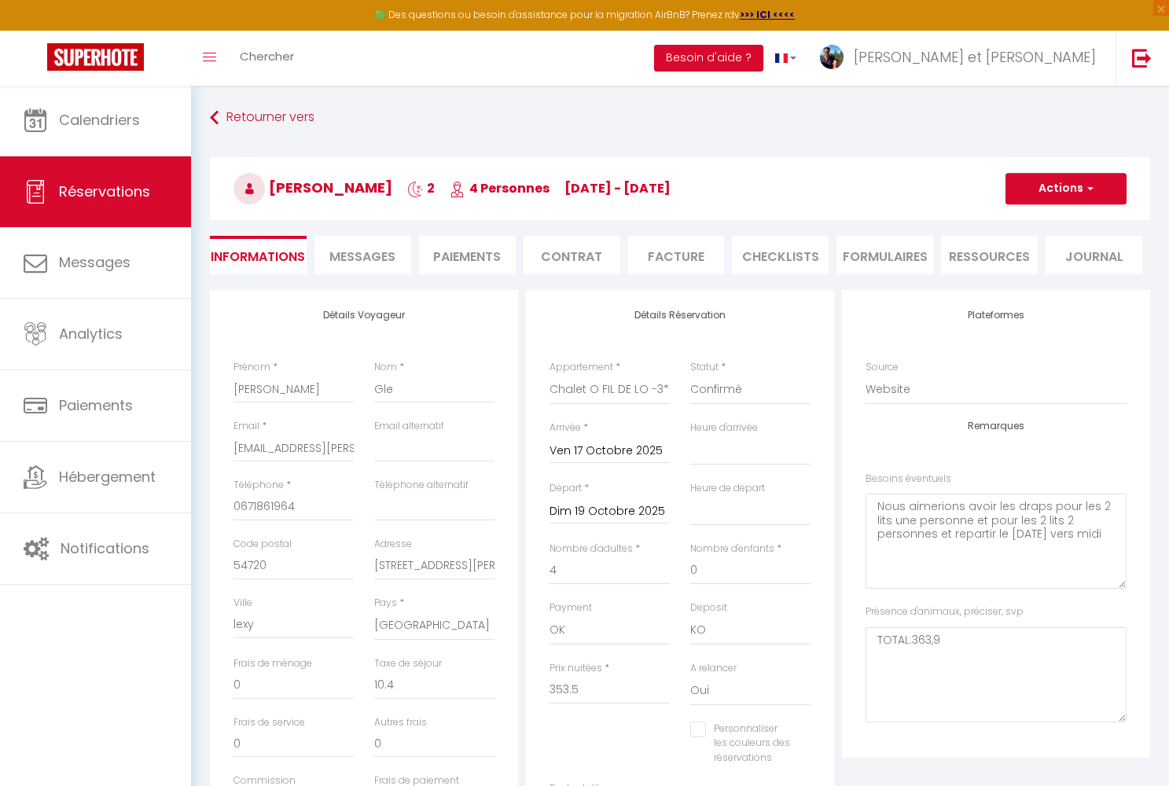
click at [384, 256] on span "Messages" at bounding box center [362, 257] width 66 height 18
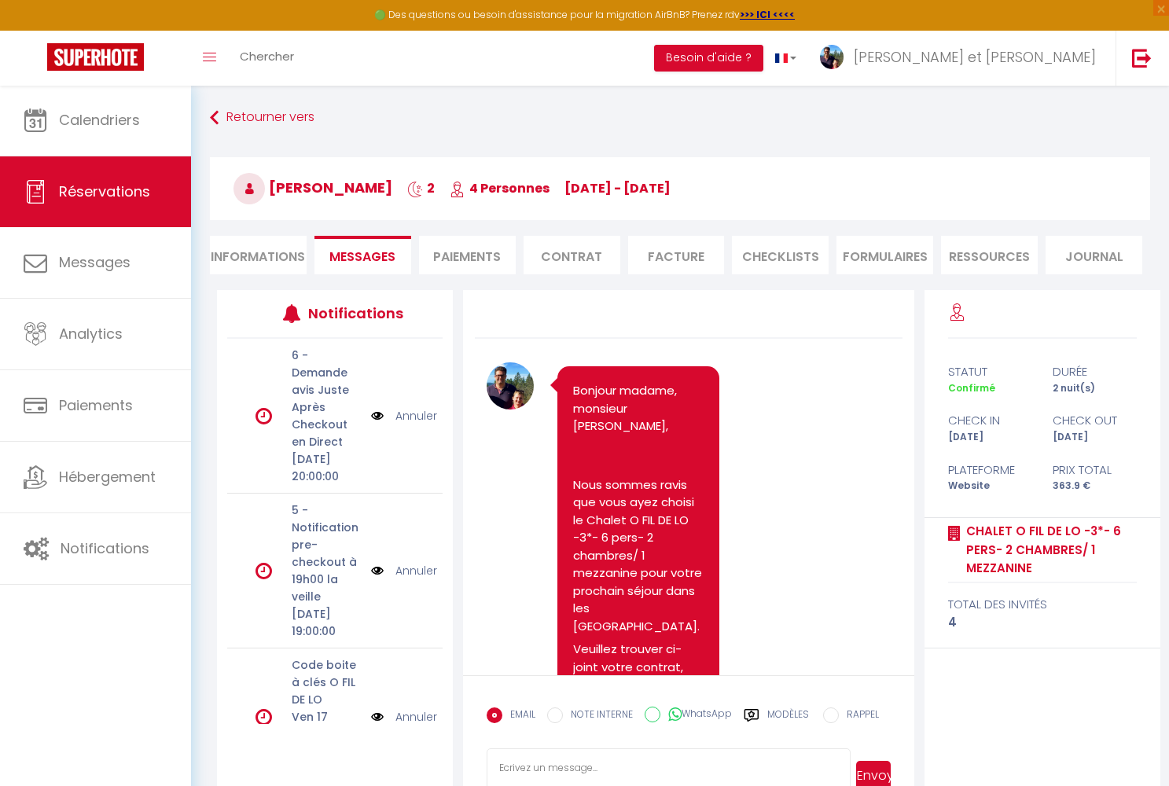
click at [610, 531] on input "WhatsApp" at bounding box center [652, 715] width 16 height 16
radio input "true"
radio input "false"
click at [610, 531] on label "Modèles" at bounding box center [788, 721] width 42 height 28
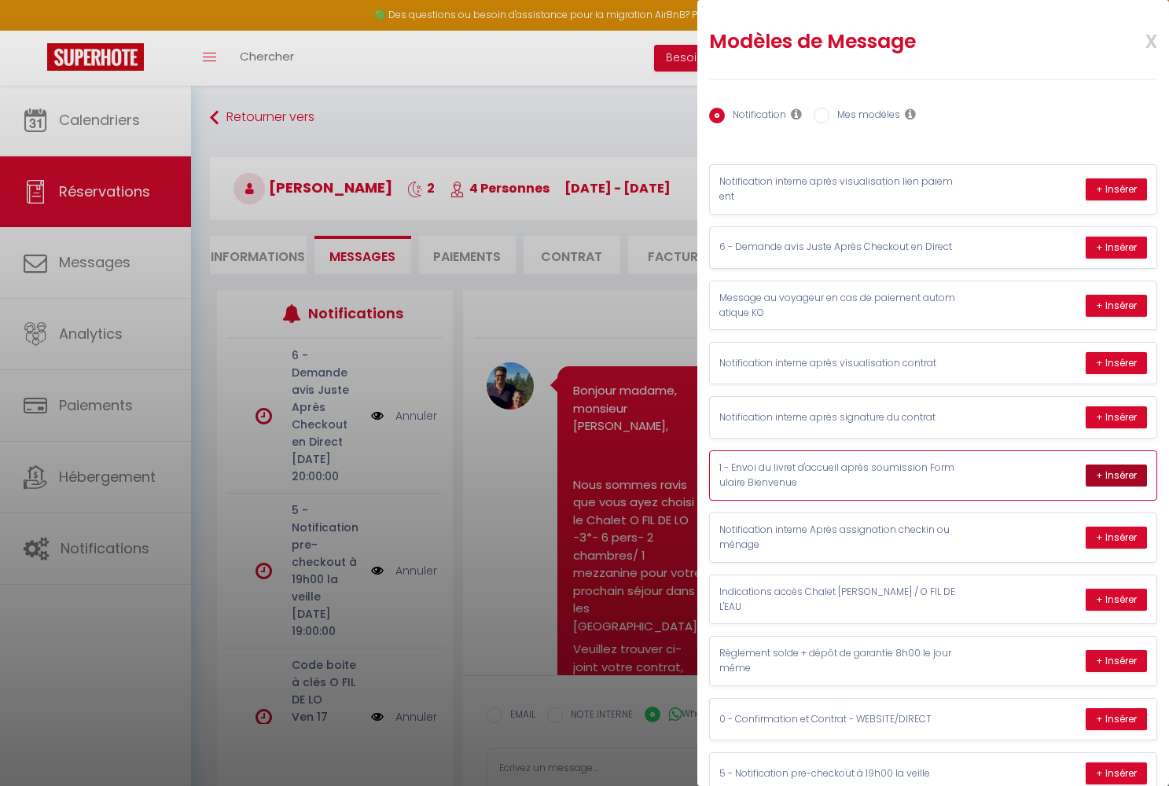
click at [610, 468] on button "+ Insérer" at bounding box center [1115, 475] width 61 height 22
type textarea "Bonjour madame, monsieur Rachel Gle Nous nous réjouissons à l’idée de vous accu…"
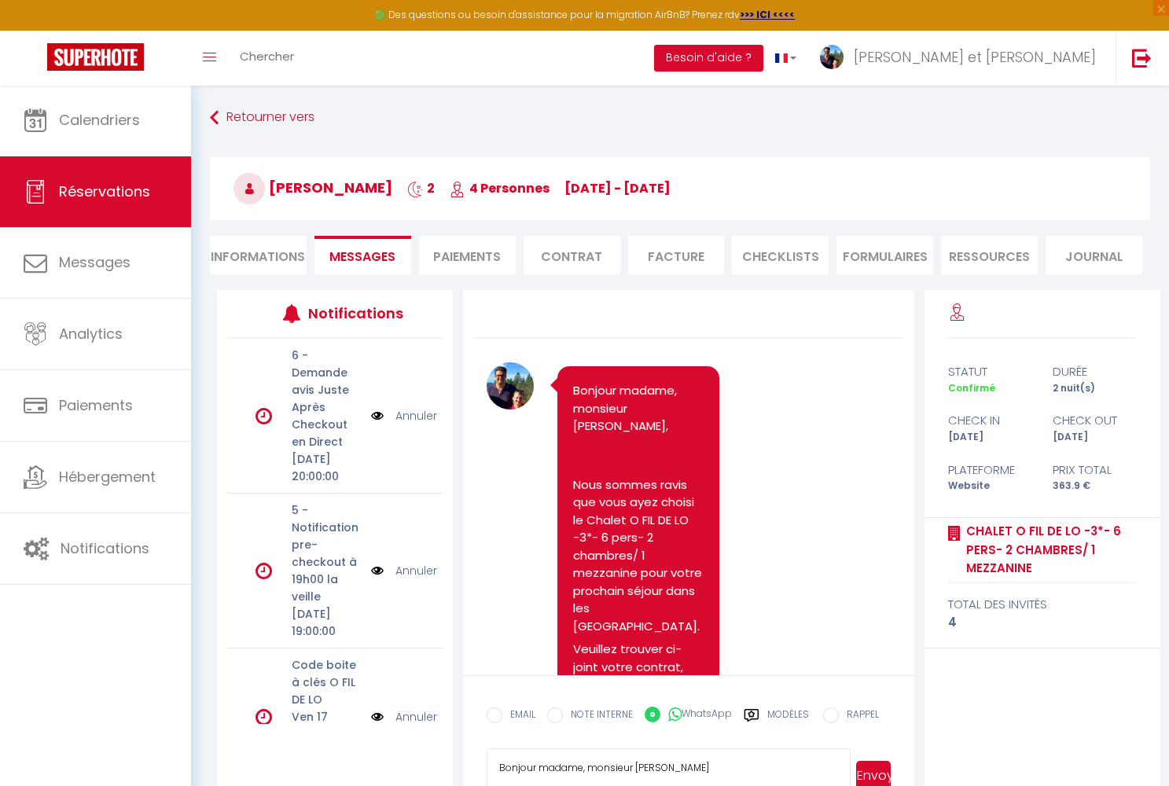
click at [610, 531] on button "Envoyer" at bounding box center [873, 776] width 35 height 30
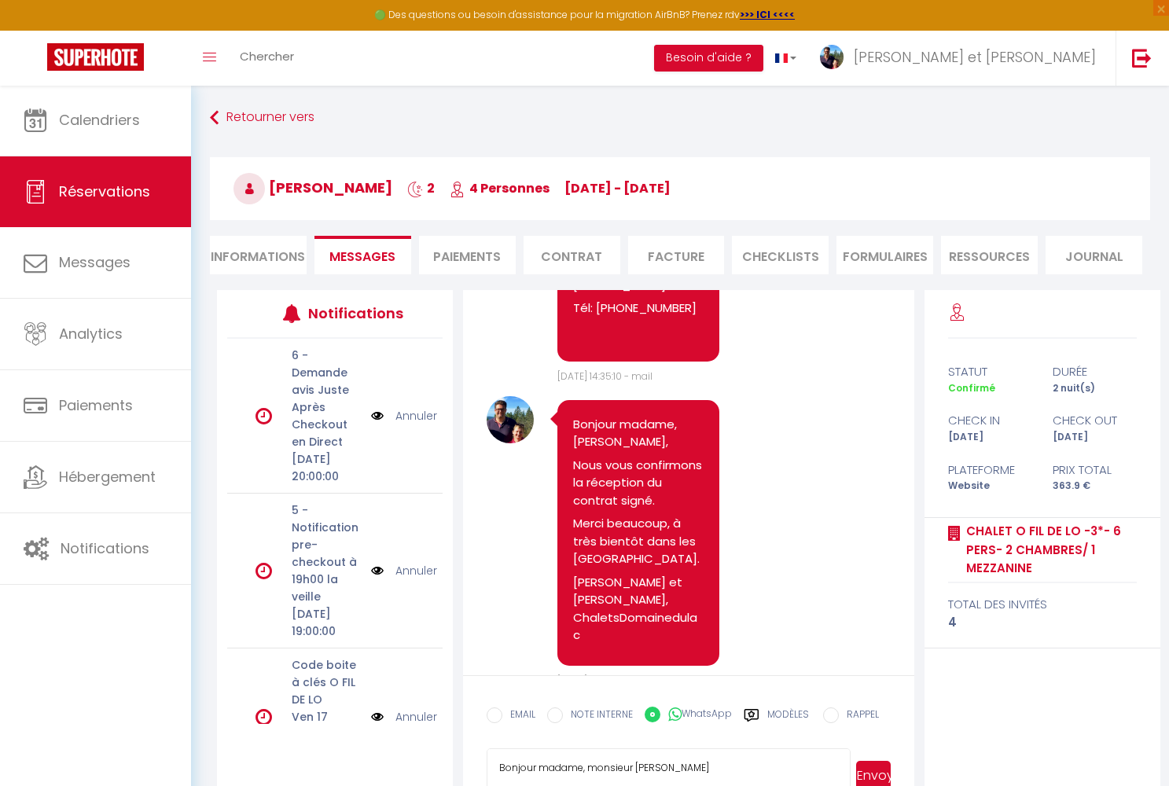
scroll to position [829, 0]
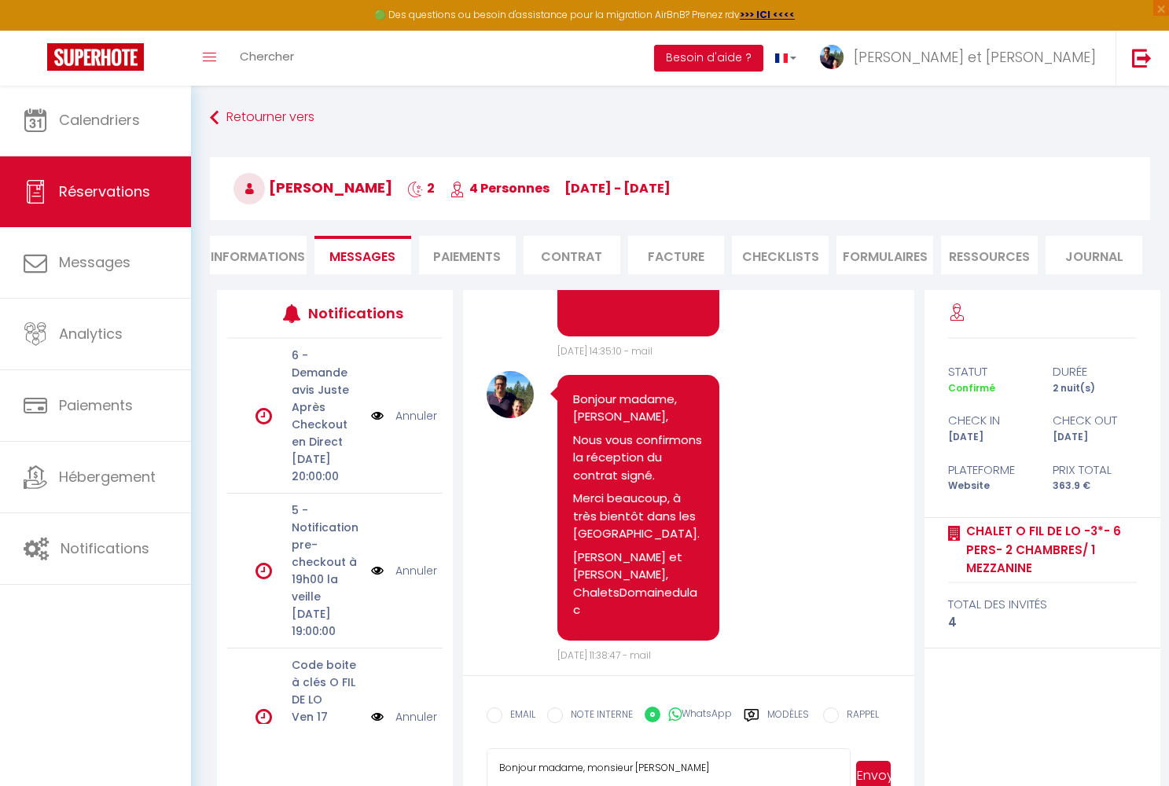
select select
click at [262, 264] on li "Informations" at bounding box center [258, 255] width 97 height 39
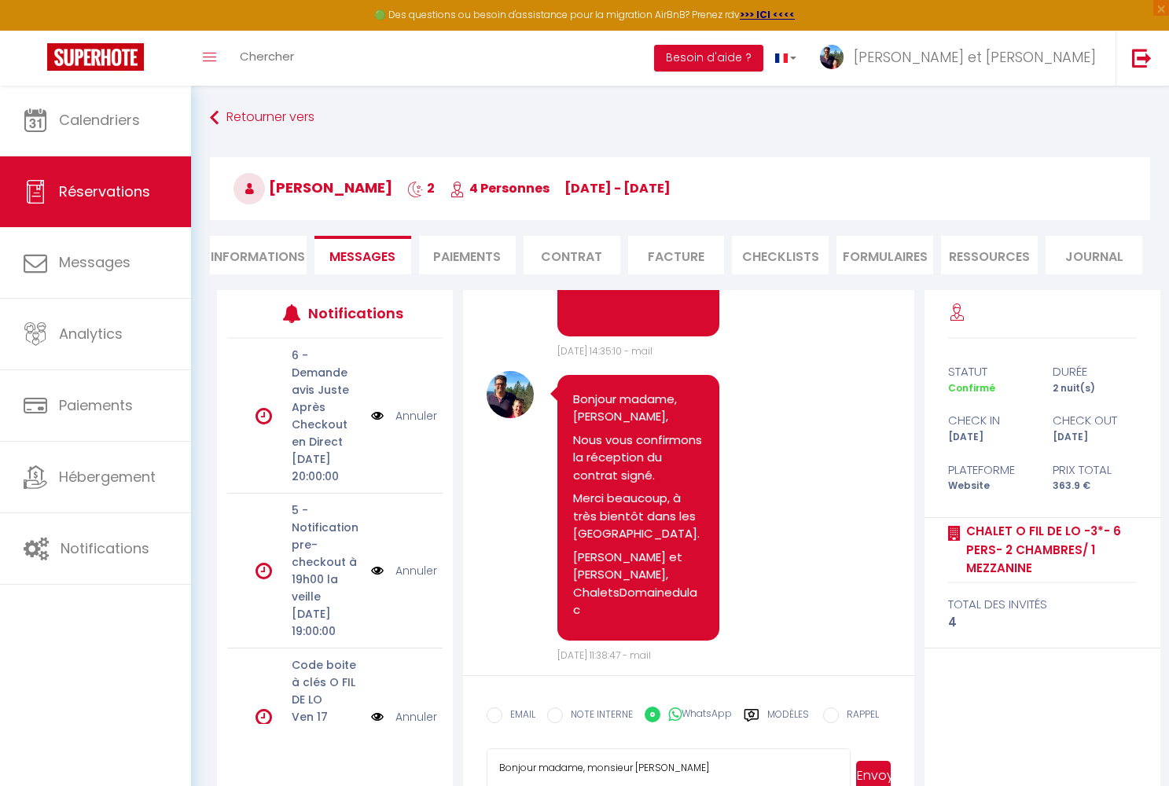
select select
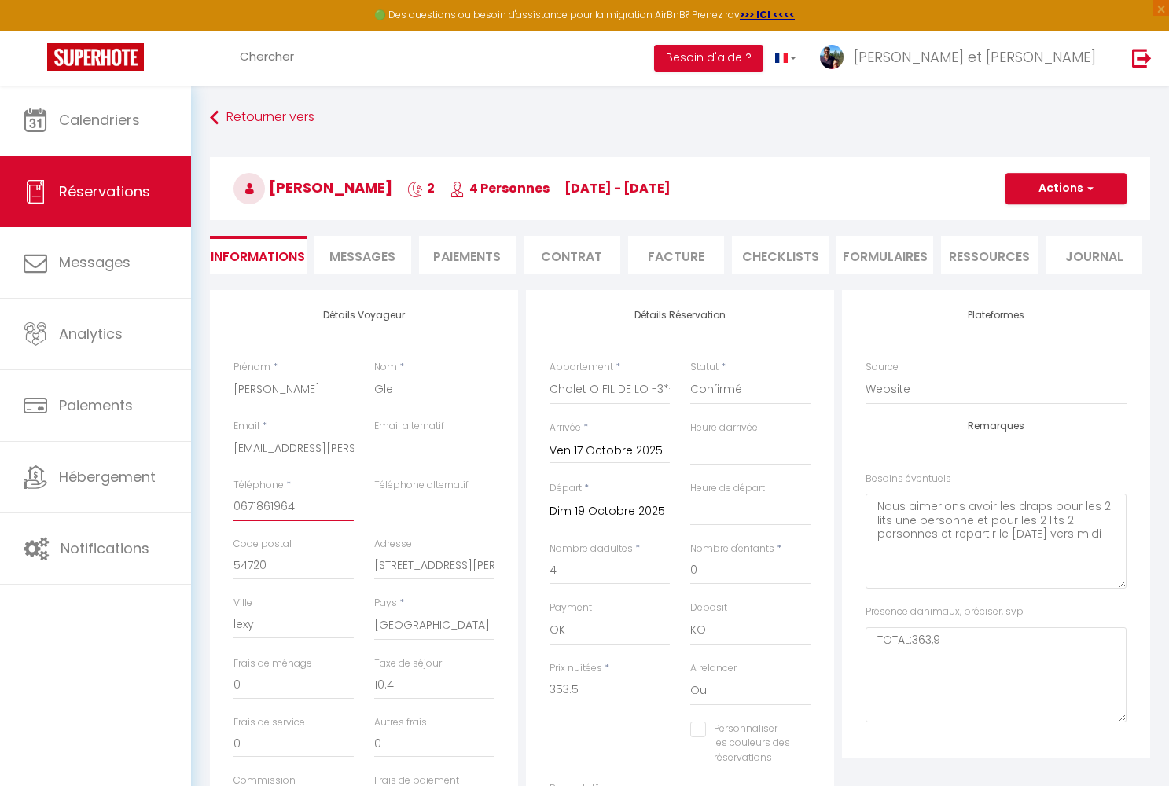
type input "671861964"
select select
checkbox input "false"
type input "+671861964"
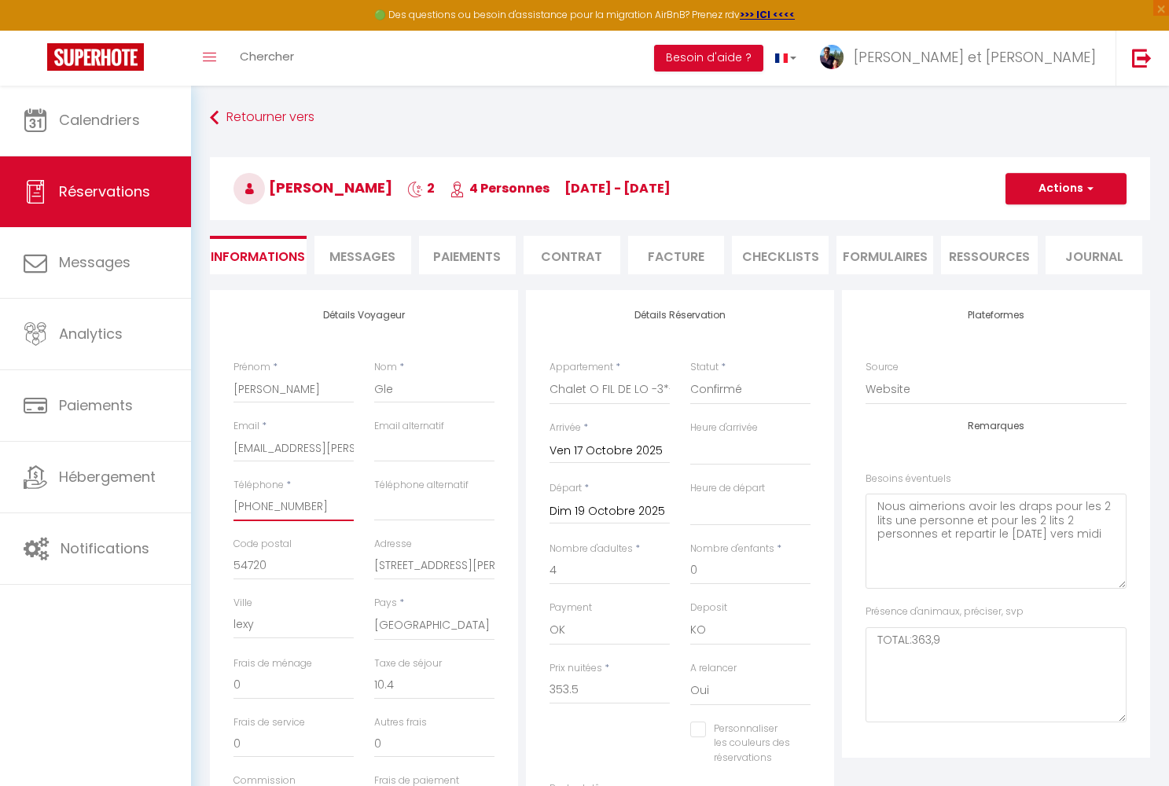
select select
checkbox input "false"
type input "+3671861964"
select select
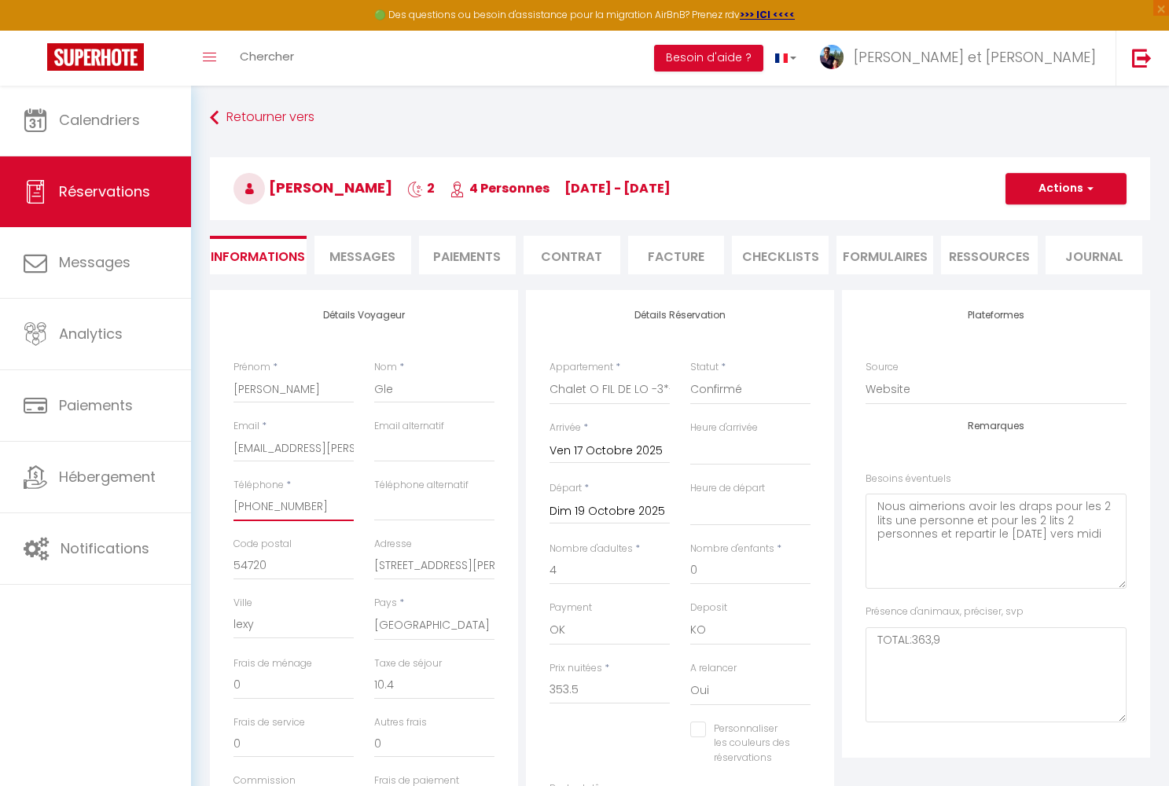
select select
checkbox input "false"
type input "+33671861964"
select select
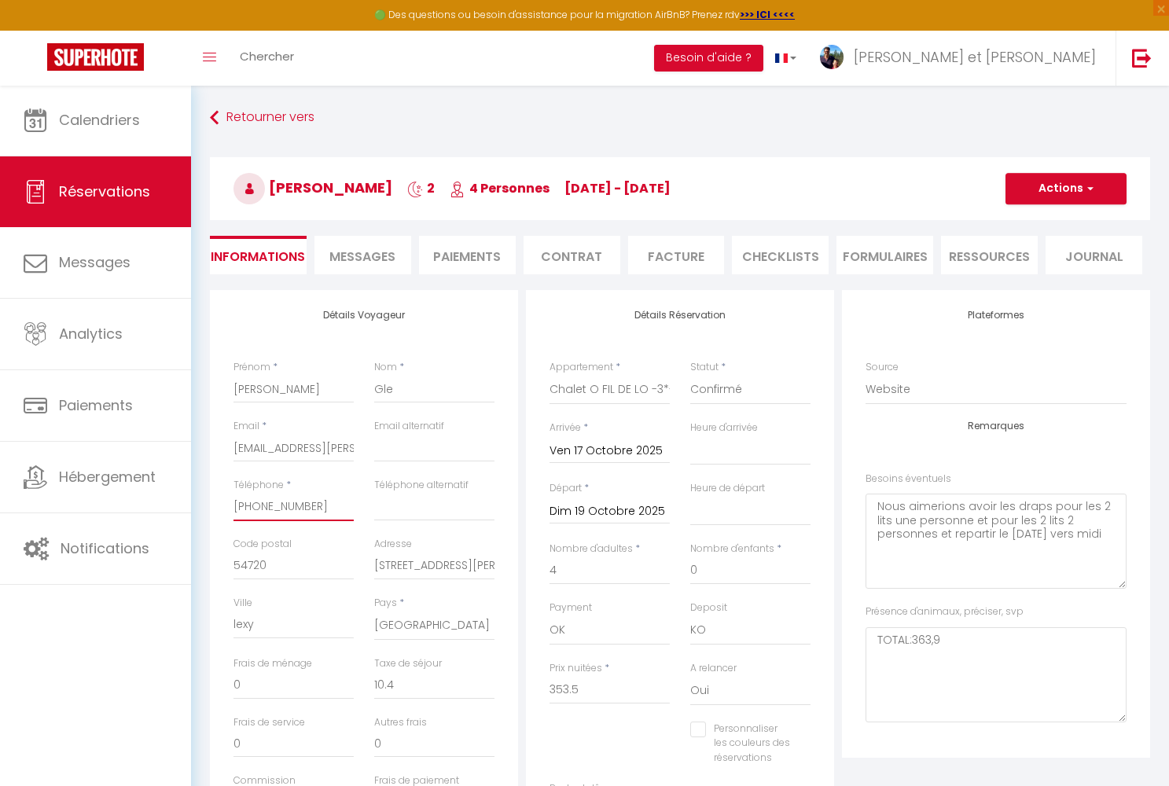
checkbox input "false"
type input "+33671861964"
click at [610, 184] on button "Actions" at bounding box center [1065, 188] width 121 height 31
click at [610, 222] on link "Enregistrer" at bounding box center [1050, 223] width 124 height 20
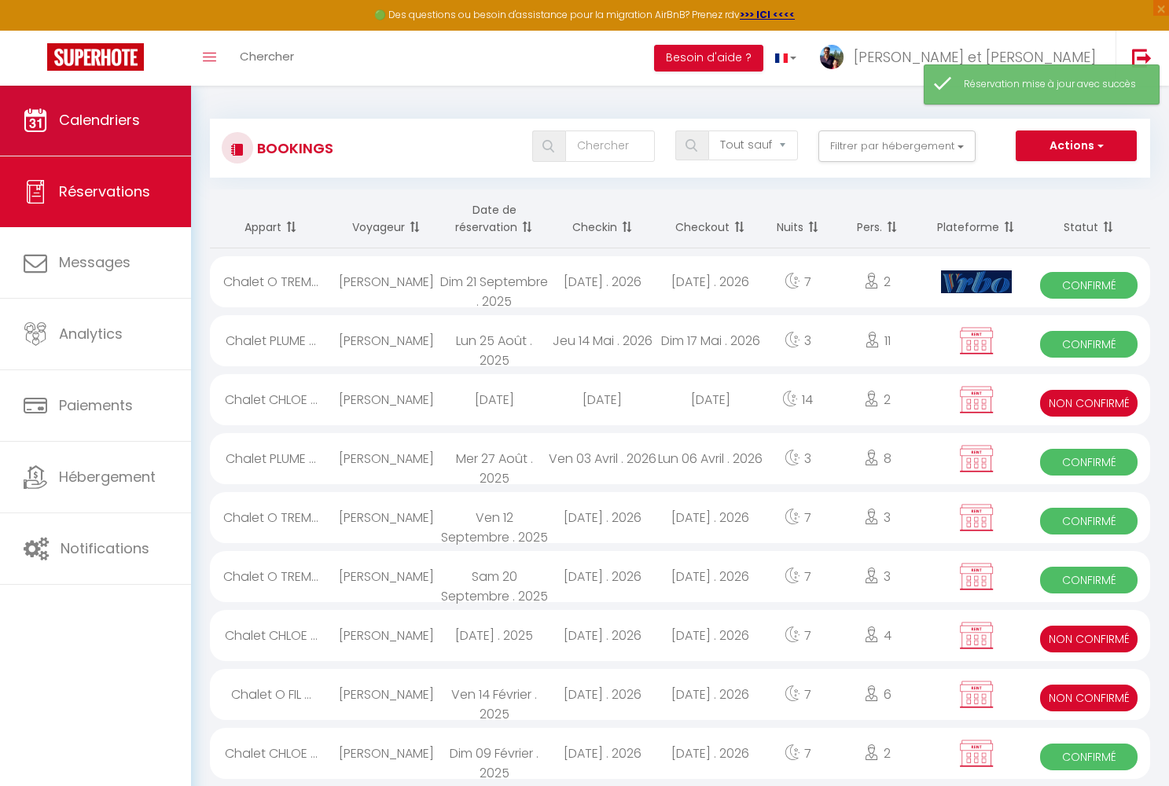
click at [106, 133] on link "Calendriers" at bounding box center [95, 120] width 191 height 71
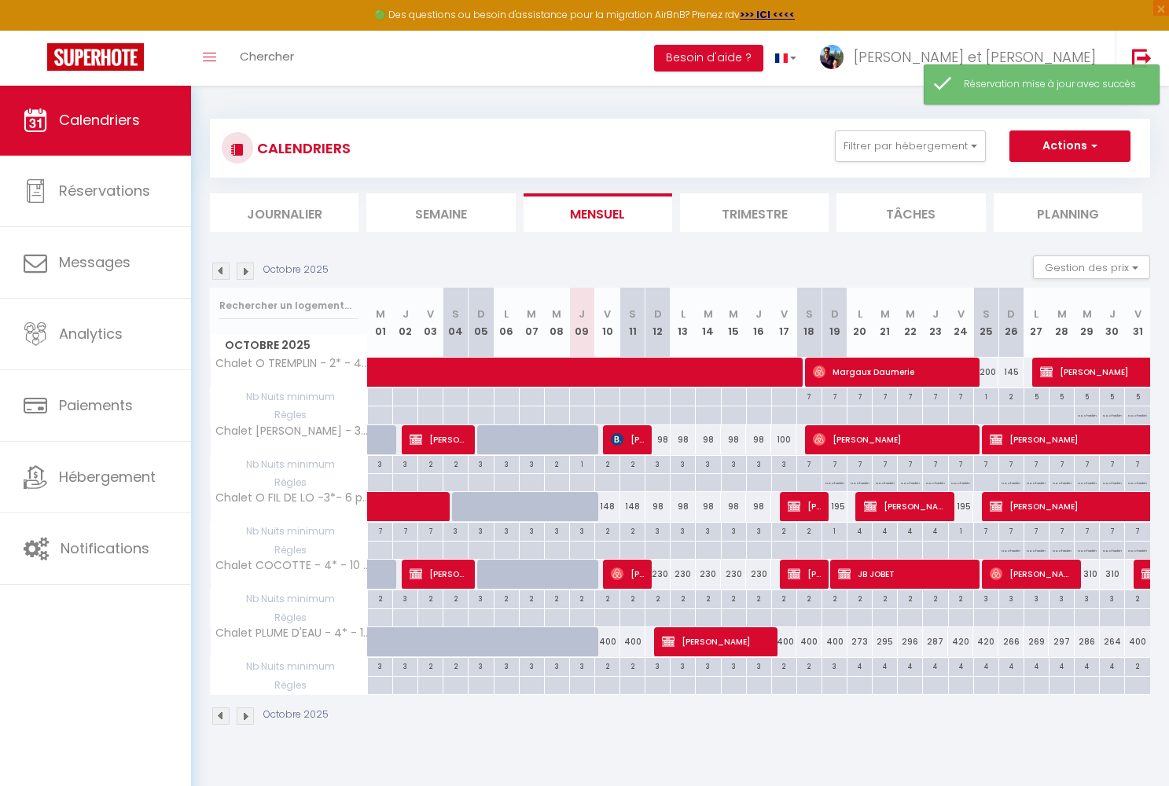
click at [610, 509] on span "[PERSON_NAME]" at bounding box center [805, 506] width 34 height 30
select select "OK"
select select "KO"
select select "0"
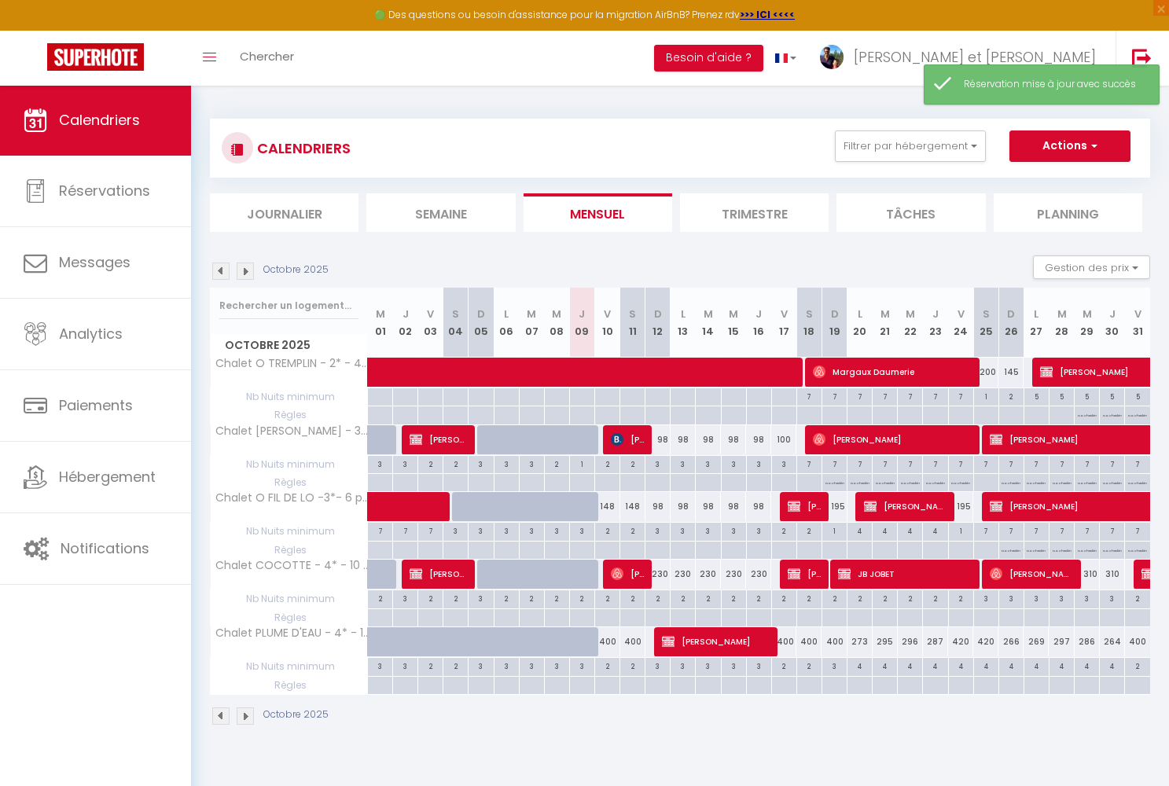
select select "1"
select select
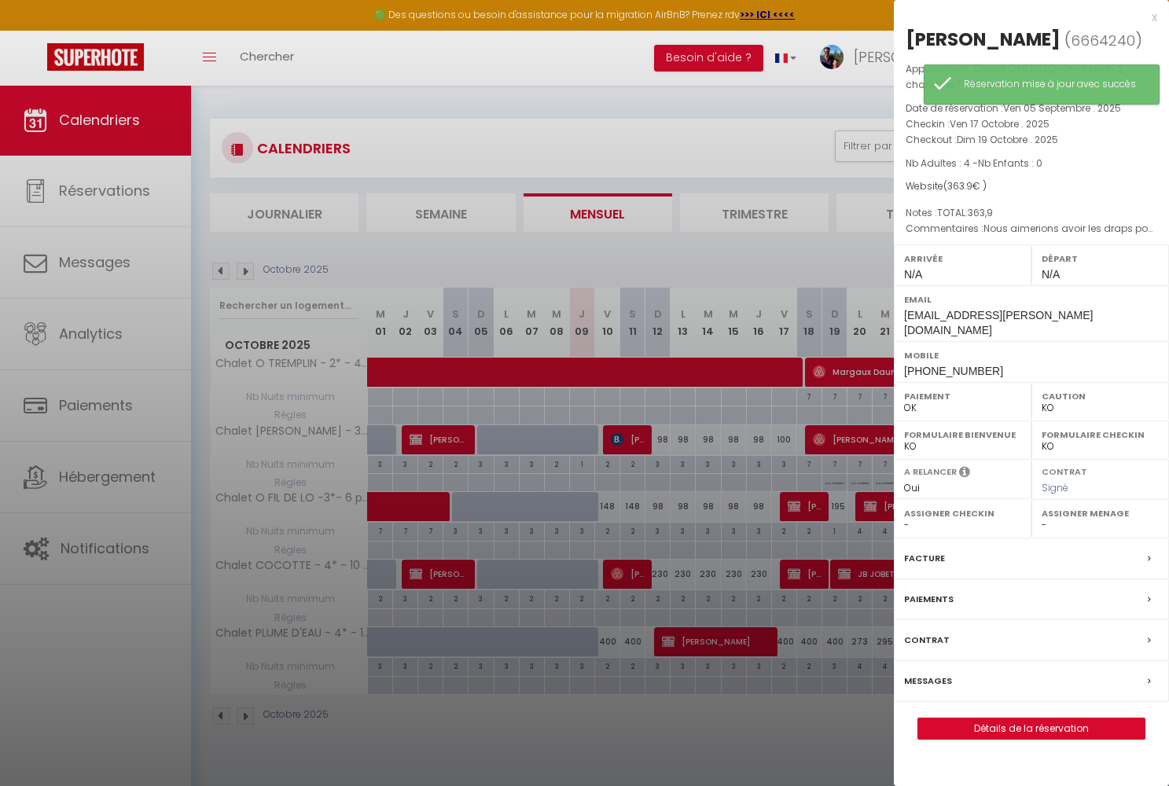
click at [610, 531] on link "Détails de la réservation" at bounding box center [1031, 728] width 226 height 20
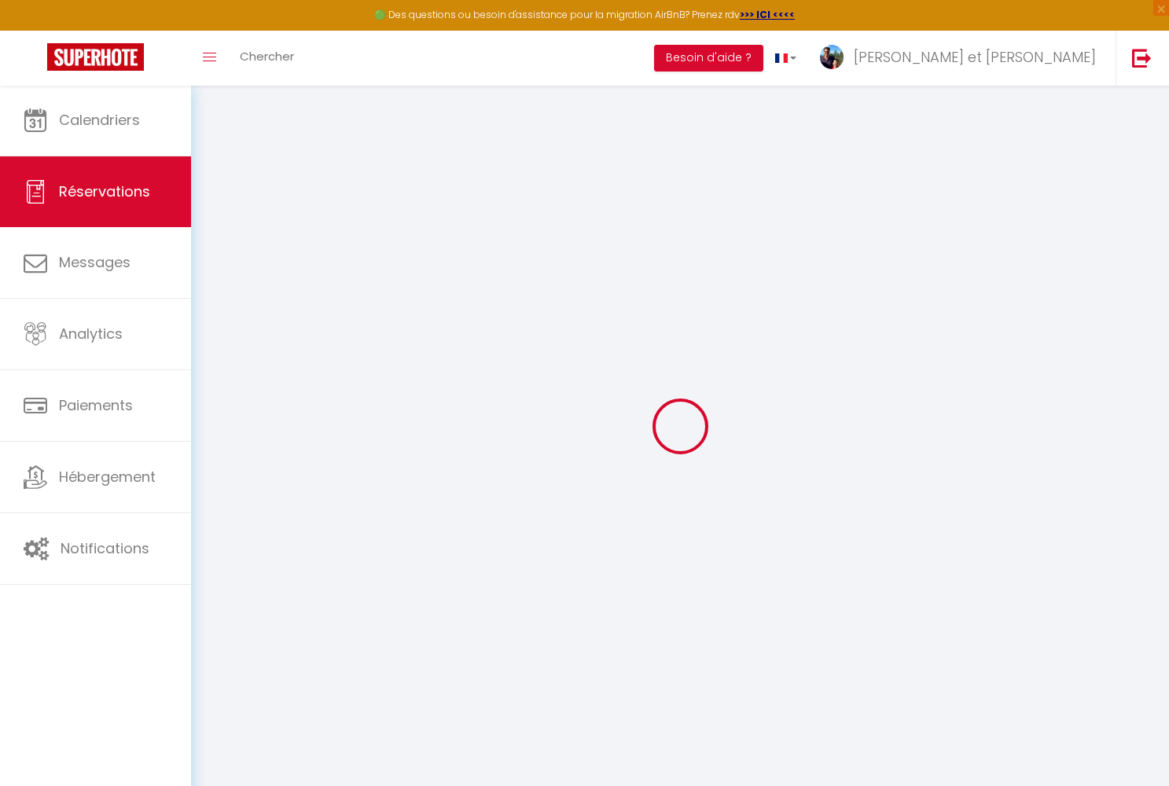
select select
checkbox input "false"
select select
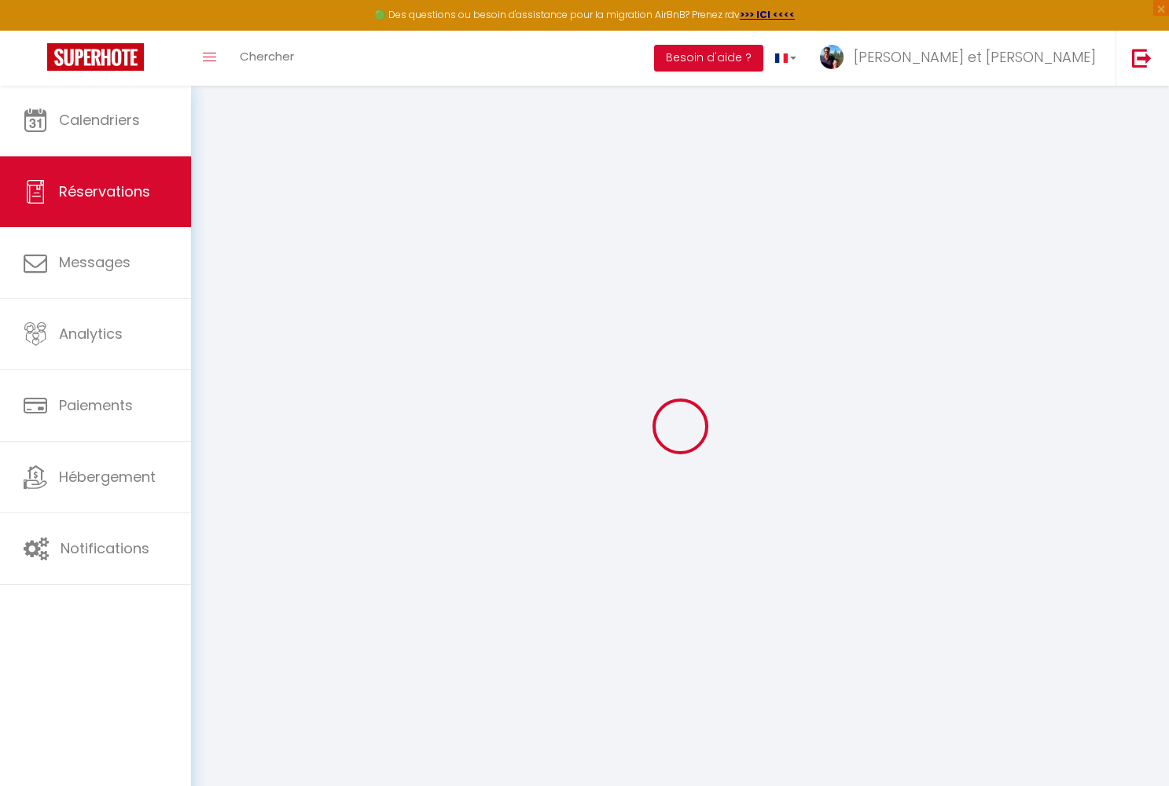
checkbox input "false"
type éventuels0 "Nous aimerions avoir les draps pour les 2 lits une personne et pour les 2 lits …"
type svp1 "TOTAL:363,9"
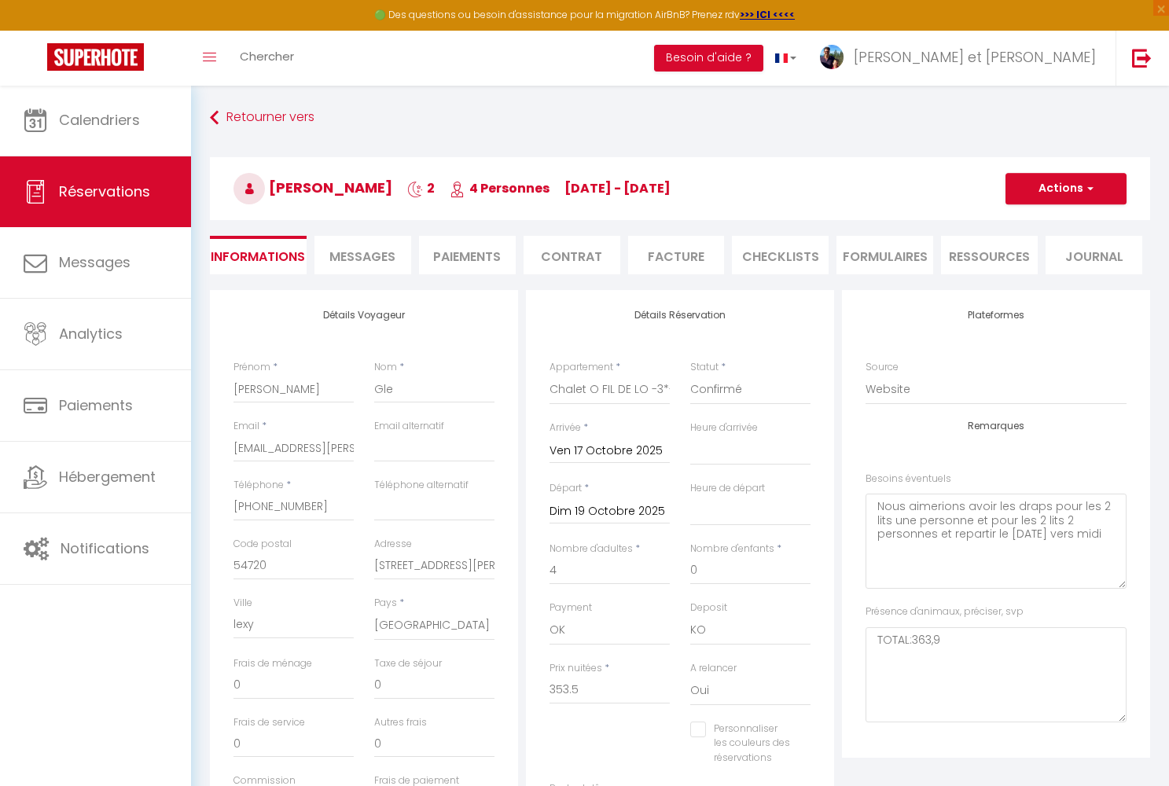
type input "10.4"
select select
checkbox input "false"
select select
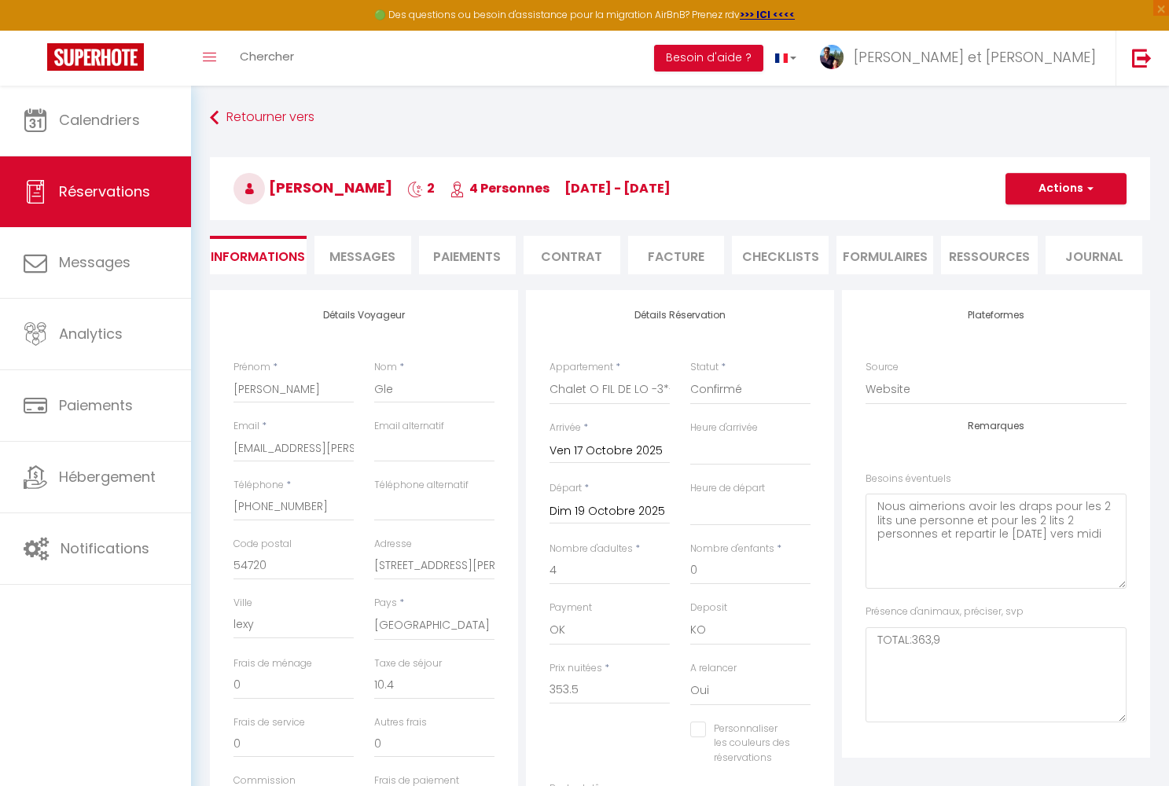
select select
click at [372, 251] on span "Messages" at bounding box center [362, 257] width 66 height 18
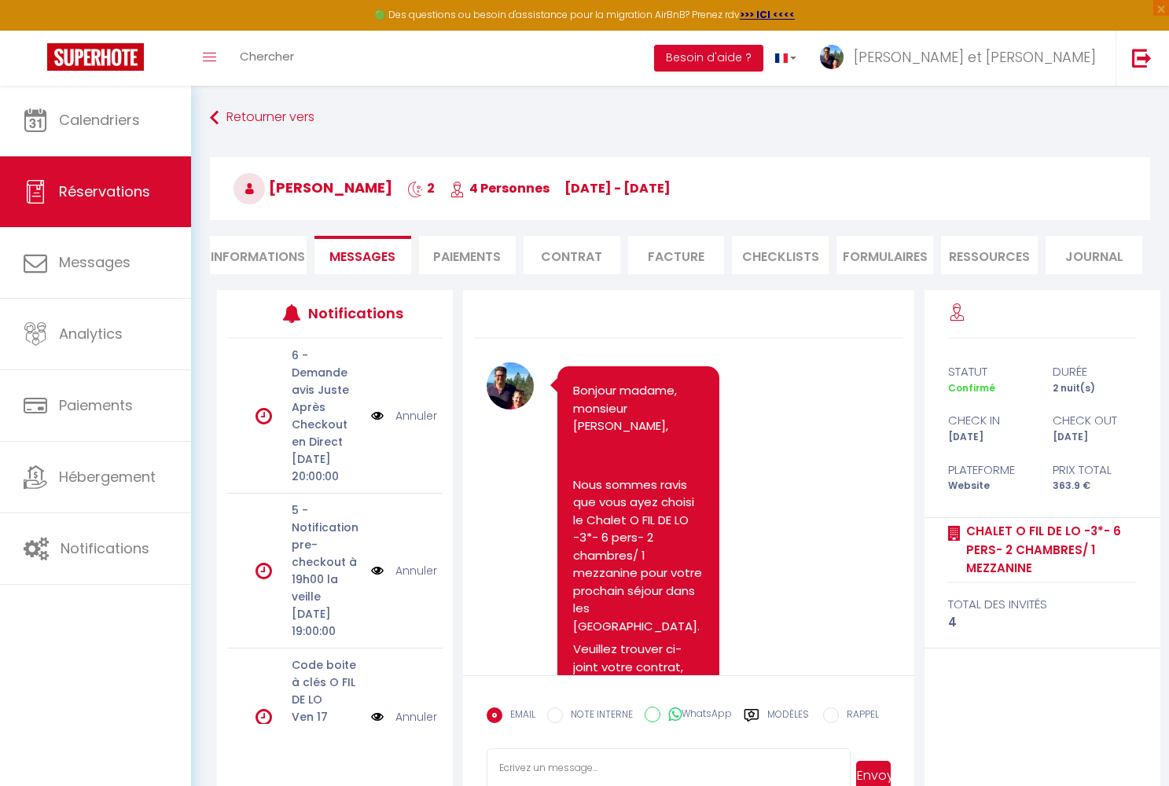
click at [610, 531] on input "WhatsApp" at bounding box center [652, 715] width 16 height 16
radio input "true"
radio input "false"
click at [610, 531] on label "Modèles" at bounding box center [788, 721] width 42 height 28
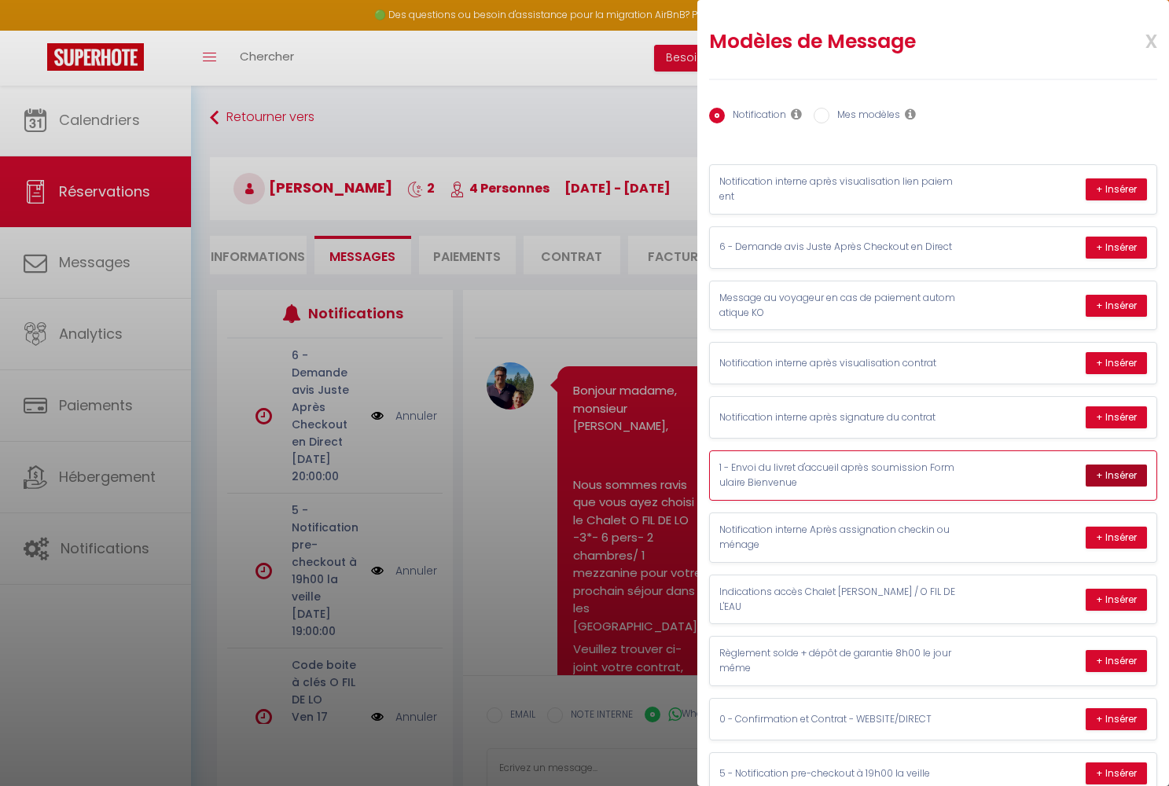
click at [610, 473] on button "+ Insérer" at bounding box center [1115, 475] width 61 height 22
type textarea "Bonjour madame, monsieur Rachel Gle Nous nous réjouissons à l’idée de vous accu…"
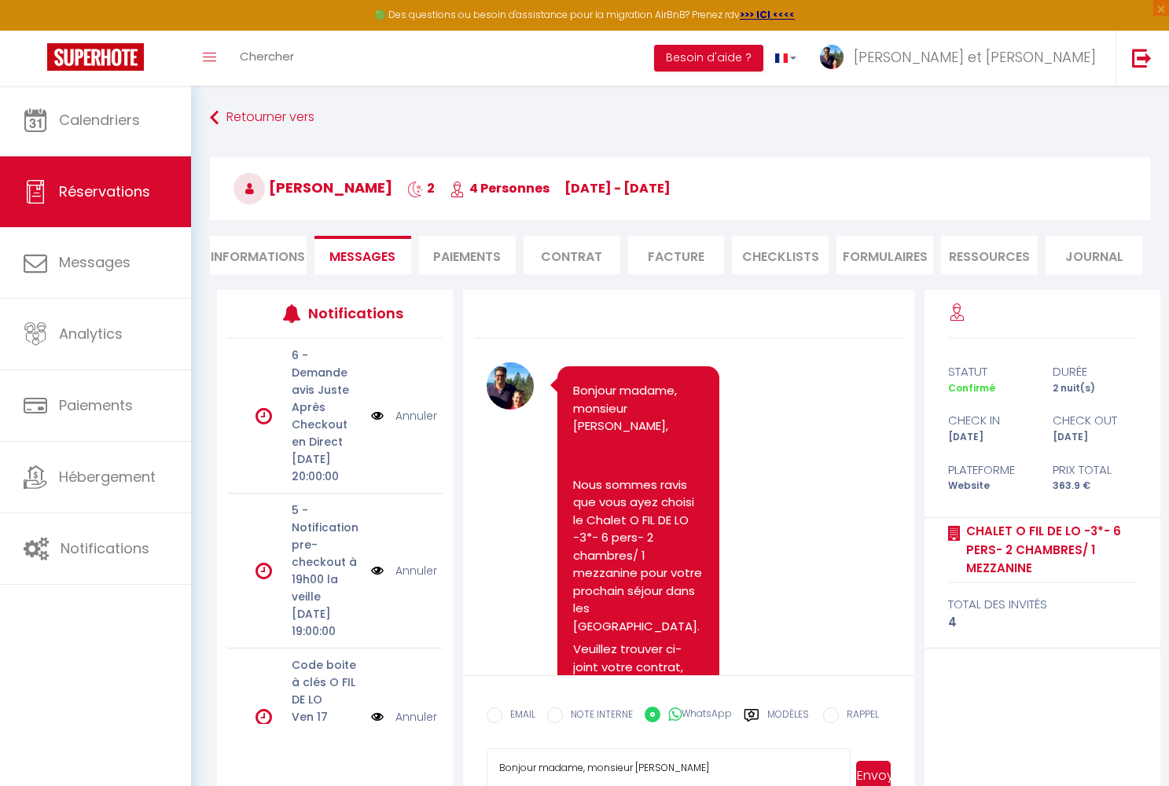
click at [610, 531] on button "Envoyer" at bounding box center [873, 776] width 35 height 30
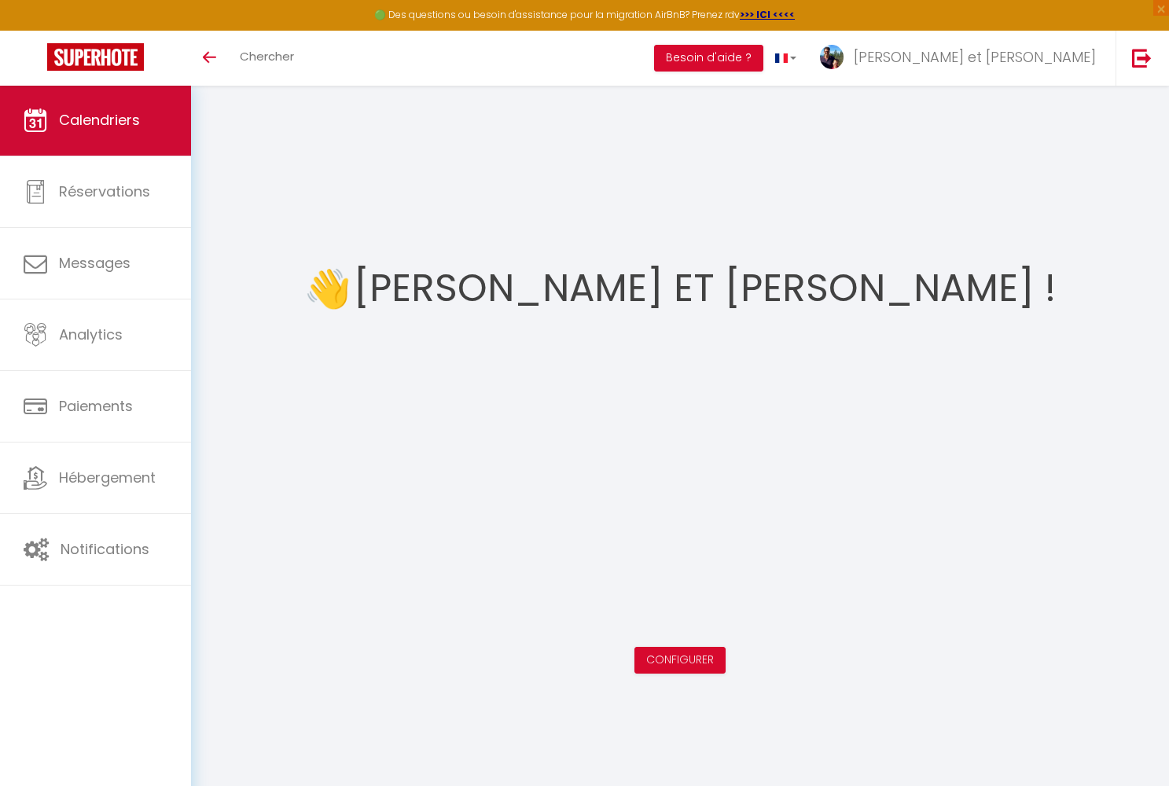
click at [104, 121] on span "Calendriers" at bounding box center [99, 120] width 81 height 20
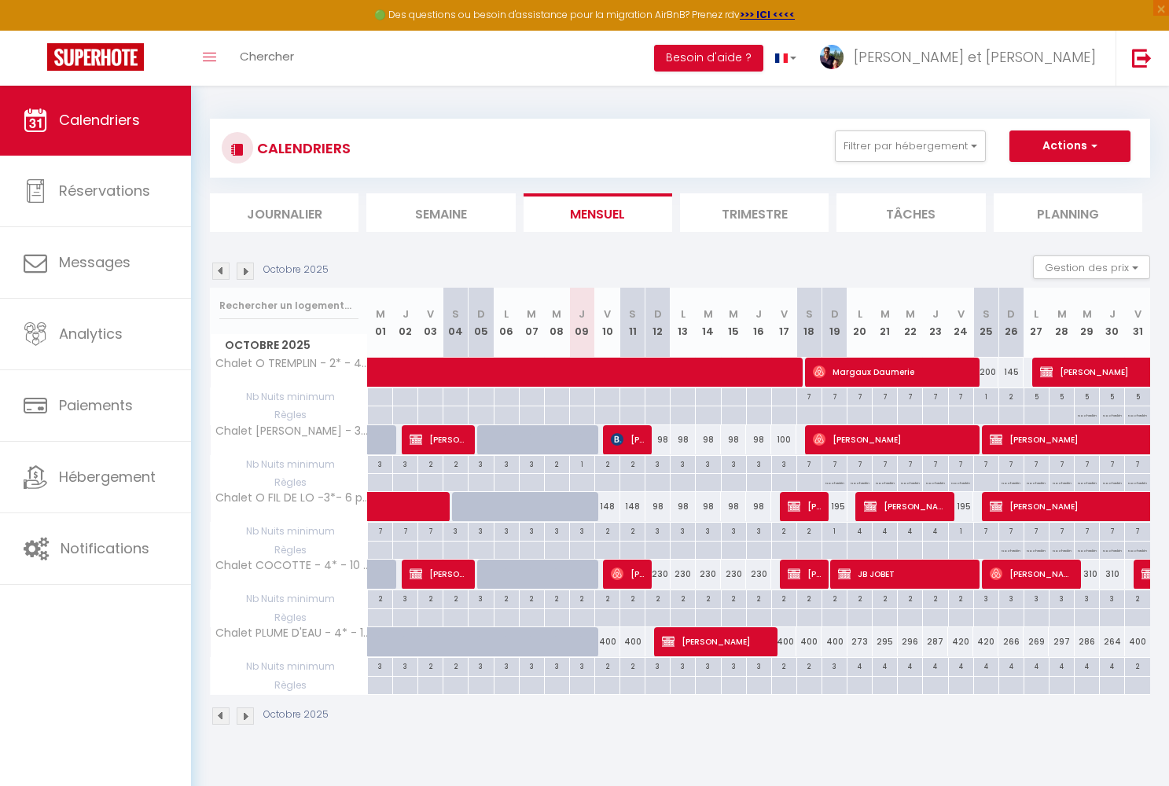
click at [808, 566] on span "[PERSON_NAME]" at bounding box center [805, 574] width 34 height 30
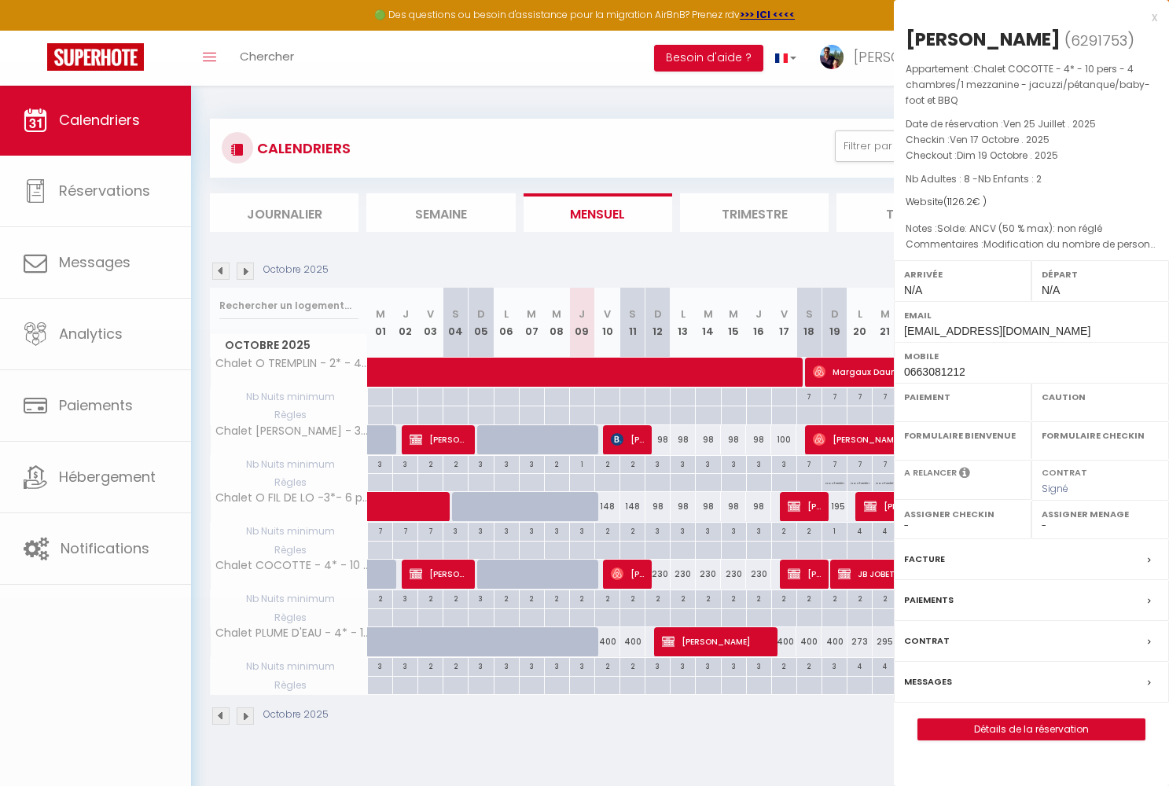
select select "OK"
select select "KO"
select select "0"
select select "1"
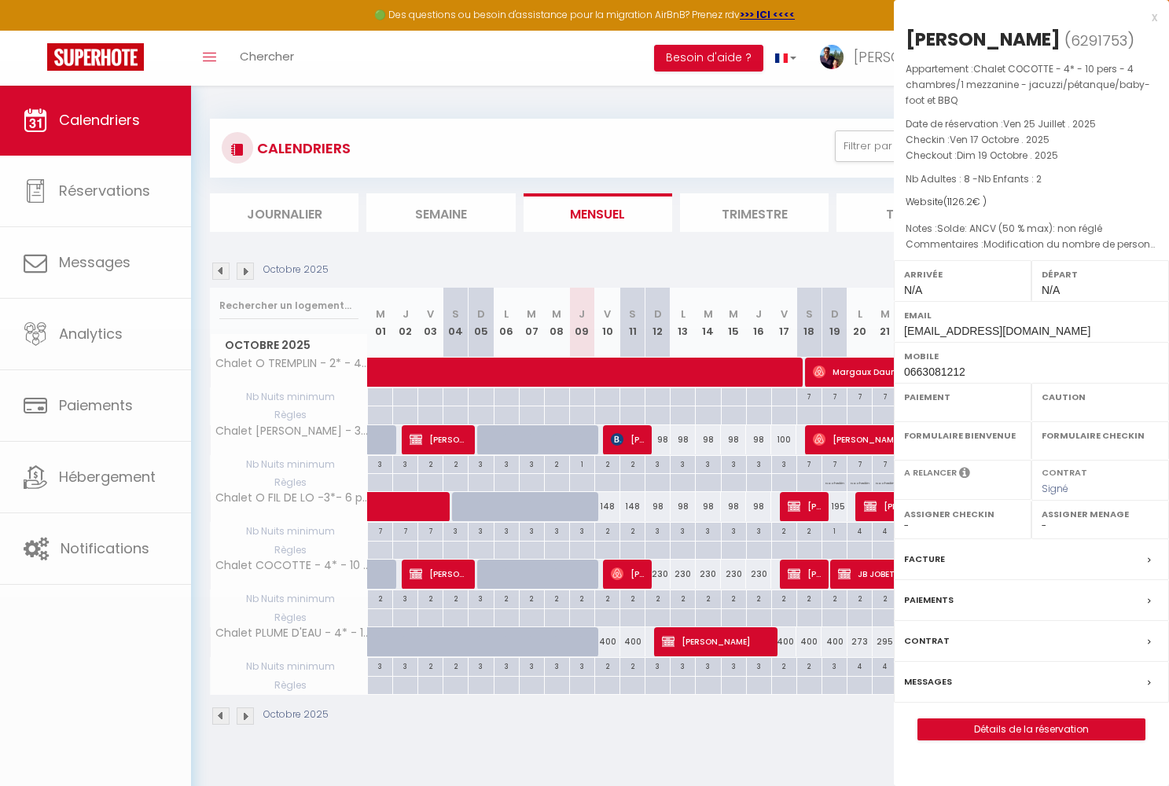
select select
select select "43470"
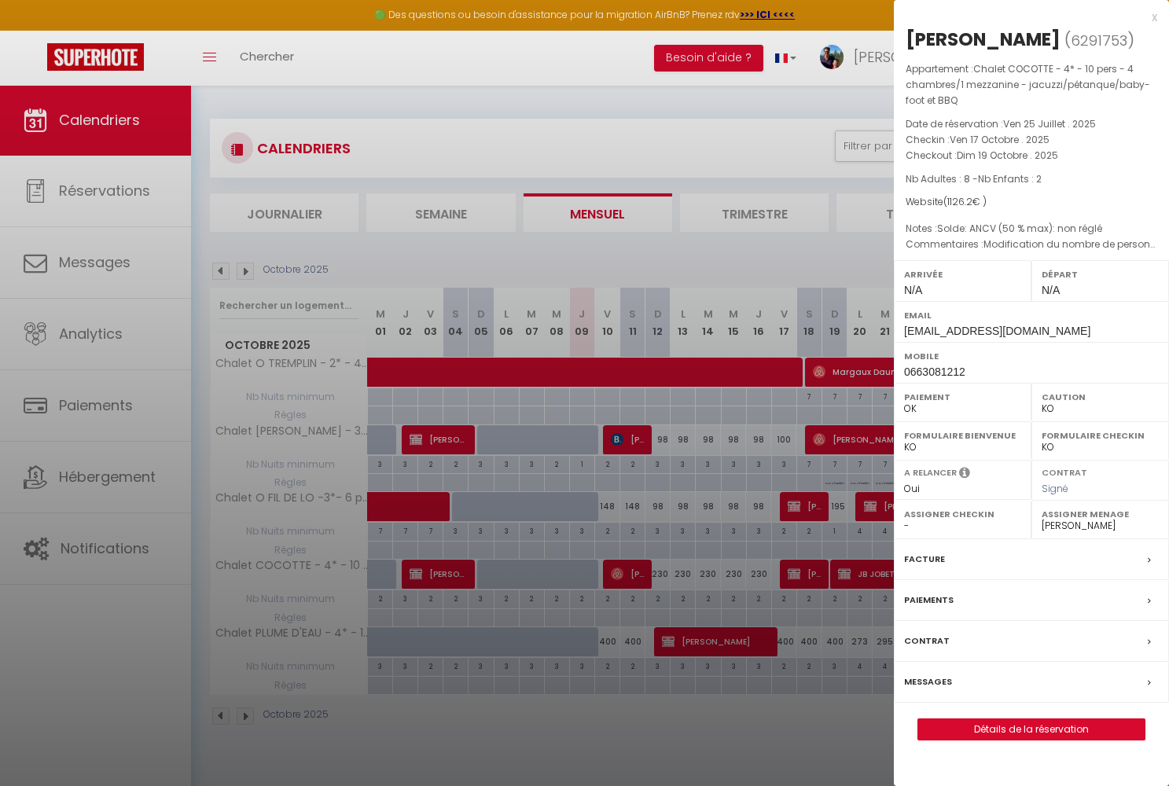
click at [976, 728] on link "Détails de la réservation" at bounding box center [1031, 729] width 226 height 20
select select
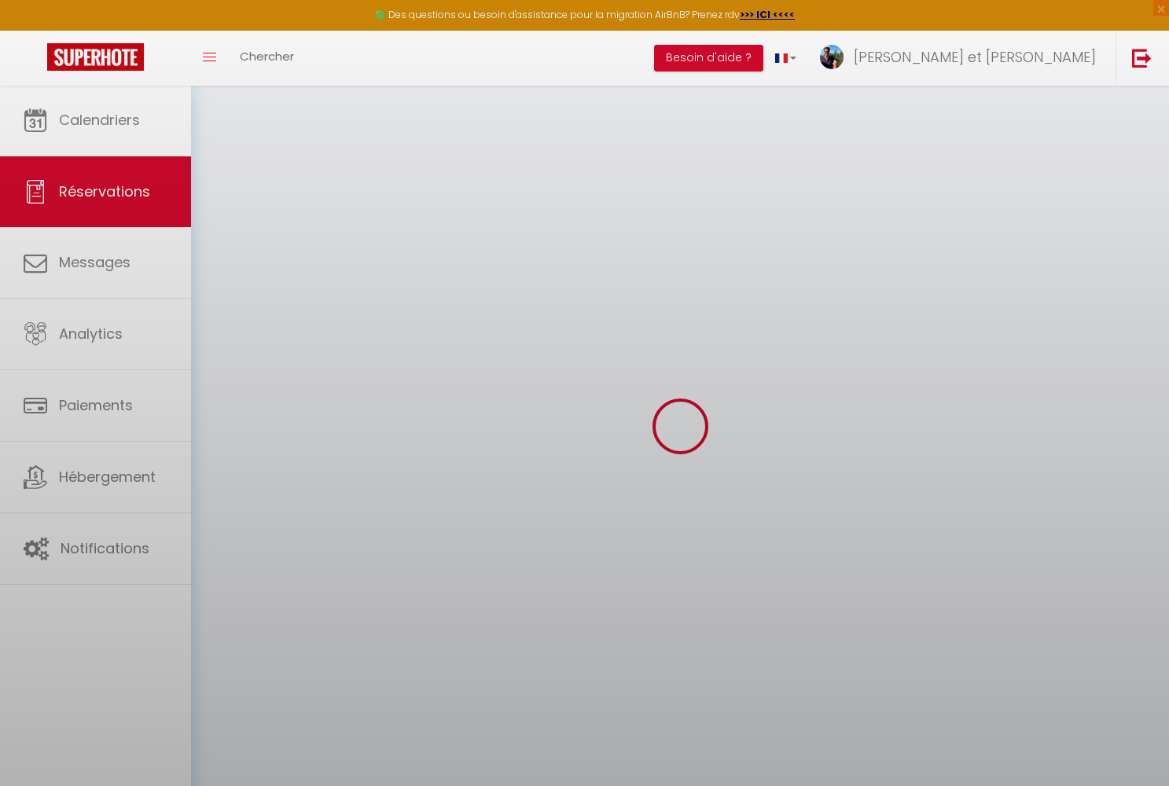
select select
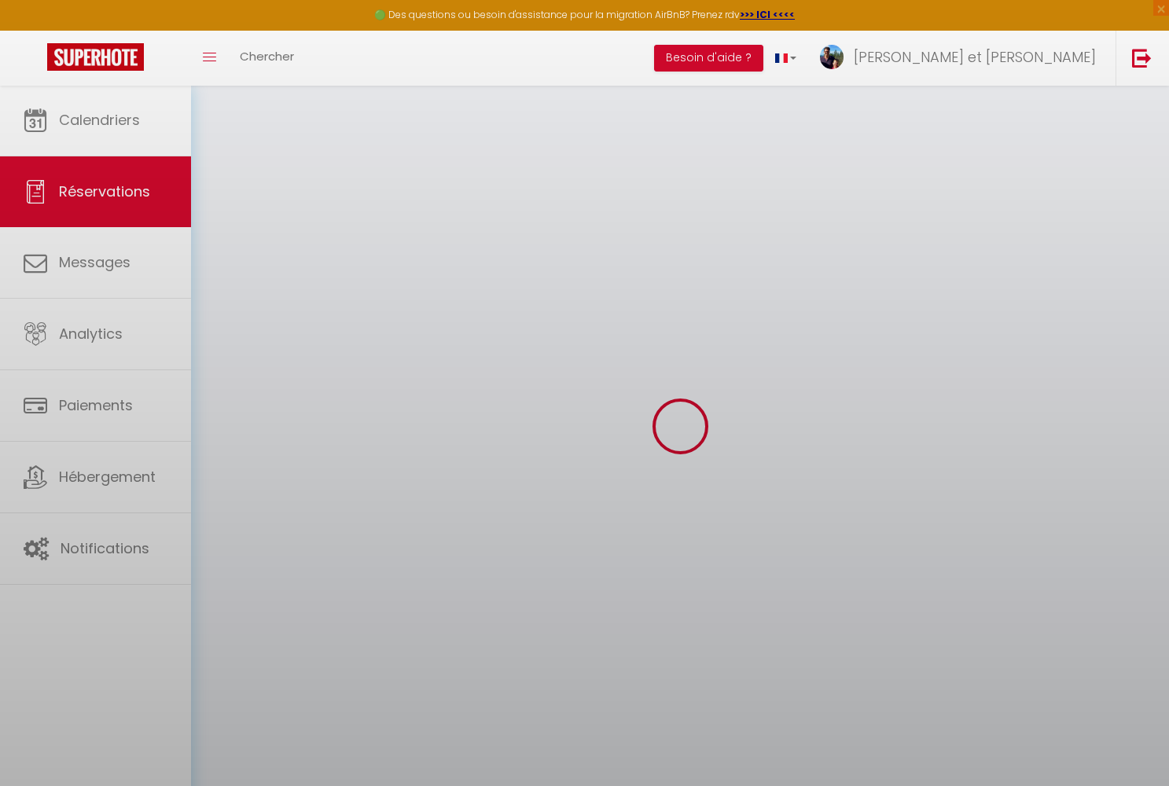
select select
checkbox input "false"
select select
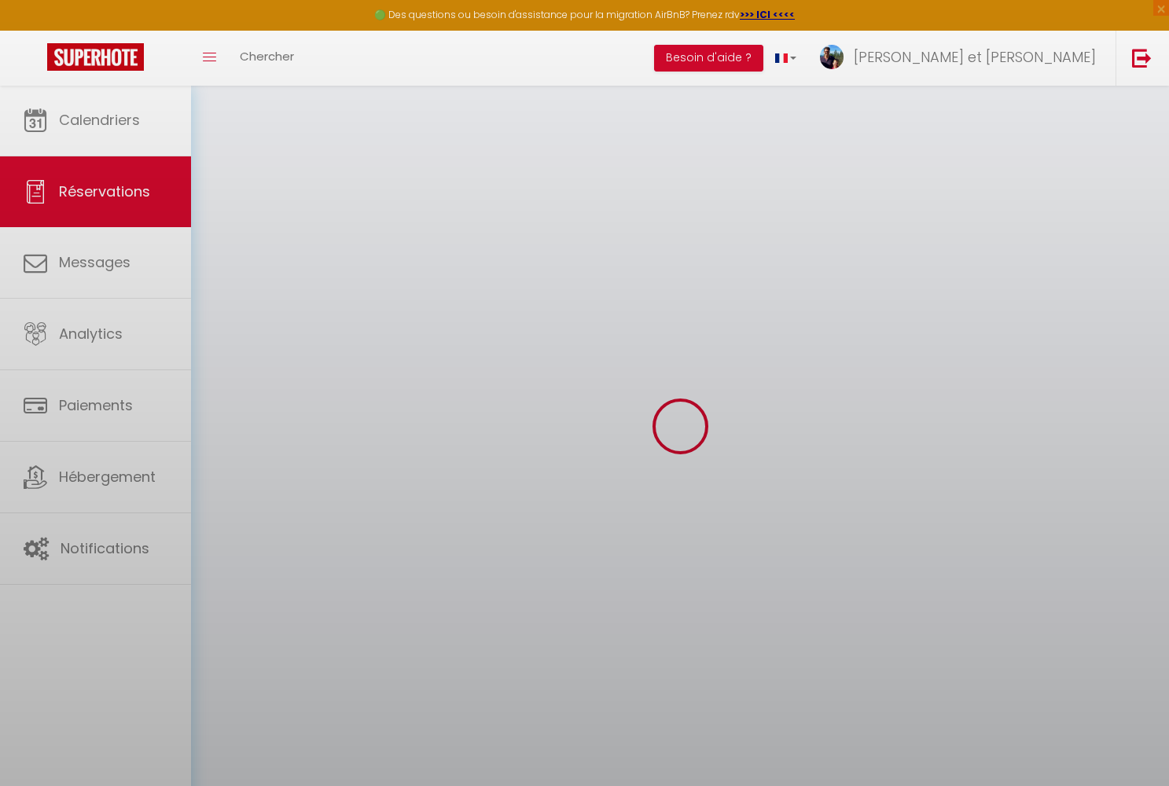
select select
checkbox input "false"
select select
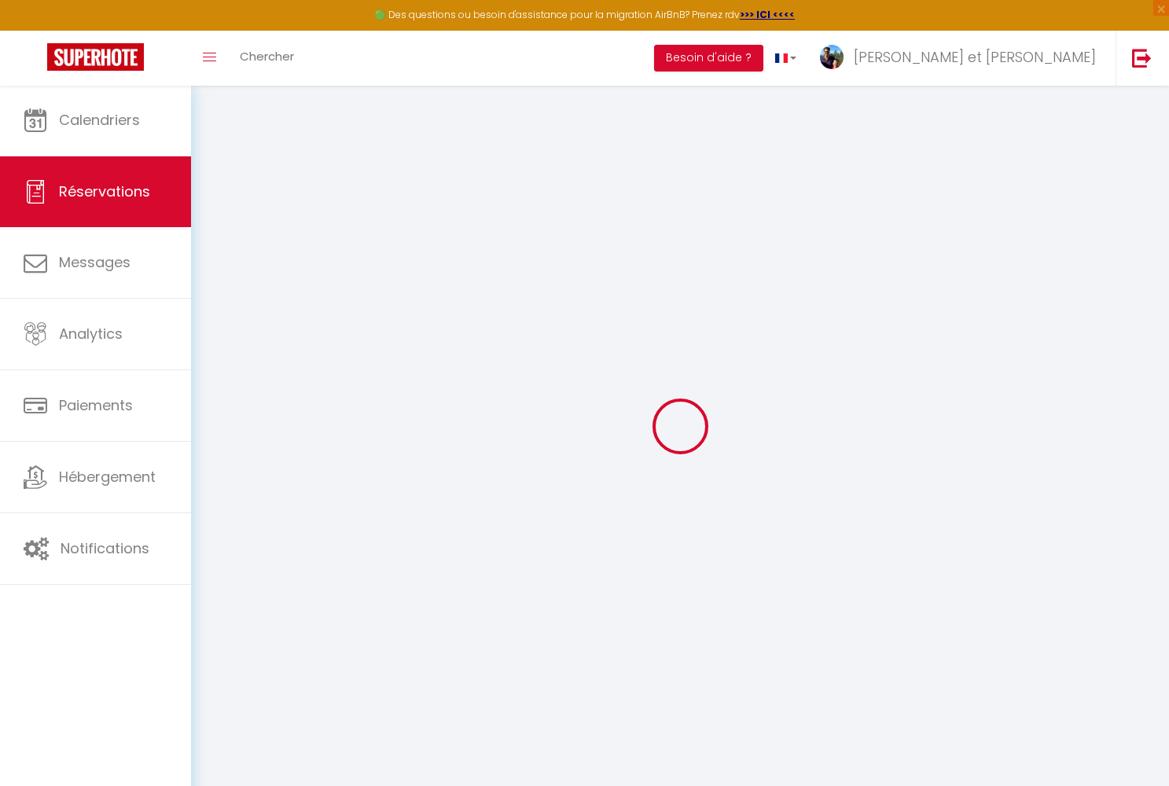
type input "Laetitia"
type input "Bayer"
type input "[EMAIL_ADDRESS][DOMAIN_NAME]"
type input "0663081212"
type input "67160"
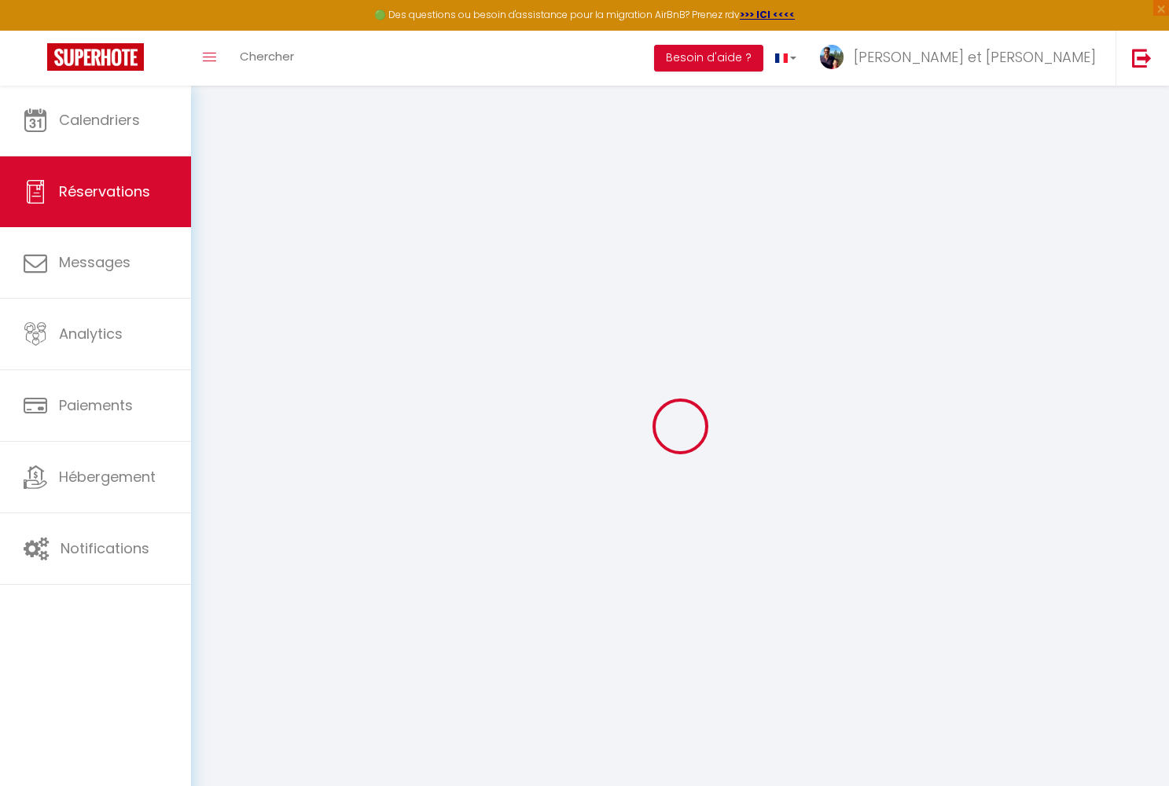
type input "[STREET_ADDRESS]"
type input "oberhoffen-les-wissembourg"
select select "FR"
select select "38490"
select select "1"
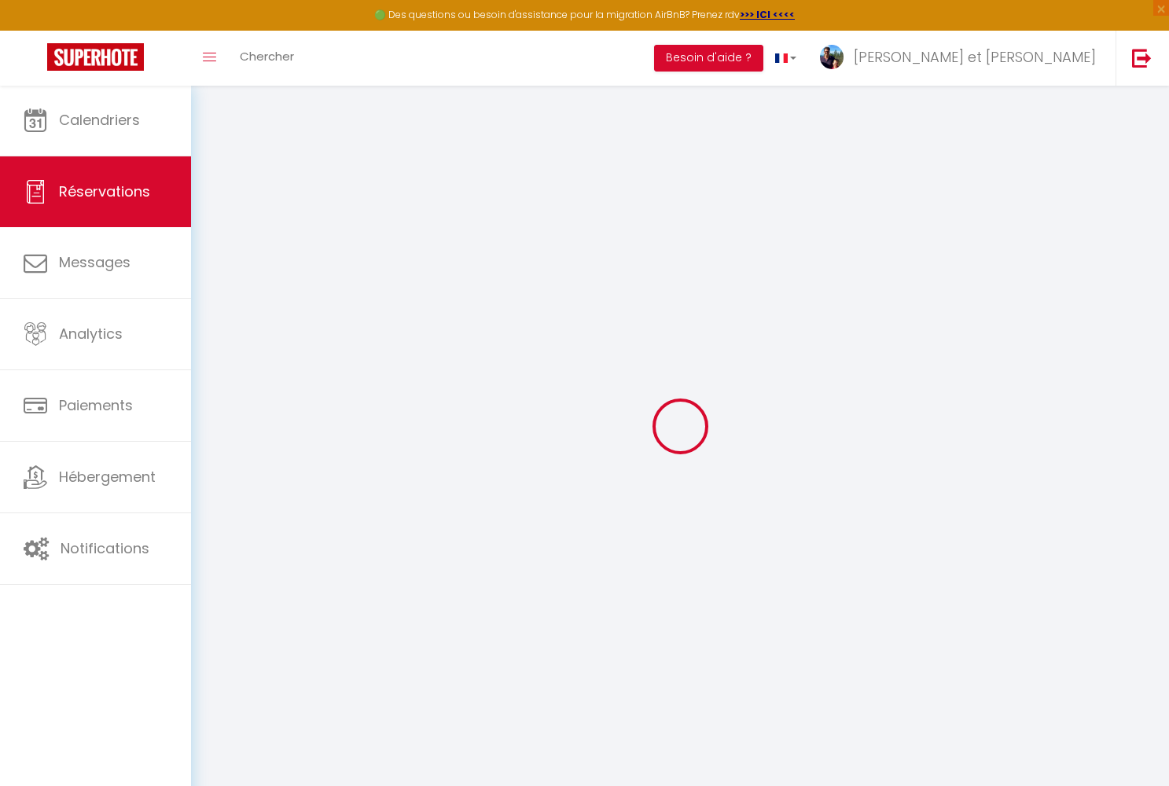
type input "Ven 17 Octobre 2025"
select select
type input "Dim 19 Octobre 2025"
select select
type input "8"
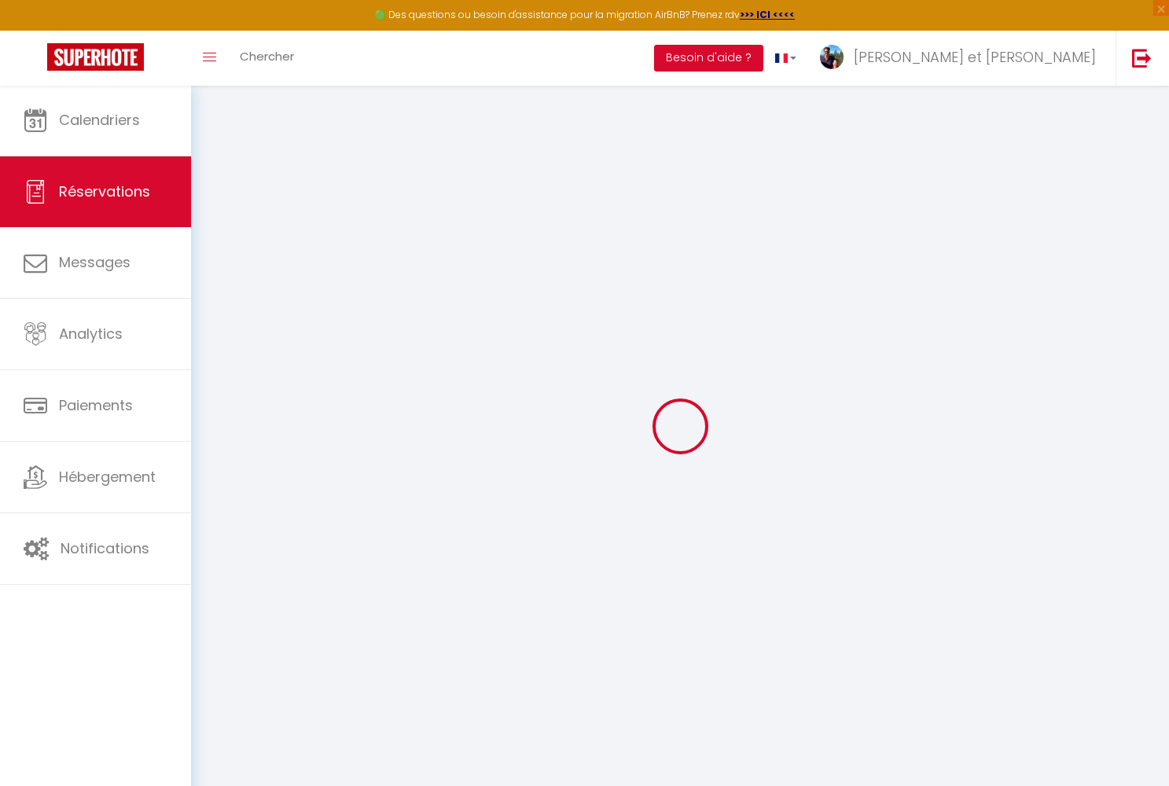
type input "2"
select select "12"
select select
type input "967.4"
checkbox input "false"
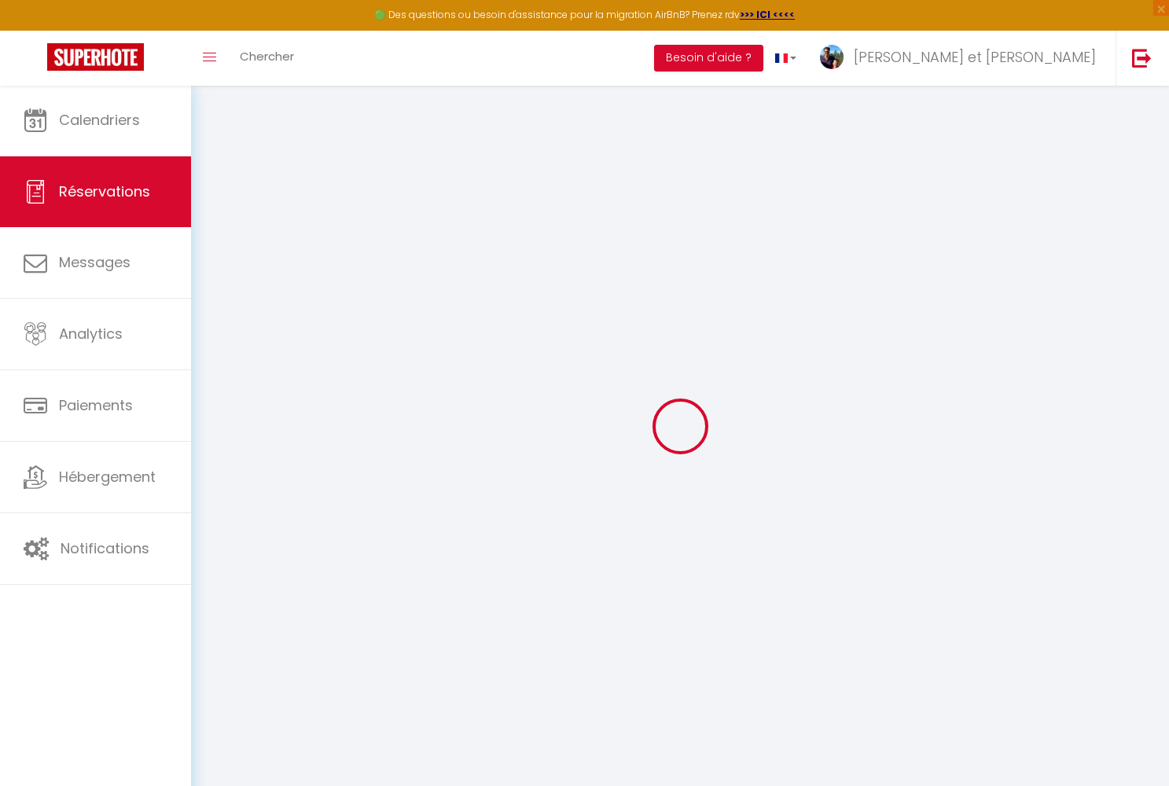
type input "814.5"
select select "69"
type input "0"
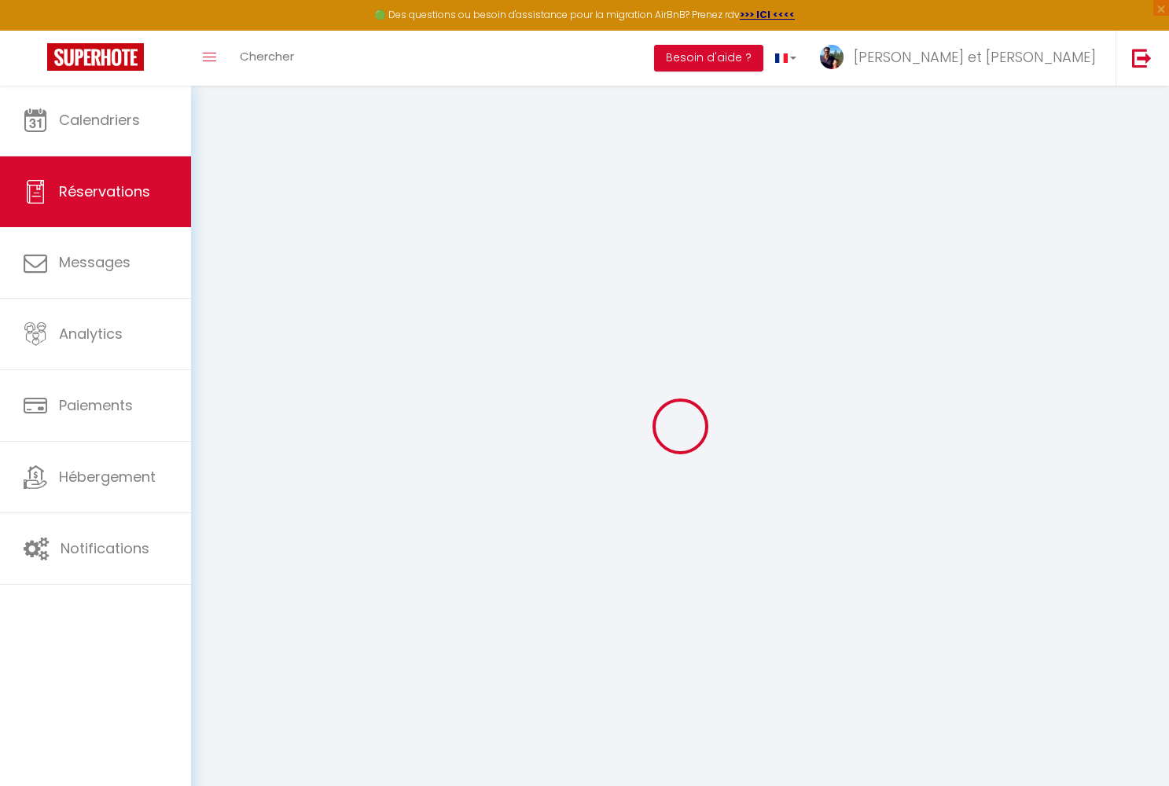
select select
select select "14"
checkbox input "false"
select select
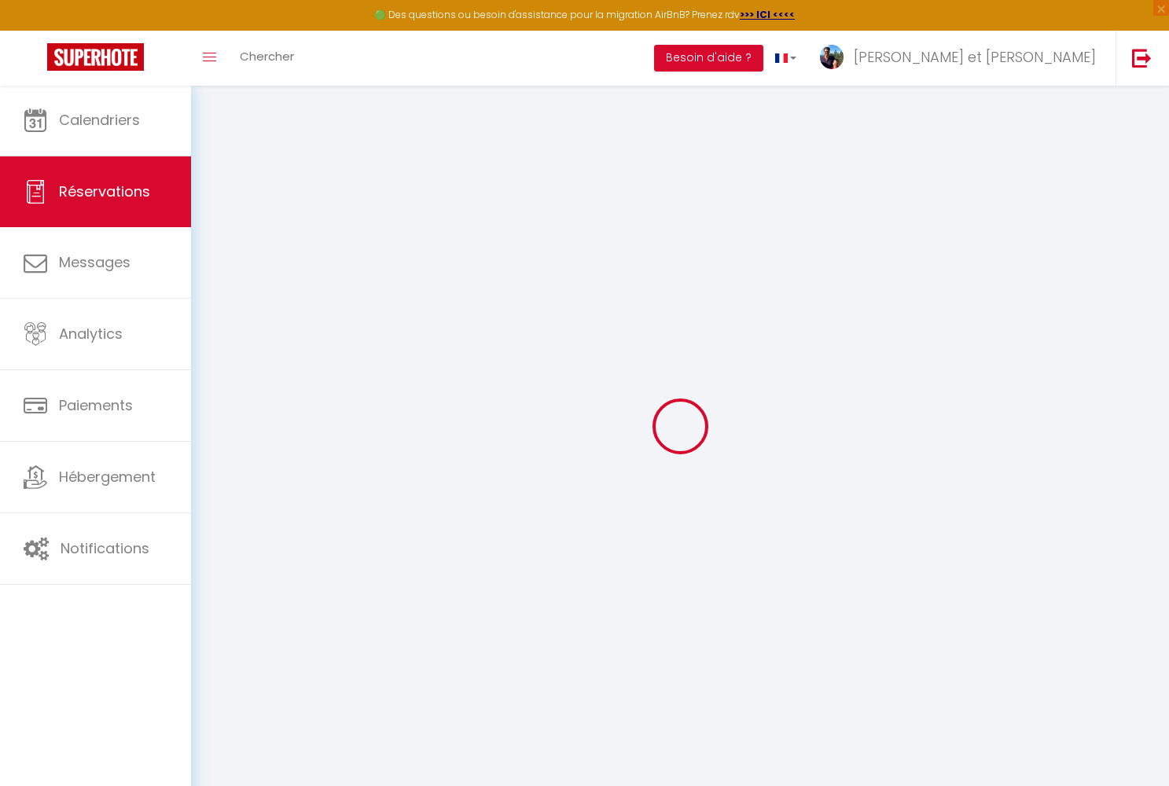
select select
checkbox input "false"
select select
checkbox input "false"
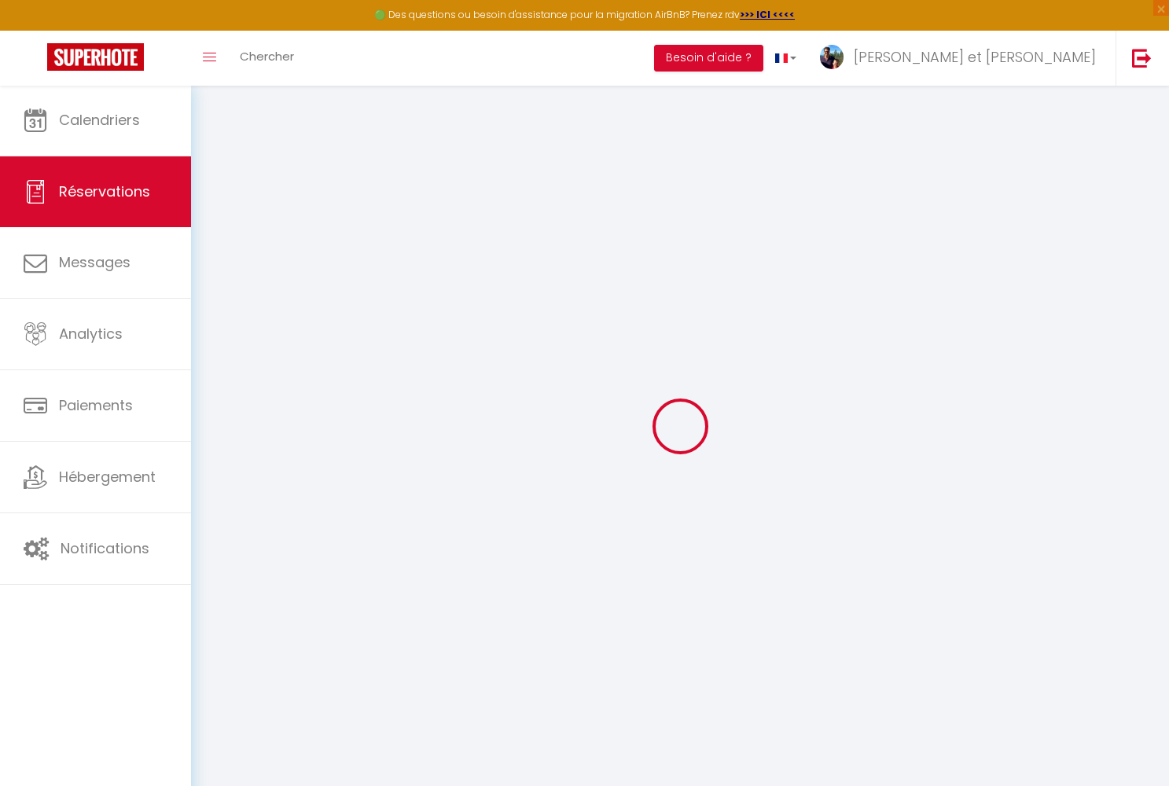
select select
checkbox input "false"
type svp0 "Solde: ANCV (50 % max): non réglé"
type éventuels1 "Modification du nombre de personnes 3 bébés"
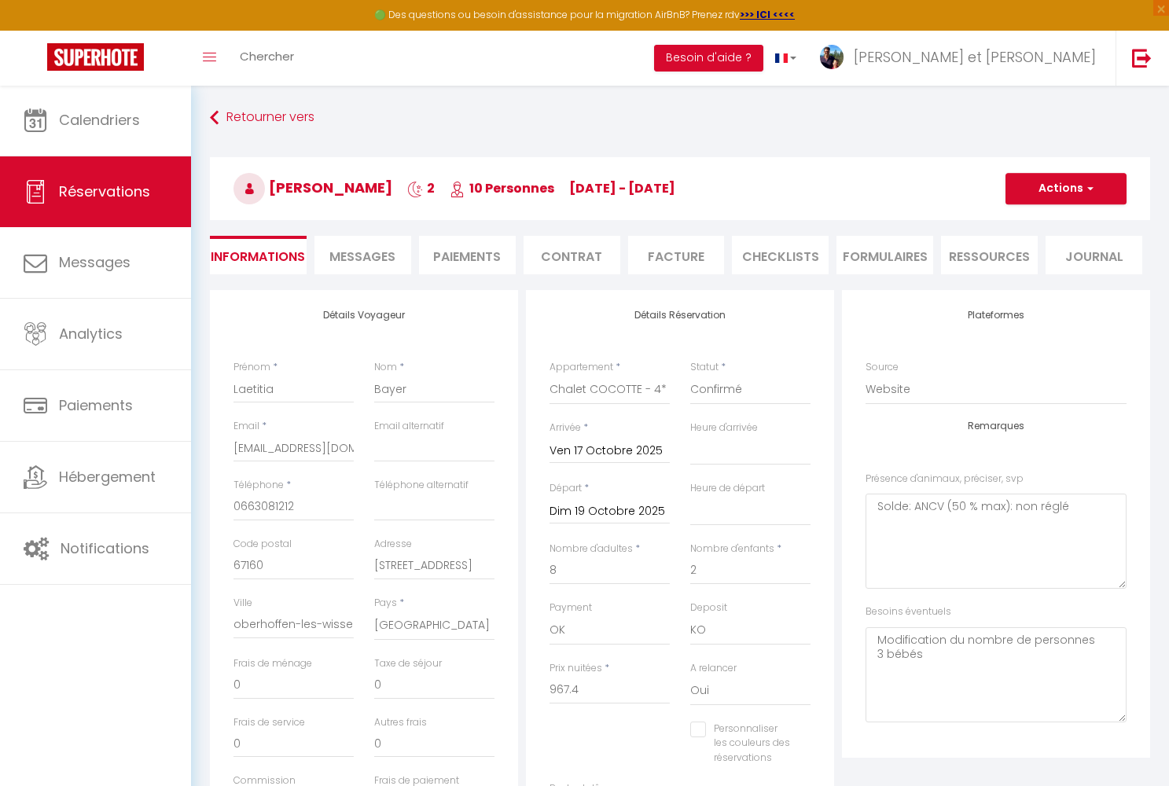
type input "130"
type input "28.8"
select select
checkbox input "false"
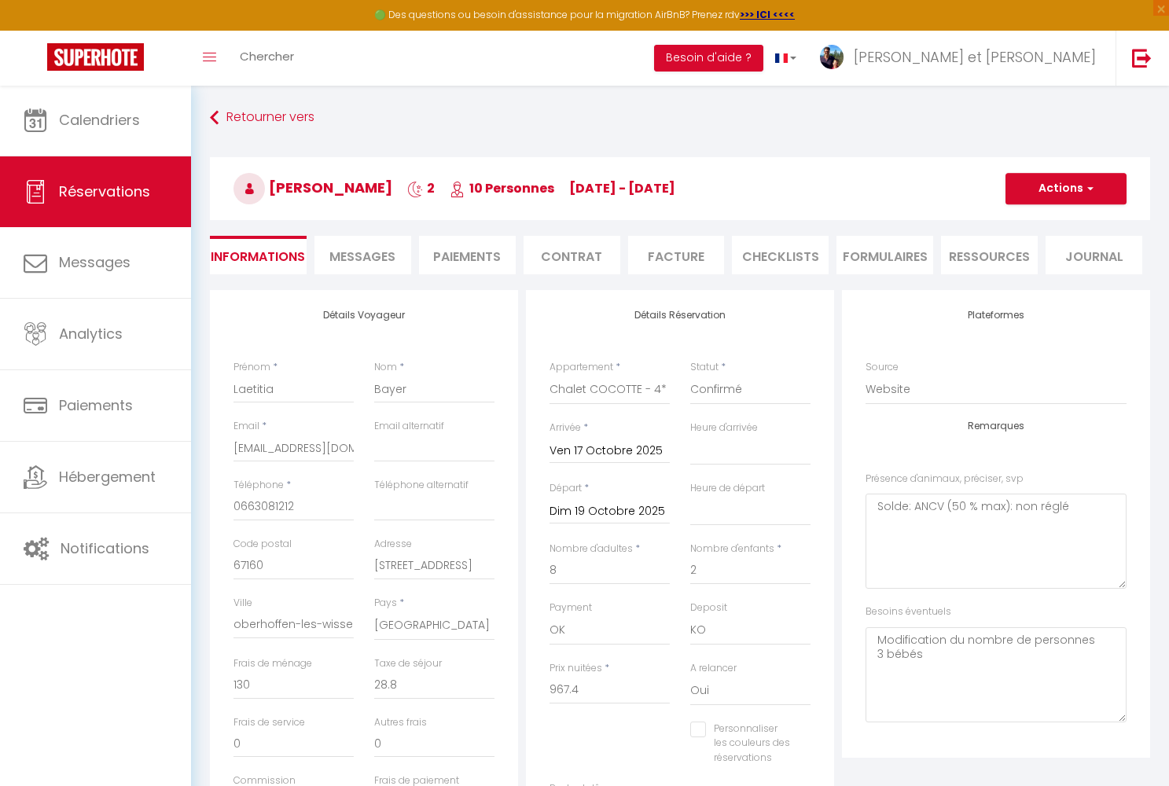
select select
type input "663081212"
select select
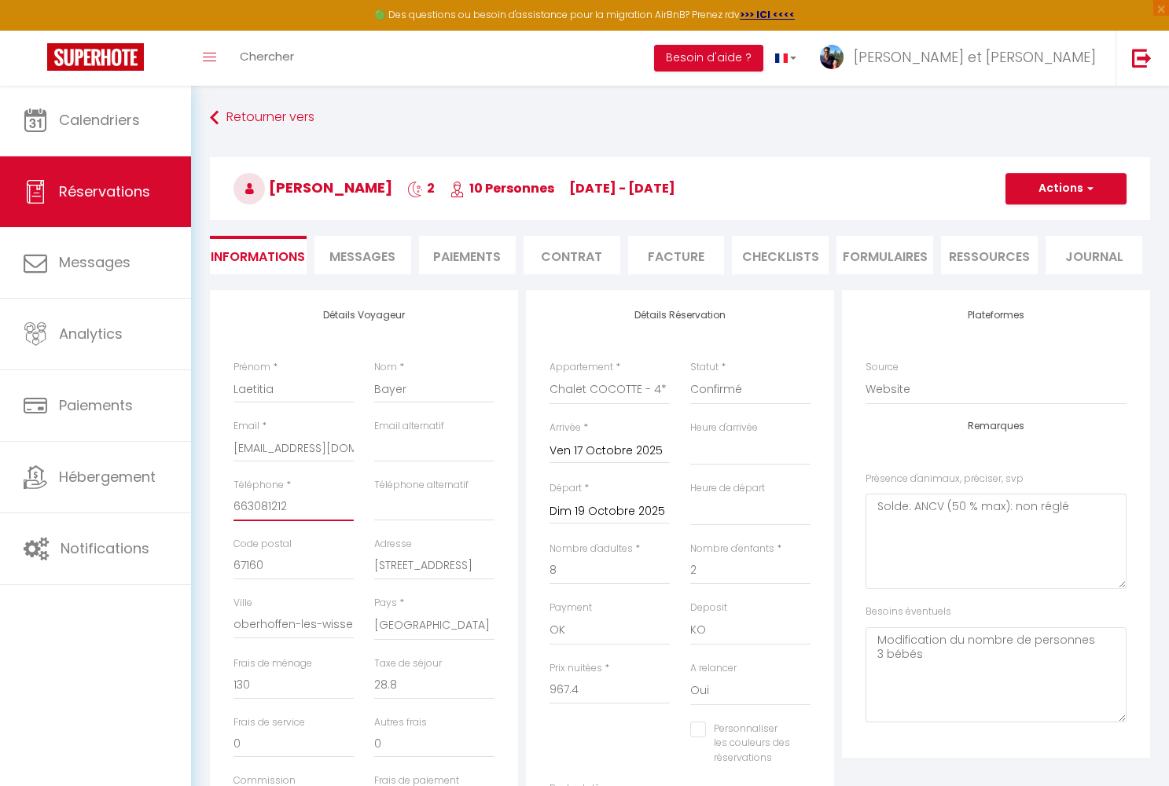
checkbox input "false"
type input "[PHONE_NUMBER]"
select select
checkbox input "false"
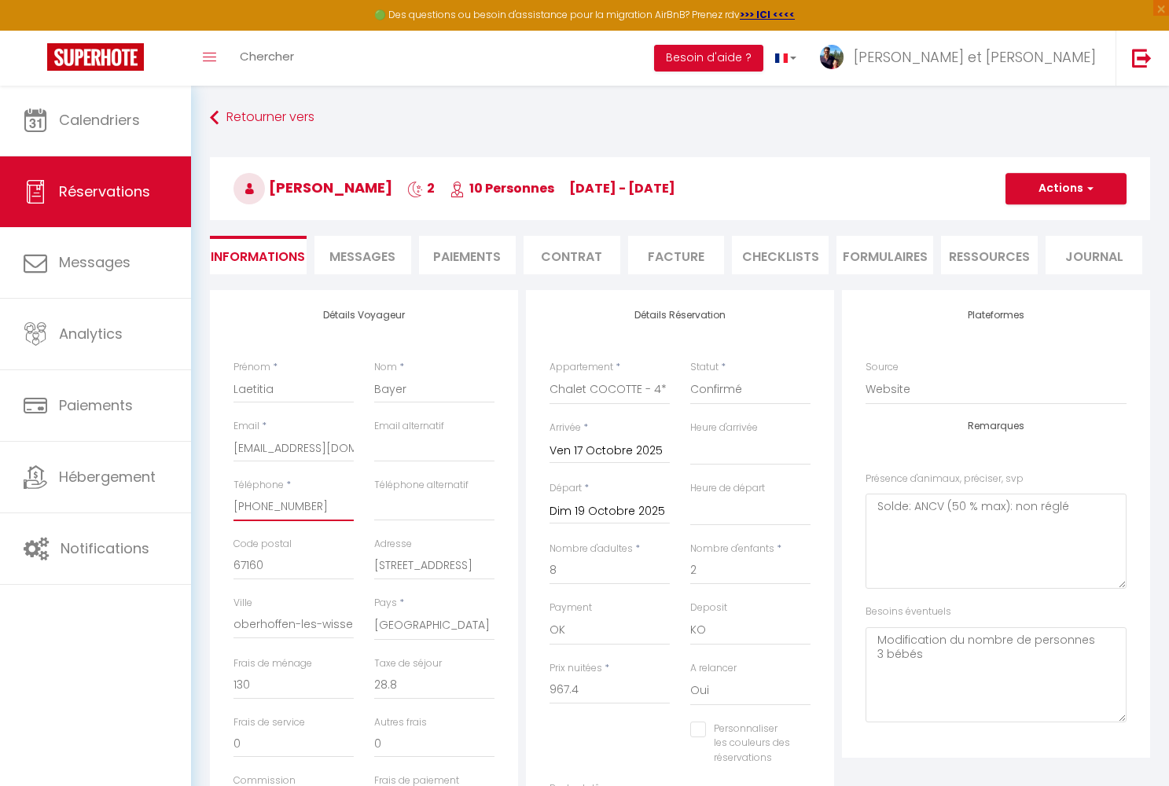
type input "[PHONE_NUMBER]"
select select
checkbox input "false"
type input "[PHONE_NUMBER]"
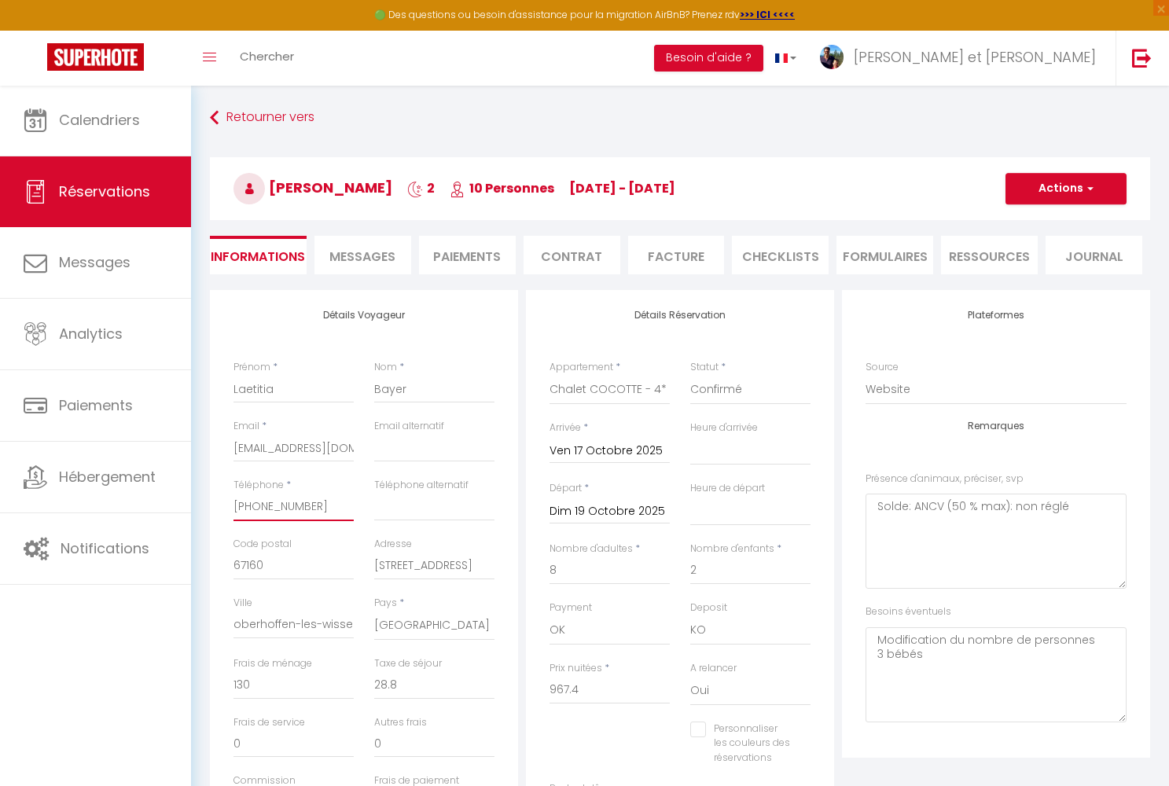
select select
checkbox input "false"
type input "[PHONE_NUMBER]"
click at [1090, 194] on span "button" at bounding box center [1087, 189] width 9 height 14
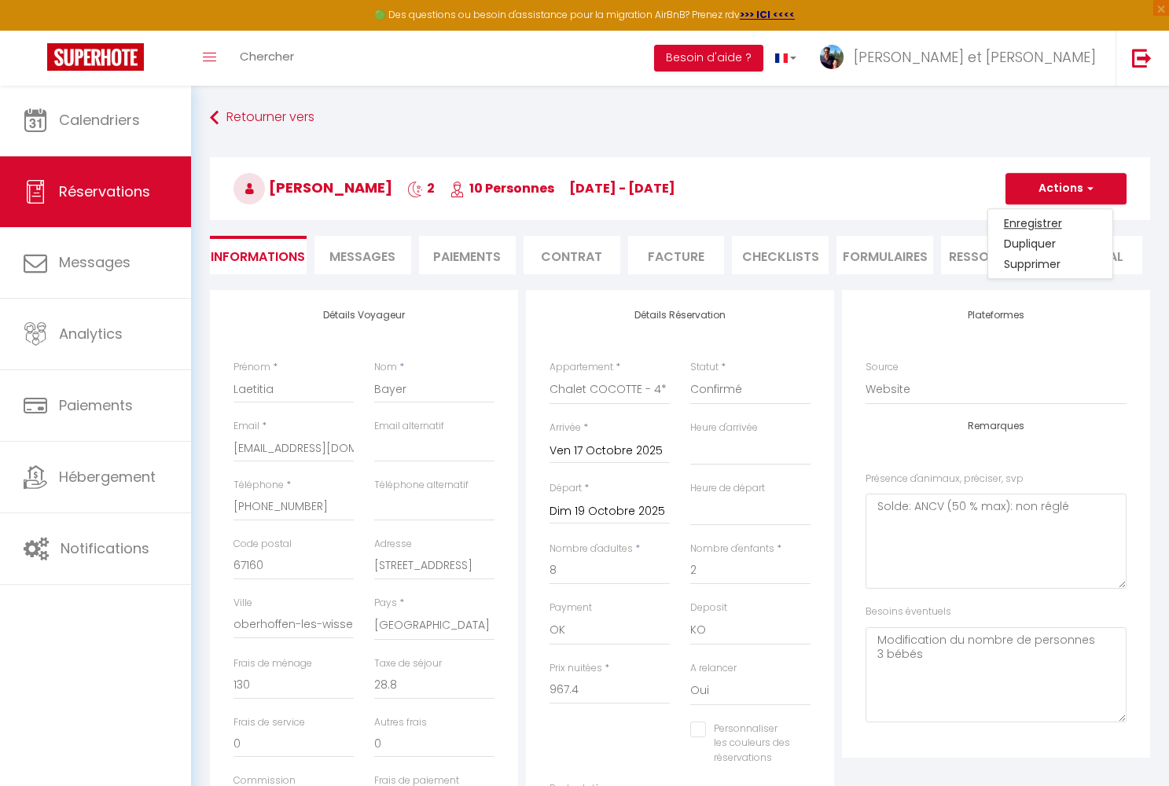
click at [1052, 222] on link "Enregistrer" at bounding box center [1050, 223] width 124 height 20
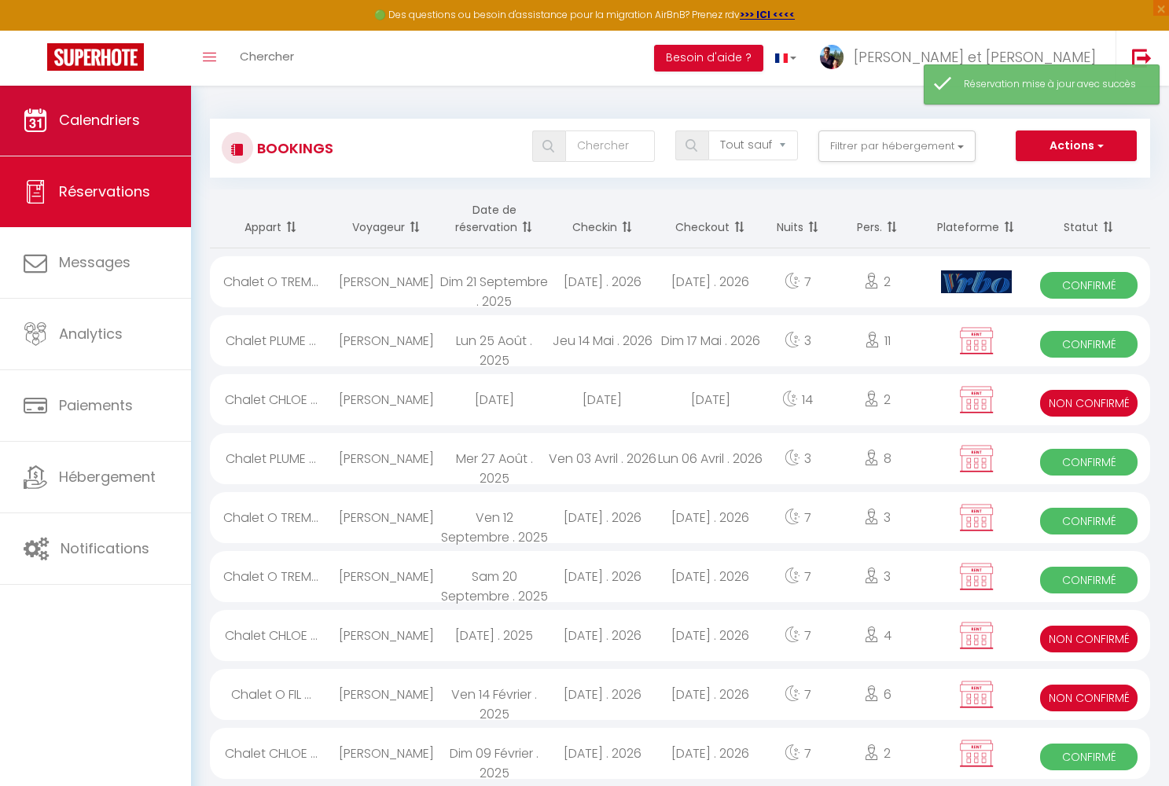
click at [149, 123] on link "Calendriers" at bounding box center [95, 120] width 191 height 71
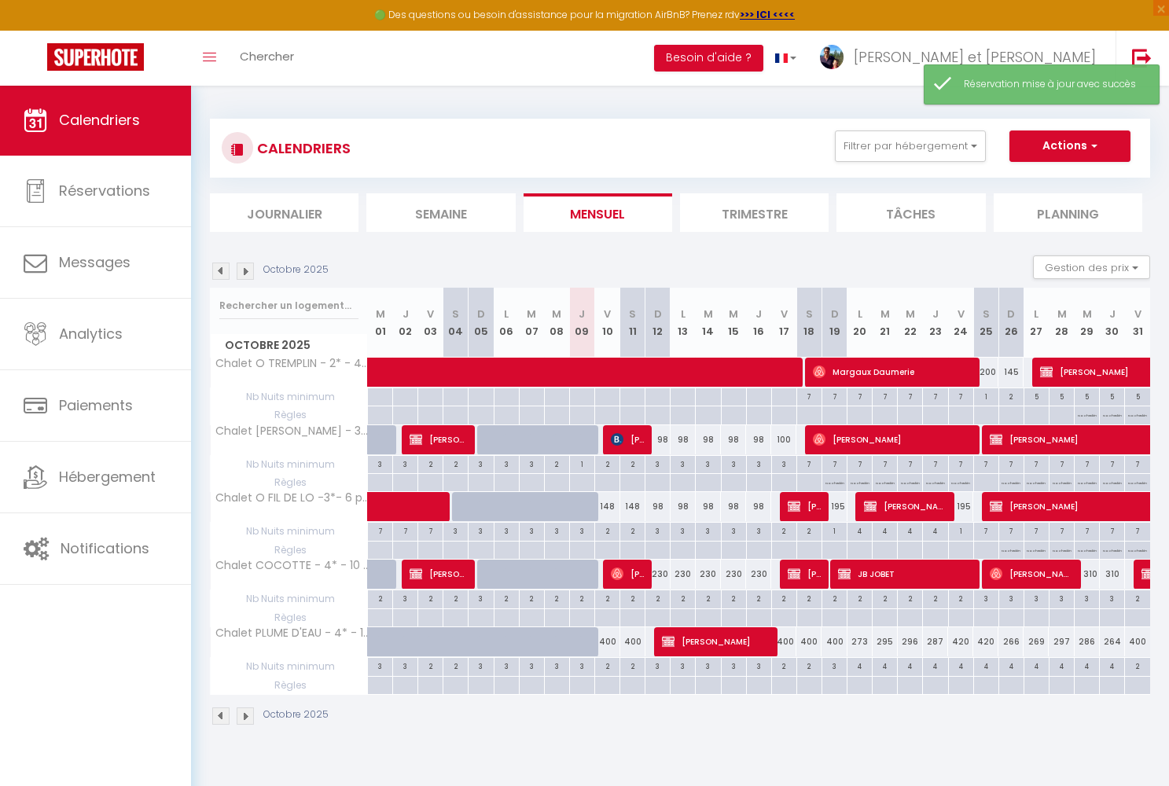
click at [807, 572] on span "[PERSON_NAME]" at bounding box center [805, 574] width 34 height 30
select select "OK"
select select "KO"
select select "0"
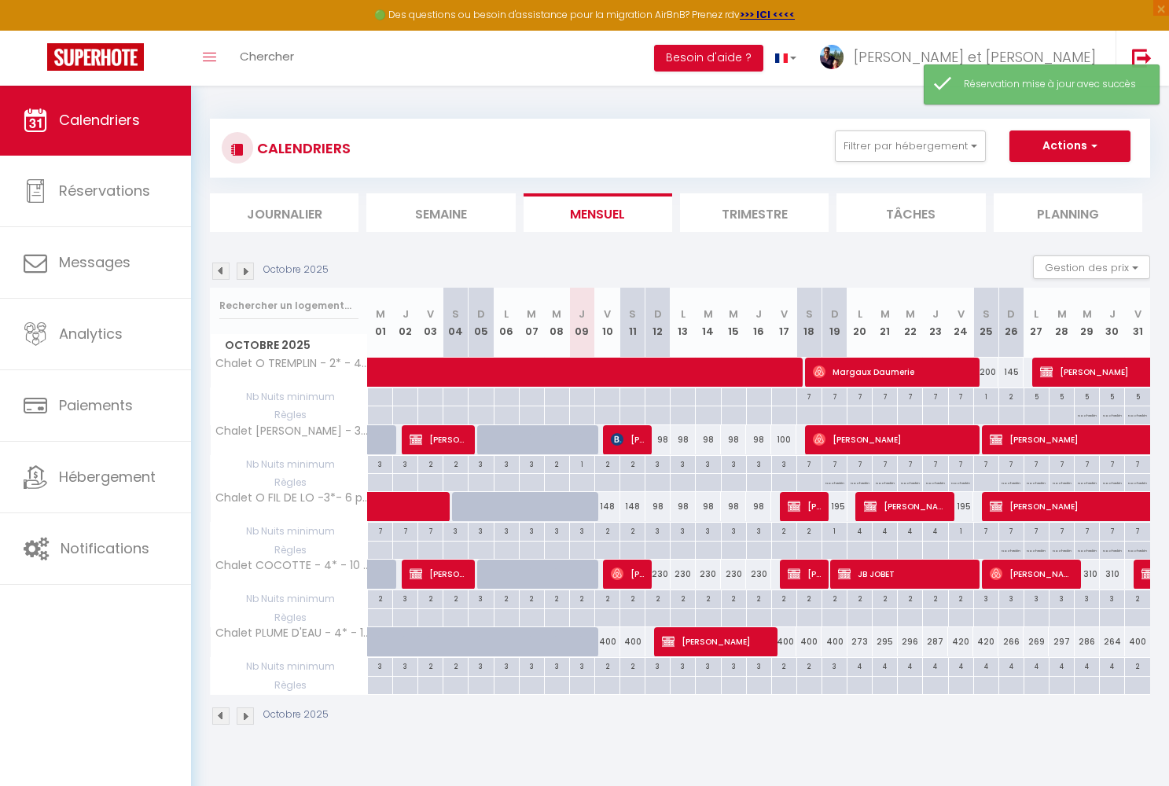
select select "1"
select select
select select "43470"
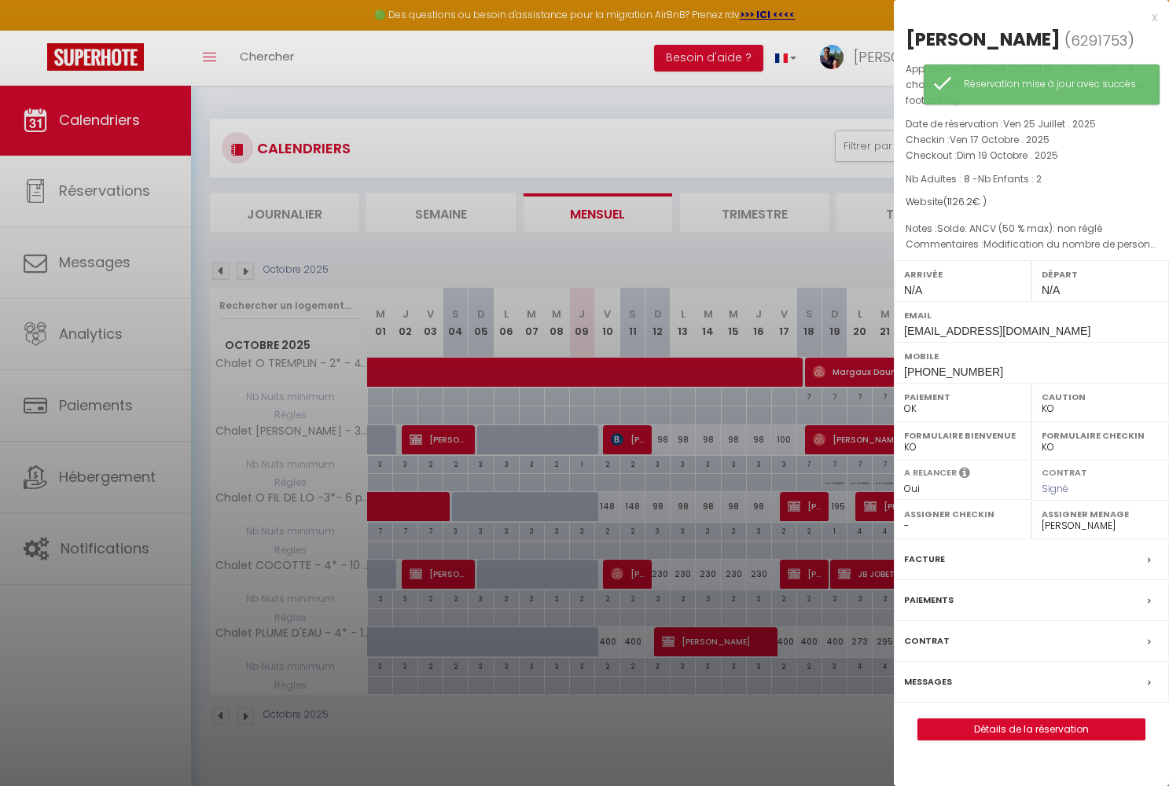
click at [1034, 723] on link "Détails de la réservation" at bounding box center [1031, 729] width 226 height 20
select select
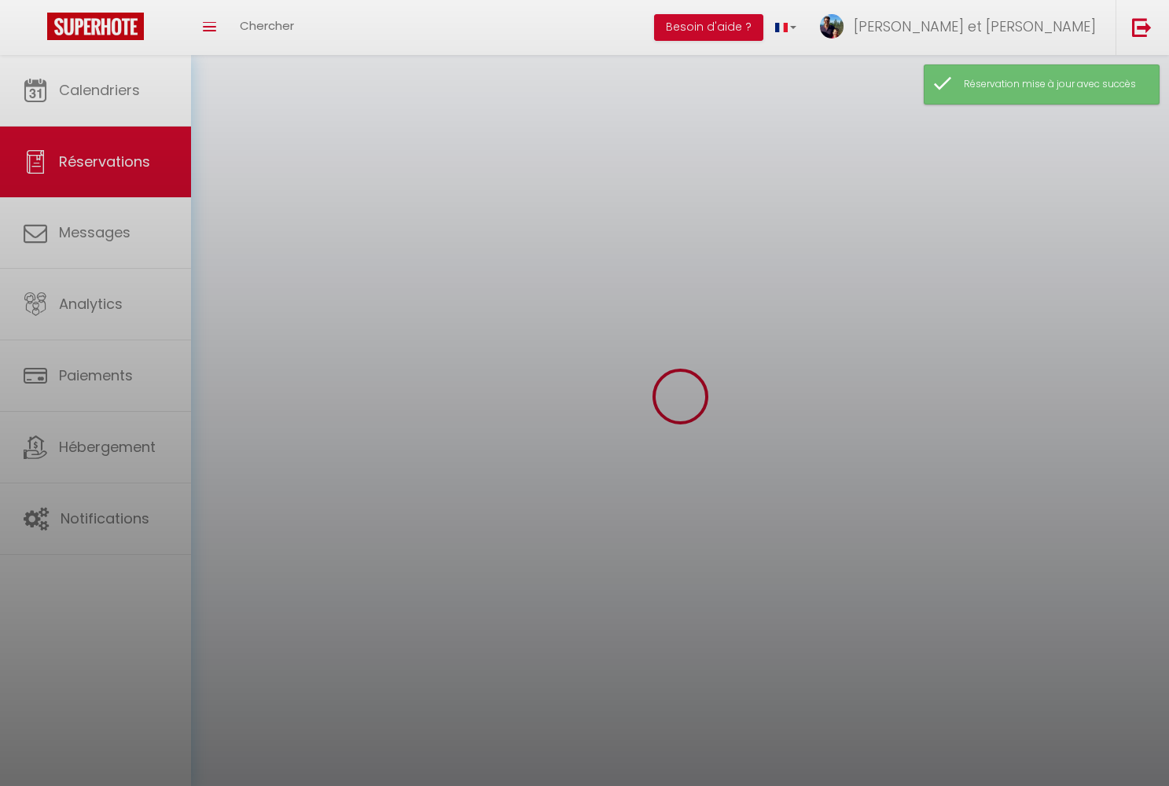
select select
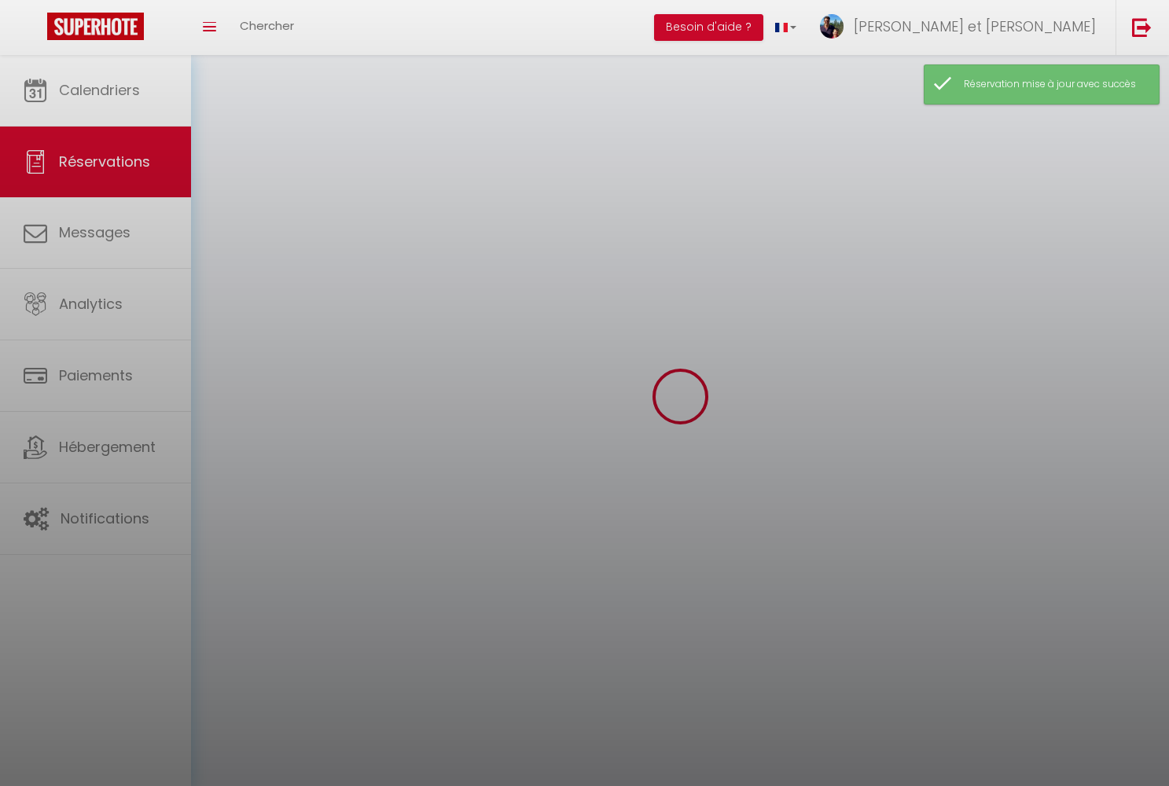
select select
checkbox input "false"
select select
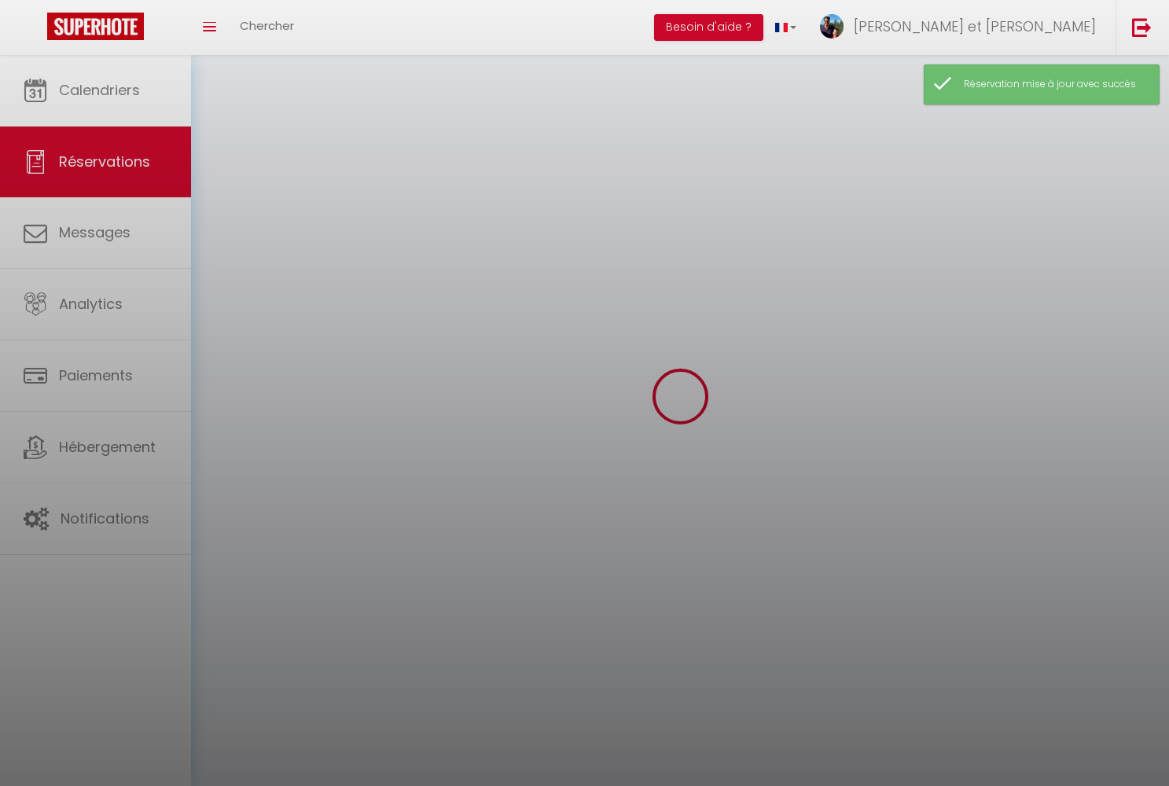
select select
checkbox input "false"
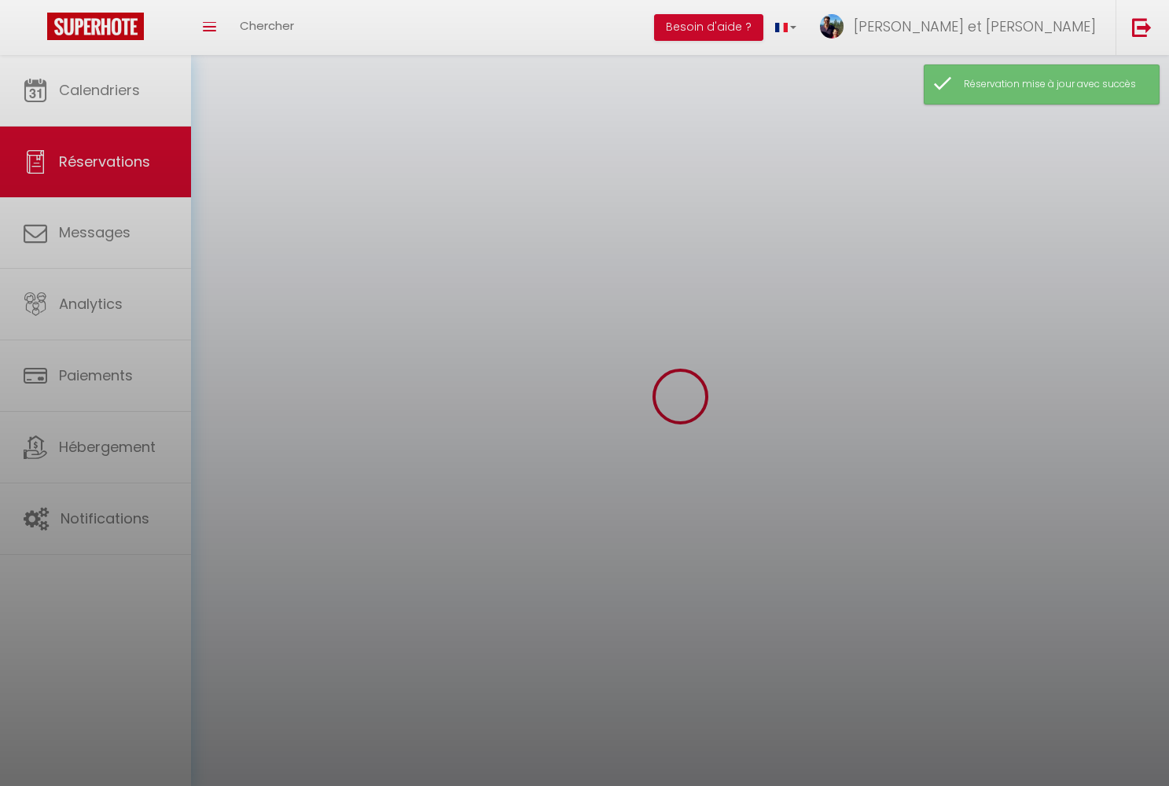
select select
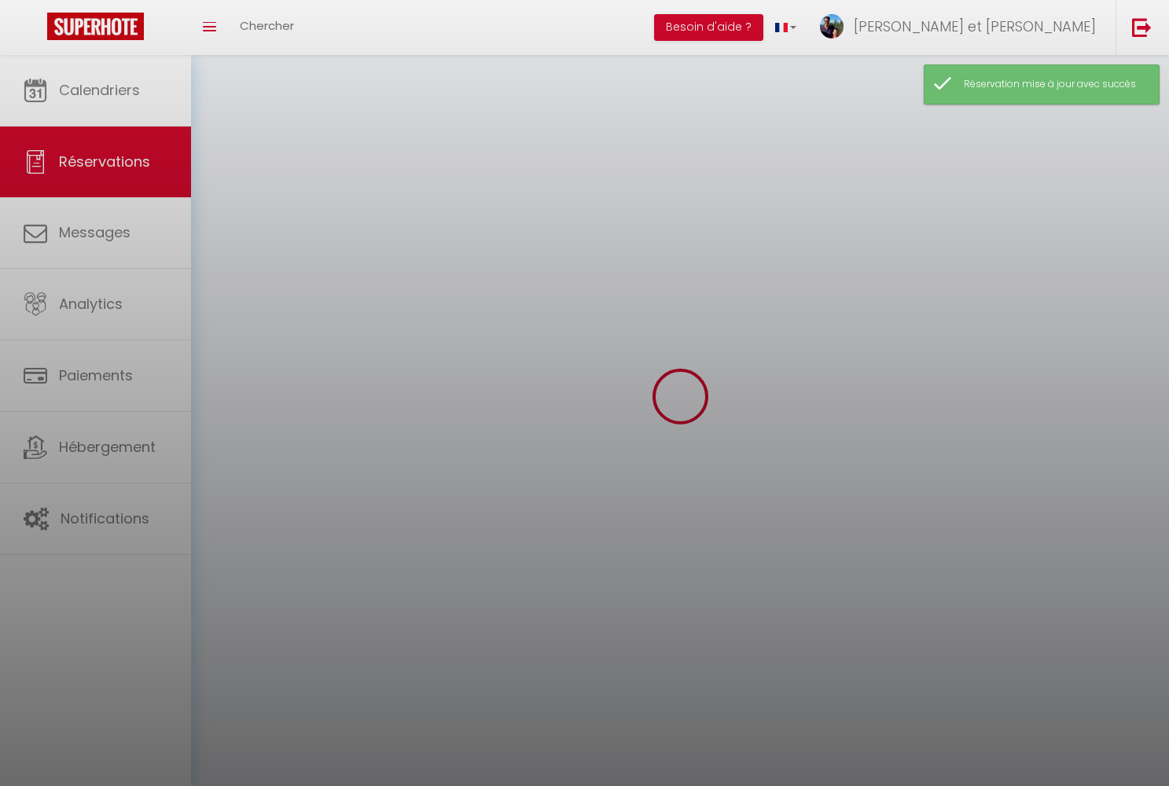
checkbox input "false"
select select
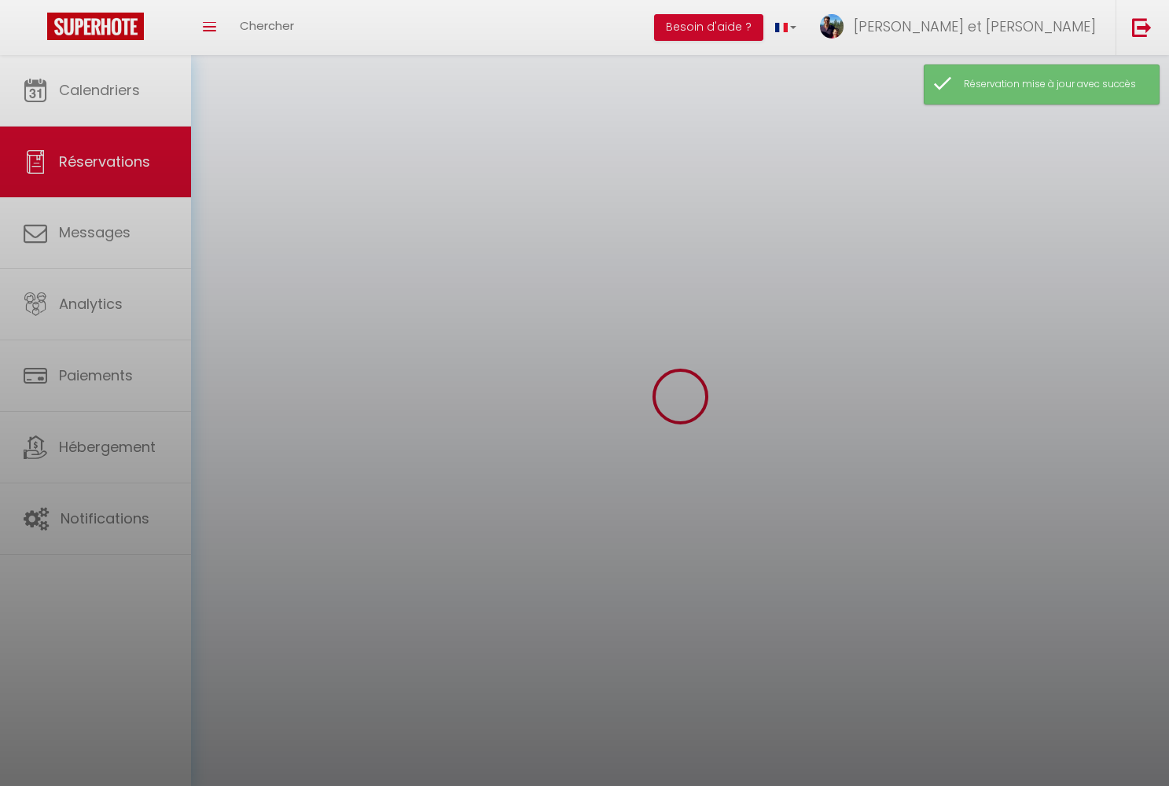
select select
checkbox input "false"
select select
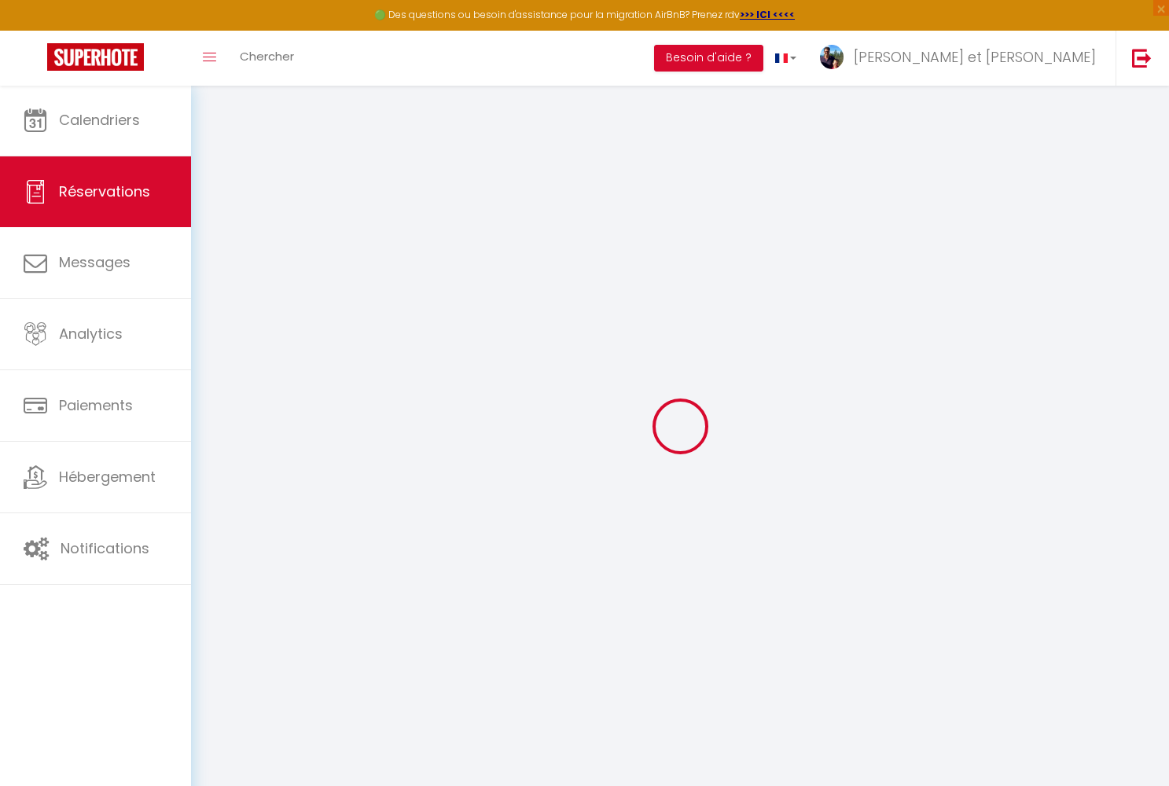
type input "Laetitia"
type input "Bayer"
type input "laeti67160@hotmail.fr"
type input "+33663081212"
type input "67160"
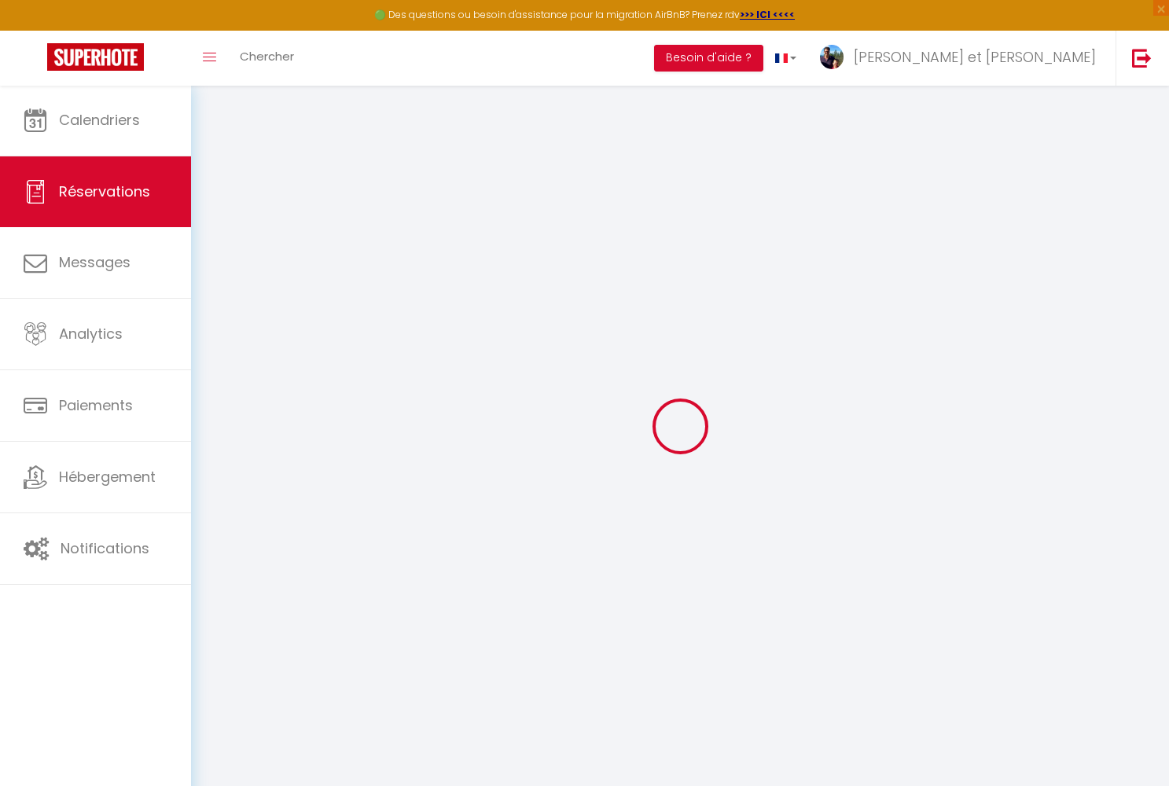
type input "8 rue de la hoss"
type input "oberhoffen-les-wissembourg"
select select "FR"
select select "38490"
select select "1"
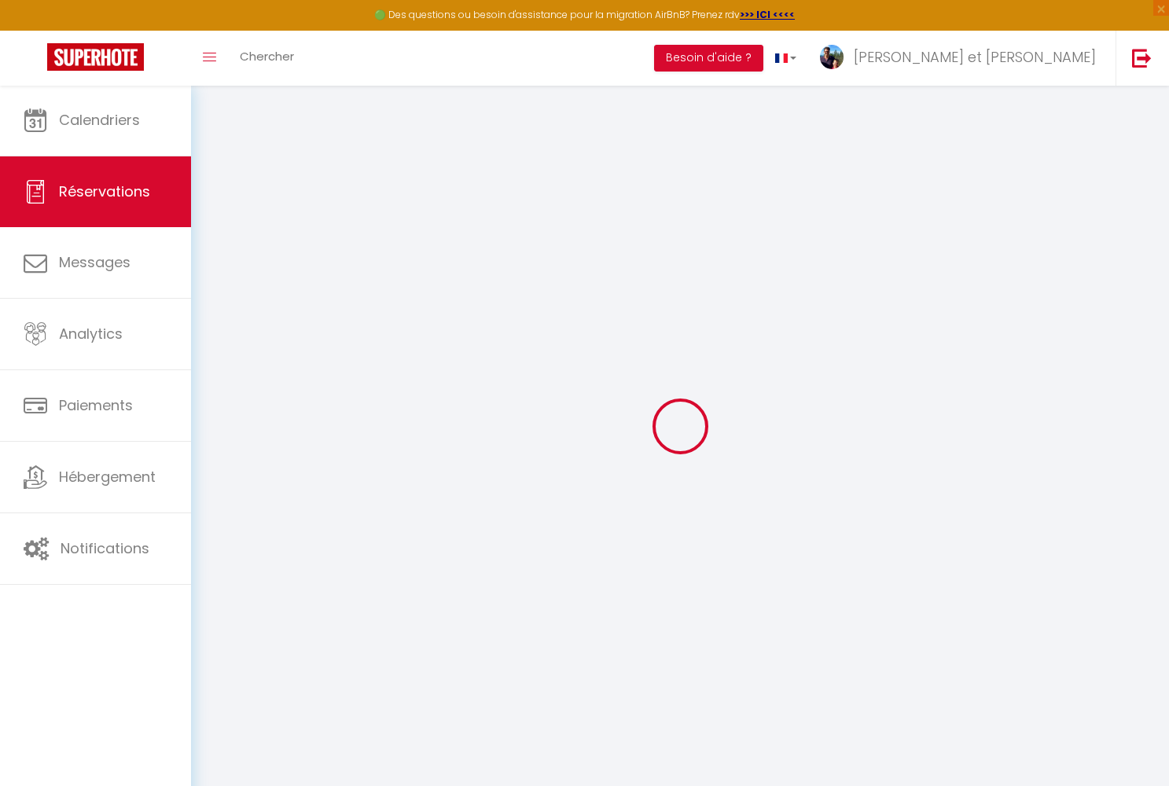
type input "Ven 17 Octobre 2025"
select select
type input "Dim 19 Octobre 2025"
select select
type input "8"
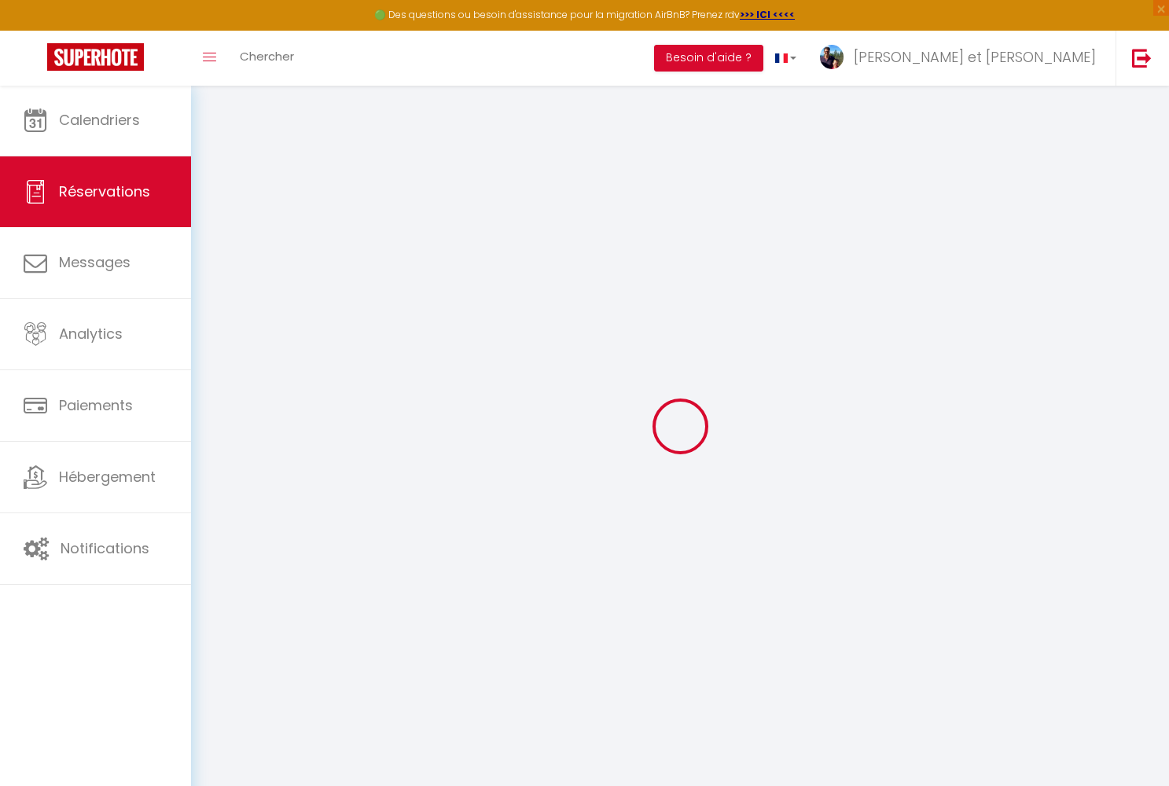
type input "2"
select select "12"
select select
type input "967.4"
checkbox input "false"
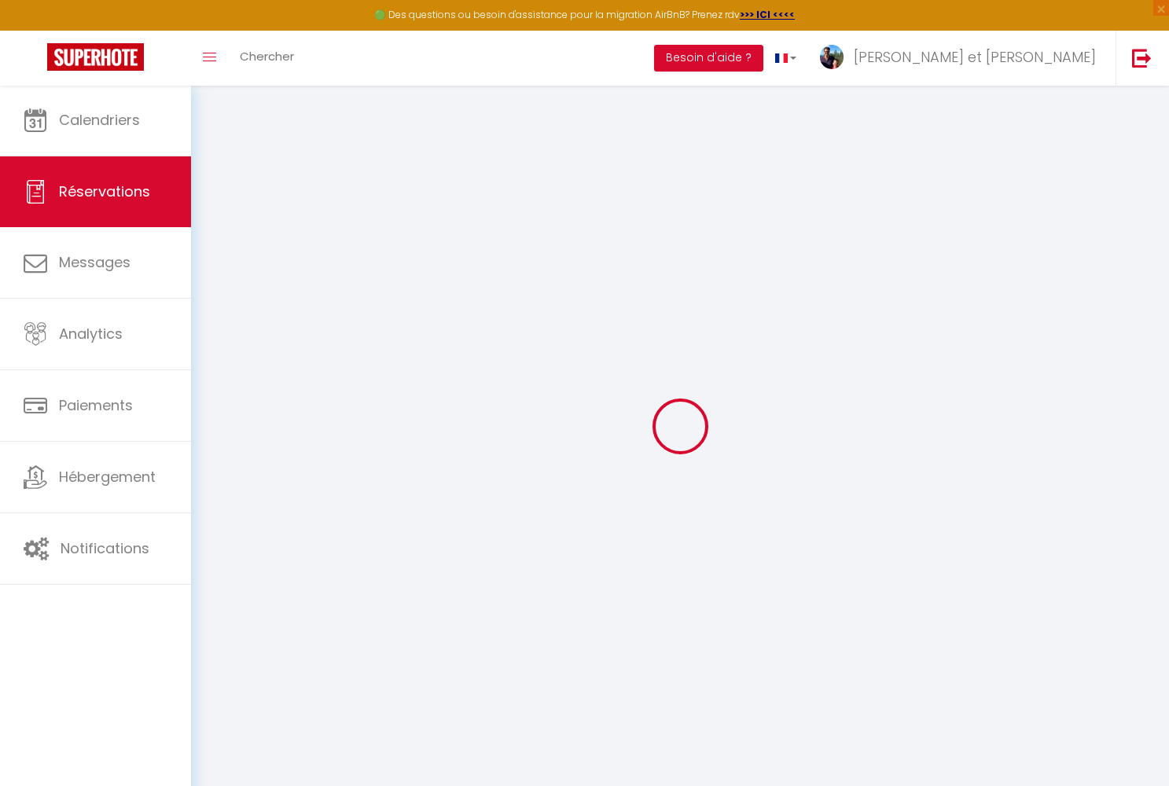
type input "814.5"
select select "69"
type input "0"
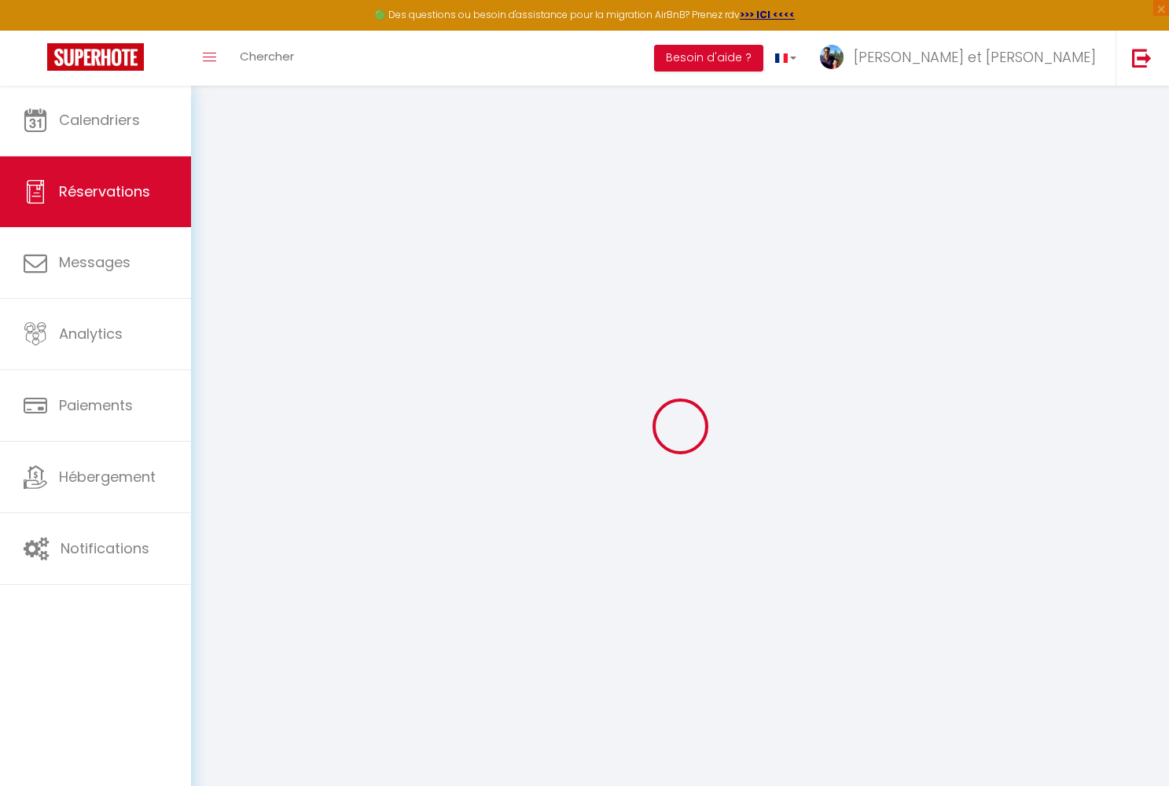
select select
select select "14"
checkbox input "false"
select select
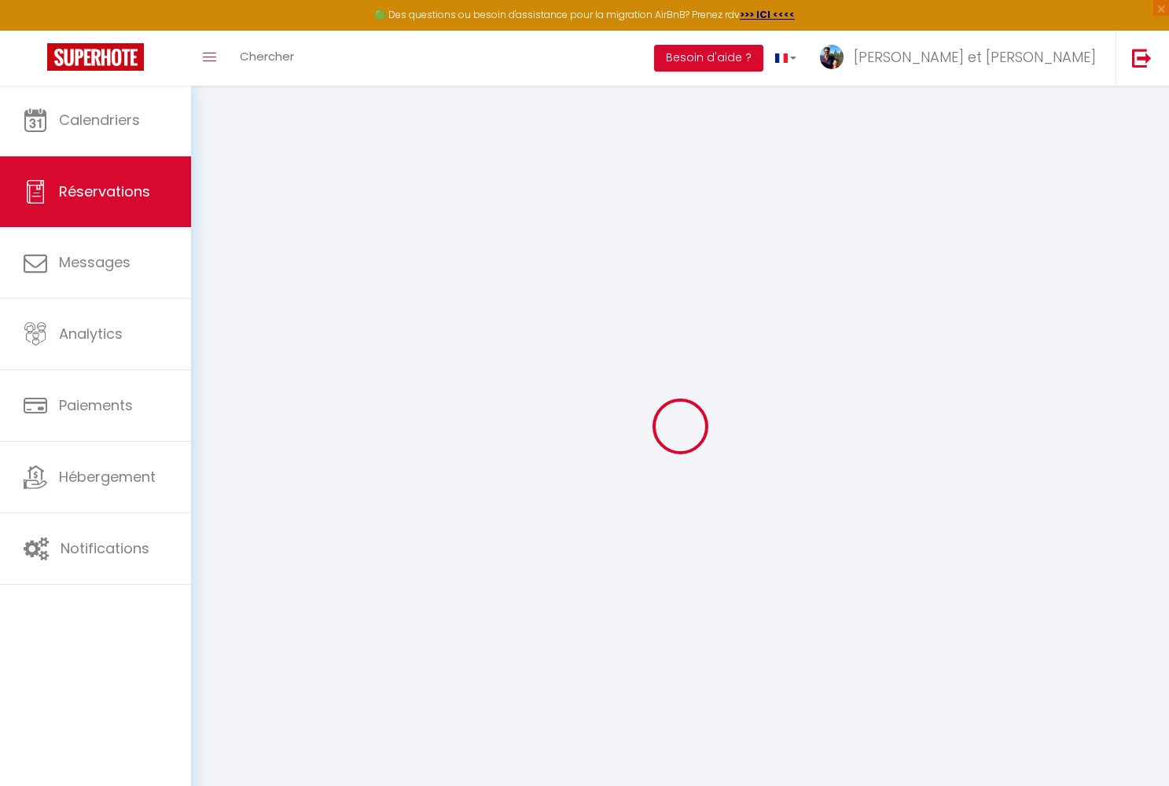
select select
checkbox input "false"
select select
checkbox input "false"
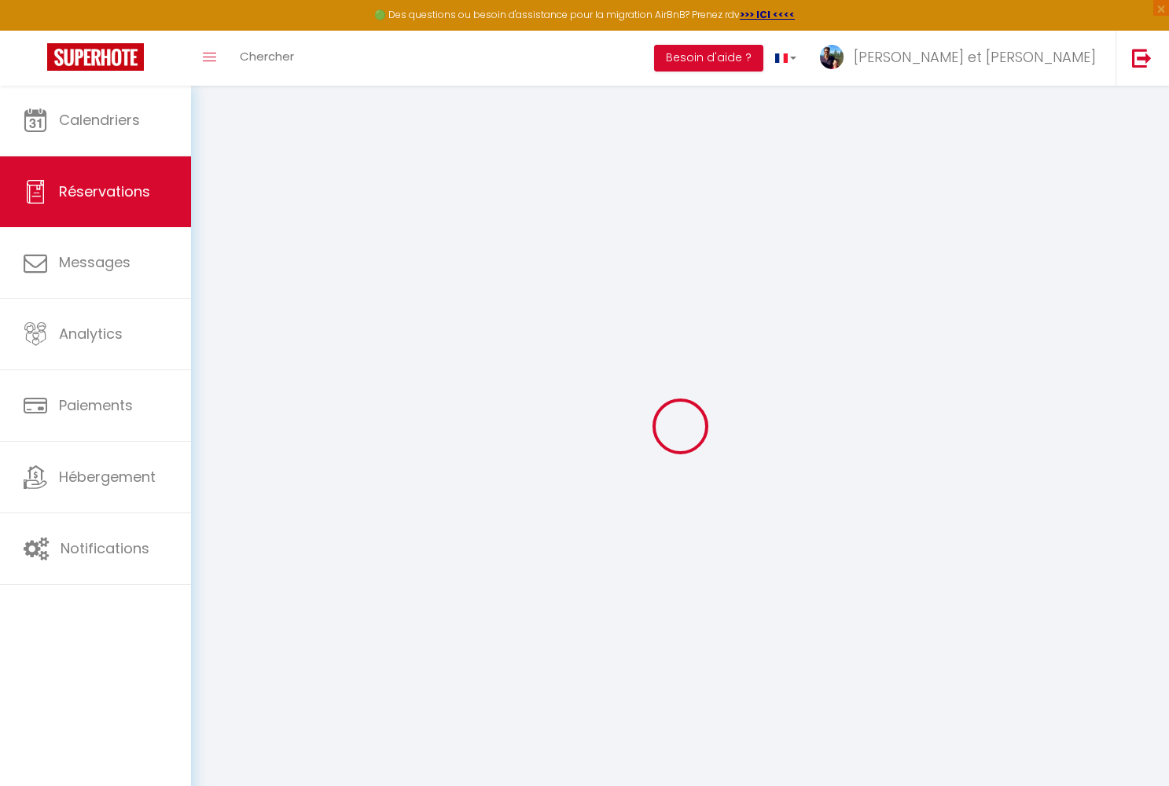
select select
checkbox input "false"
type svp0 "Solde: ANCV (50 % max): non réglé"
type éventuels1 "Modification du nombre de personnes 3 bébés"
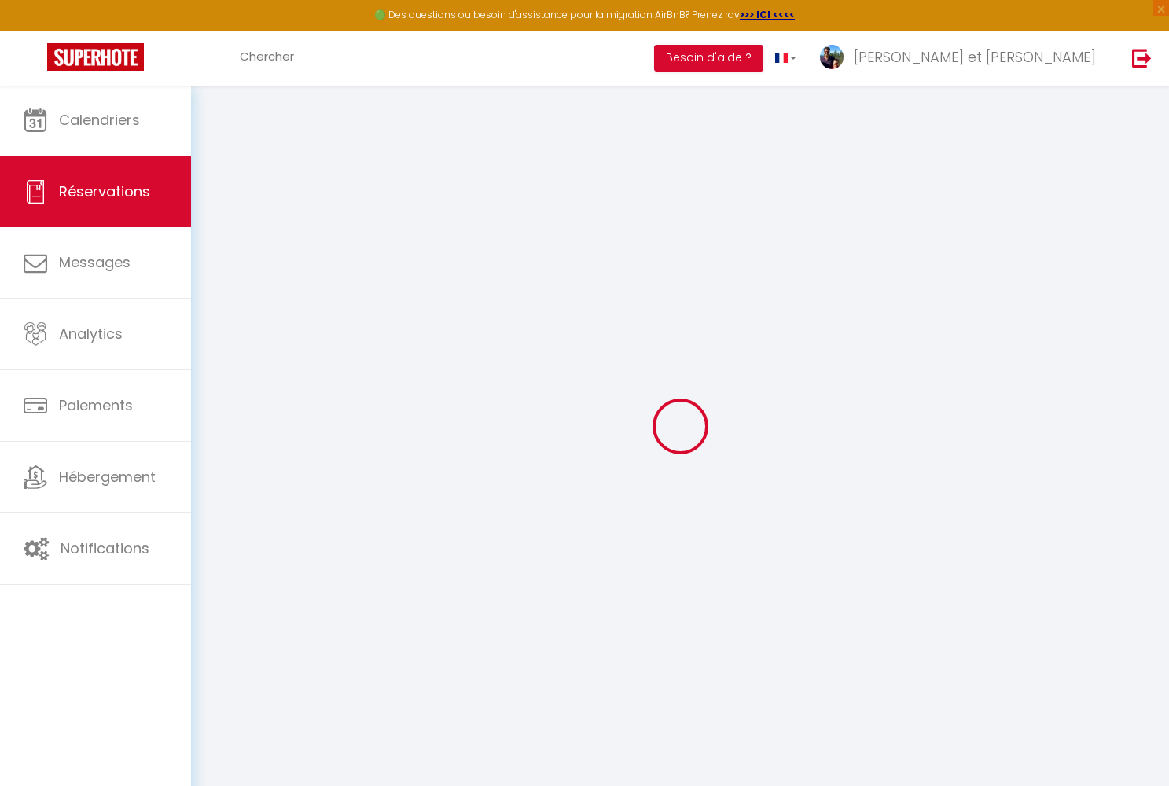
type input "130"
type input "28.8"
select select
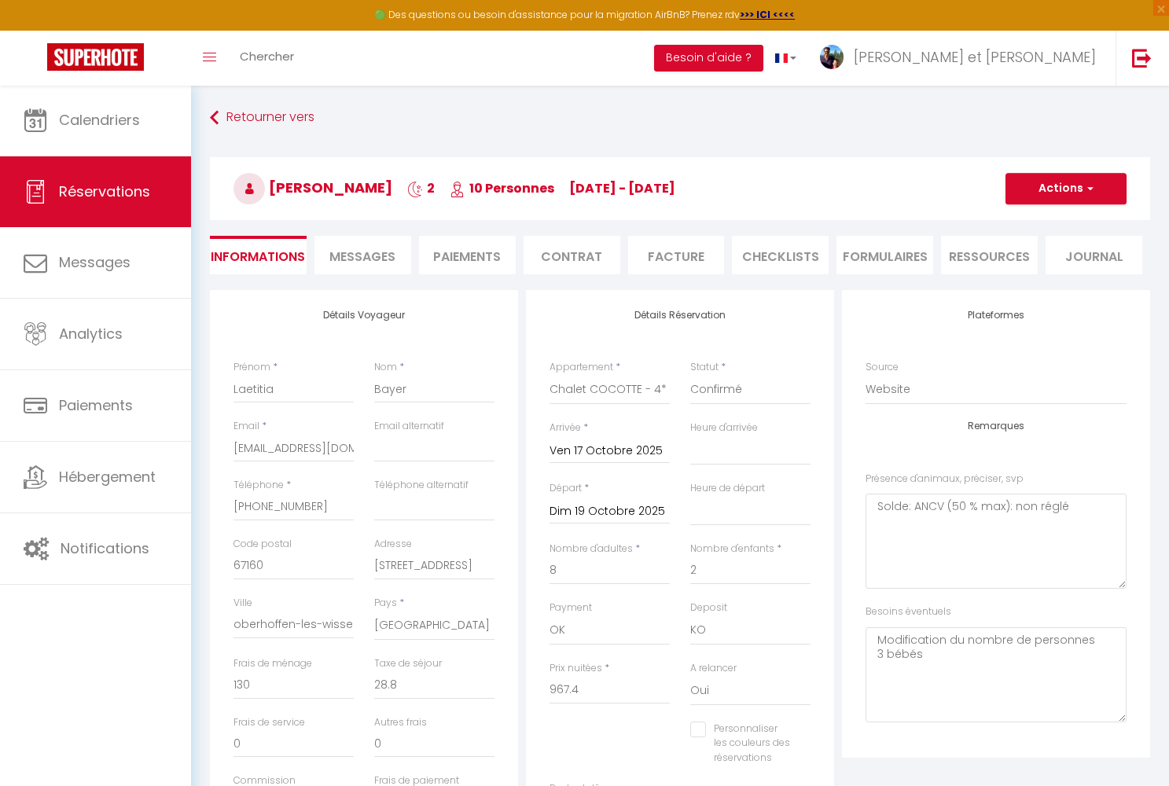
checkbox input "false"
select select
click at [386, 261] on span "Messages" at bounding box center [362, 257] width 66 height 18
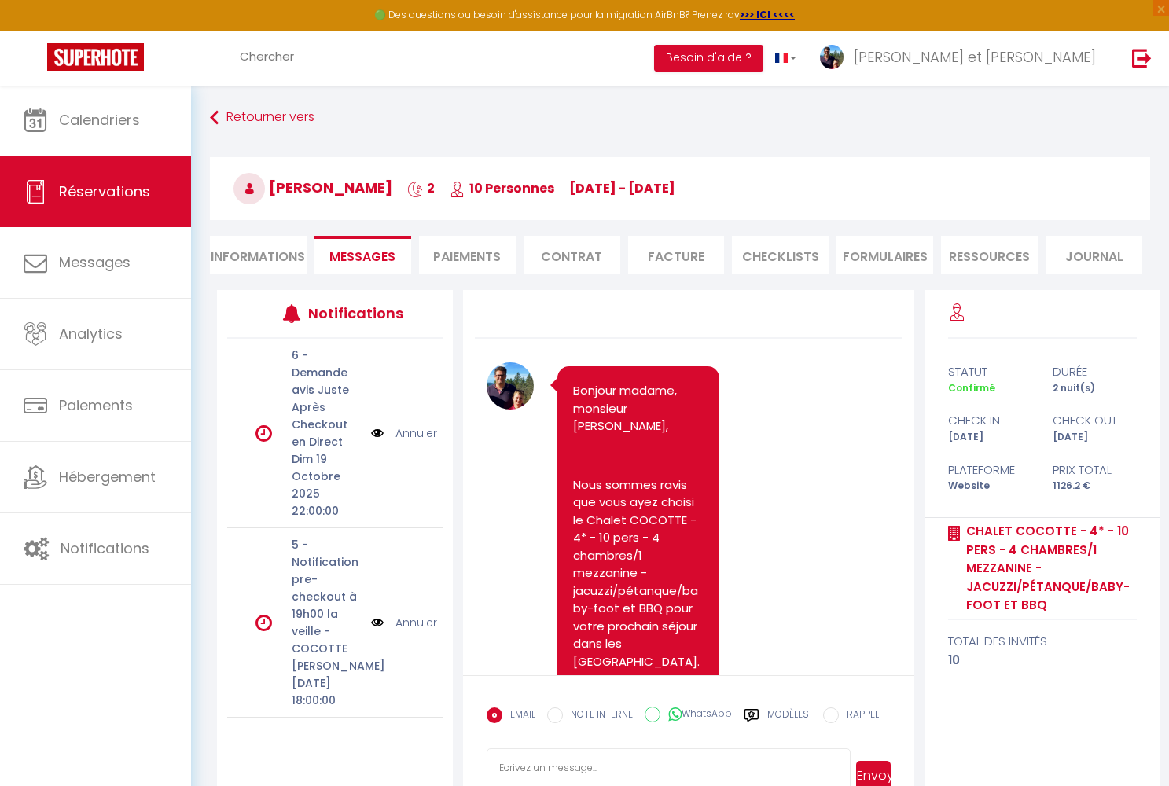
click at [654, 709] on input "WhatsApp" at bounding box center [652, 715] width 16 height 16
radio input "true"
radio input "false"
click at [759, 713] on icon at bounding box center [752, 715] width 16 height 16
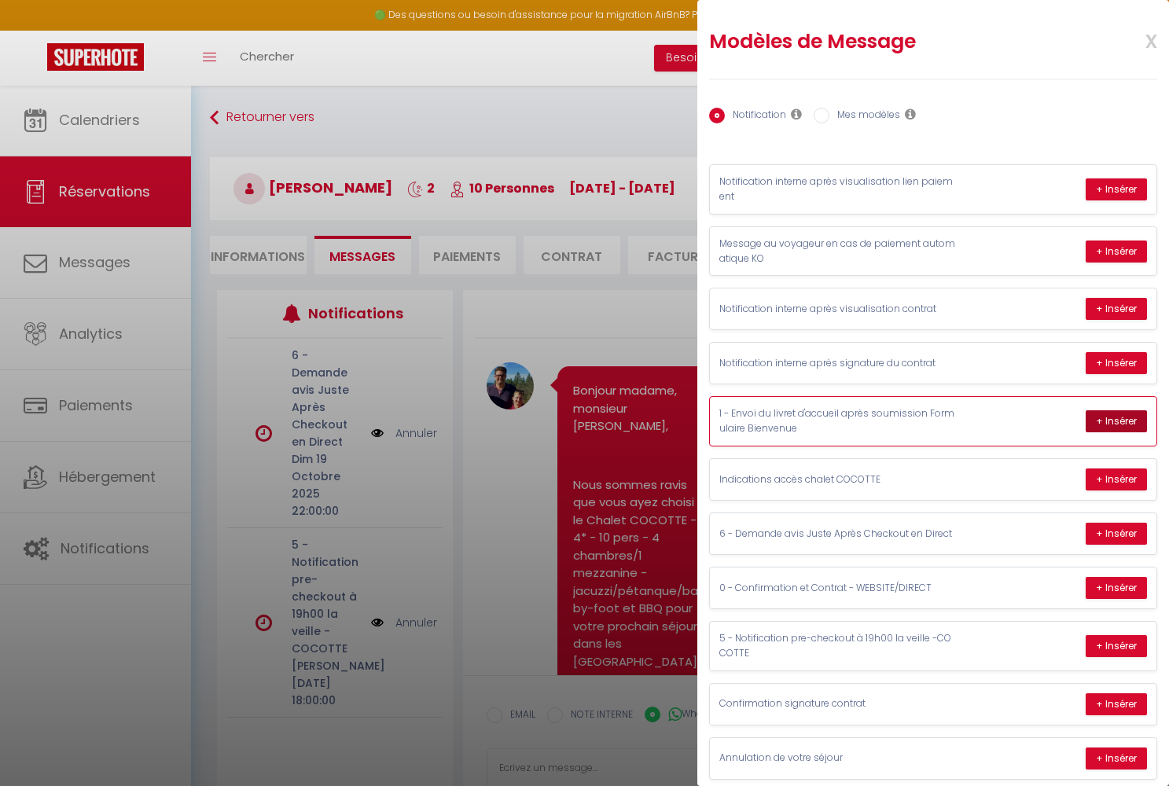
click at [1108, 417] on button "+ Insérer" at bounding box center [1115, 421] width 61 height 22
type textarea "Bonjour madame, monsieur Laetitia Bayer Nous nous réjouissons à l’idée de vous …"
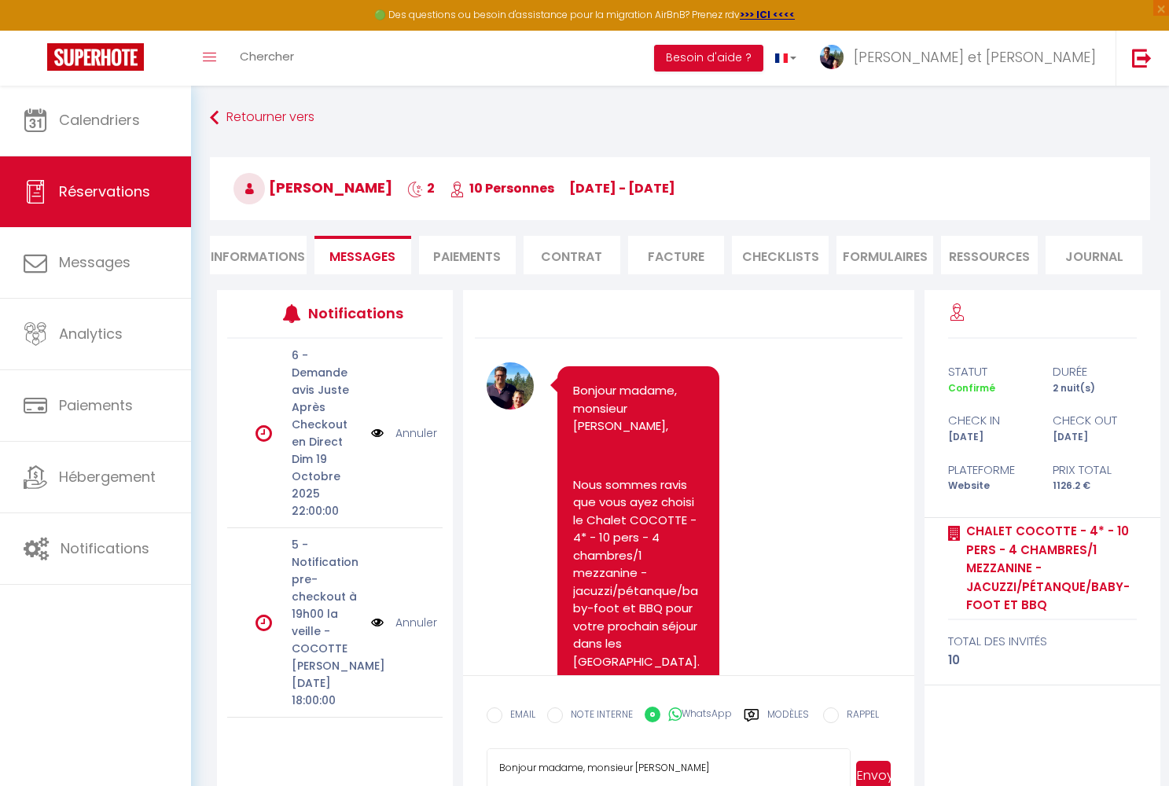
click at [870, 773] on button "Envoyer" at bounding box center [873, 776] width 35 height 30
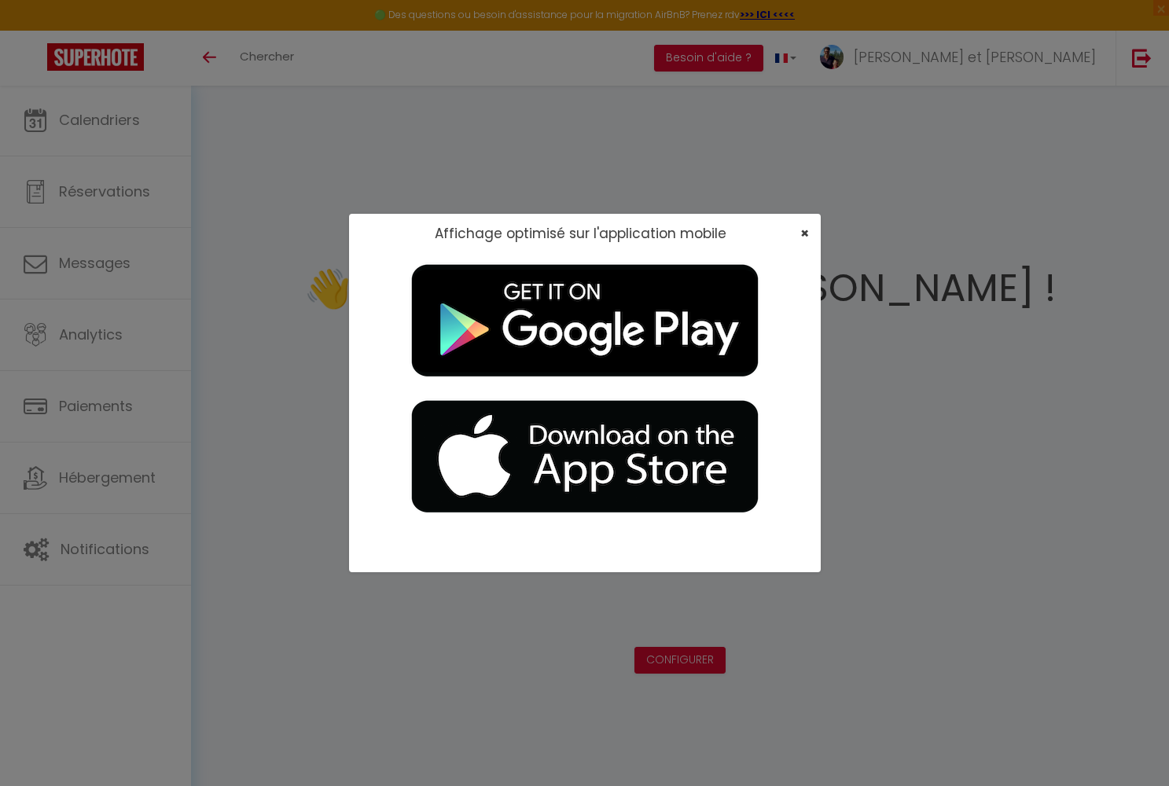
click at [609, 227] on span "×" at bounding box center [804, 233] width 9 height 20
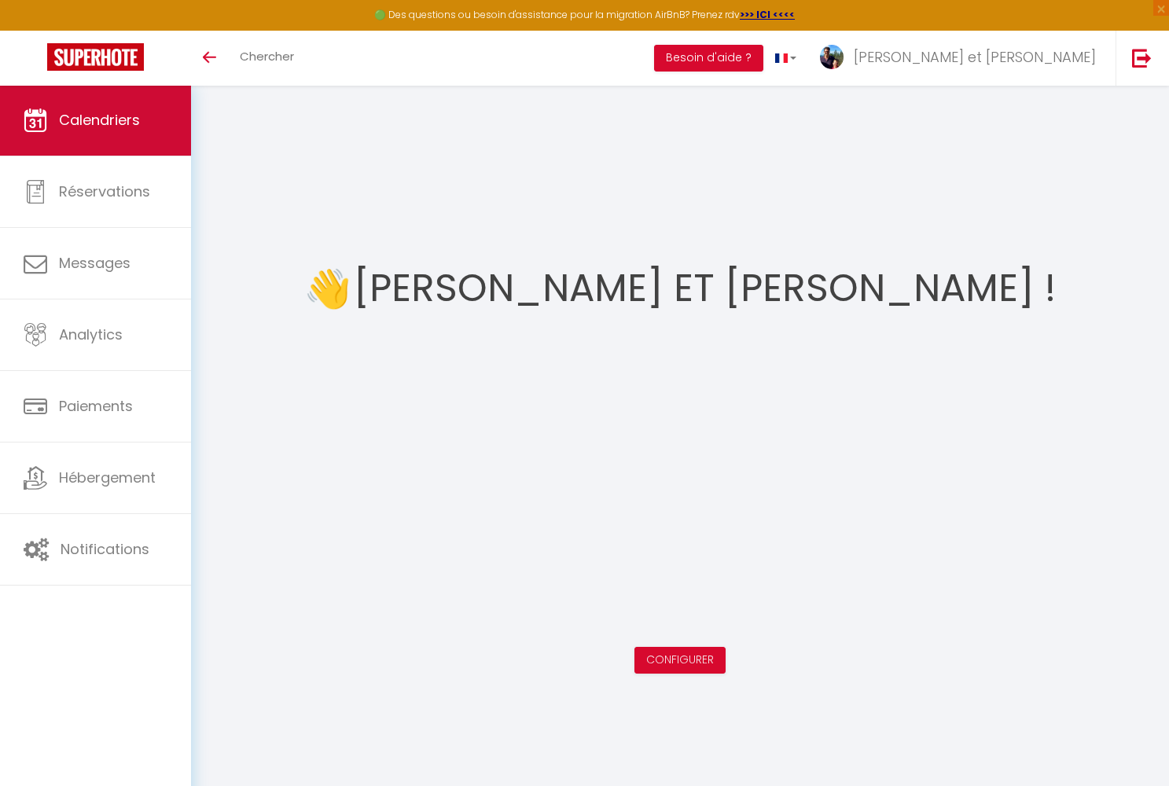
click at [102, 130] on span "Calendriers" at bounding box center [99, 120] width 81 height 20
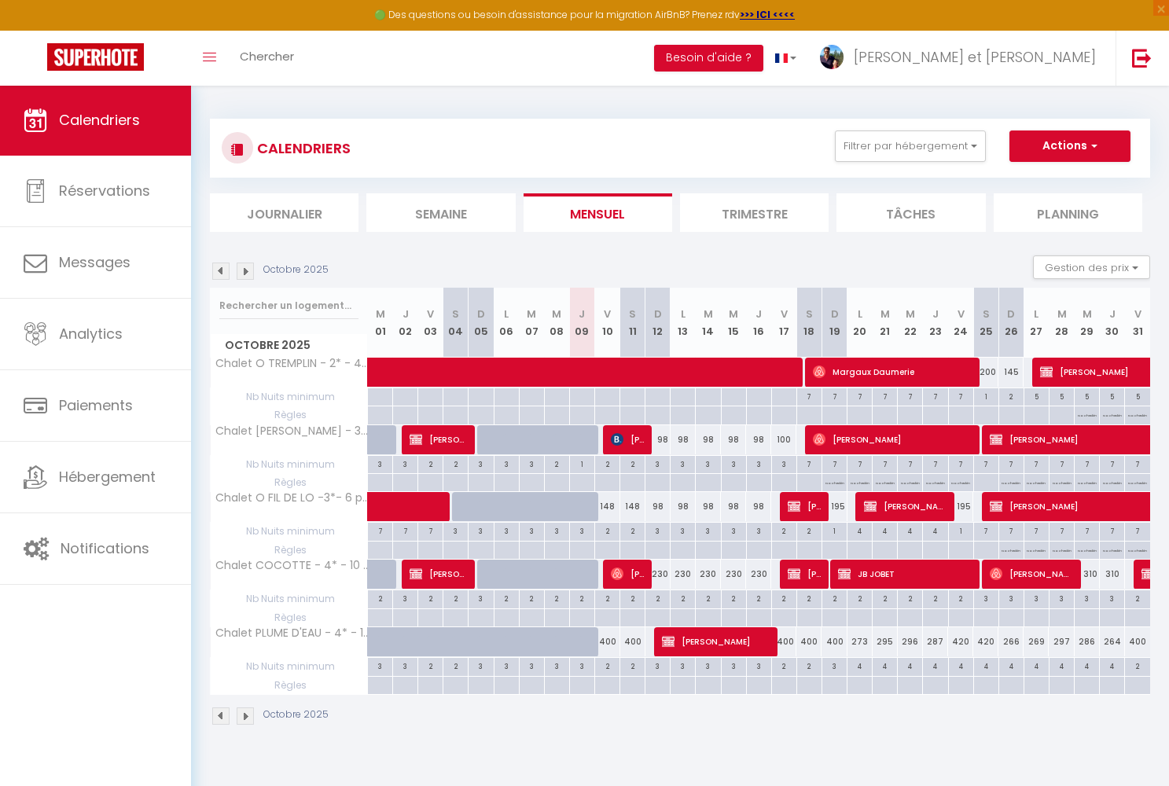
click at [609, 371] on span "Margaux Daumerie" at bounding box center [893, 372] width 160 height 30
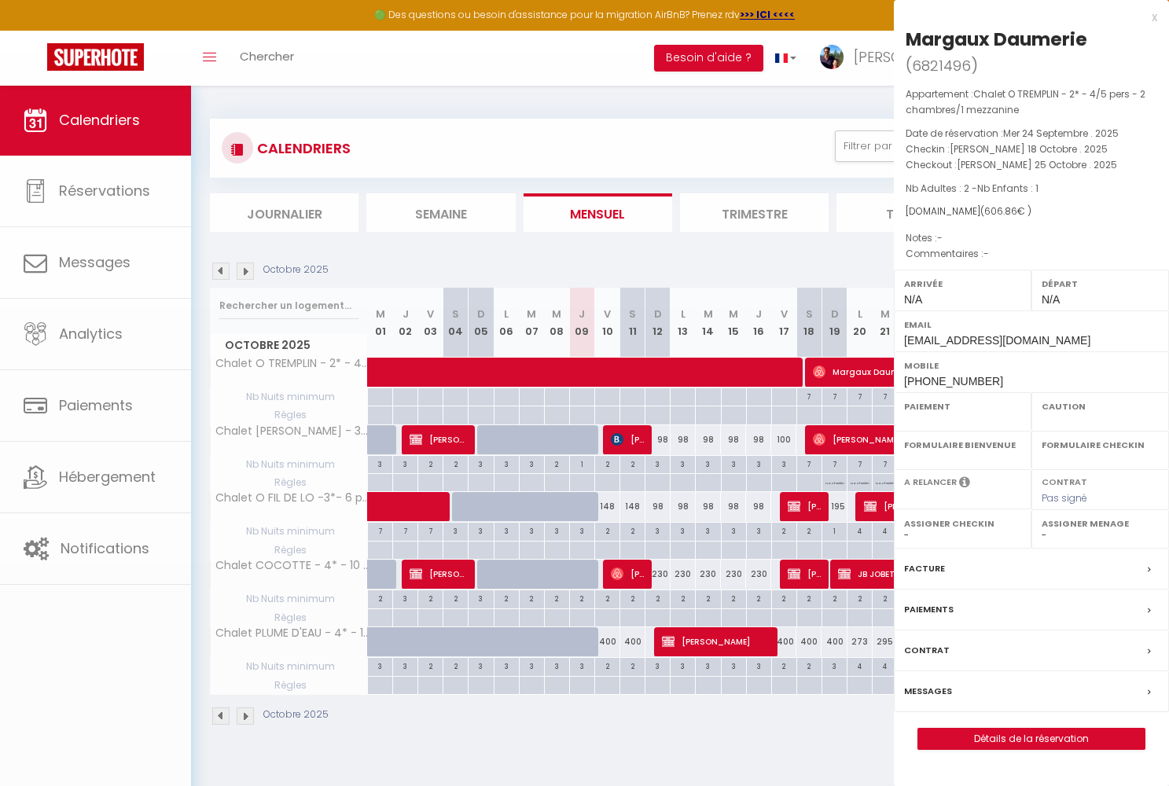
select select "OK"
select select "0"
select select "1"
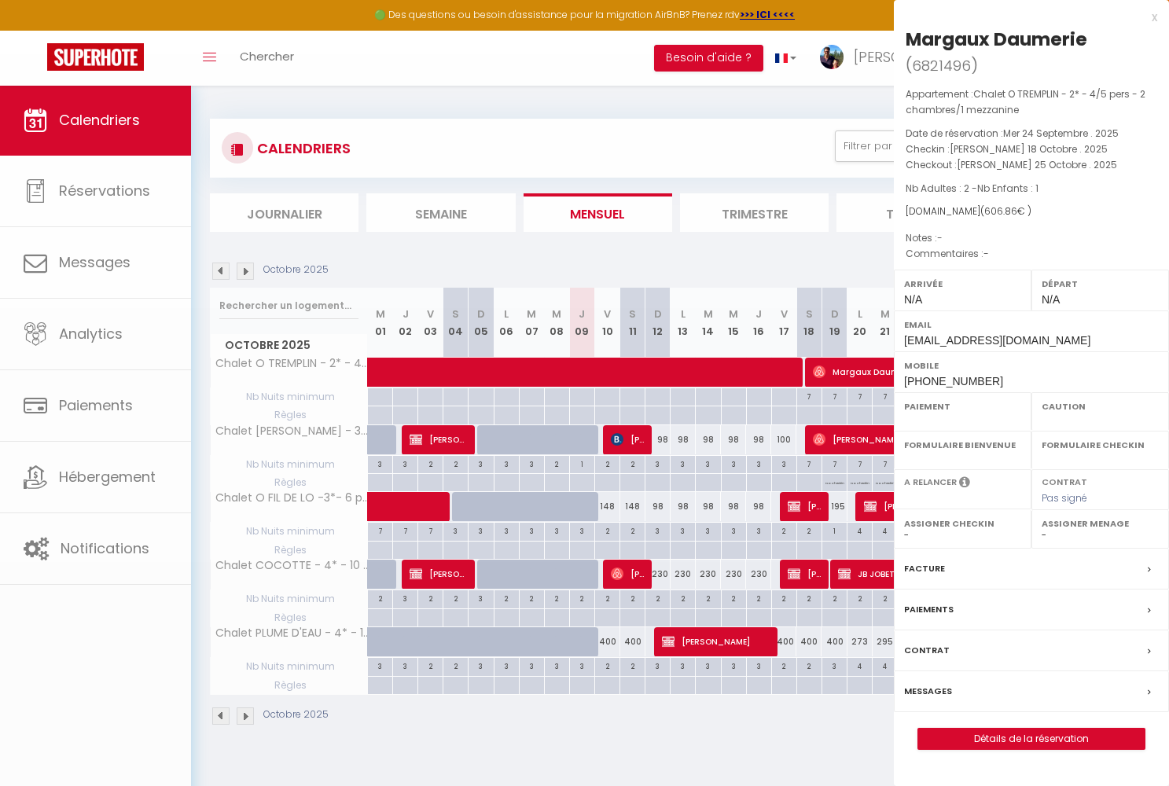
select select
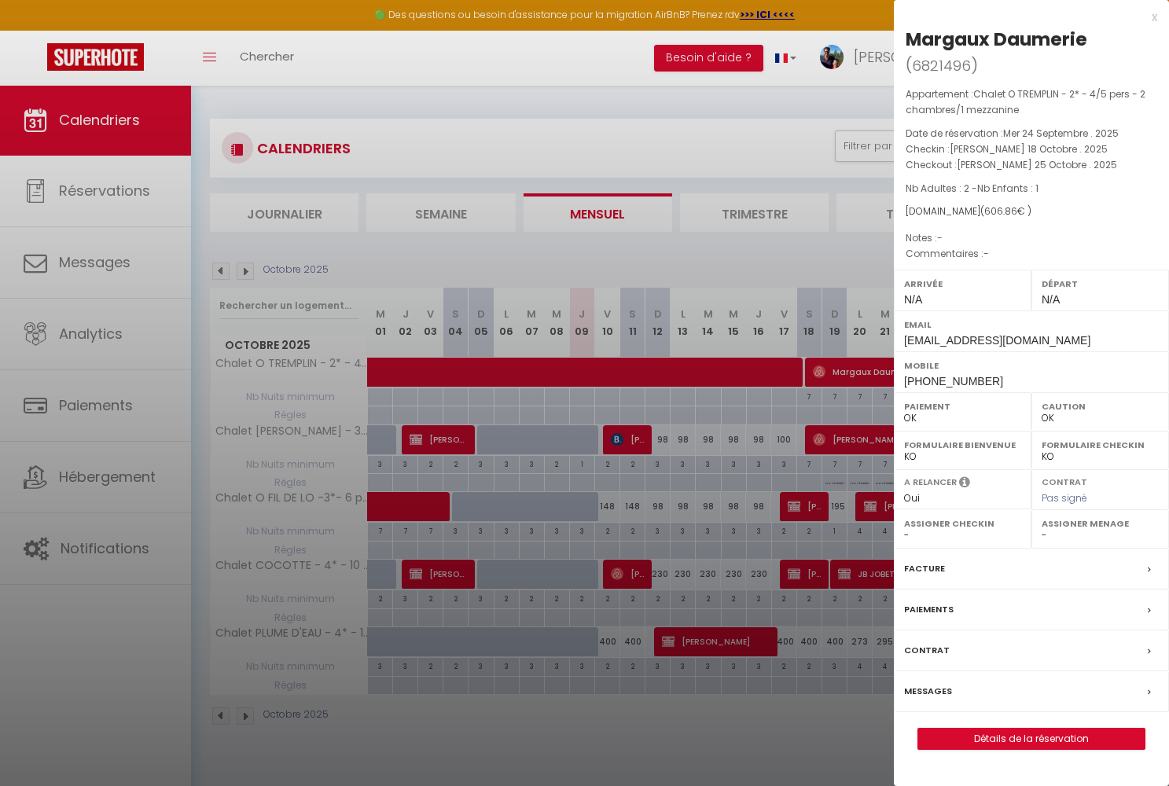
click at [609, 531] on link "Détails de la réservation" at bounding box center [1031, 739] width 226 height 20
select select
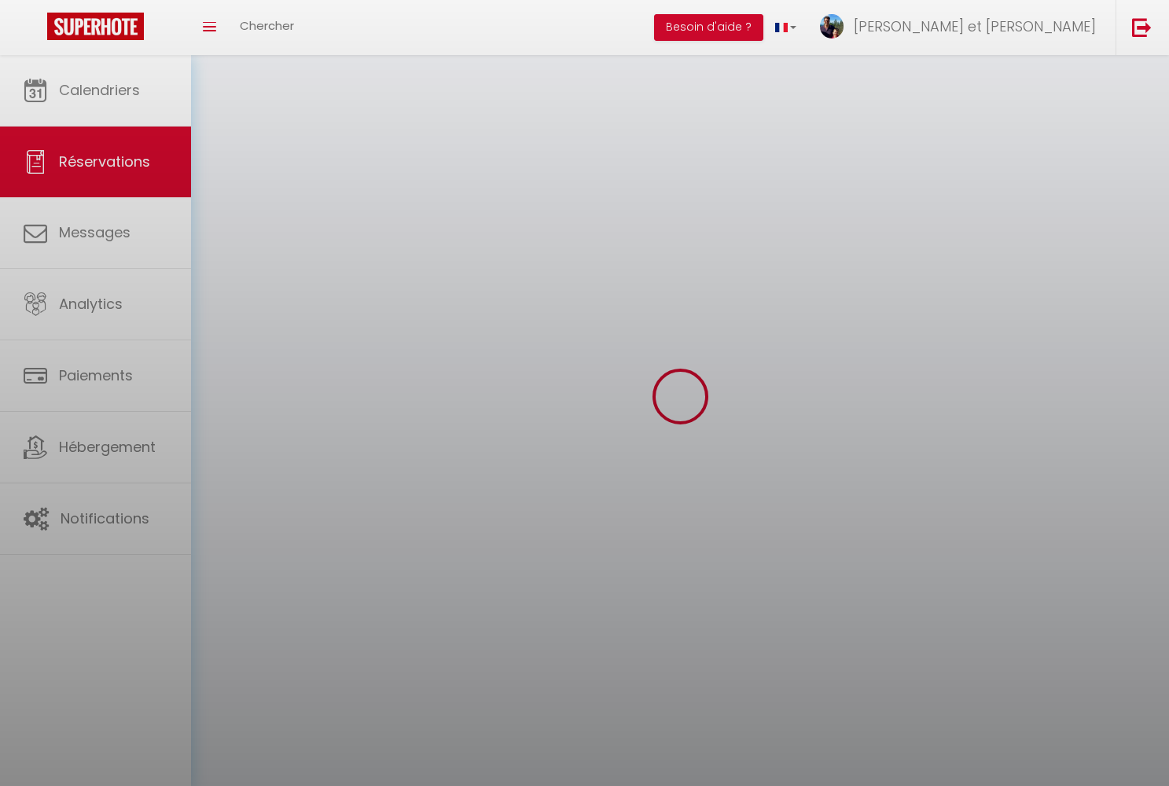
select select
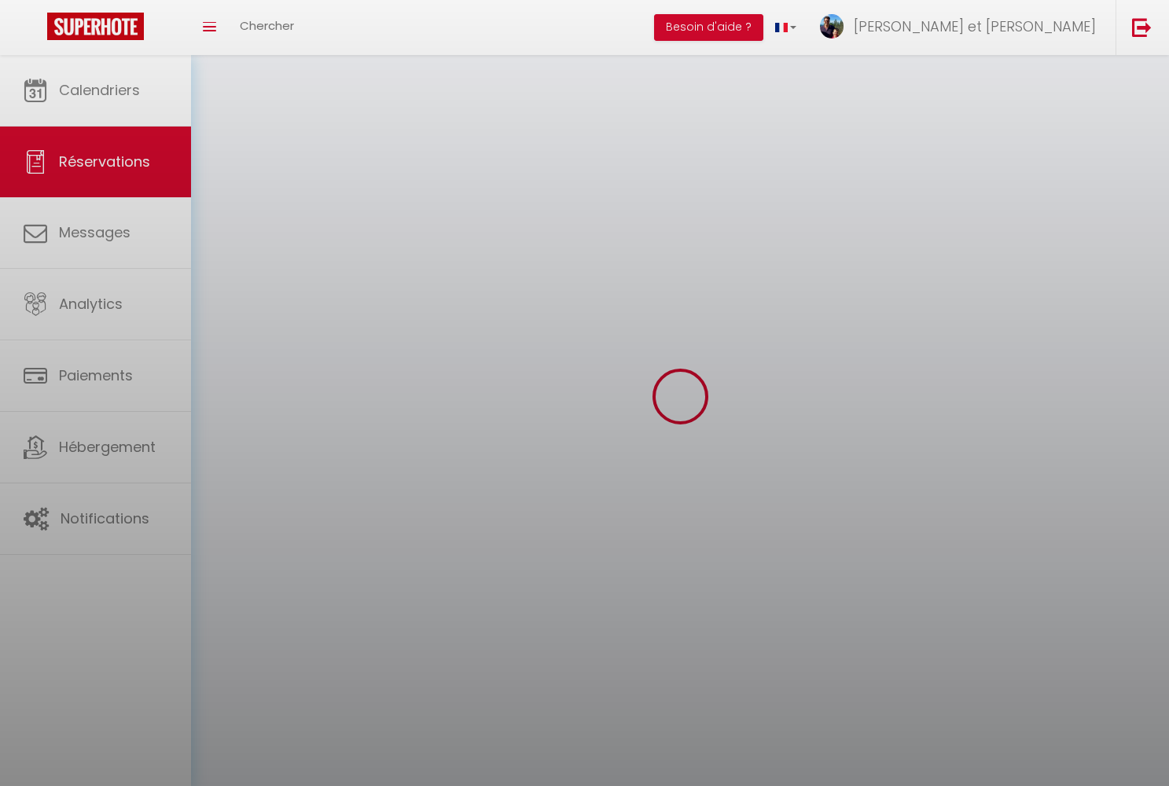
select select
checkbox input "false"
select select
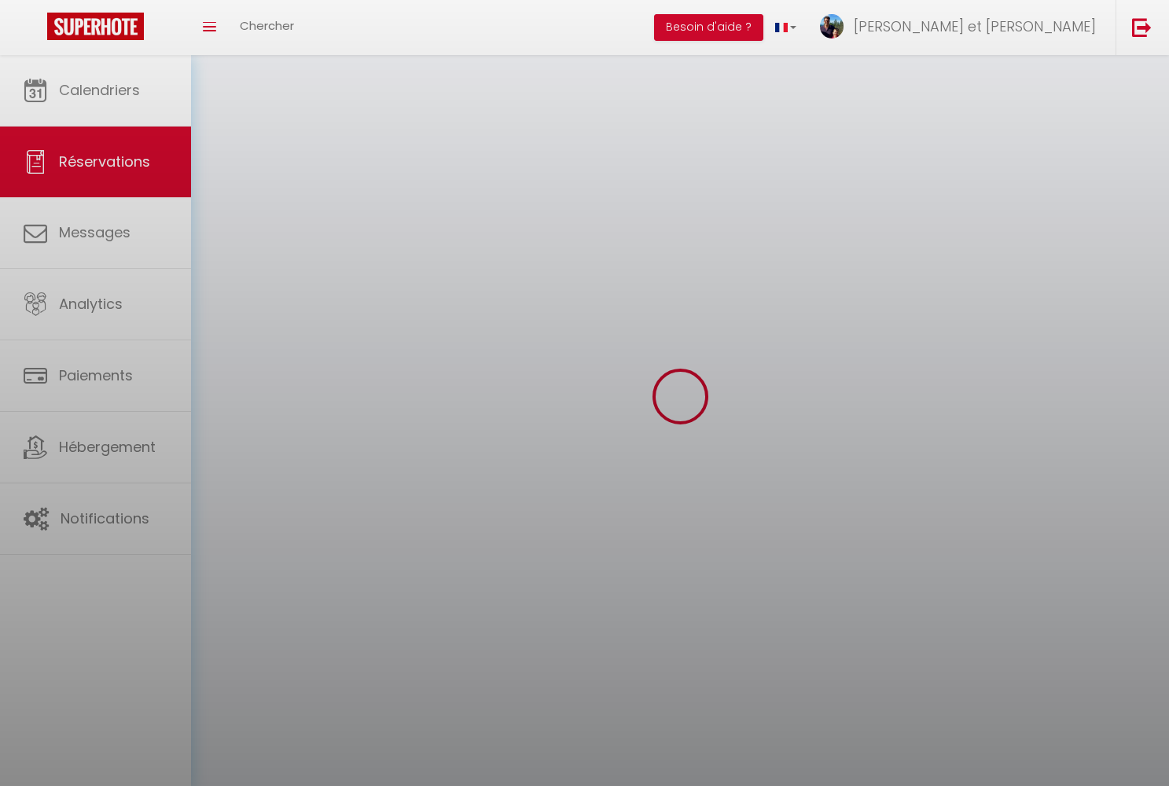
select select
checkbox input "false"
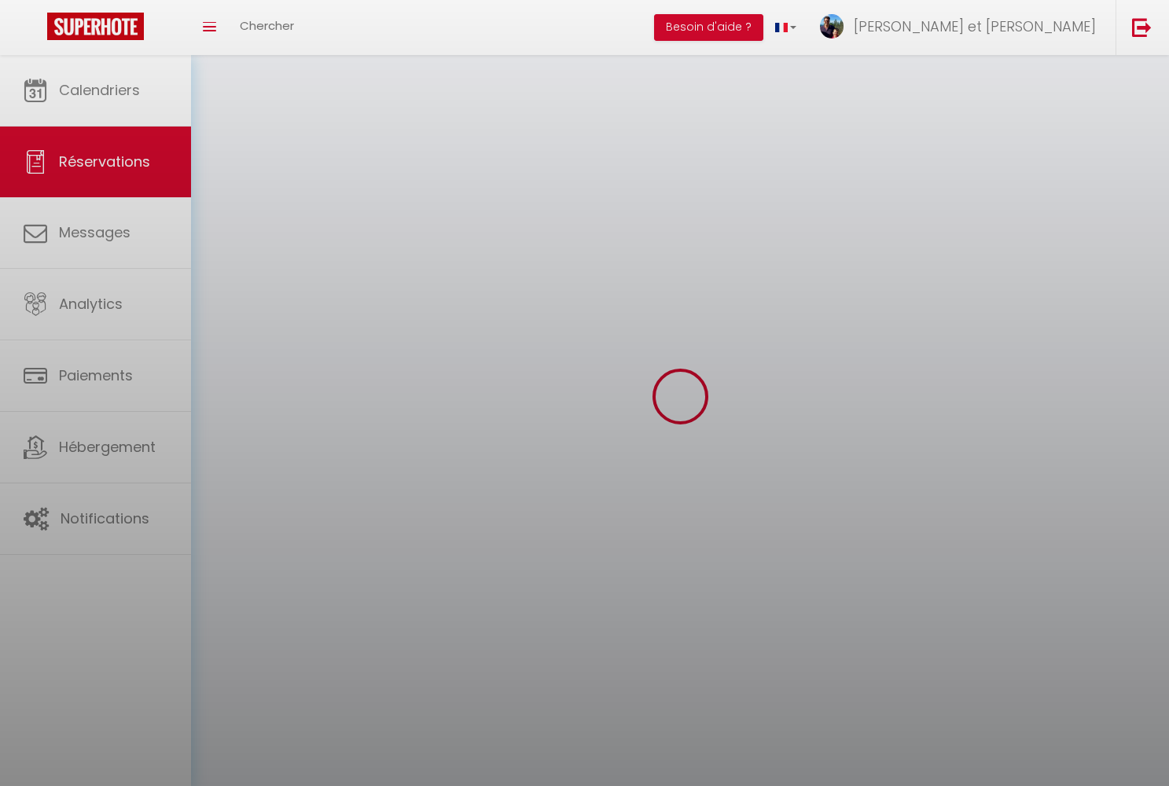
select select
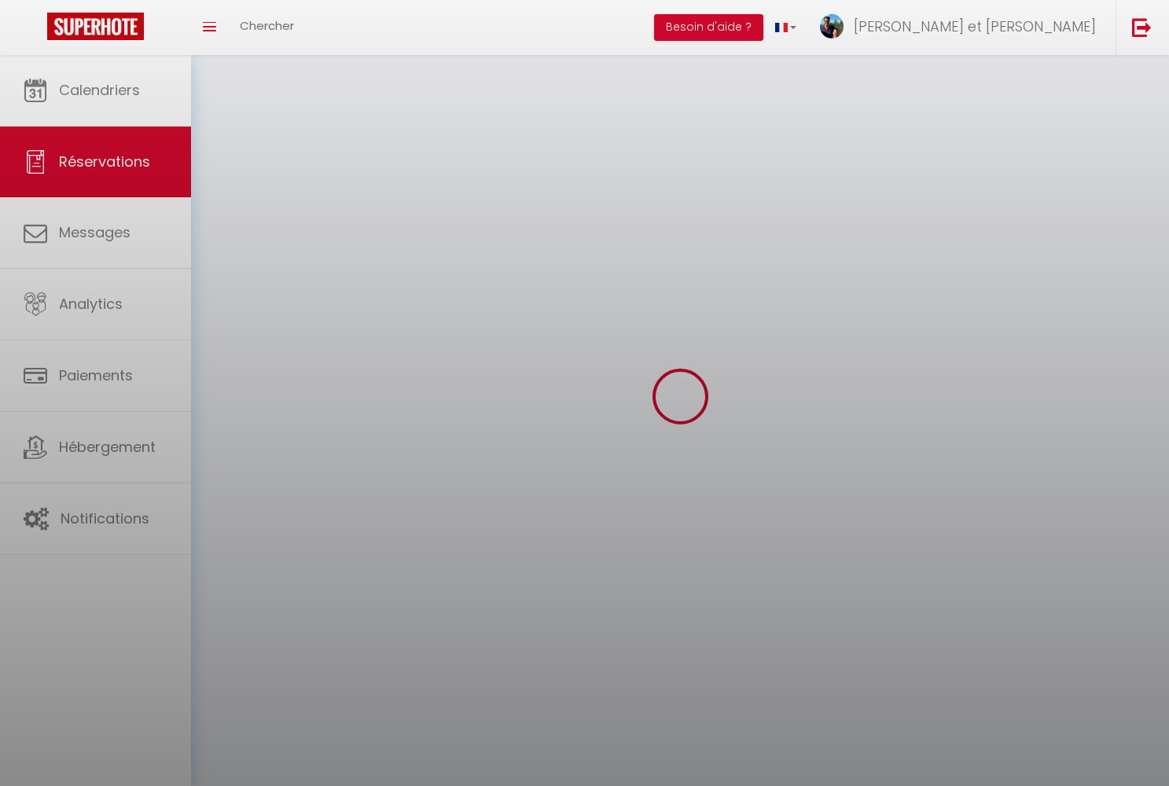
select select
checkbox input "false"
select select
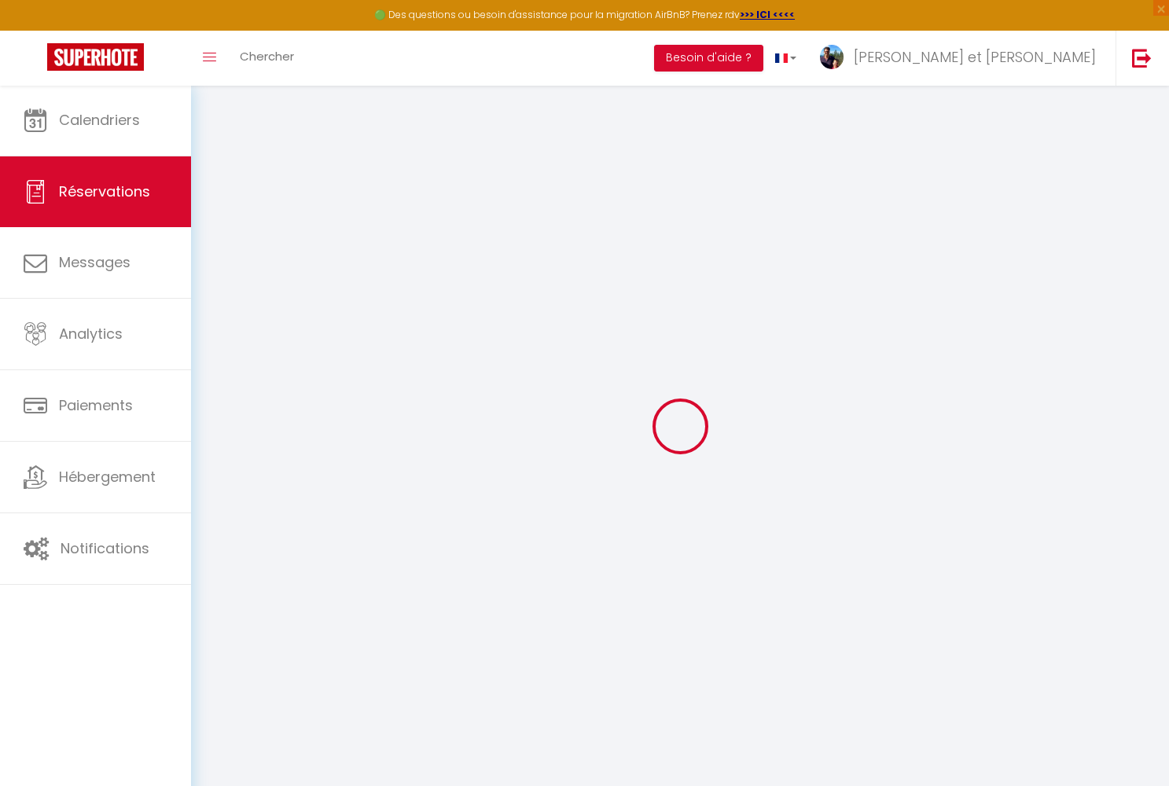
type input "Margaux"
type input "Daumerie"
type input "[EMAIL_ADDRESS][DOMAIN_NAME]"
type input "[PHONE_NUMBER]"
select select
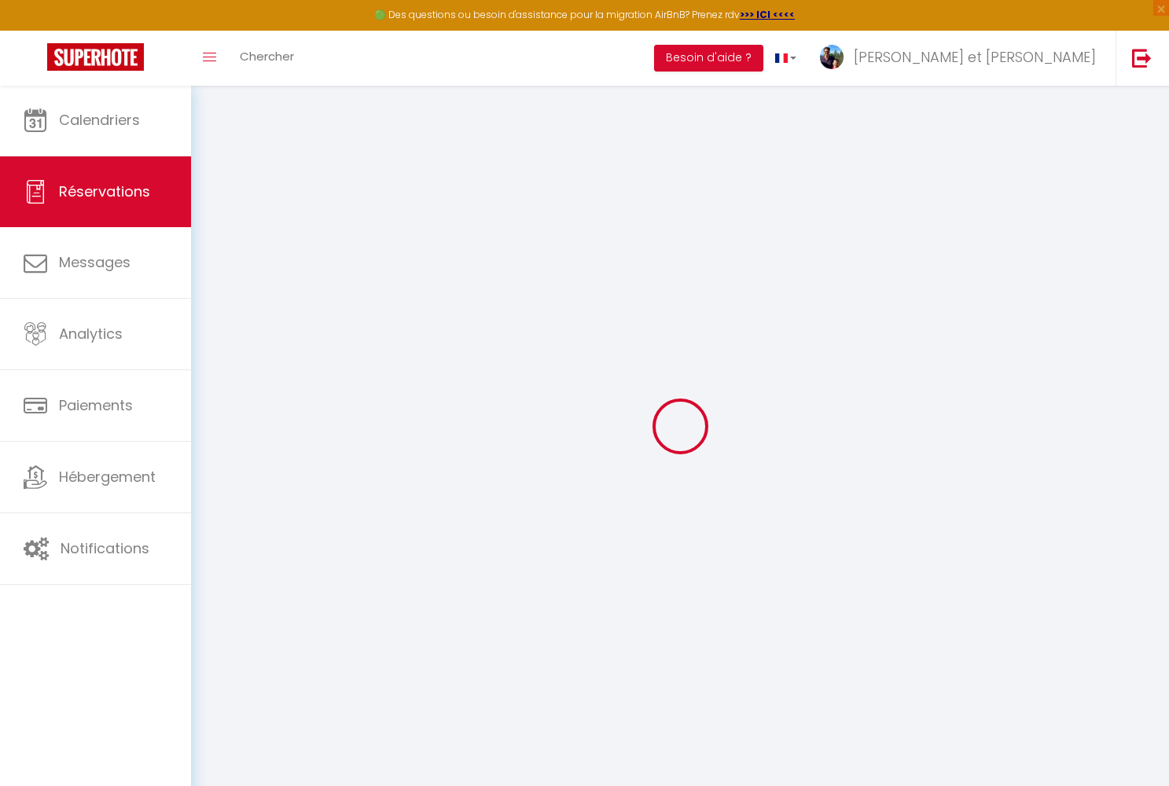
type input "105.72"
select select "38264"
select select "1"
select select
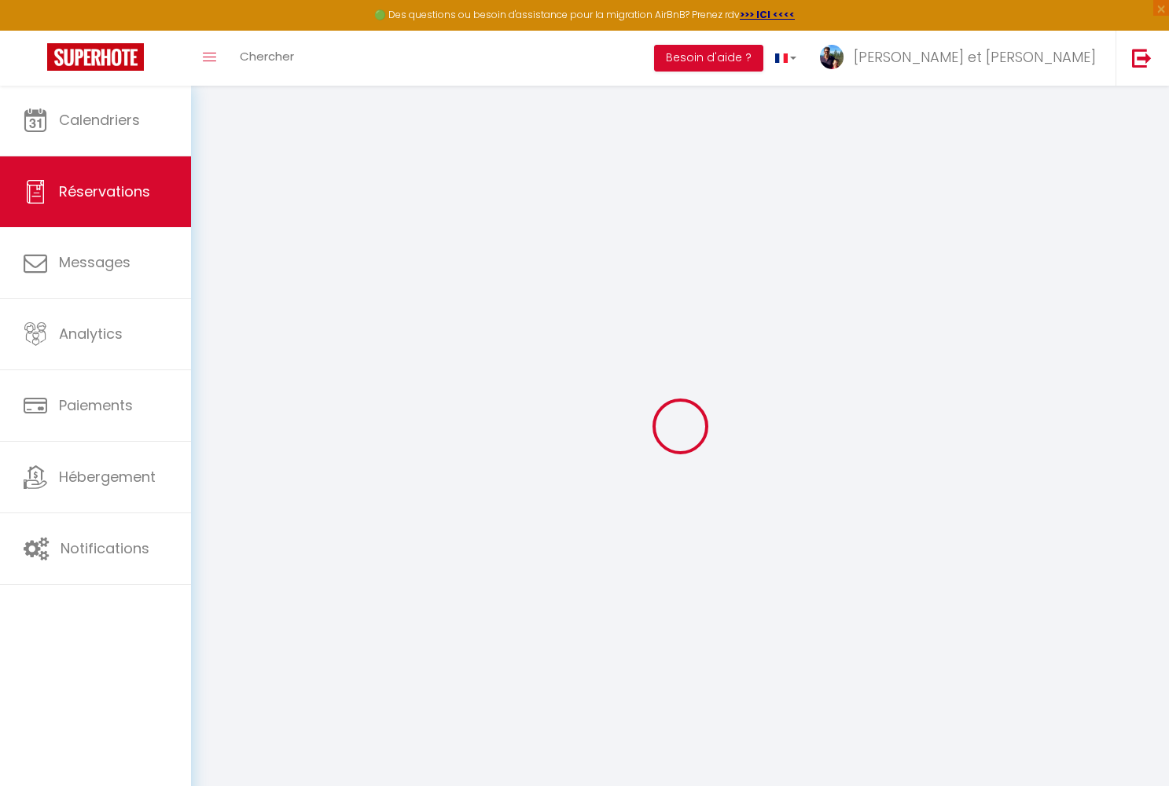
type input "2"
type input "1"
select select "12"
select select
type input "532.35"
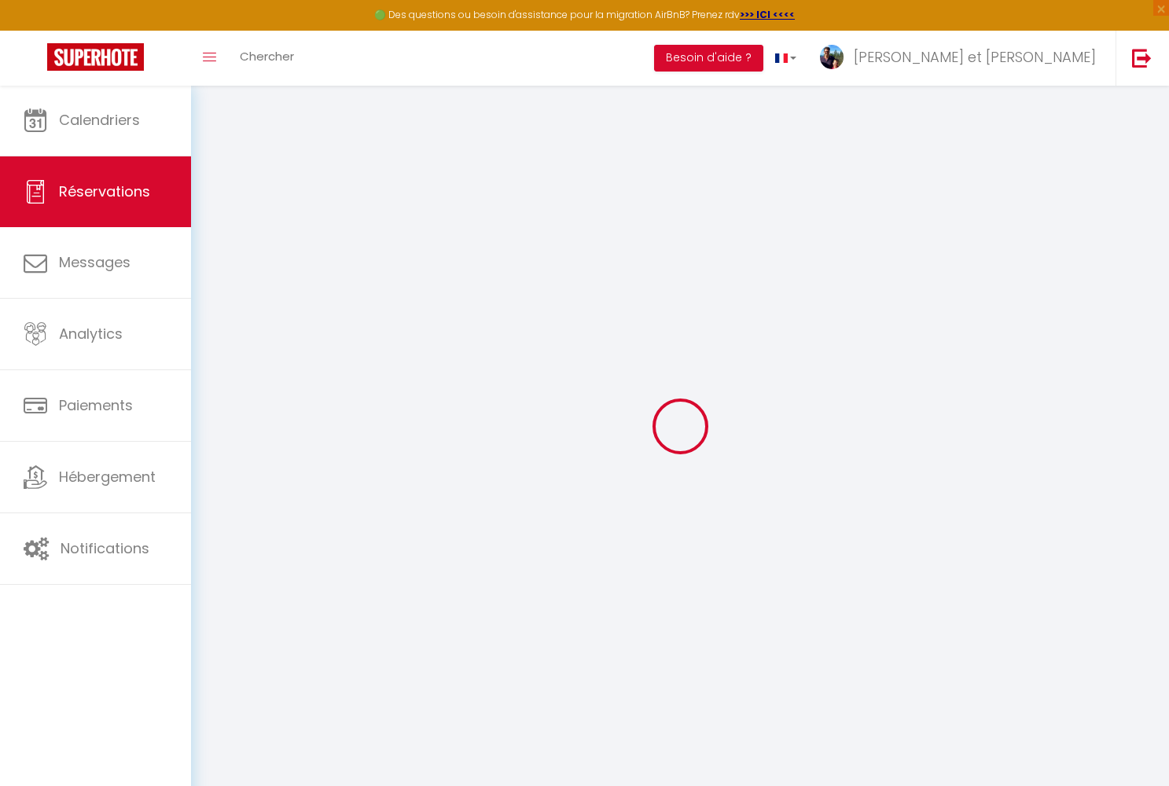
checkbox input "false"
type input "0"
select select "1"
type input "0"
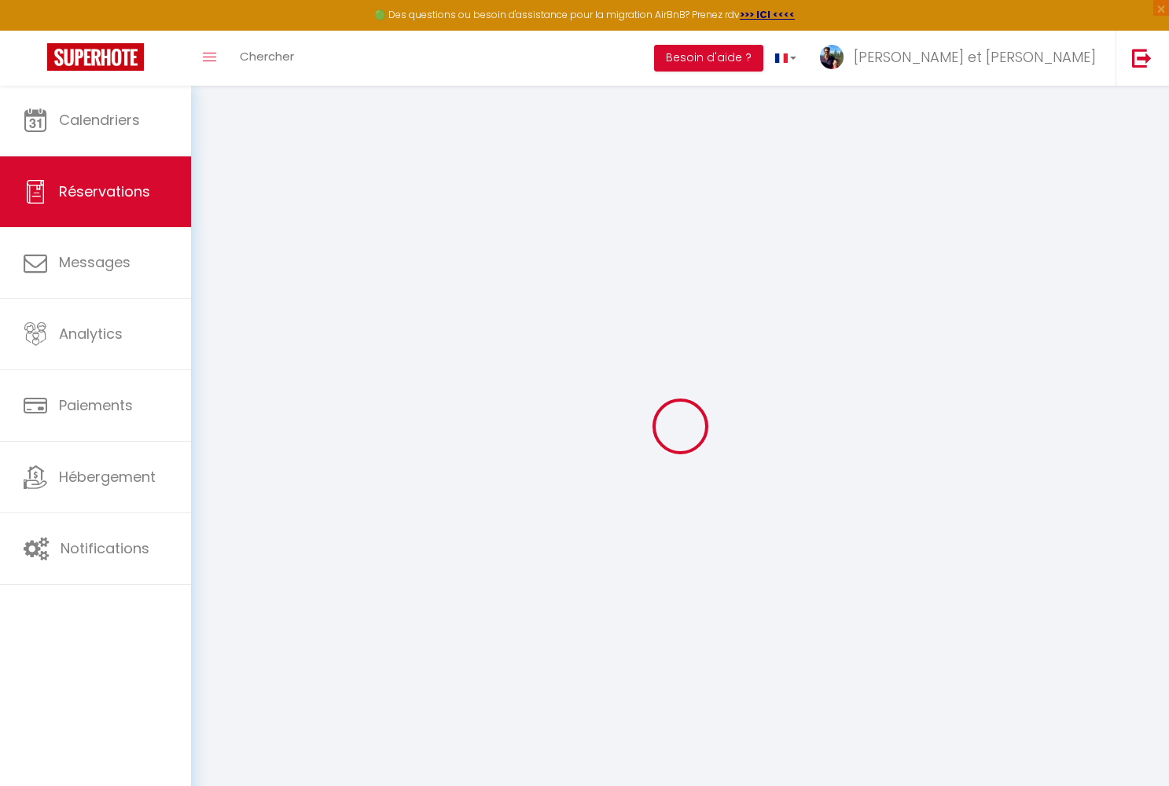
type input "0"
select select
select select "15"
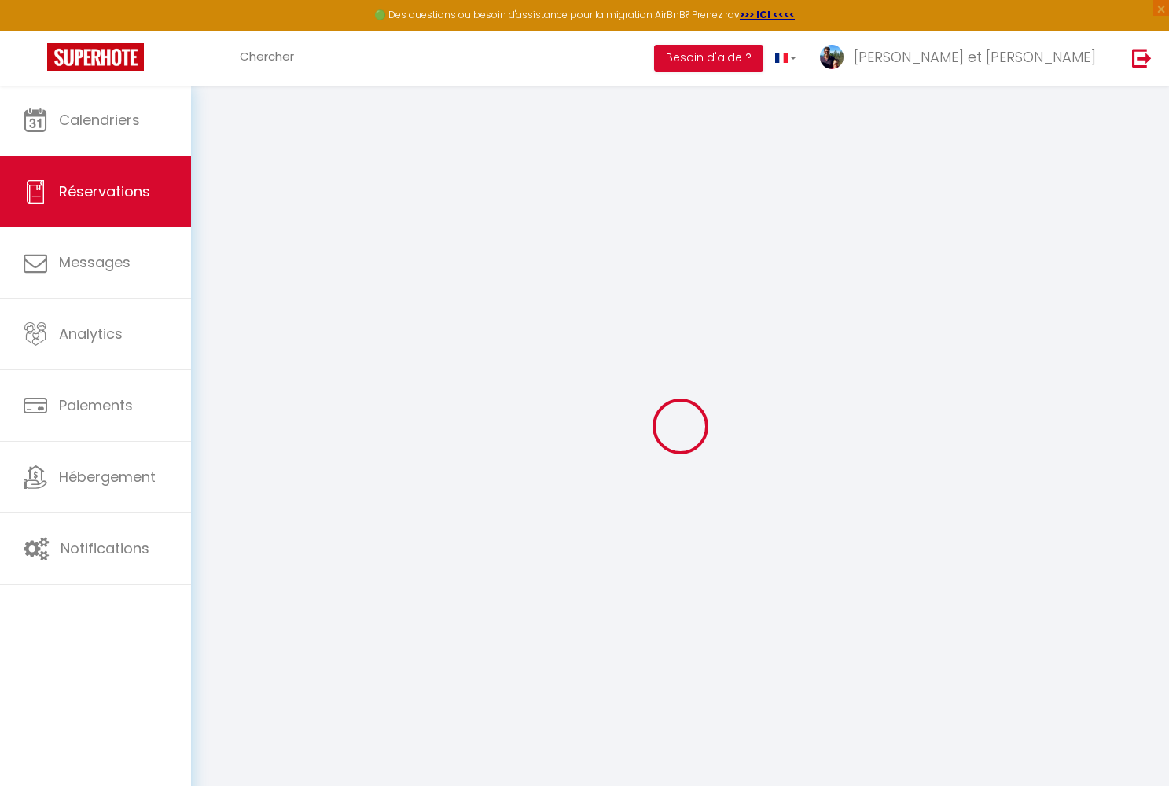
checkbox input "false"
select select
checkbox input "false"
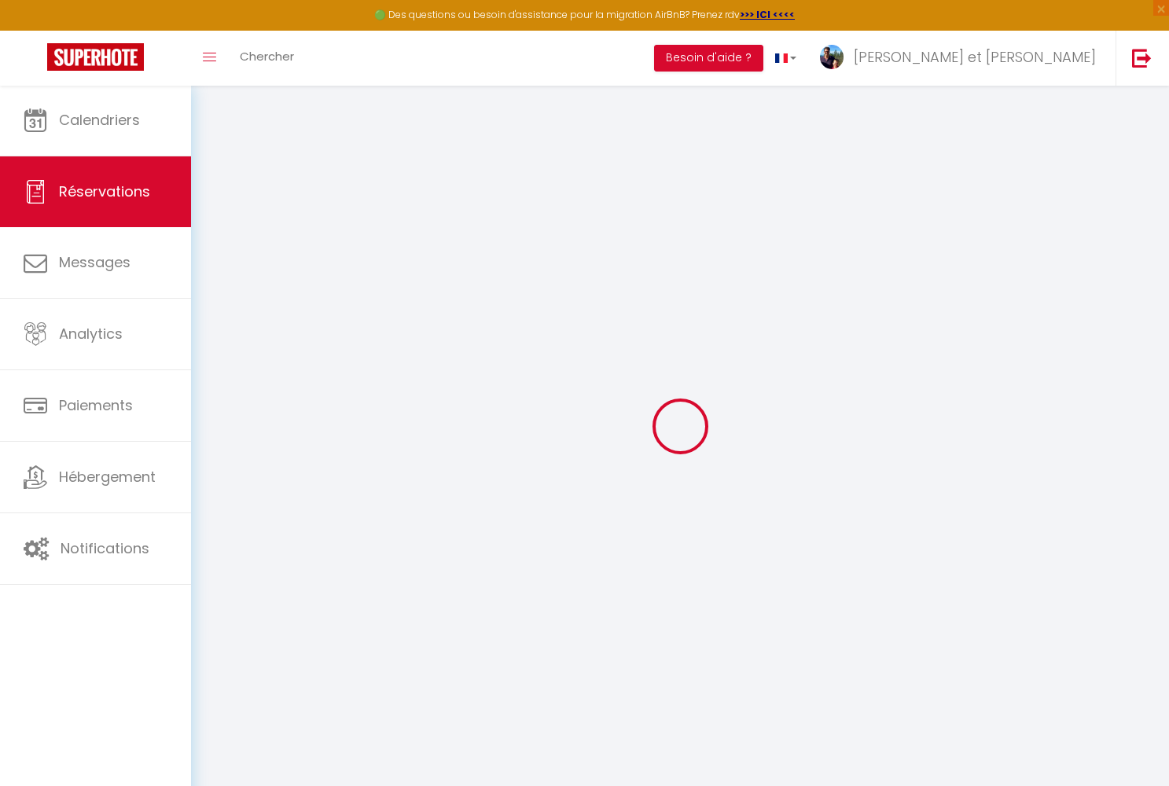
select select
checkbox input "false"
select select
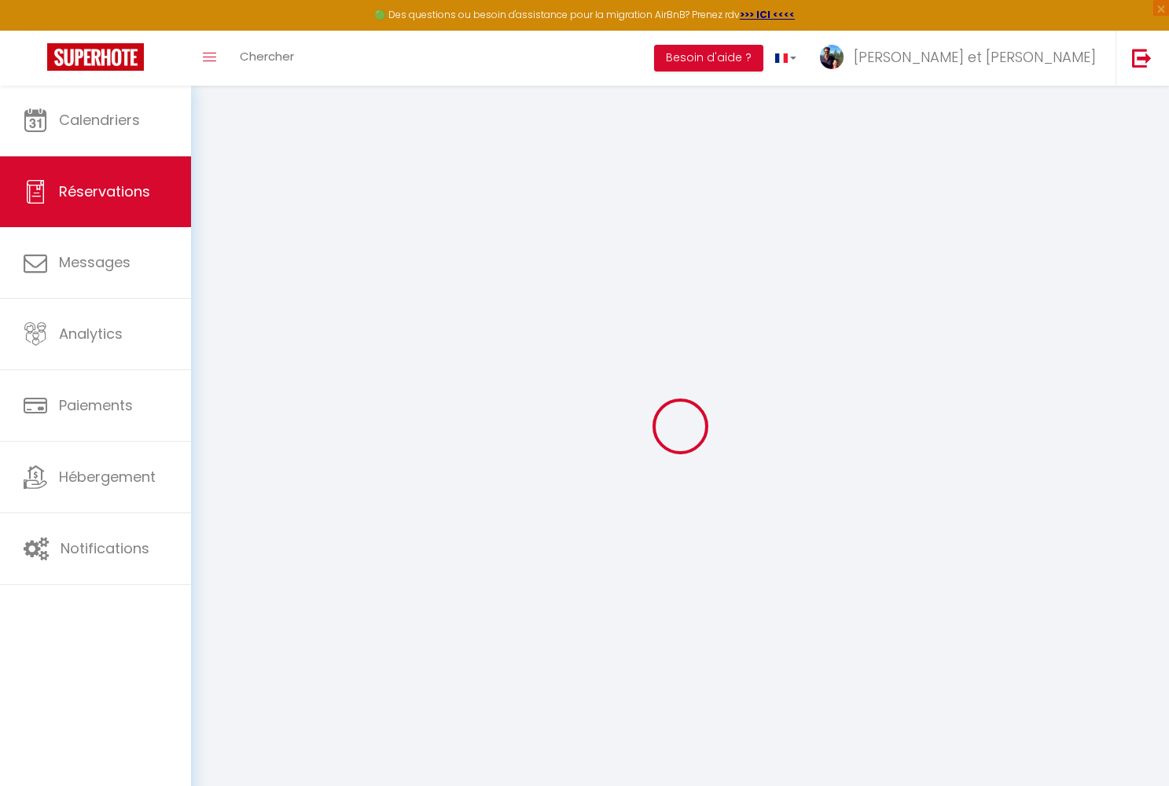
select select
checkbox input "false"
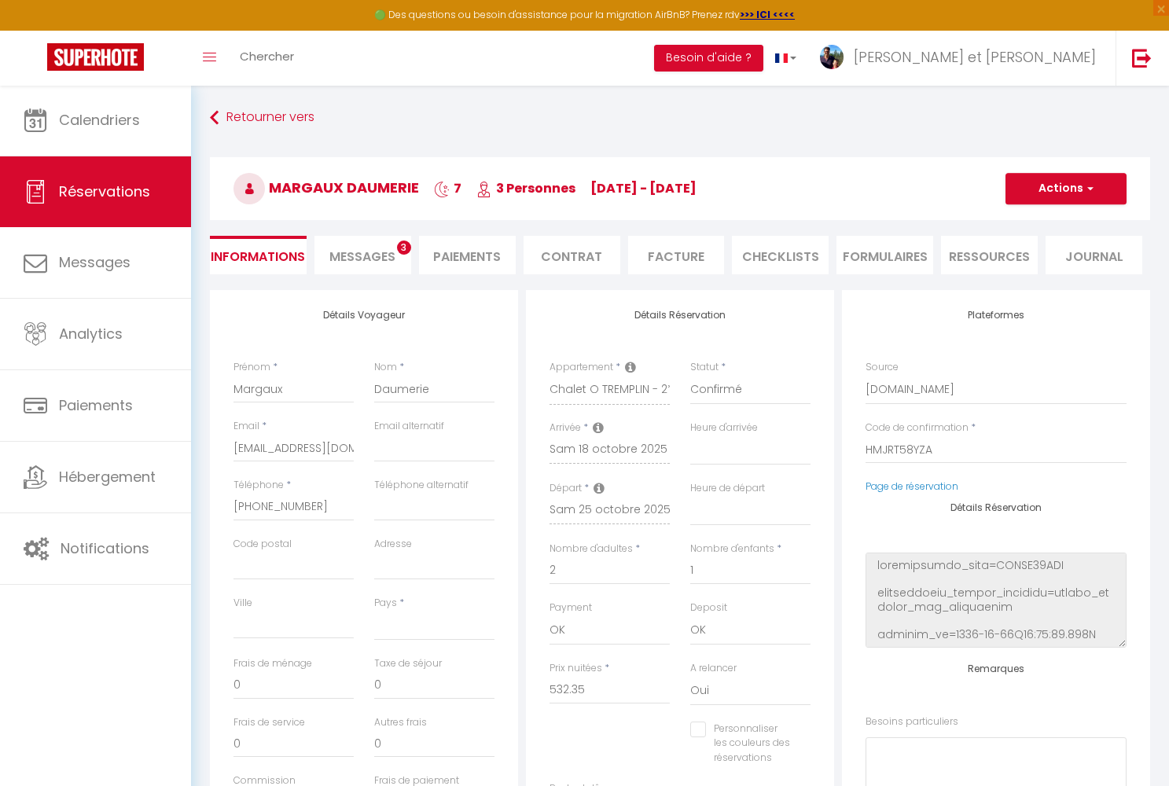
select select
type input "55"
type input "19.51"
select select
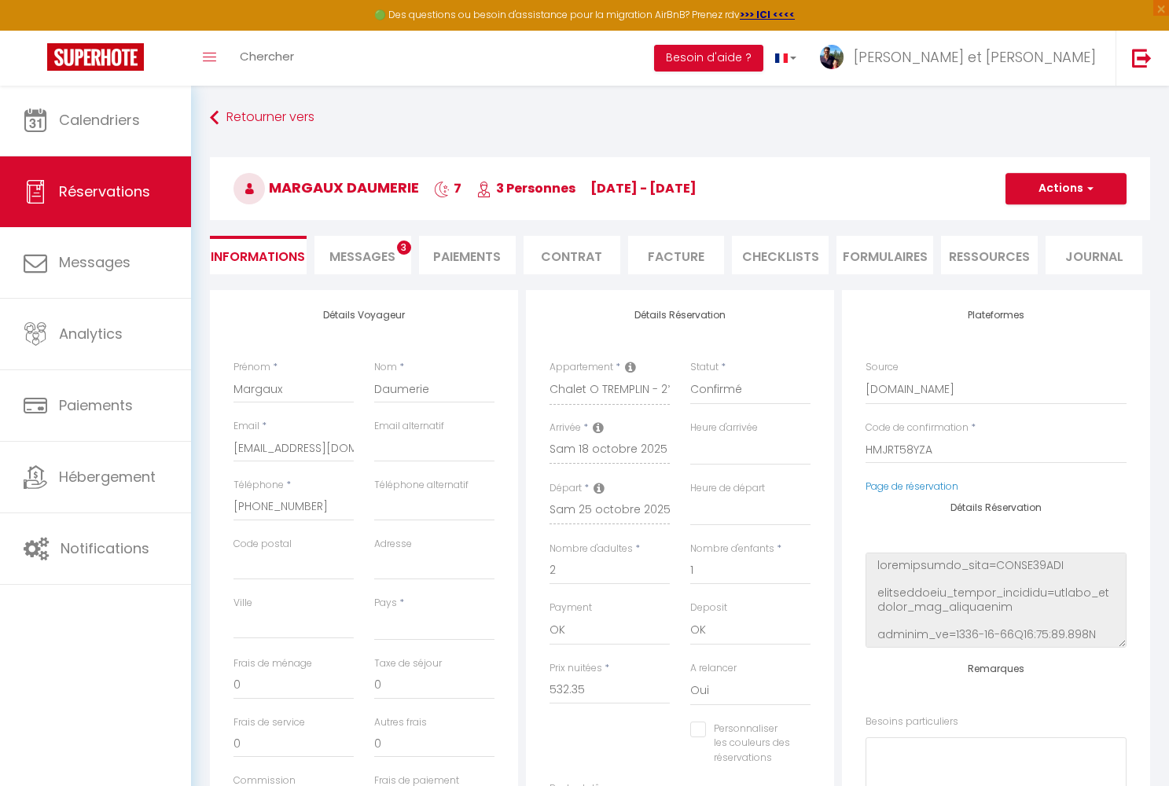
checkbox input "false"
select select
checkbox input "false"
select select
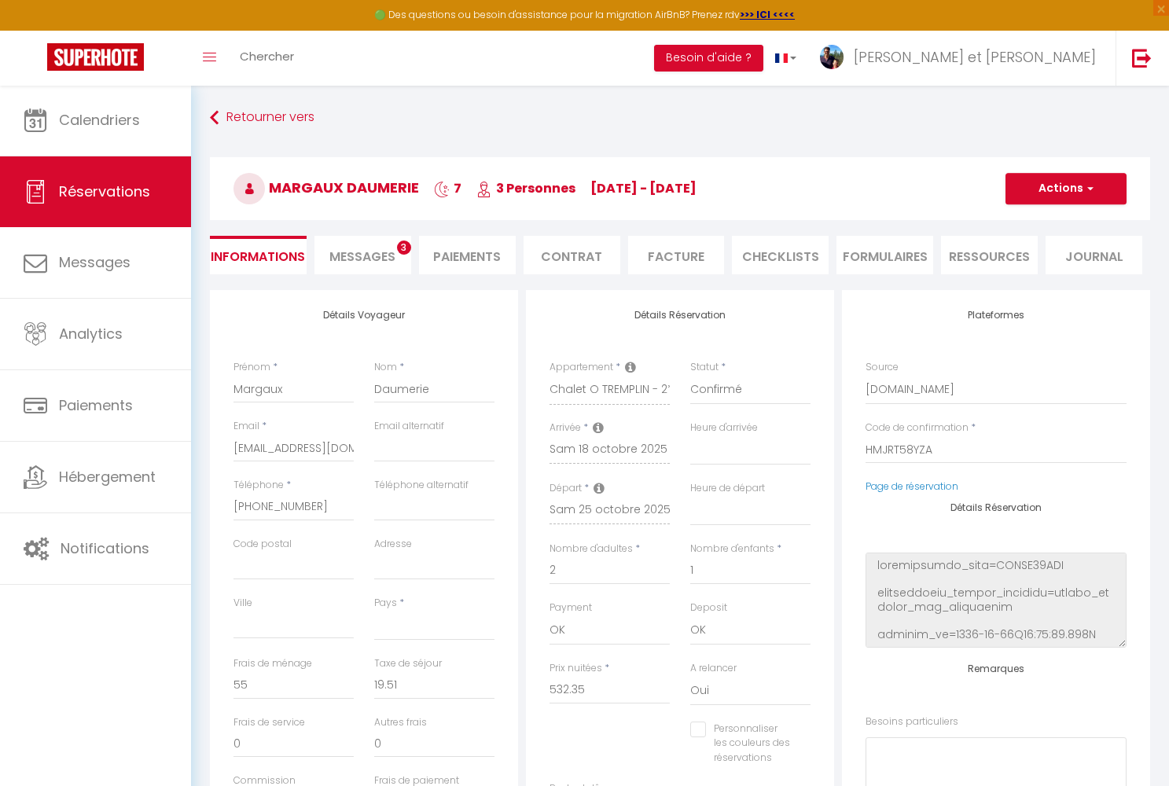
click at [380, 259] on span "Messages" at bounding box center [362, 257] width 66 height 18
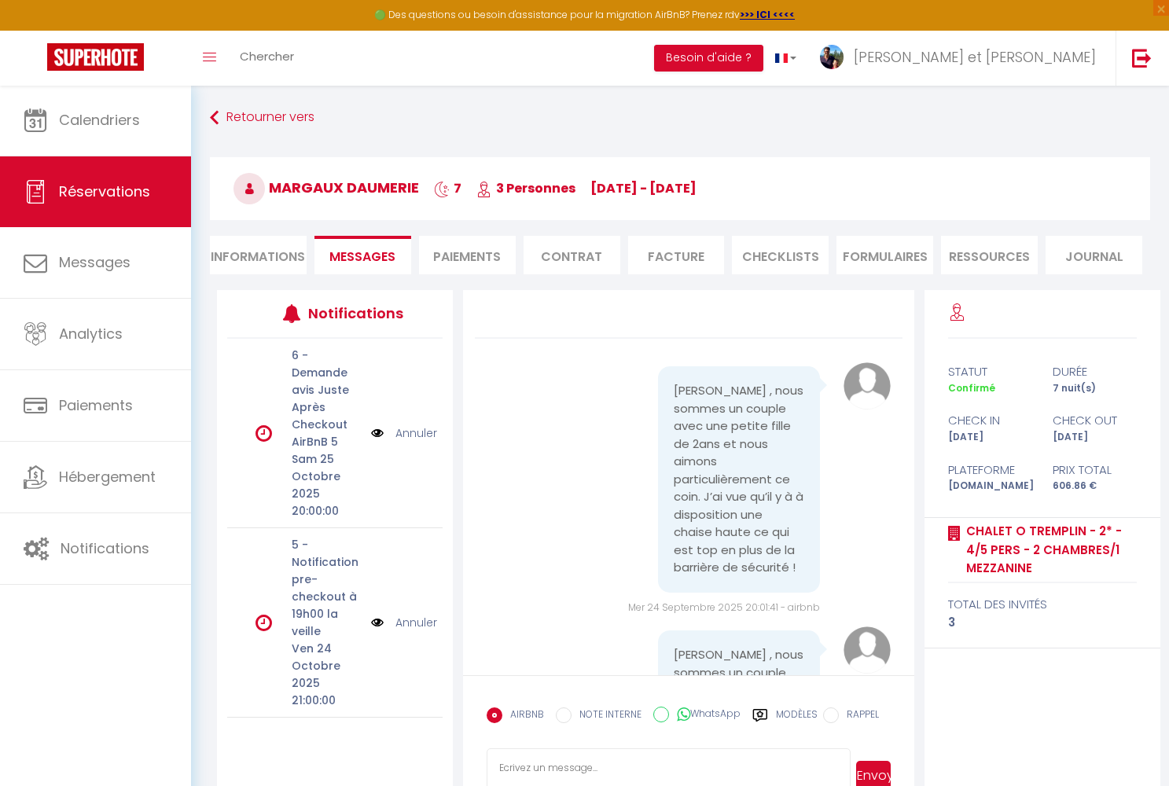
click at [609, 531] on label "Modèles" at bounding box center [797, 721] width 42 height 28
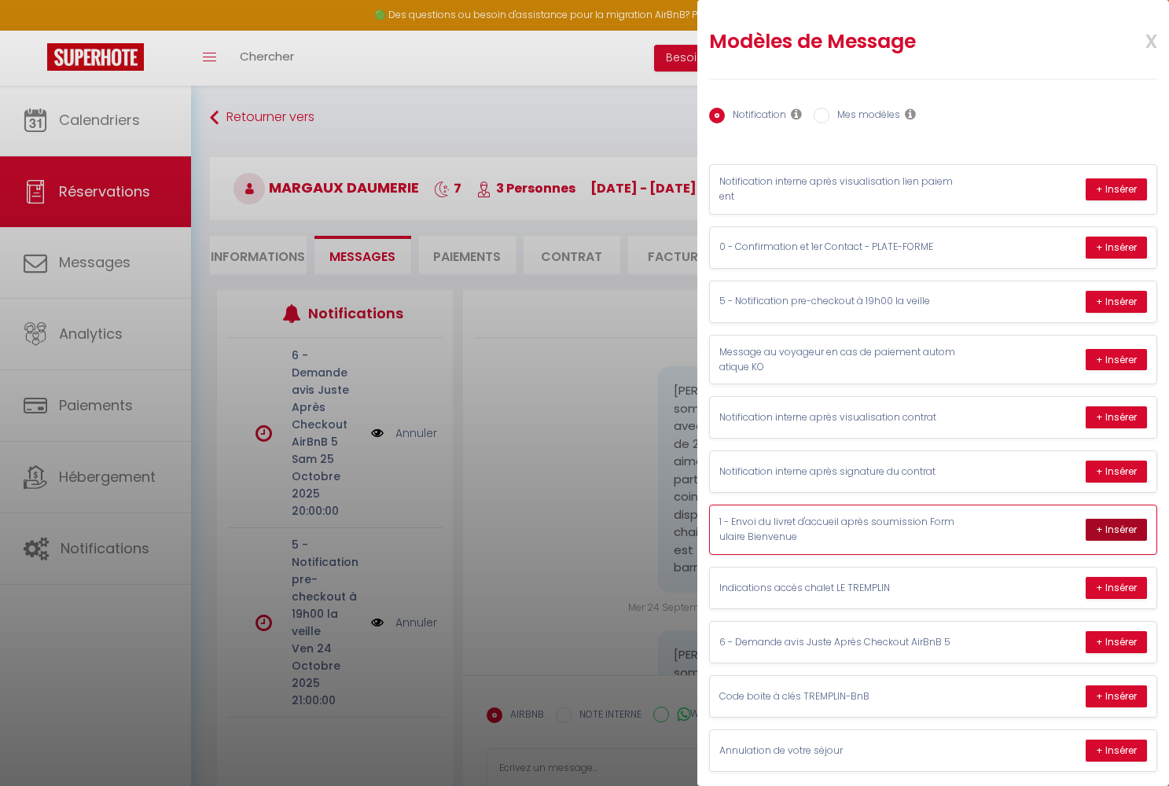
click at [609, 524] on button "+ Insérer" at bounding box center [1115, 530] width 61 height 22
type textarea "Bonjour madame, monsieur [PERSON_NAME] Nous nous réjouissons à l’idée de vous a…"
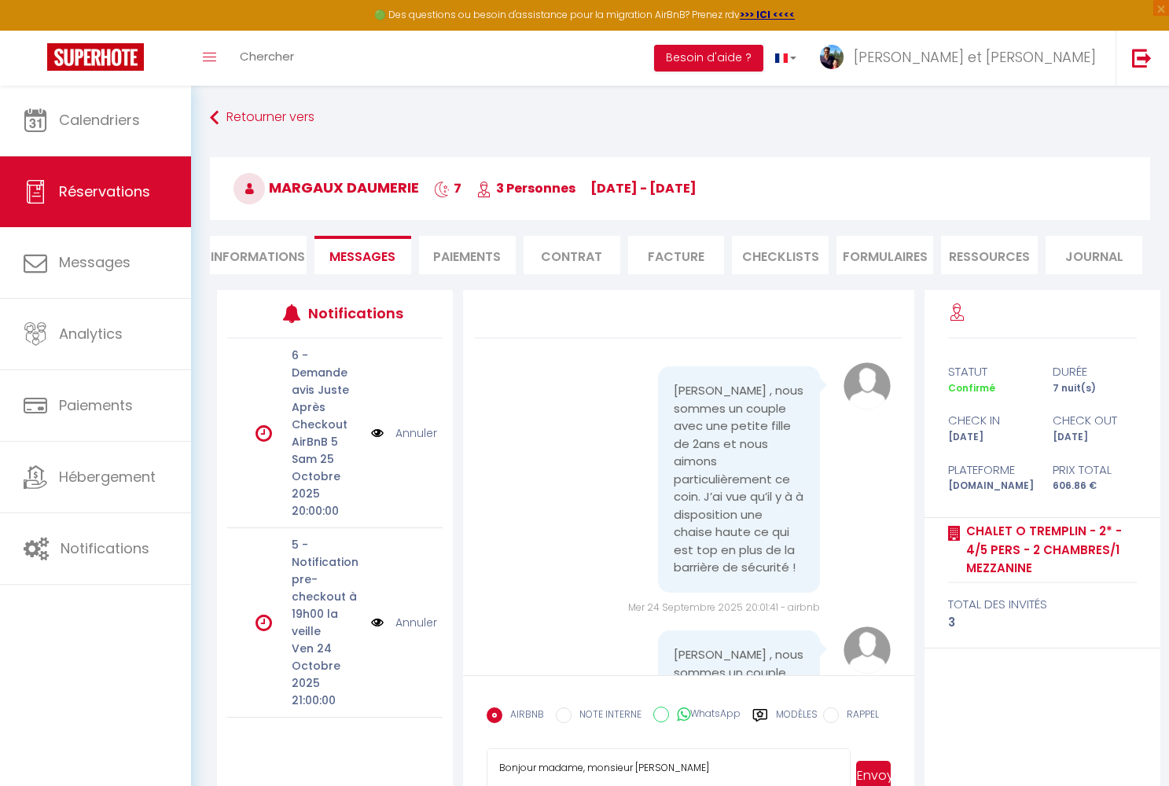
click at [609, 531] on input "WhatsApp" at bounding box center [661, 715] width 16 height 16
radio input "true"
radio input "false"
click at [609, 531] on button "Envoyer" at bounding box center [873, 776] width 35 height 30
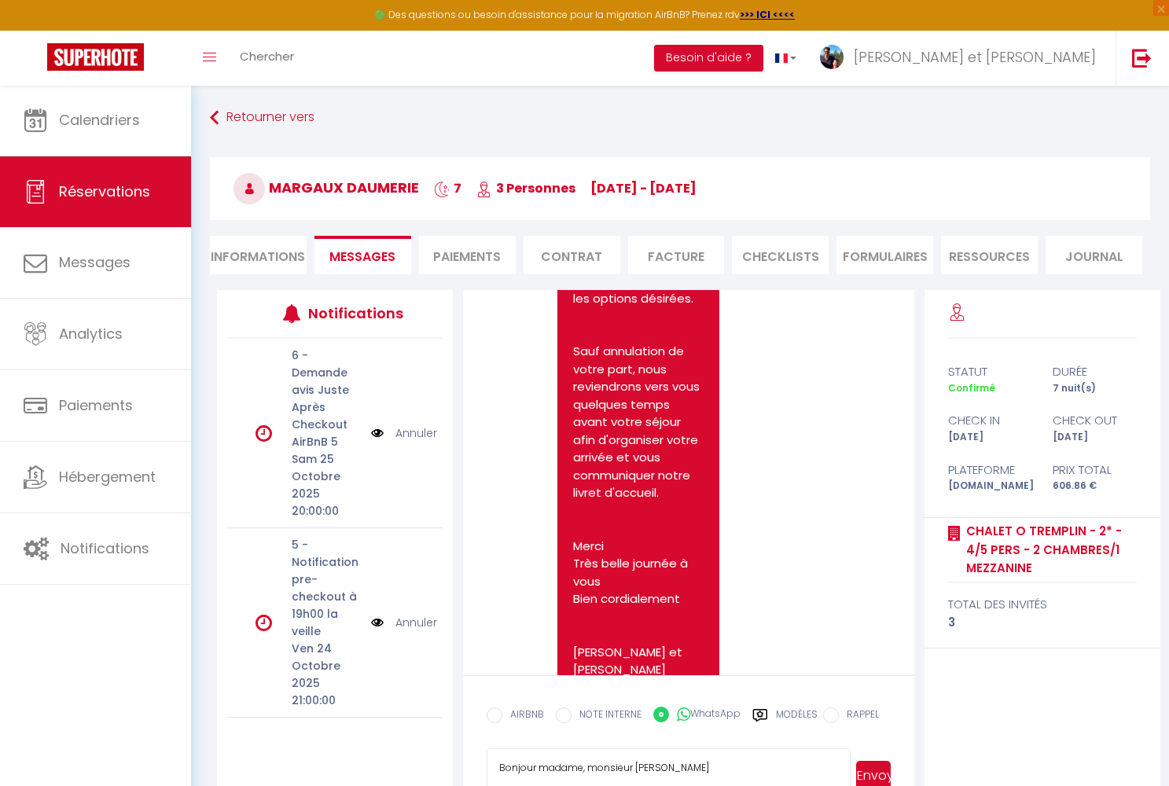
scroll to position [938, 0]
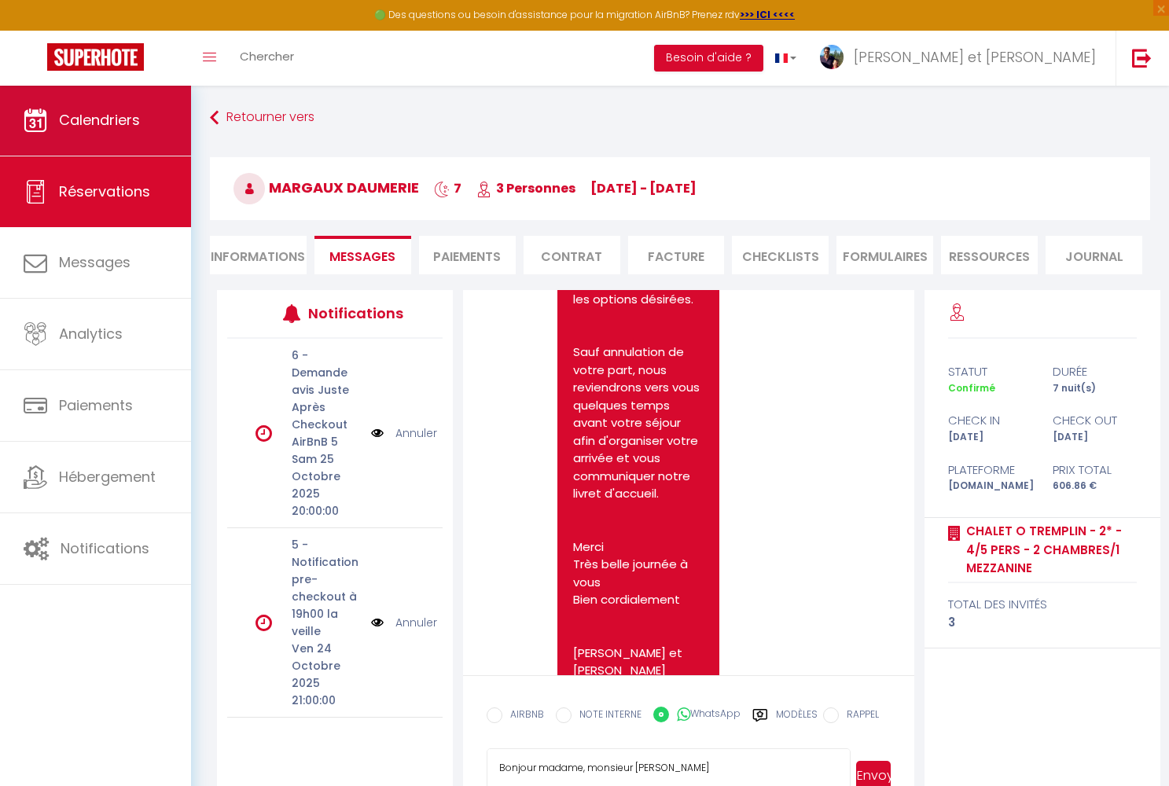
click at [112, 134] on link "Calendriers" at bounding box center [95, 120] width 191 height 71
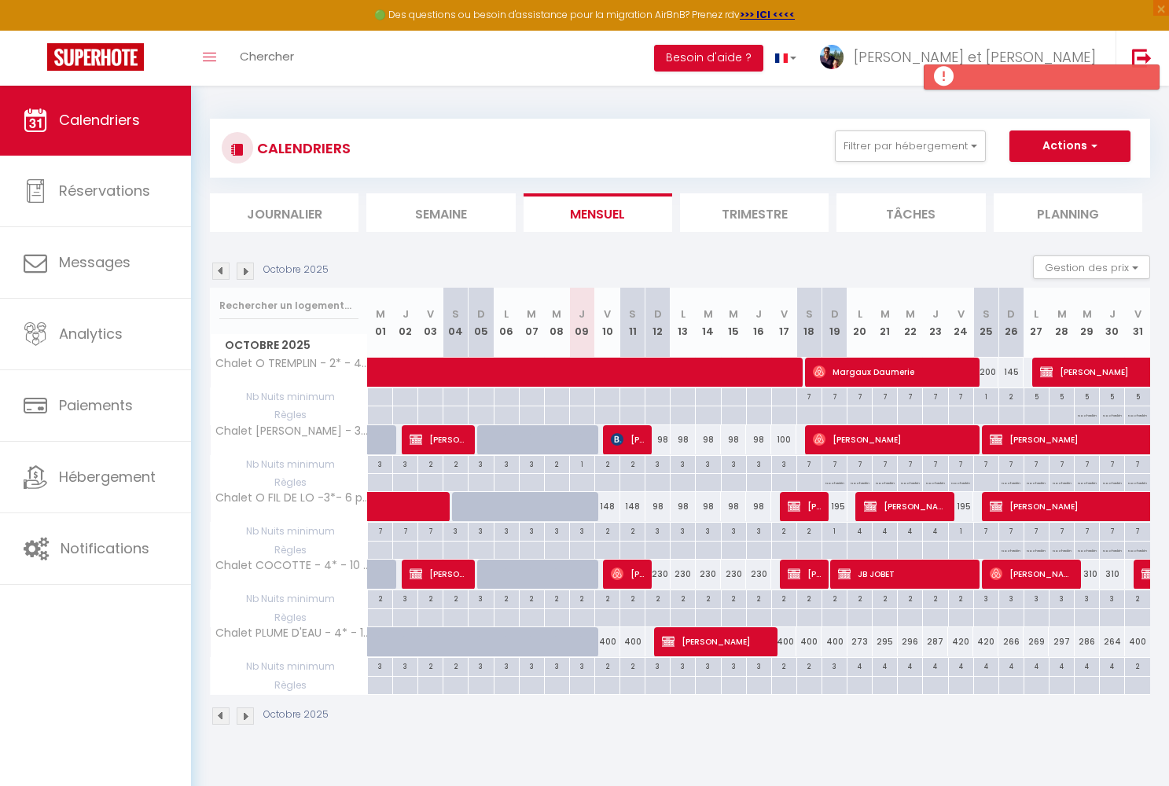
click at [609, 440] on span "[PERSON_NAME]" at bounding box center [893, 439] width 160 height 30
select select "OK"
select select "0"
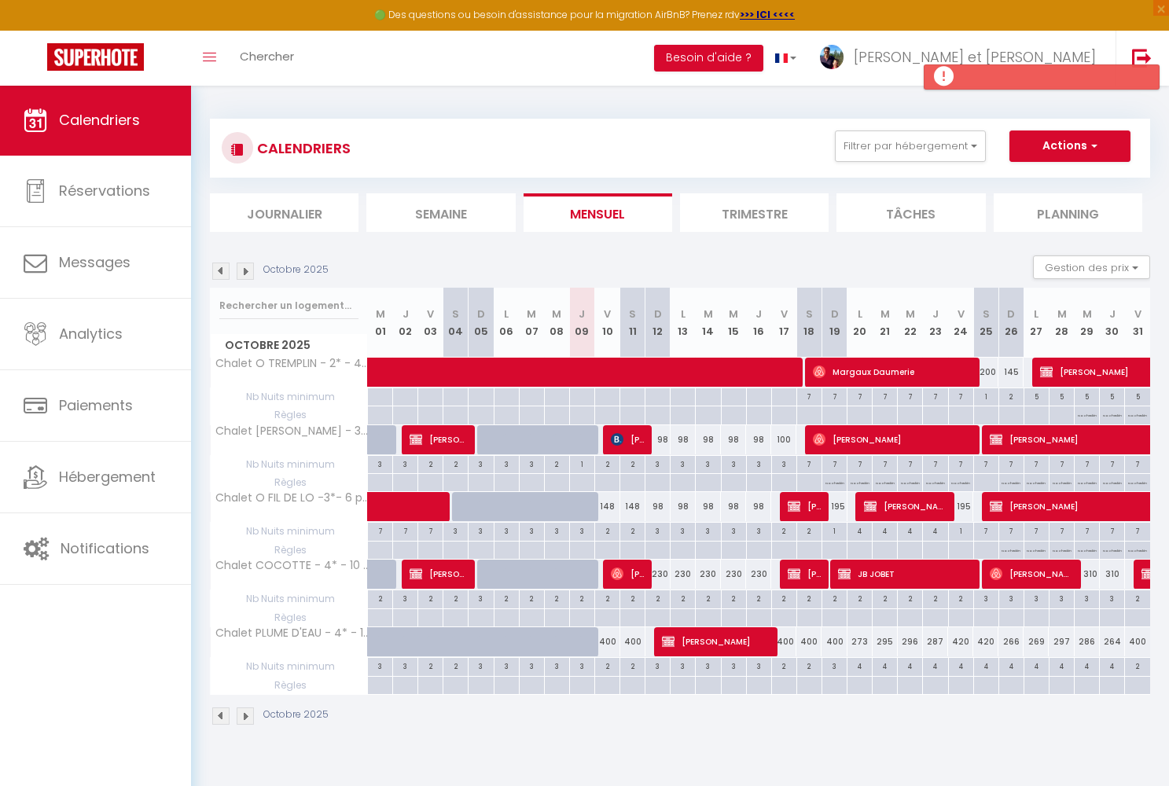
select select "1"
select select
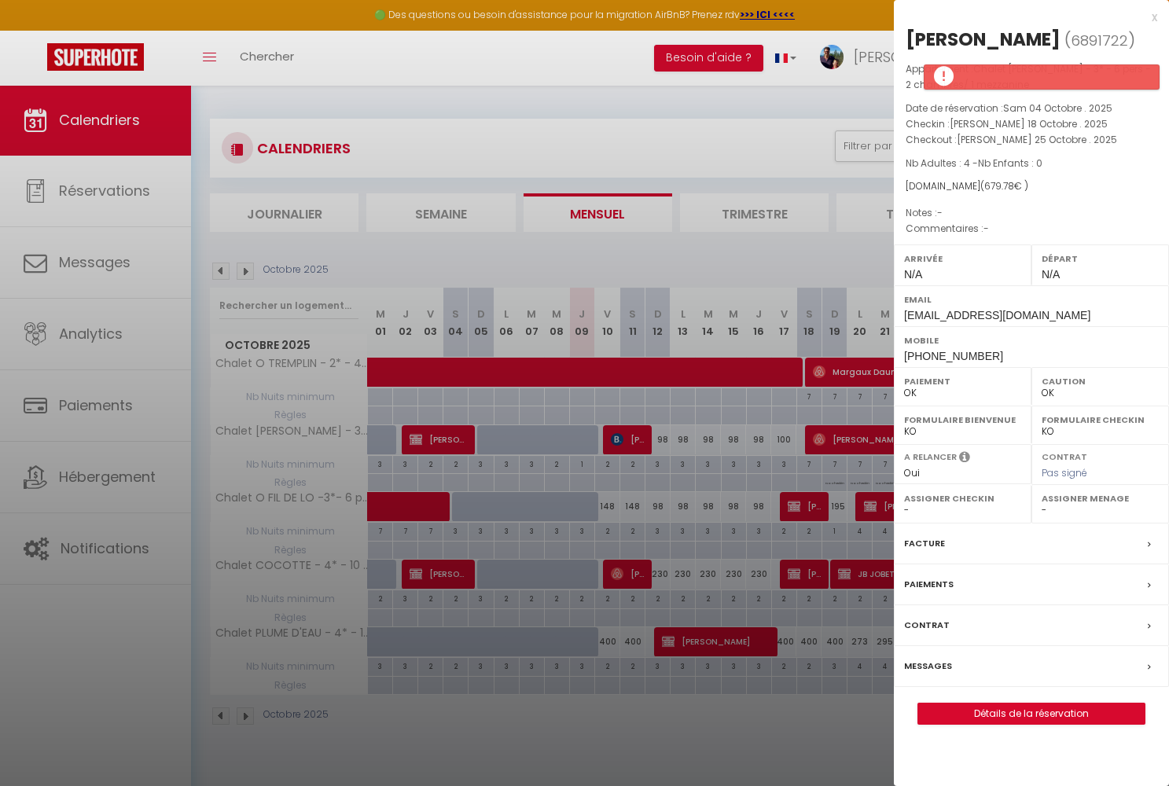
click at [609, 531] on link "Détails de la réservation" at bounding box center [1031, 713] width 226 height 20
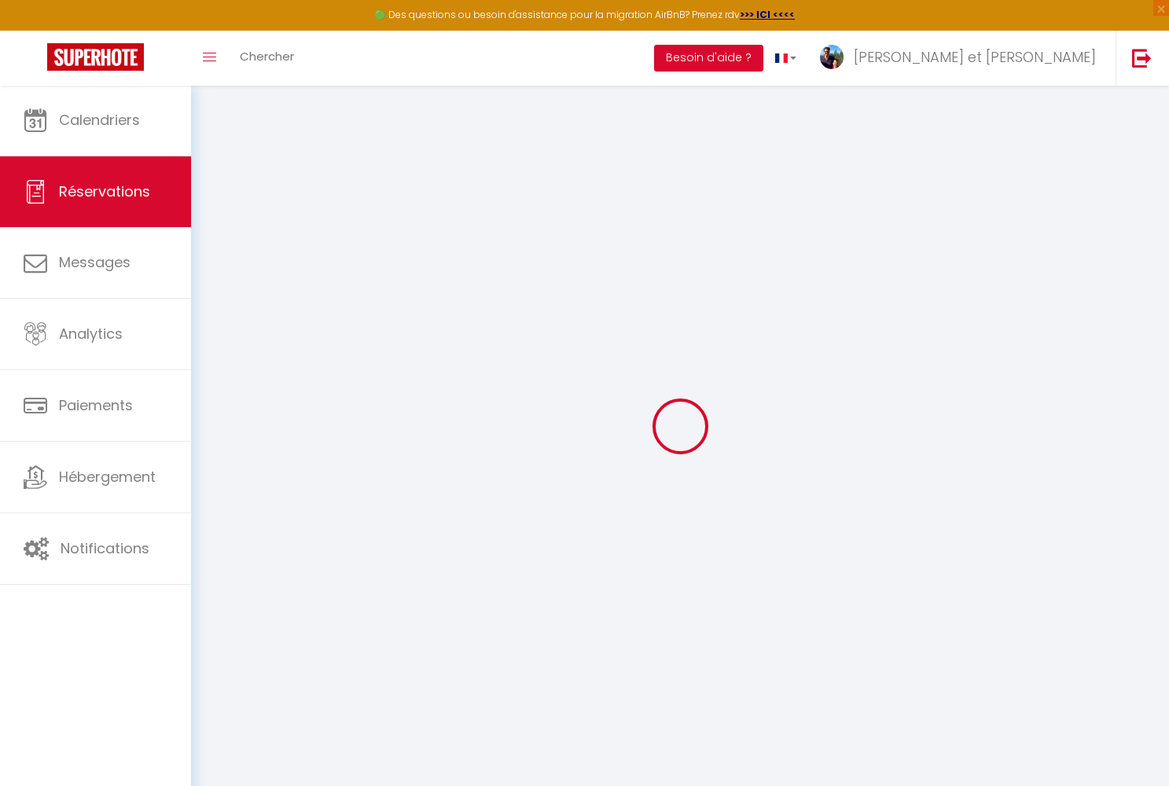
type input "Felizia"
type input "Maertens"
type input "[EMAIL_ADDRESS][DOMAIN_NAME]"
type input "[PHONE_NUMBER]"
select select
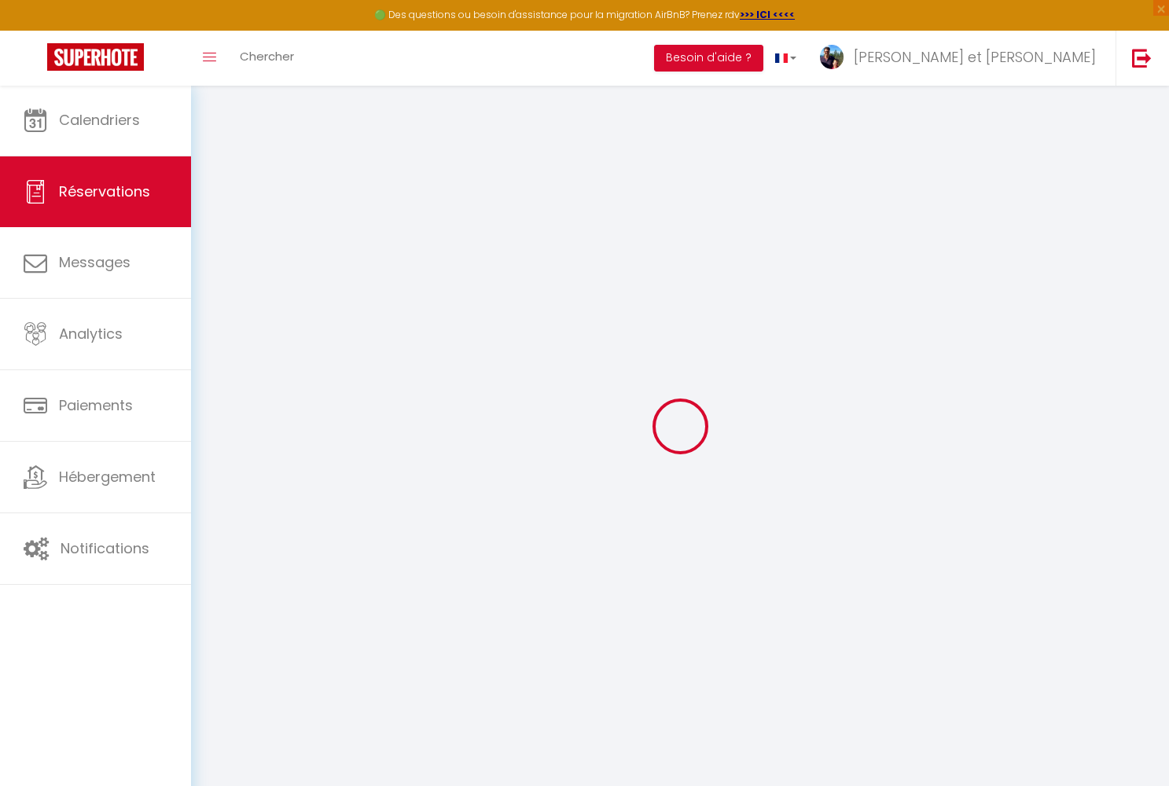
type input "119.62"
select select "38277"
select select "1"
select select
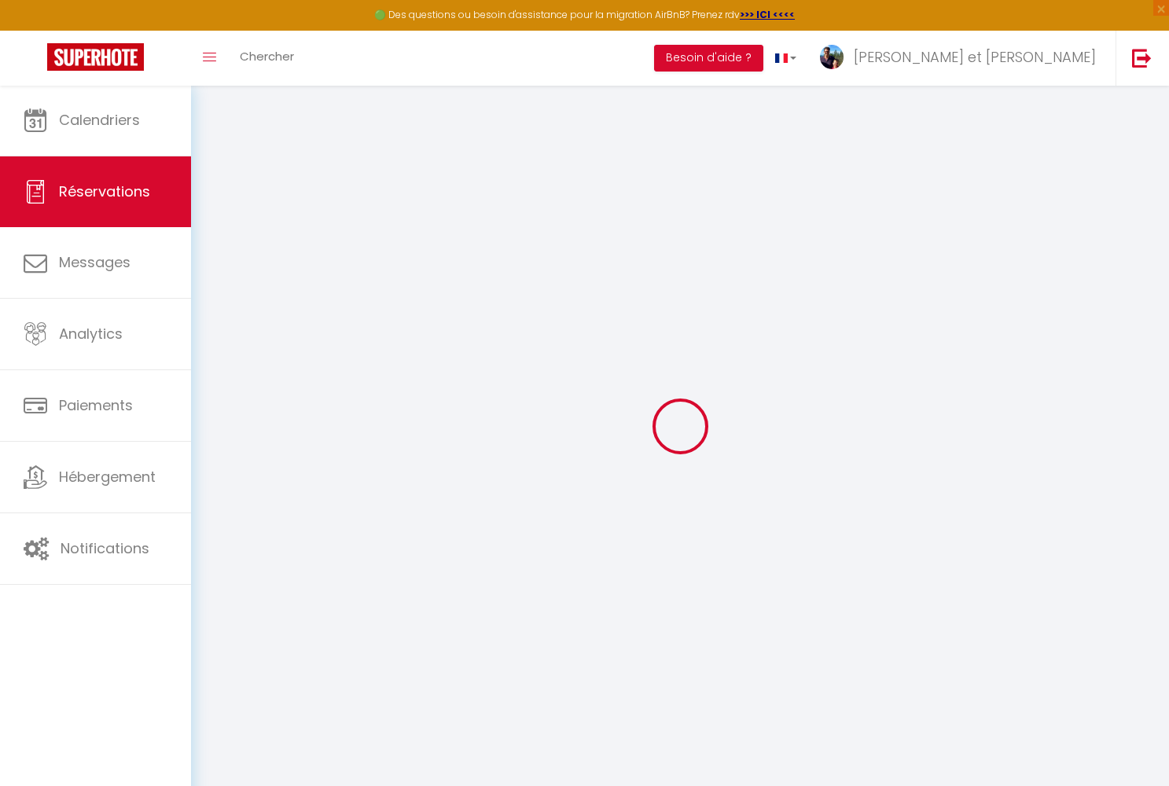
type input "4"
select select "12"
select select
type input "586.53"
checkbox input "false"
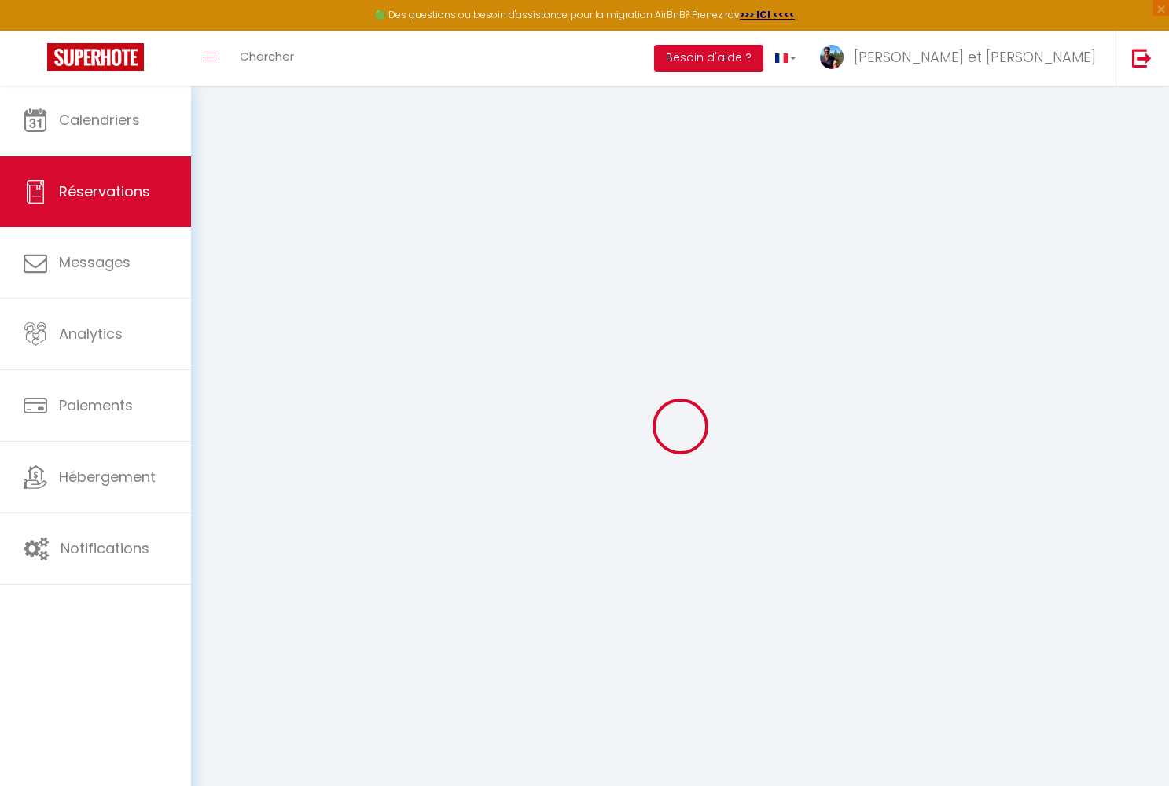
type input "0"
select select "1"
type input "0"
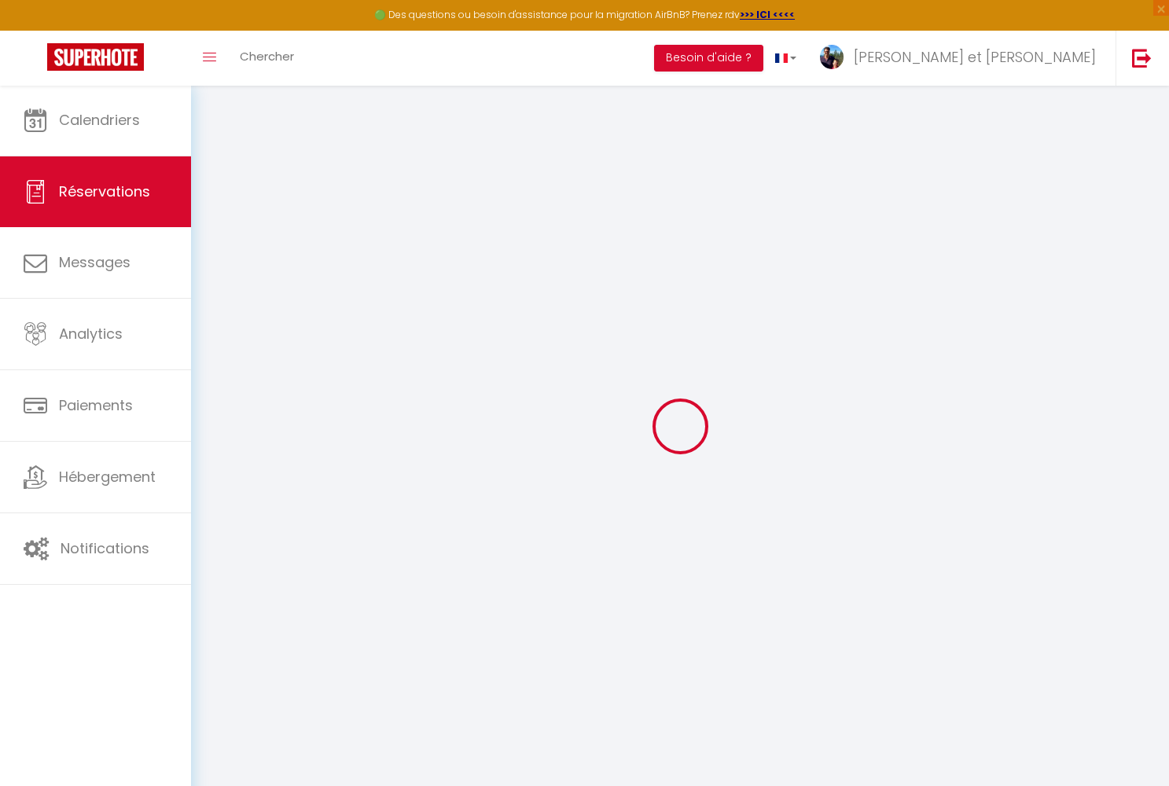
select select
select select "15"
checkbox input "false"
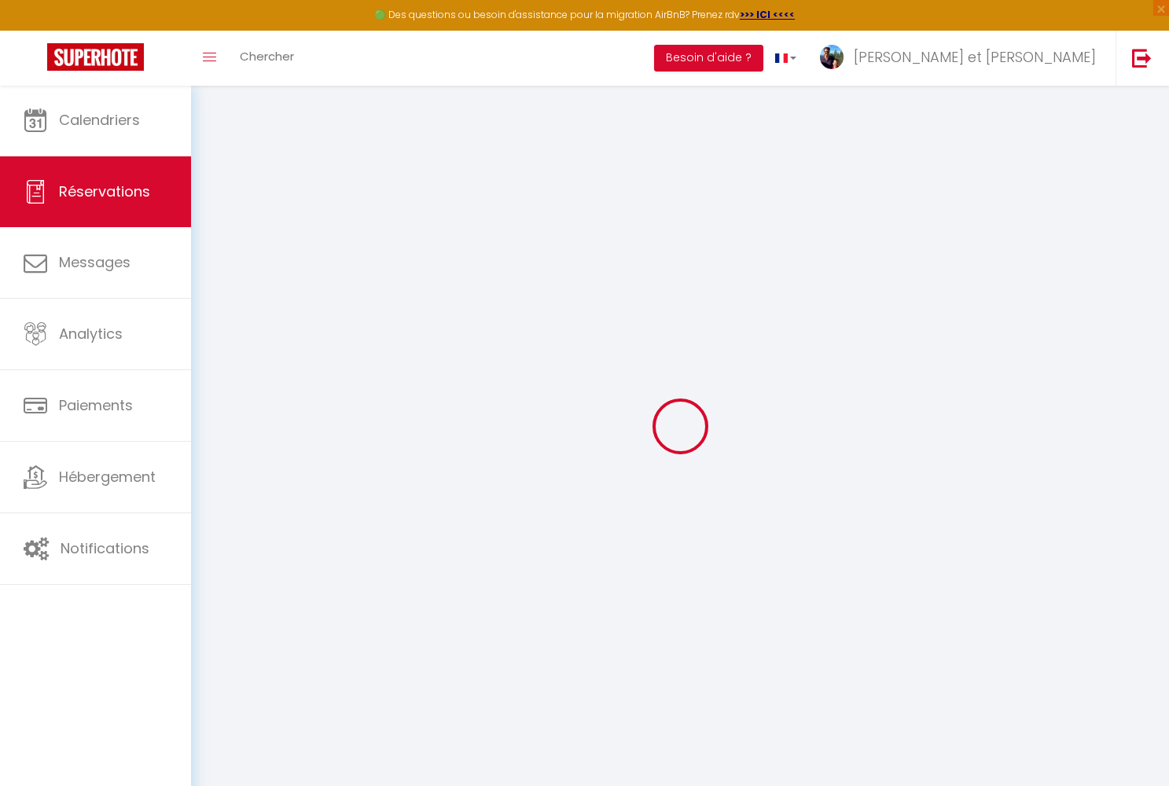
select select
checkbox input "false"
select select
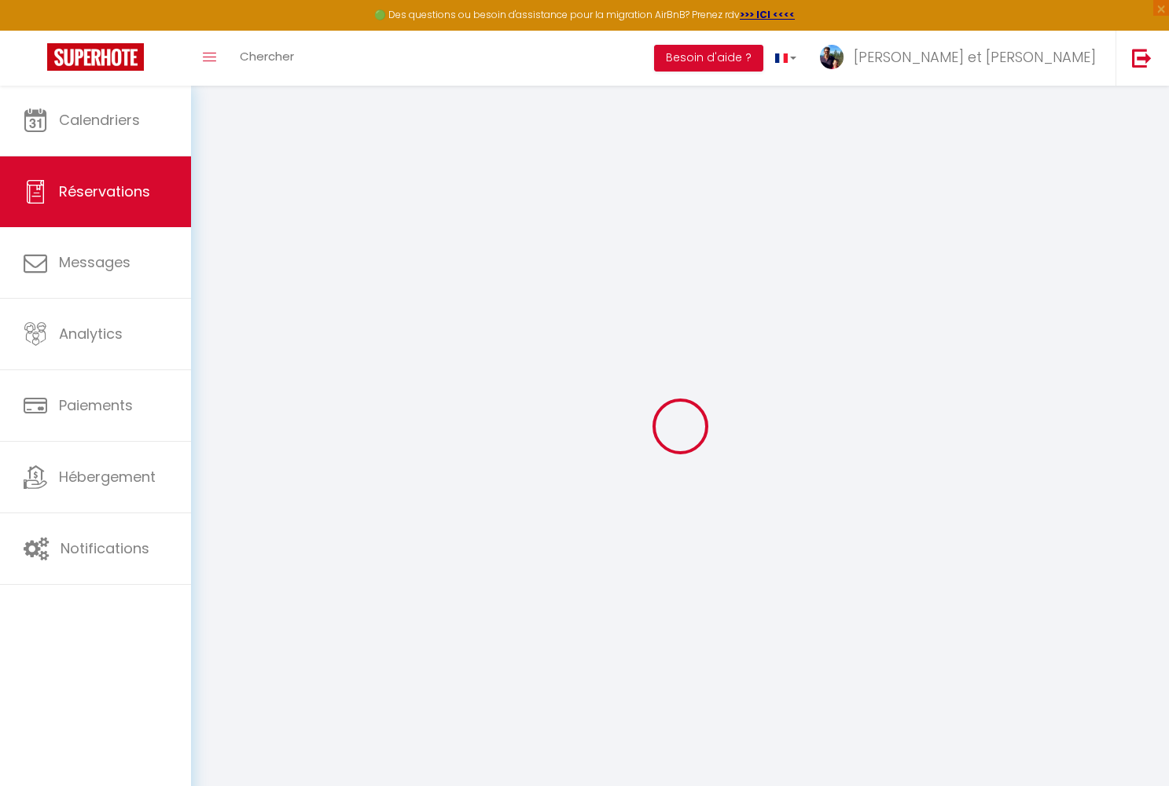
select select
checkbox input "false"
select select
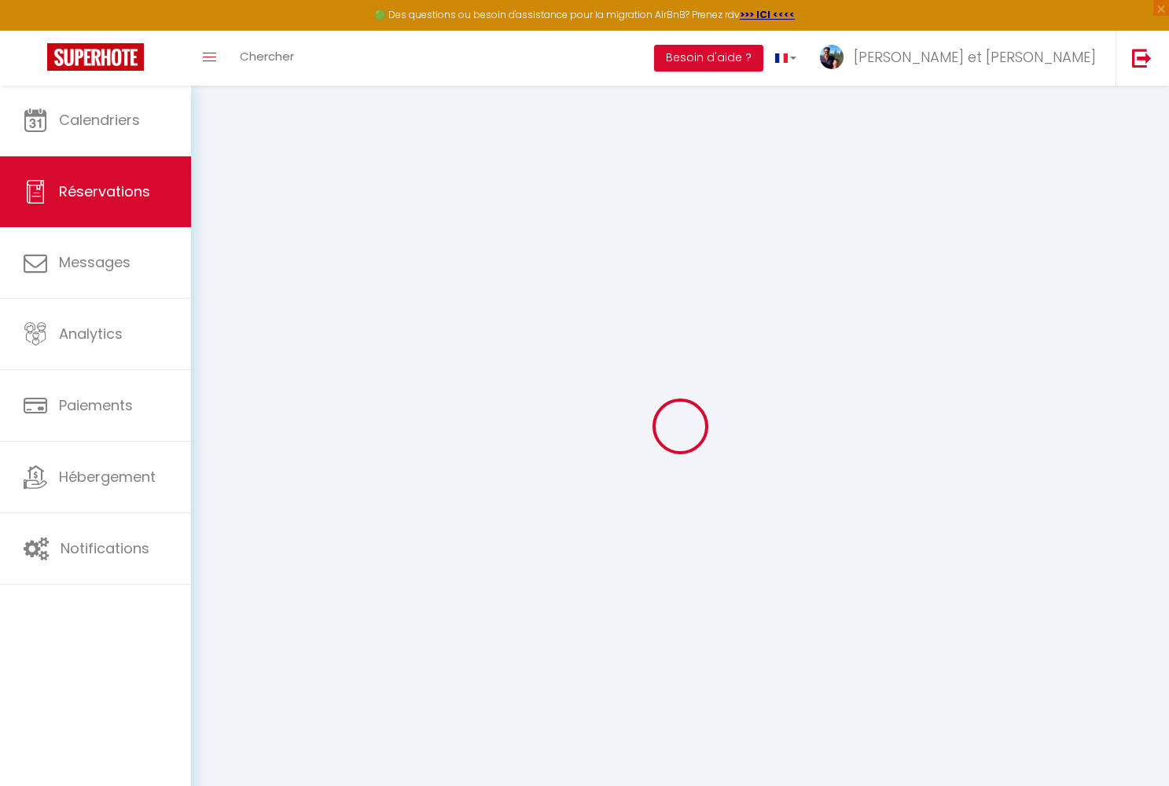
select select
checkbox input "false"
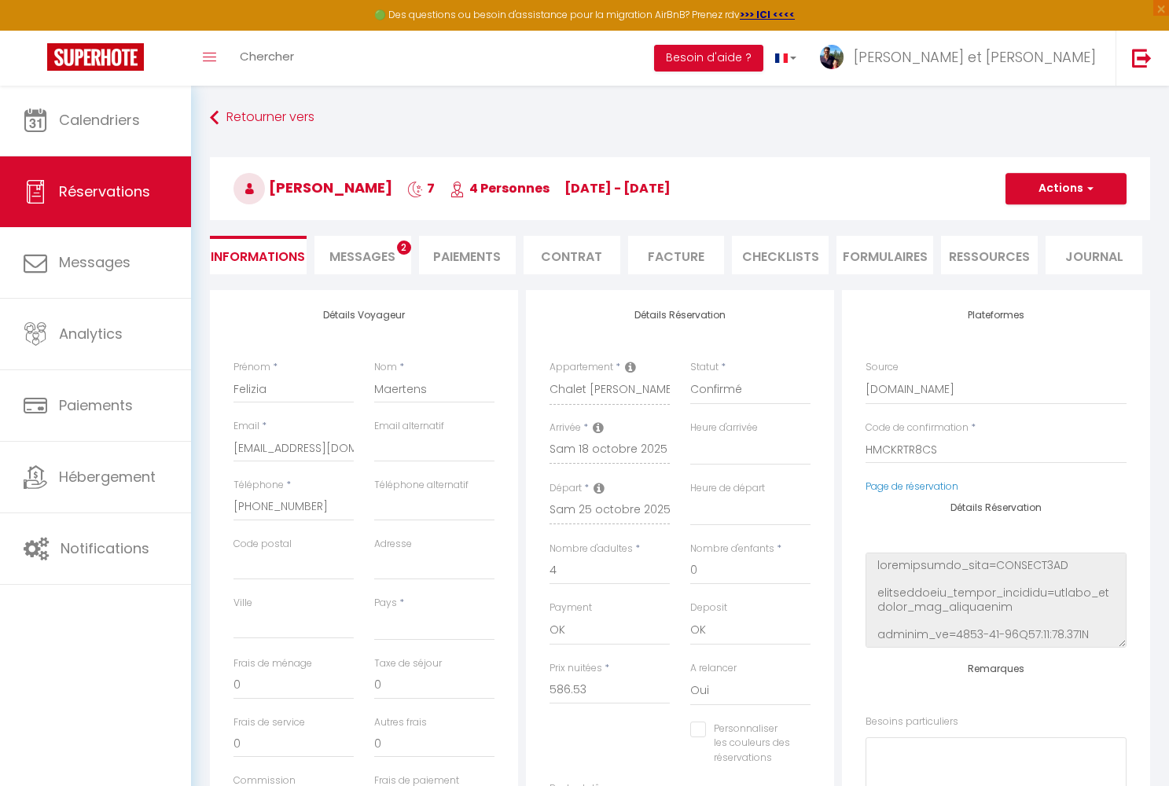
select select
type input "60"
type input "33.25"
select select
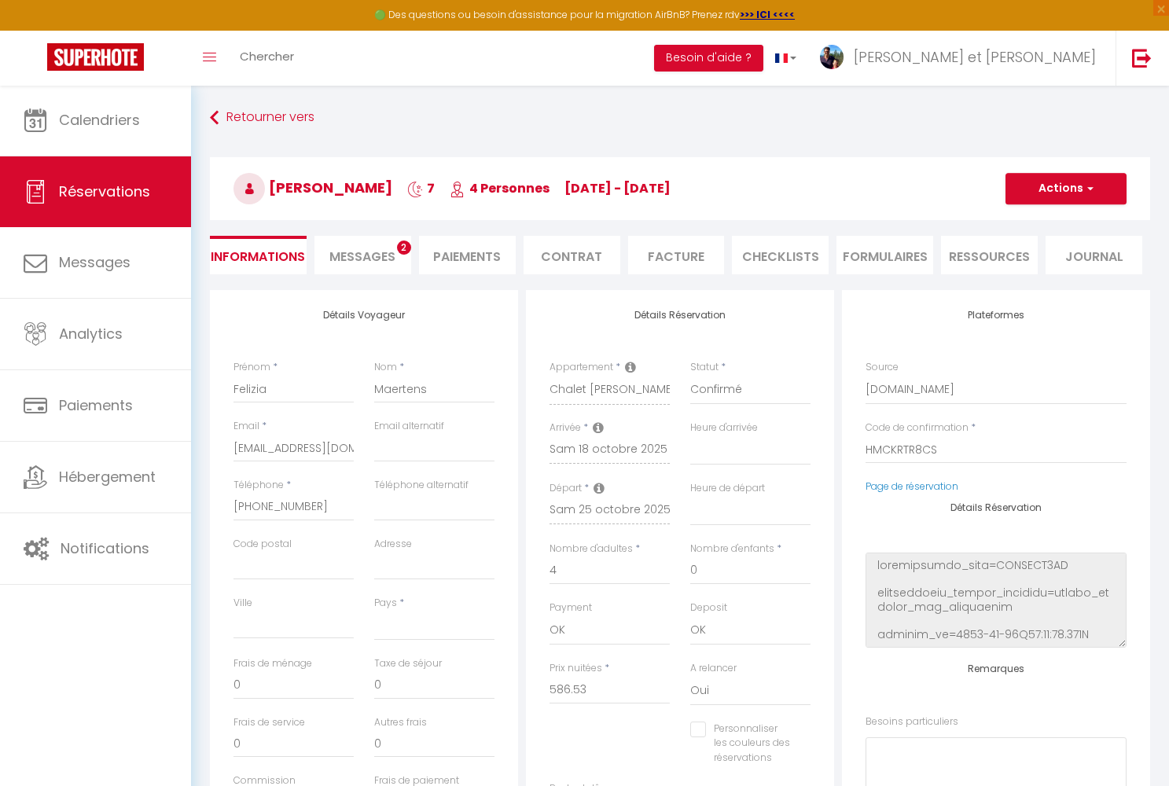
checkbox input "false"
select select
checkbox input "false"
select select
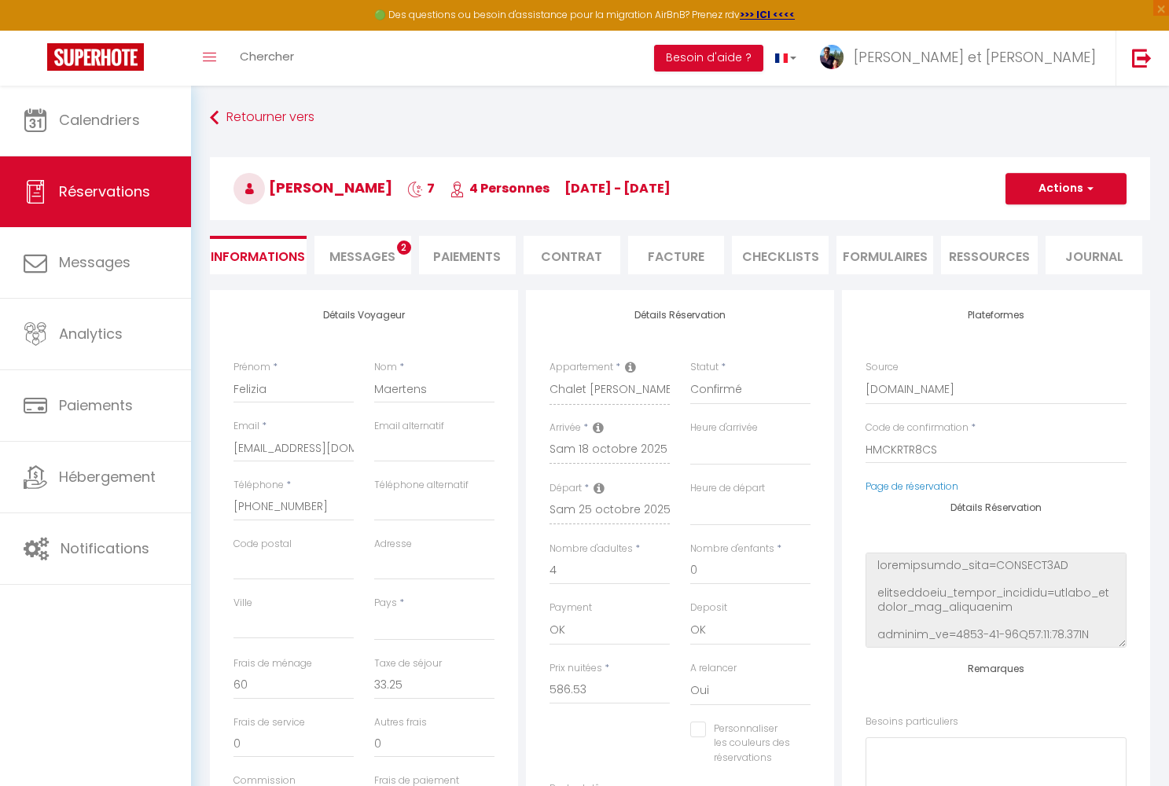
click at [369, 259] on span "Messages" at bounding box center [362, 257] width 66 height 18
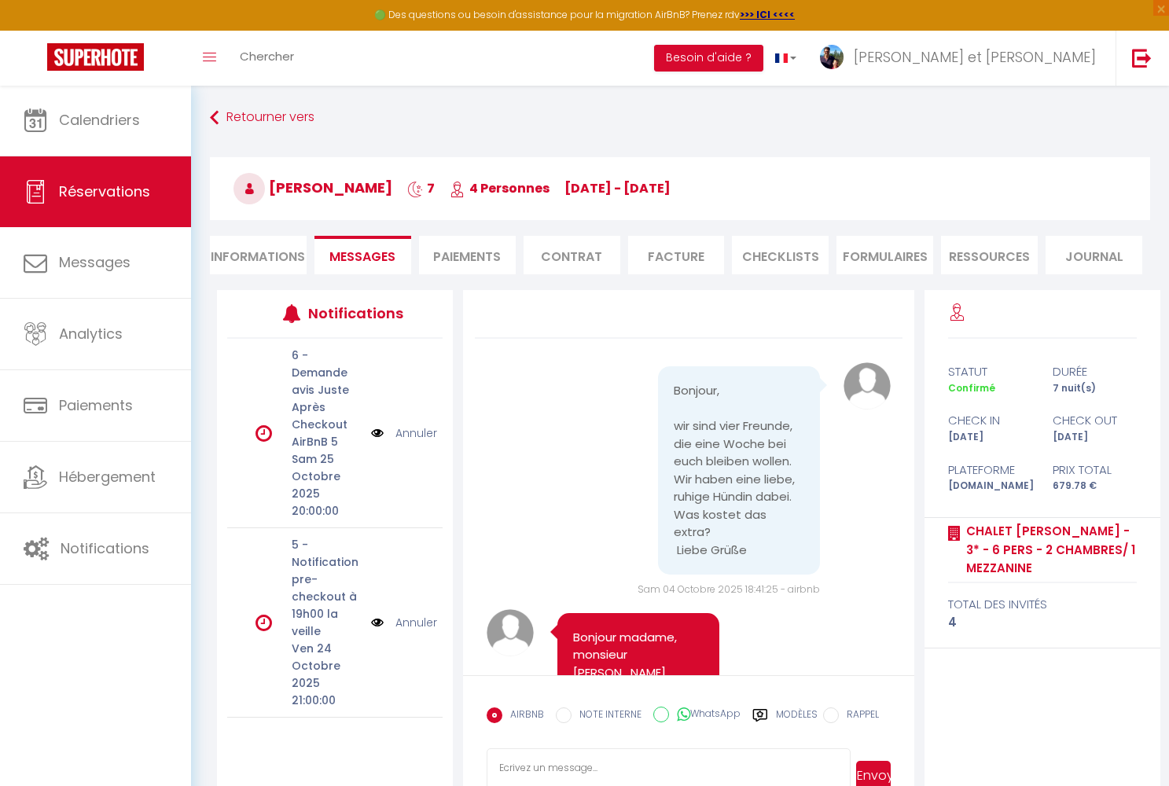
click at [609, 531] on input "WhatsApp" at bounding box center [661, 715] width 16 height 16
radio input "true"
radio input "false"
click at [609, 531] on icon at bounding box center [760, 715] width 16 height 16
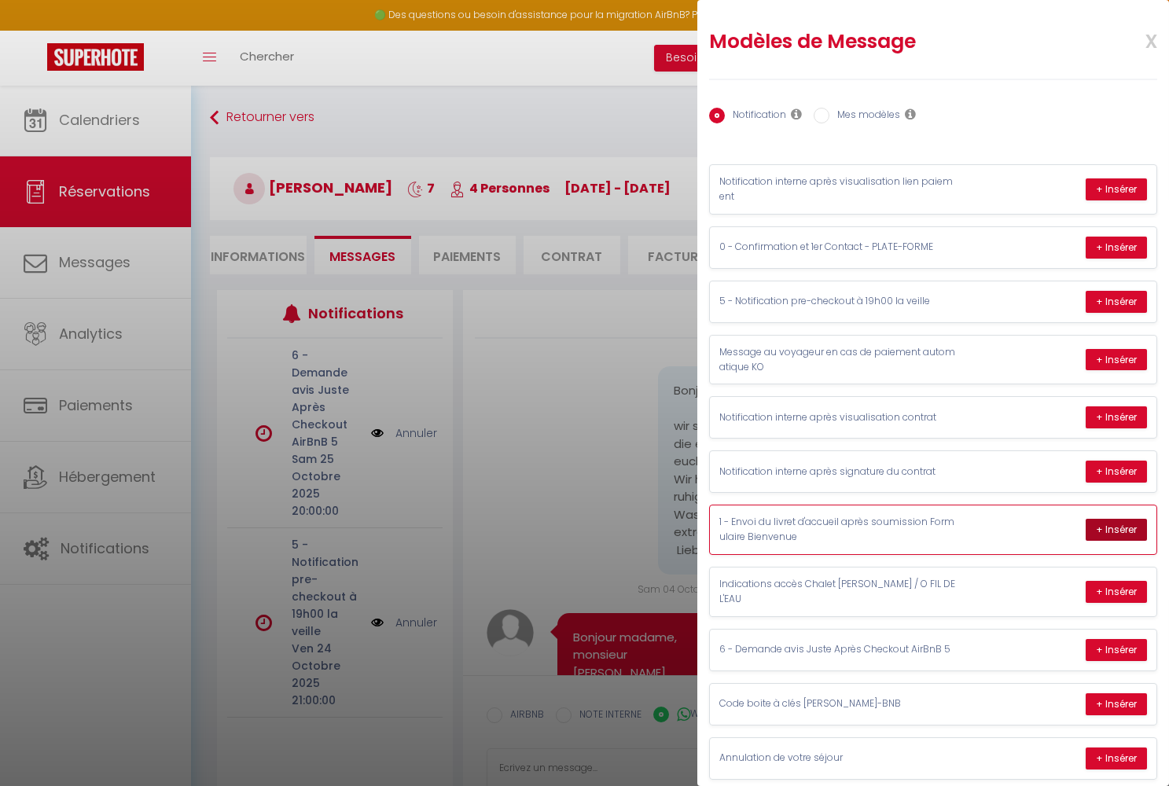
click at [609, 523] on button "+ Insérer" at bounding box center [1115, 530] width 61 height 22
type textarea "Bonjour madame, monsieur [PERSON_NAME] Nous nous réjouissons à l’idée de vous a…"
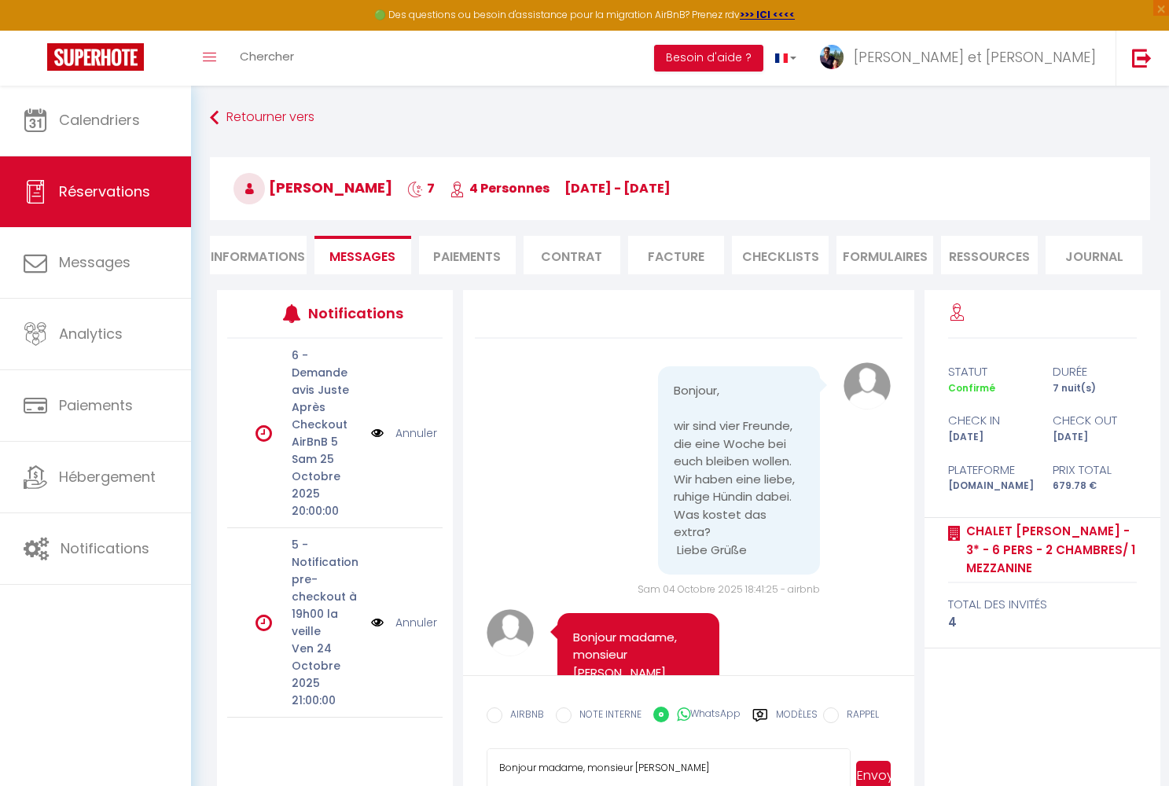
click at [609, 531] on button "Envoyer" at bounding box center [873, 776] width 35 height 30
